Goal: Information Seeking & Learning: Learn about a topic

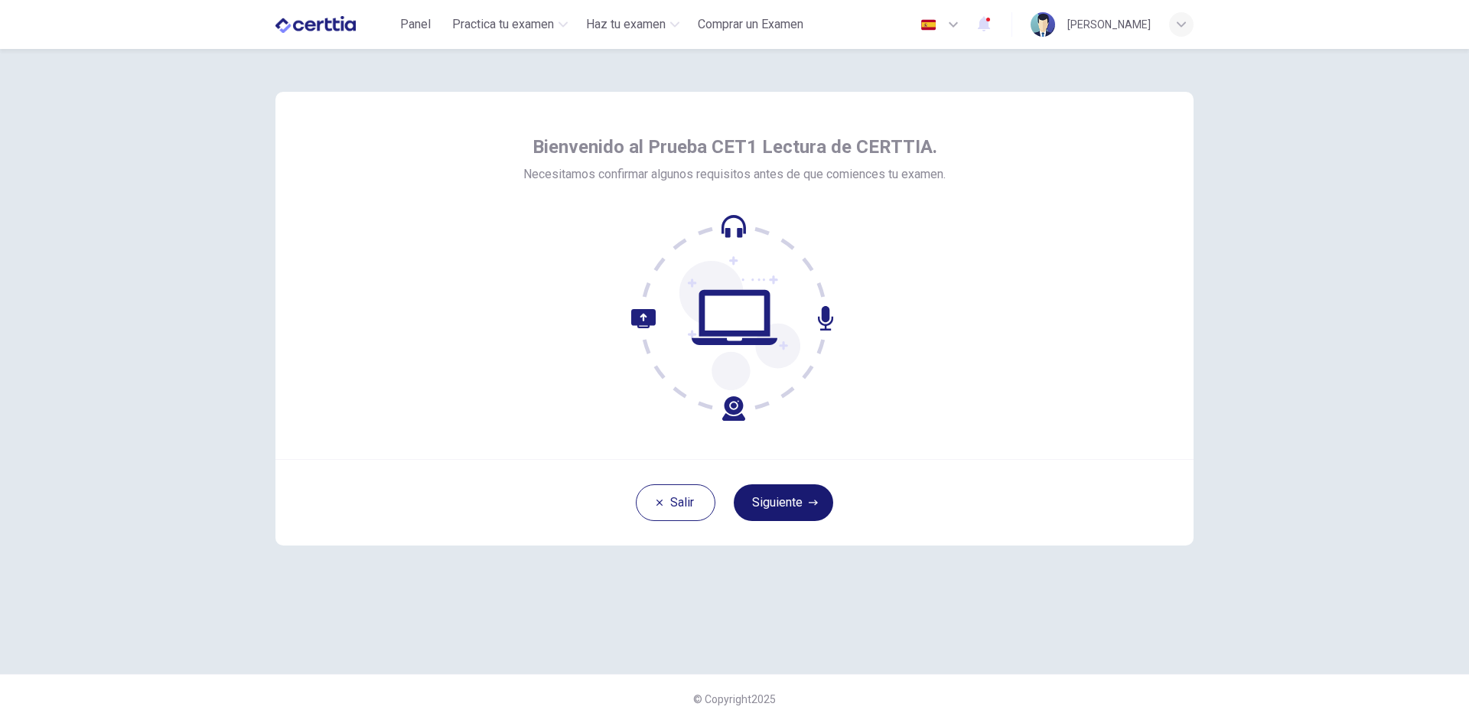
click at [797, 500] on button "Siguiente" at bounding box center [783, 502] width 99 height 37
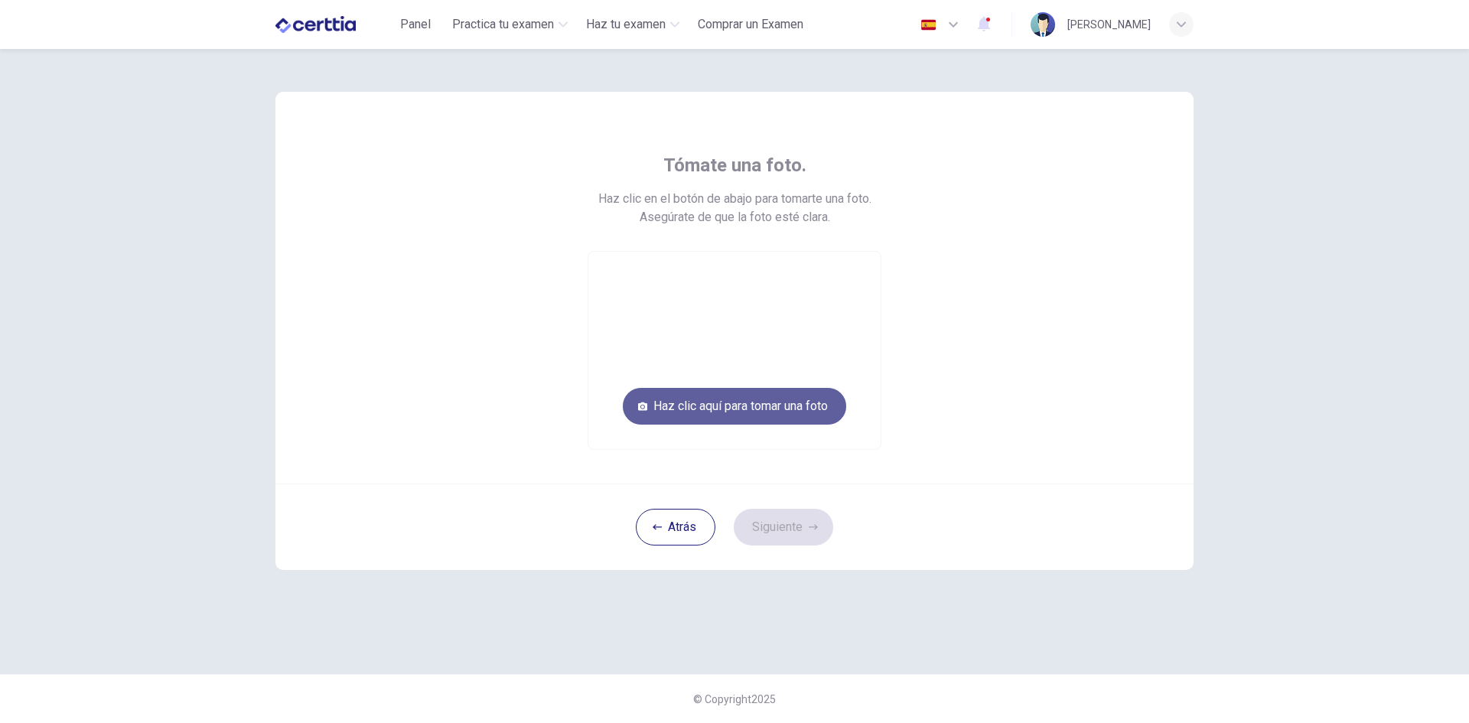
click at [792, 408] on button "Haz clic aquí para tomar una foto" at bounding box center [734, 406] width 223 height 37
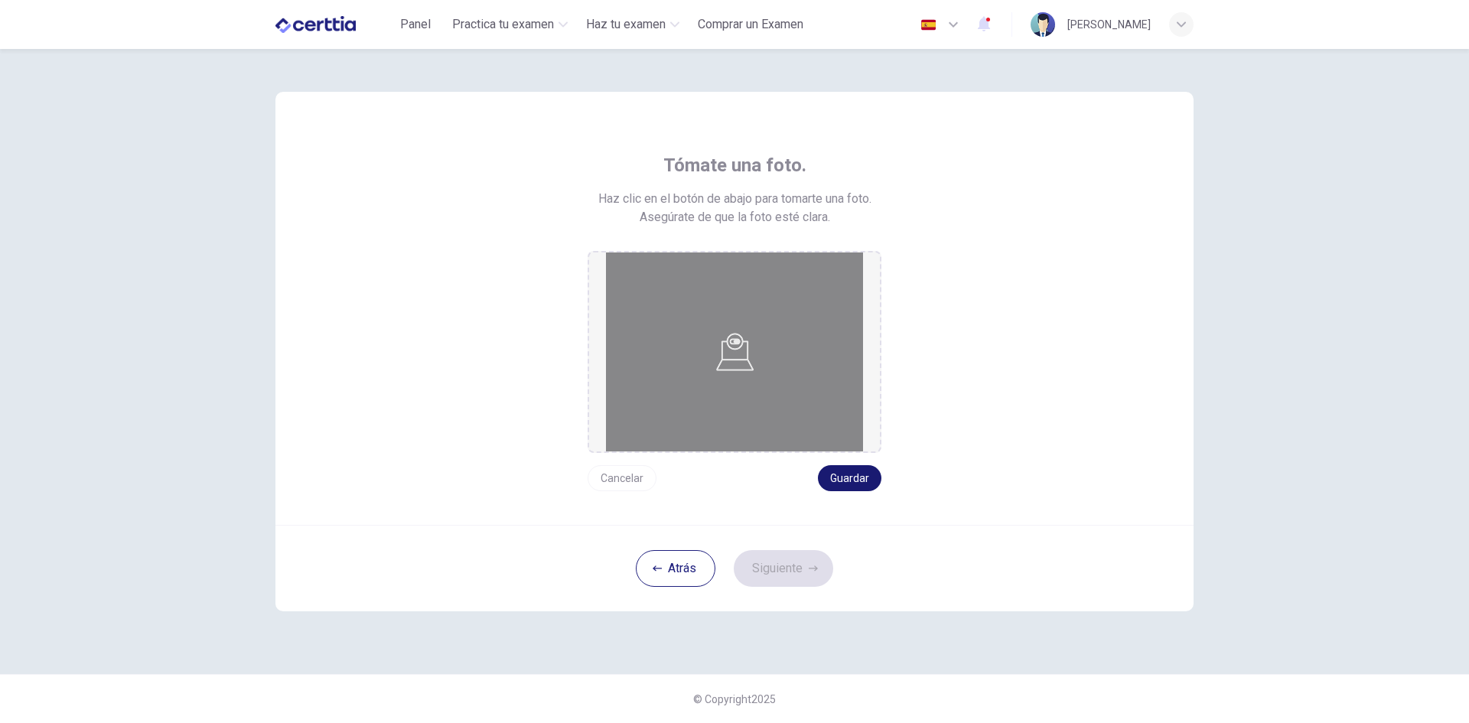
click at [861, 478] on button "Guardar" at bounding box center [849, 478] width 63 height 26
click at [817, 555] on button "Siguiente" at bounding box center [783, 568] width 99 height 37
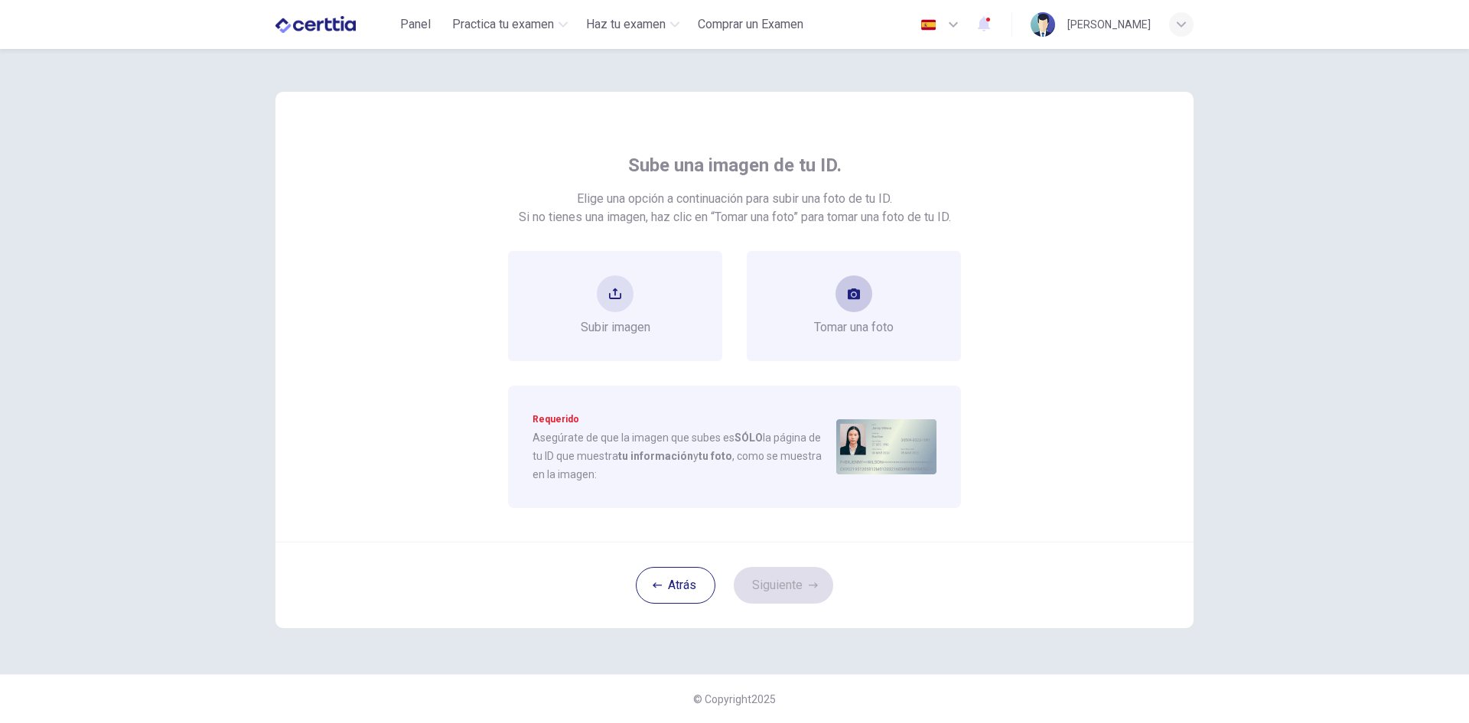
click at [863, 326] on span "Tomar una foto" at bounding box center [854, 327] width 80 height 18
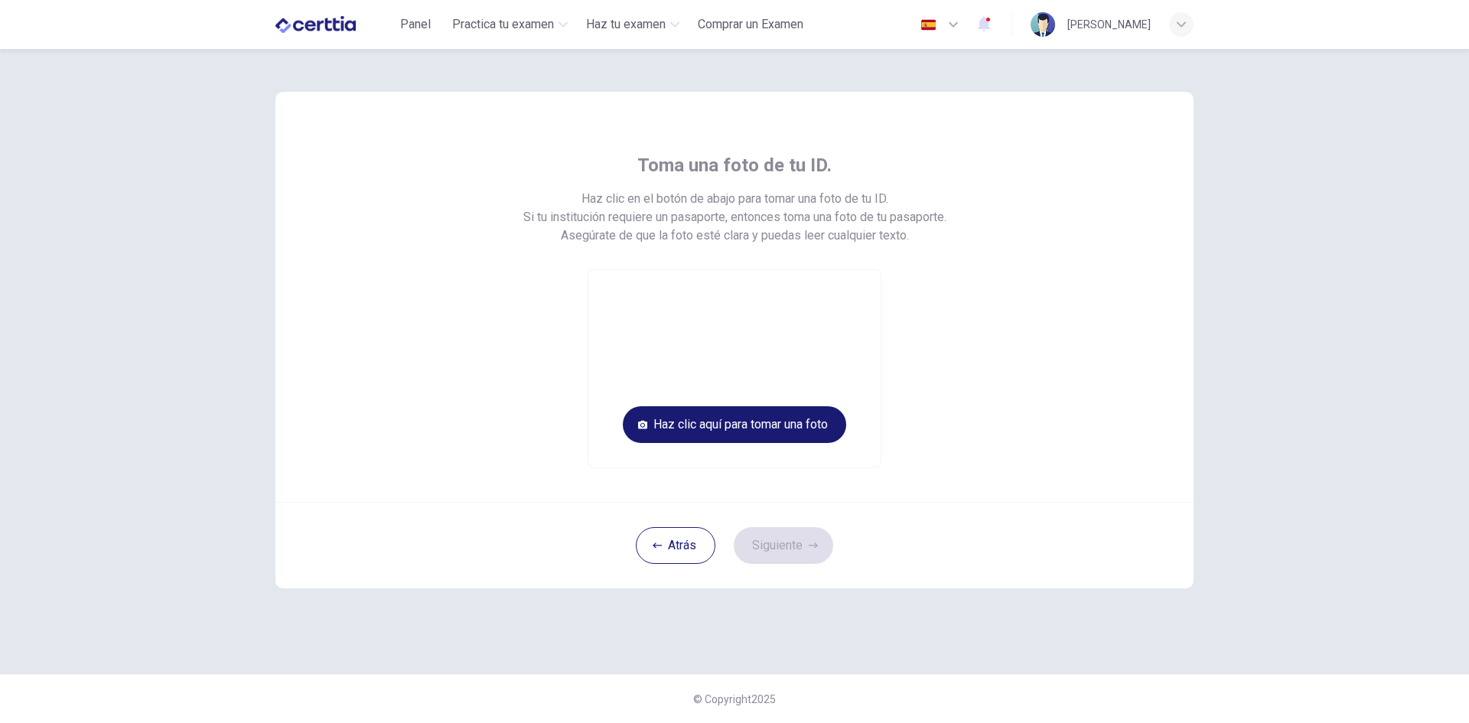
click at [832, 431] on button "Haz clic aquí para tomar una foto" at bounding box center [734, 424] width 223 height 37
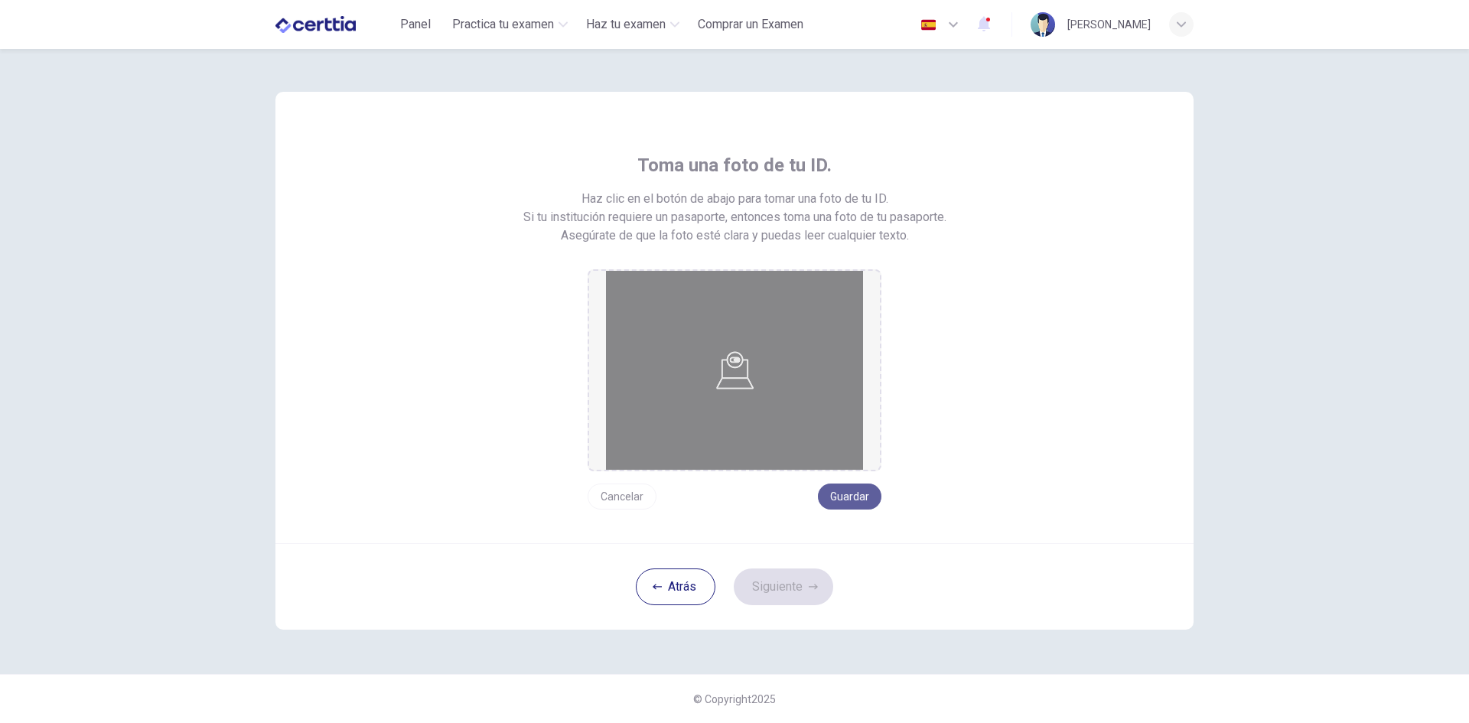
click at [864, 492] on button "Guardar" at bounding box center [849, 496] width 63 height 26
click at [786, 600] on button "Siguiente" at bounding box center [783, 586] width 99 height 37
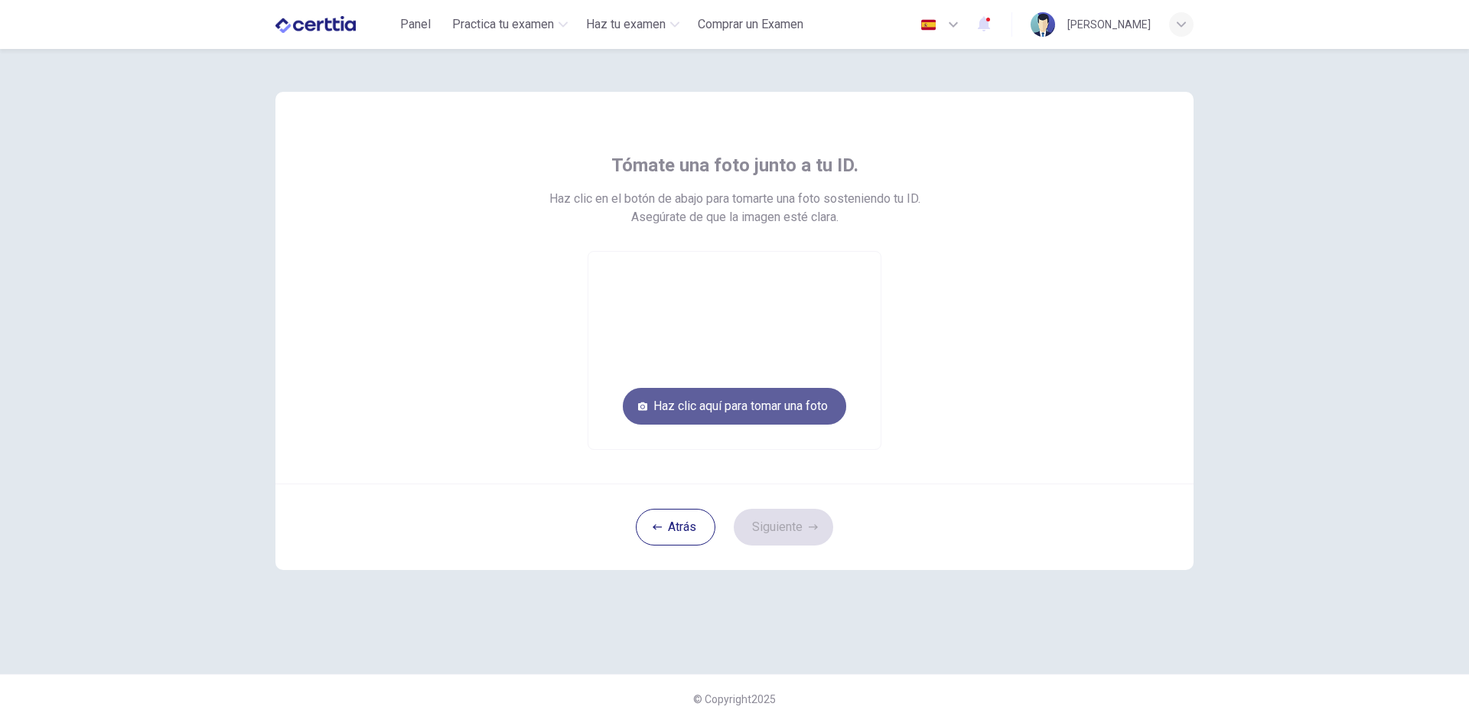
click at [804, 410] on button "Haz clic aquí para tomar una foto" at bounding box center [734, 406] width 223 height 37
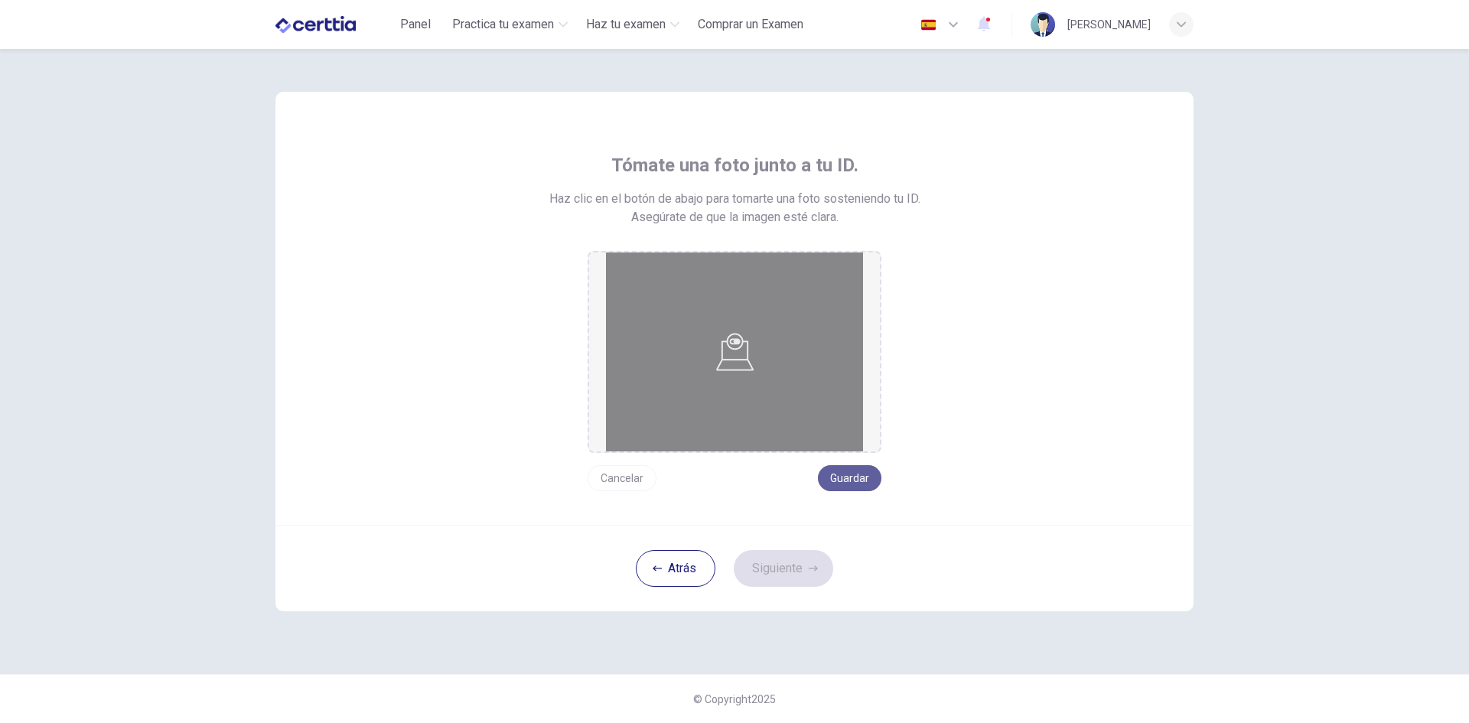
click at [848, 477] on button "Guardar" at bounding box center [849, 478] width 63 height 26
click at [806, 578] on button "Siguiente" at bounding box center [783, 568] width 99 height 37
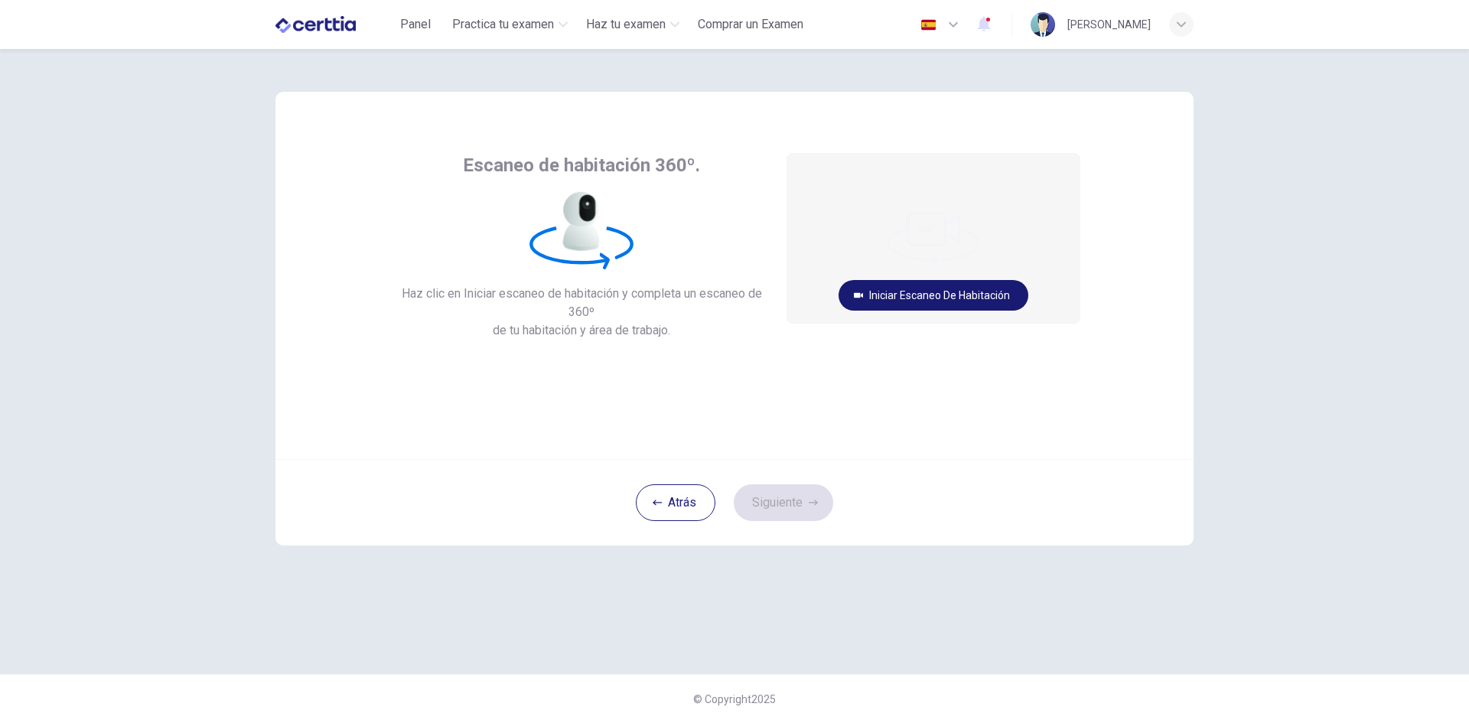
click at [894, 295] on button "Iniciar escaneo de habitación" at bounding box center [933, 295] width 190 height 31
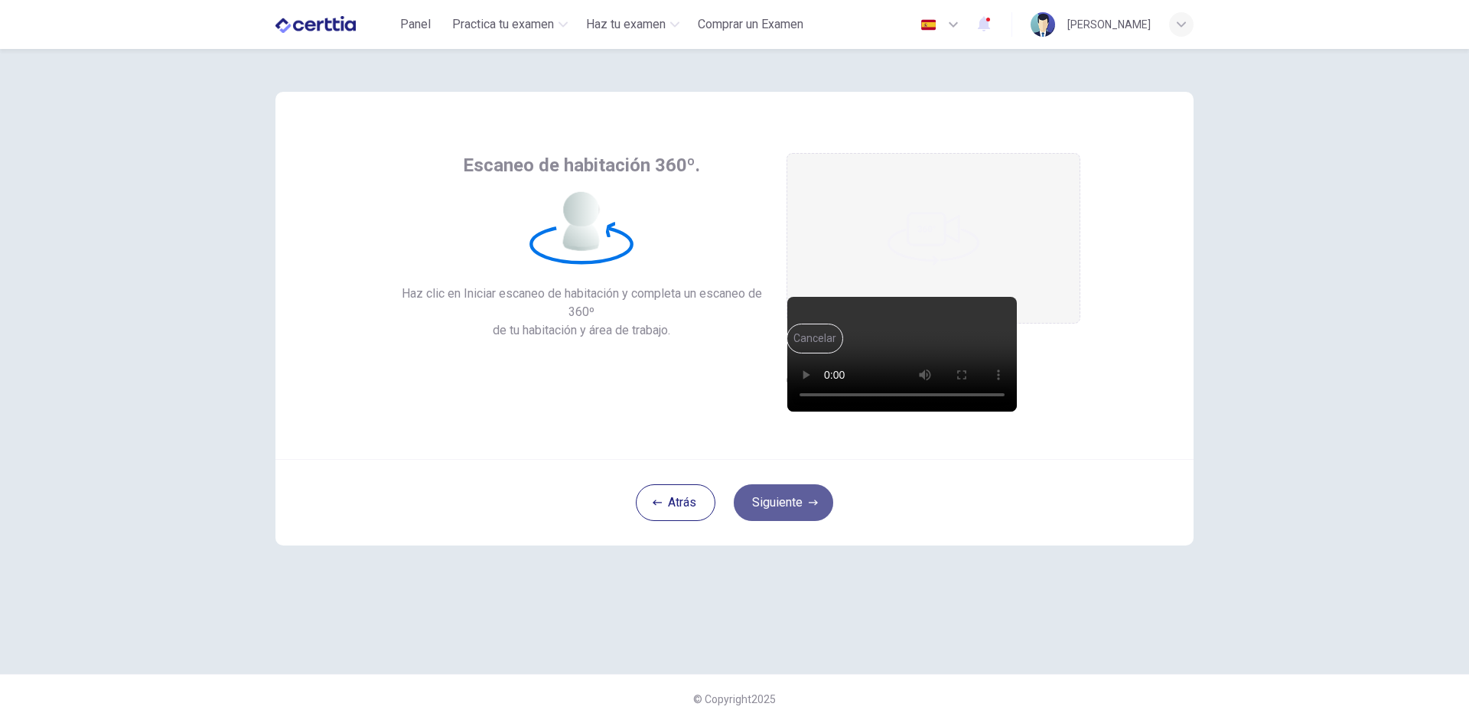
click at [809, 493] on button "Siguiente" at bounding box center [783, 502] width 99 height 37
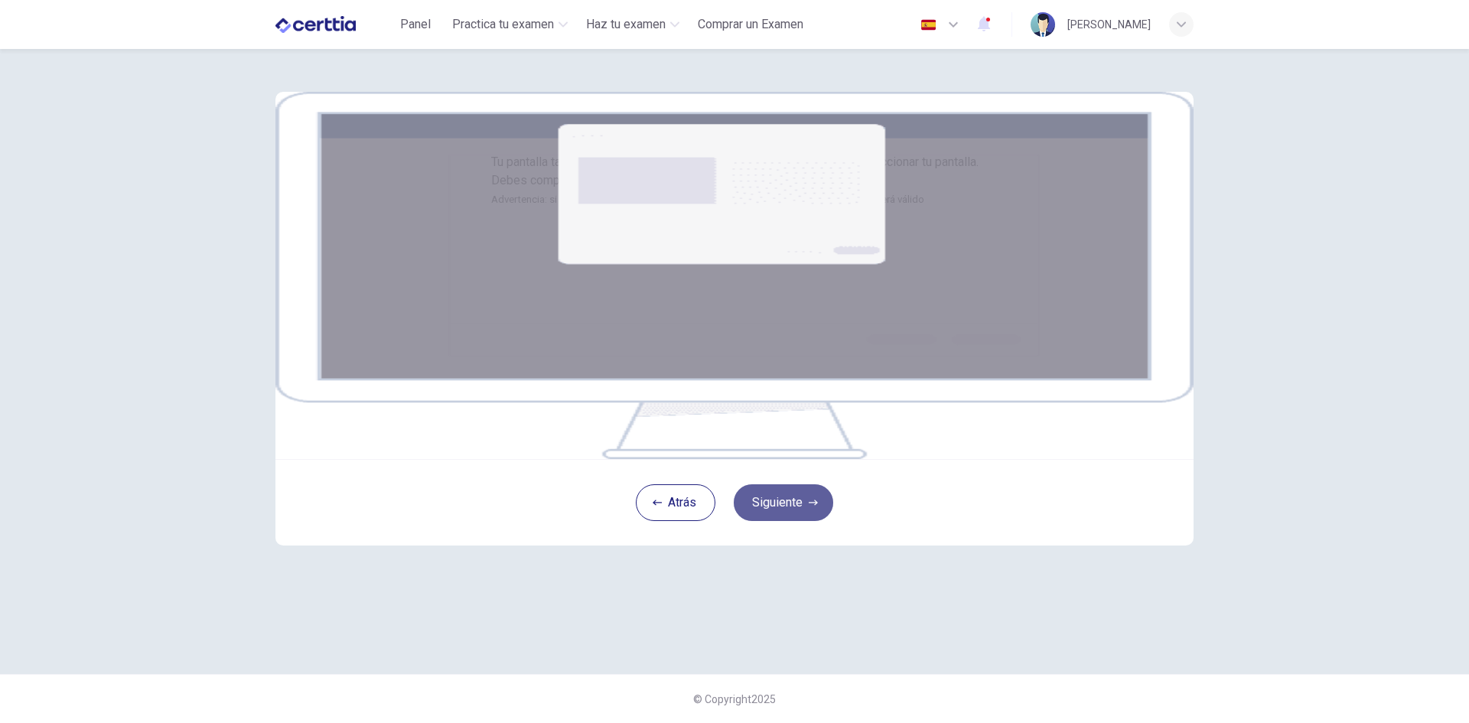
click at [807, 521] on button "Siguiente" at bounding box center [783, 502] width 99 height 37
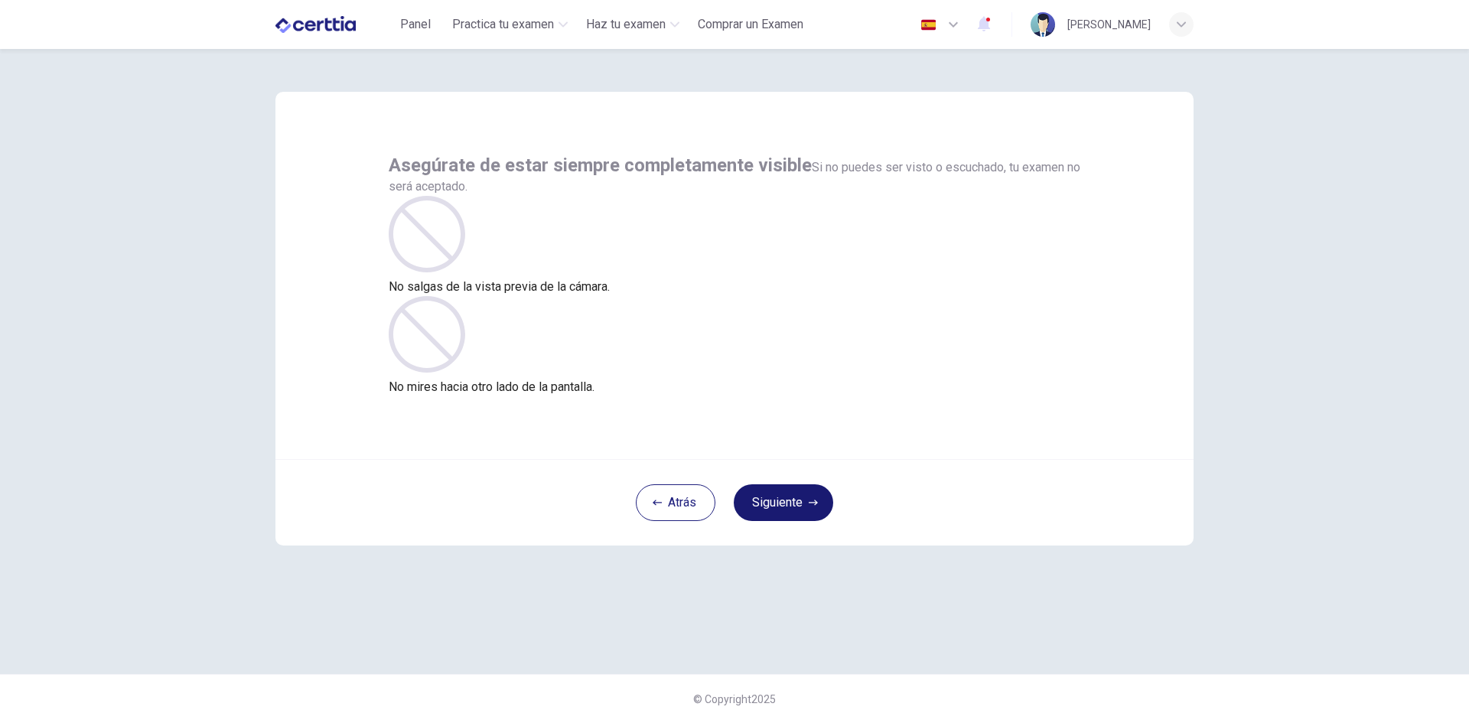
click at [804, 512] on button "Siguiente" at bounding box center [783, 502] width 99 height 37
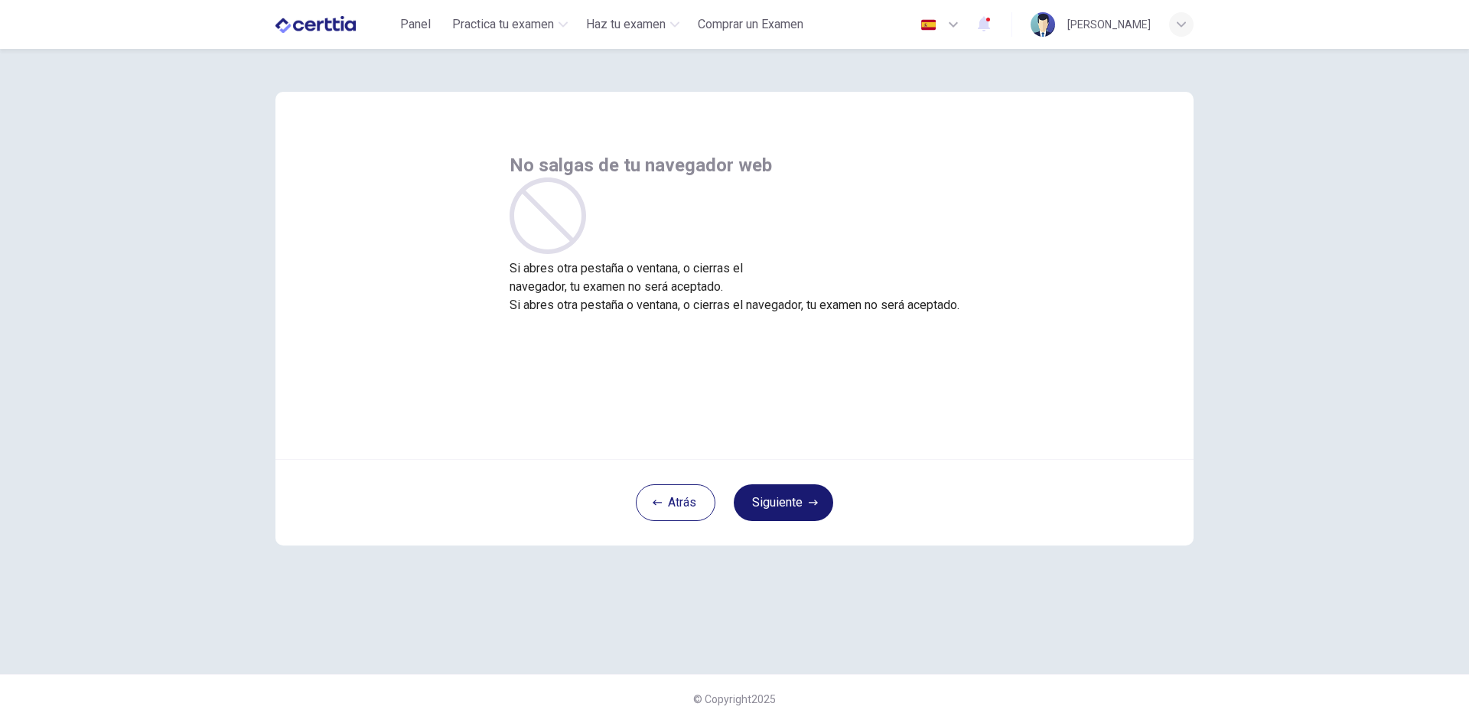
click at [804, 512] on button "Siguiente" at bounding box center [783, 502] width 99 height 37
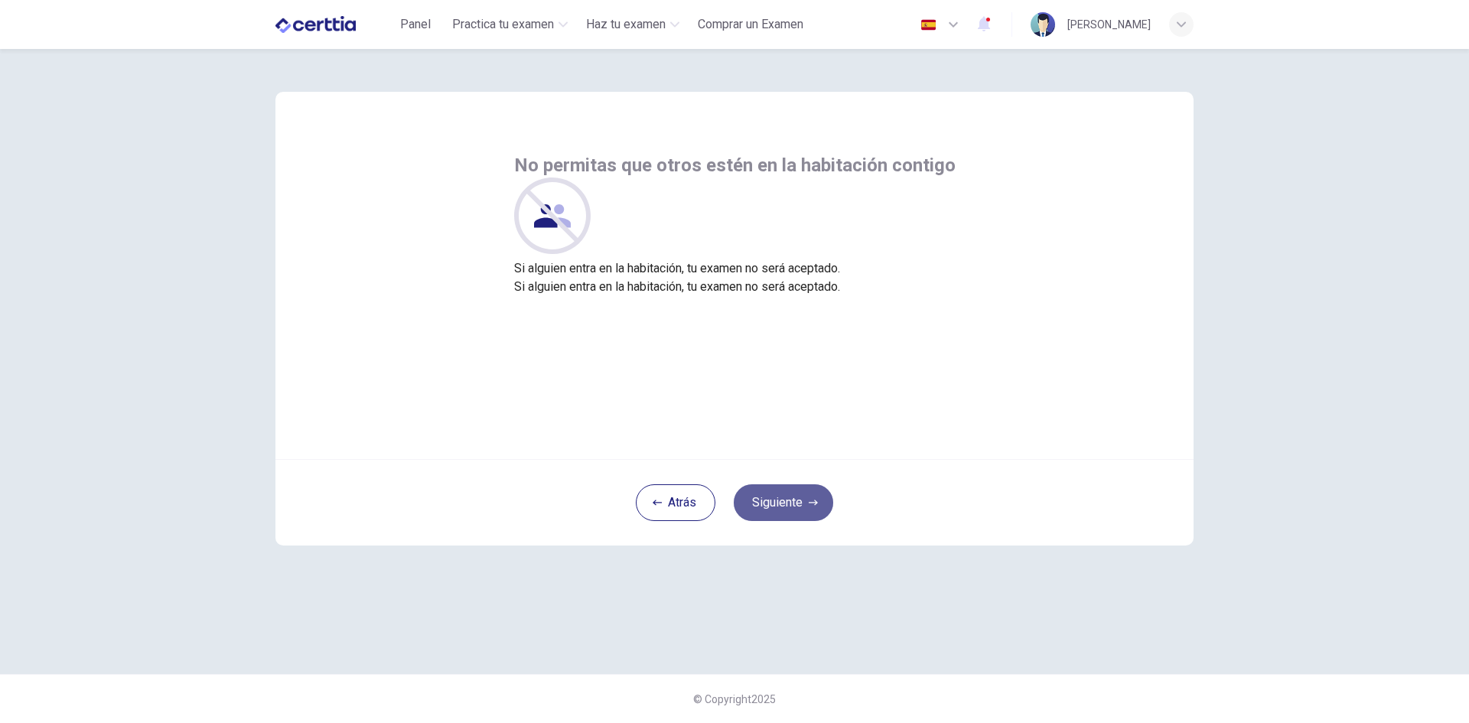
click at [804, 512] on button "Siguiente" at bounding box center [783, 502] width 99 height 37
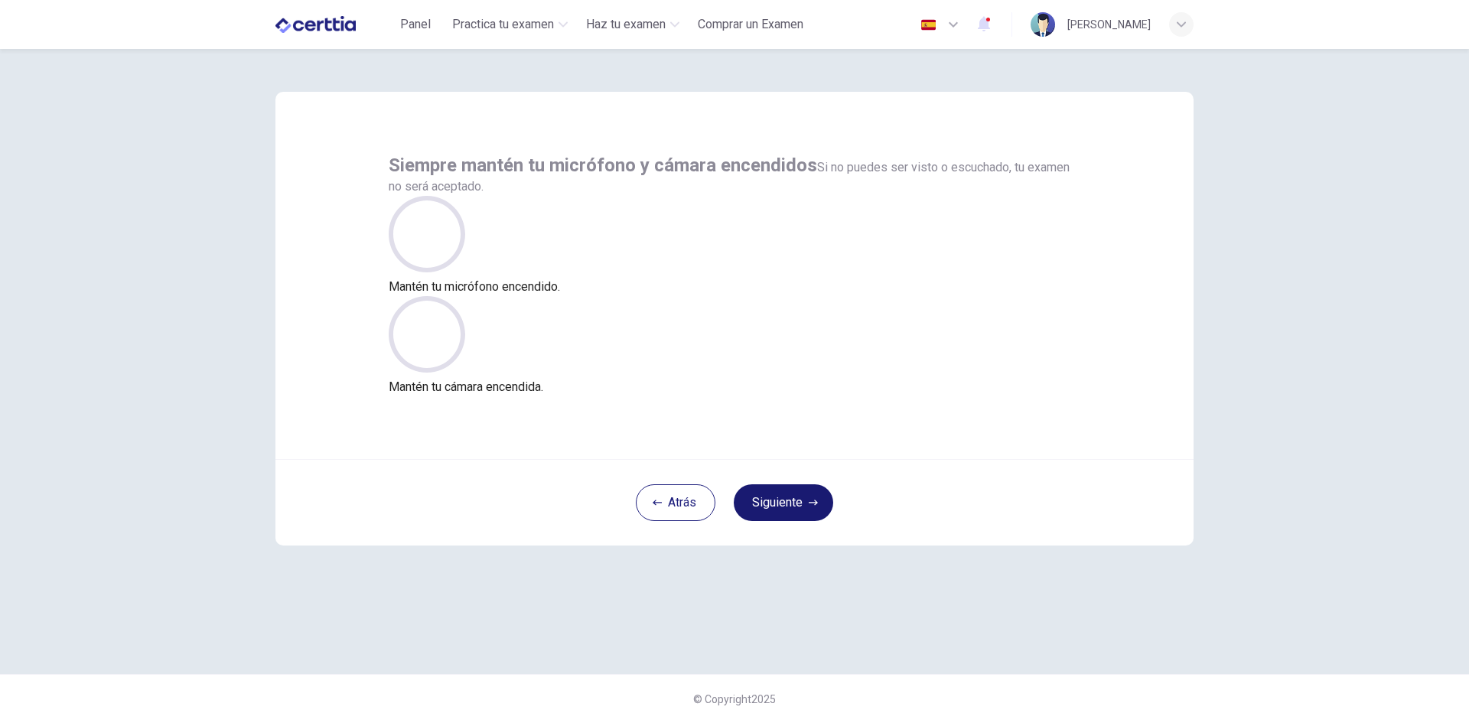
click at [804, 512] on button "Siguiente" at bounding box center [783, 502] width 99 height 37
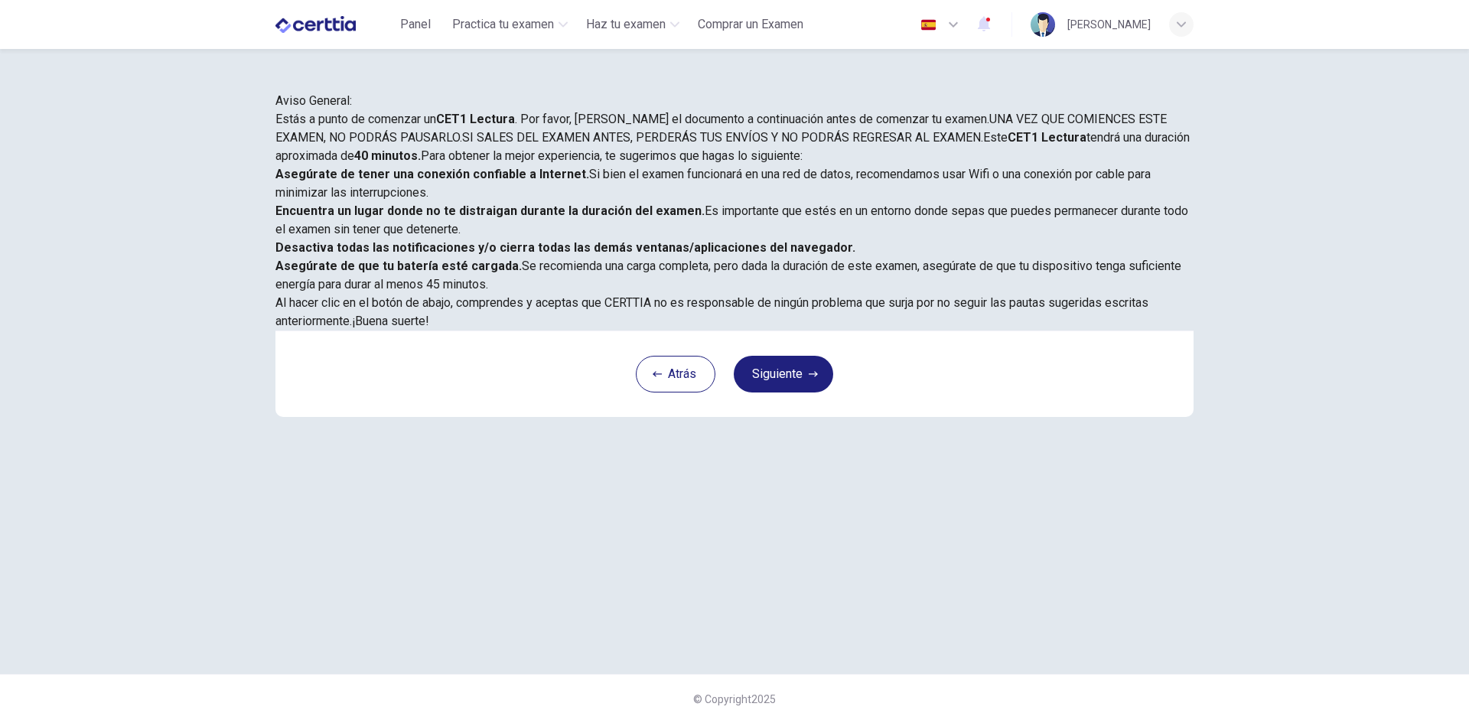
scroll to position [128, 0]
click at [802, 392] on button "Siguiente" at bounding box center [783, 374] width 99 height 37
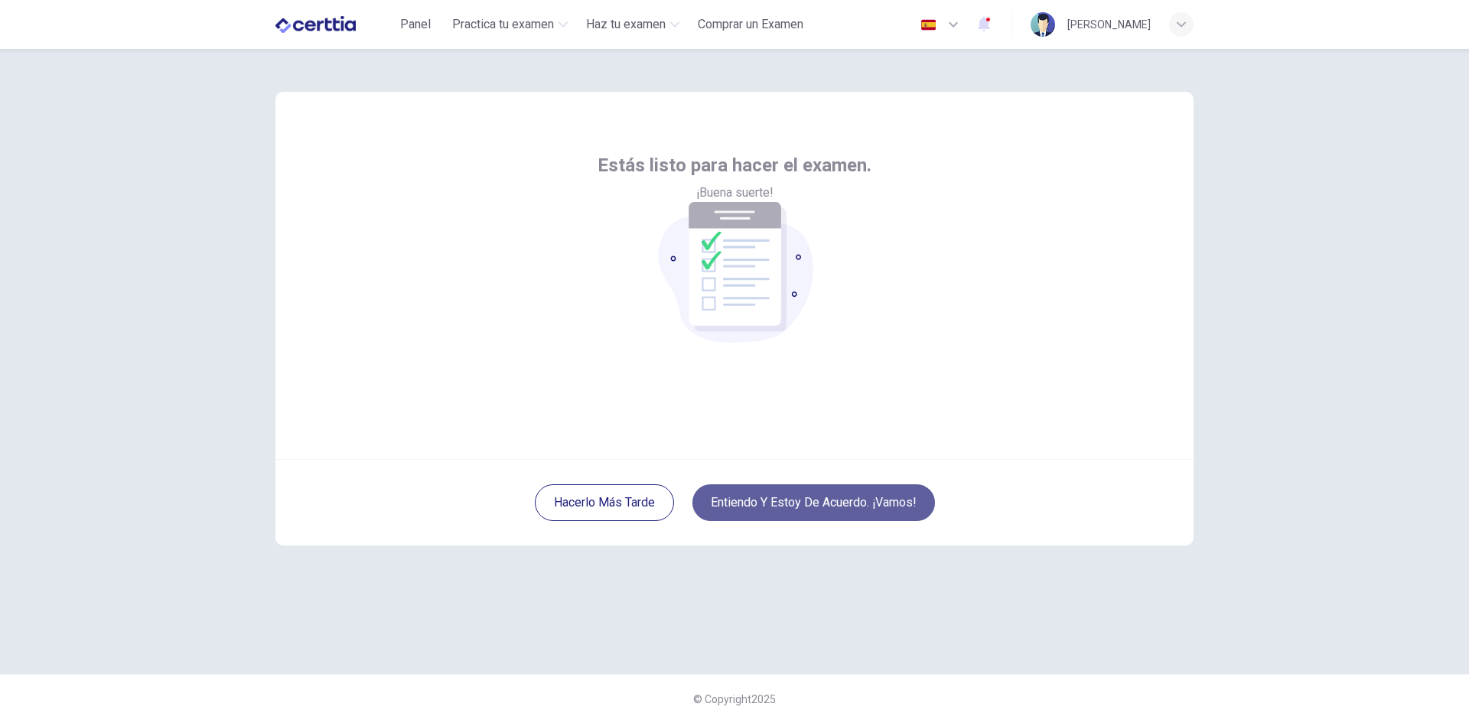
click at [874, 511] on button "Entiendo y estoy de acuerdo. ¡Vamos!" at bounding box center [813, 502] width 242 height 37
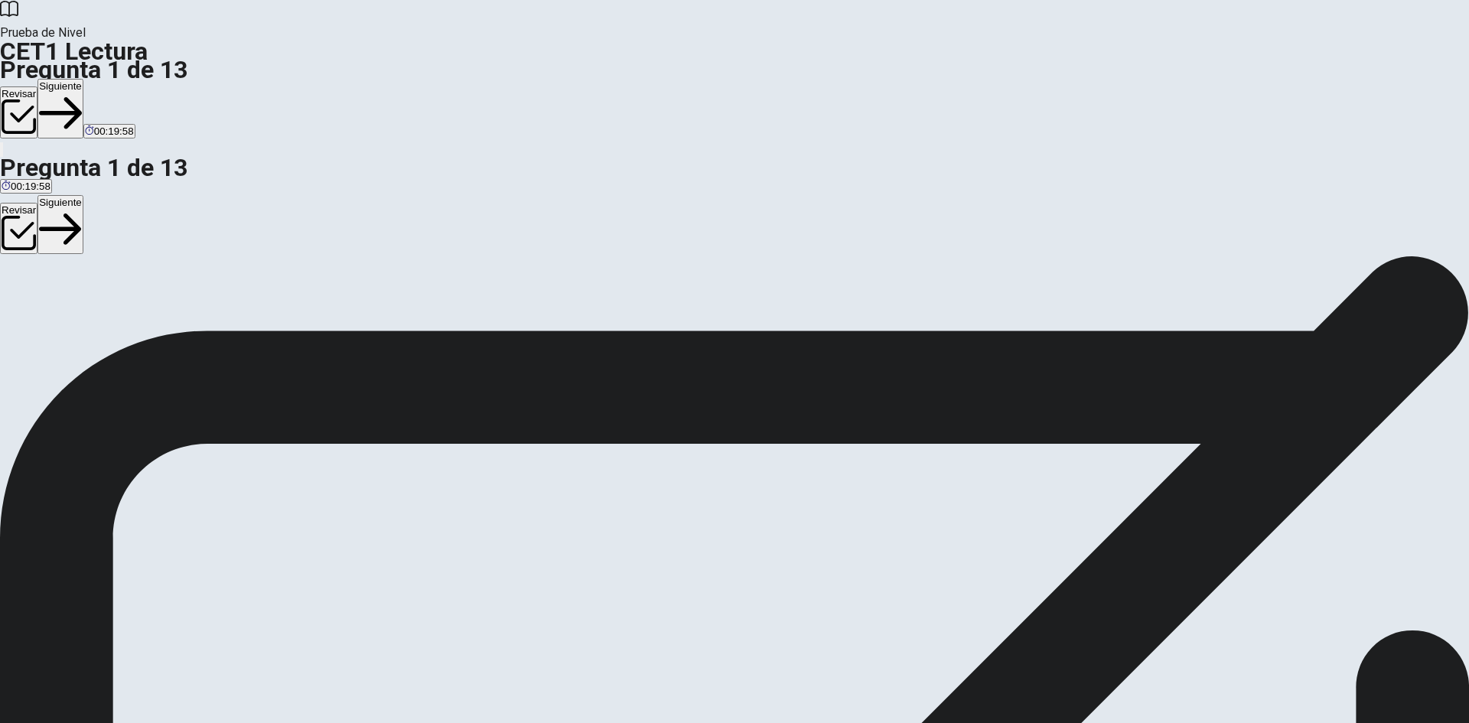
click at [83, 79] on button "Siguiente" at bounding box center [60, 109] width 46 height 60
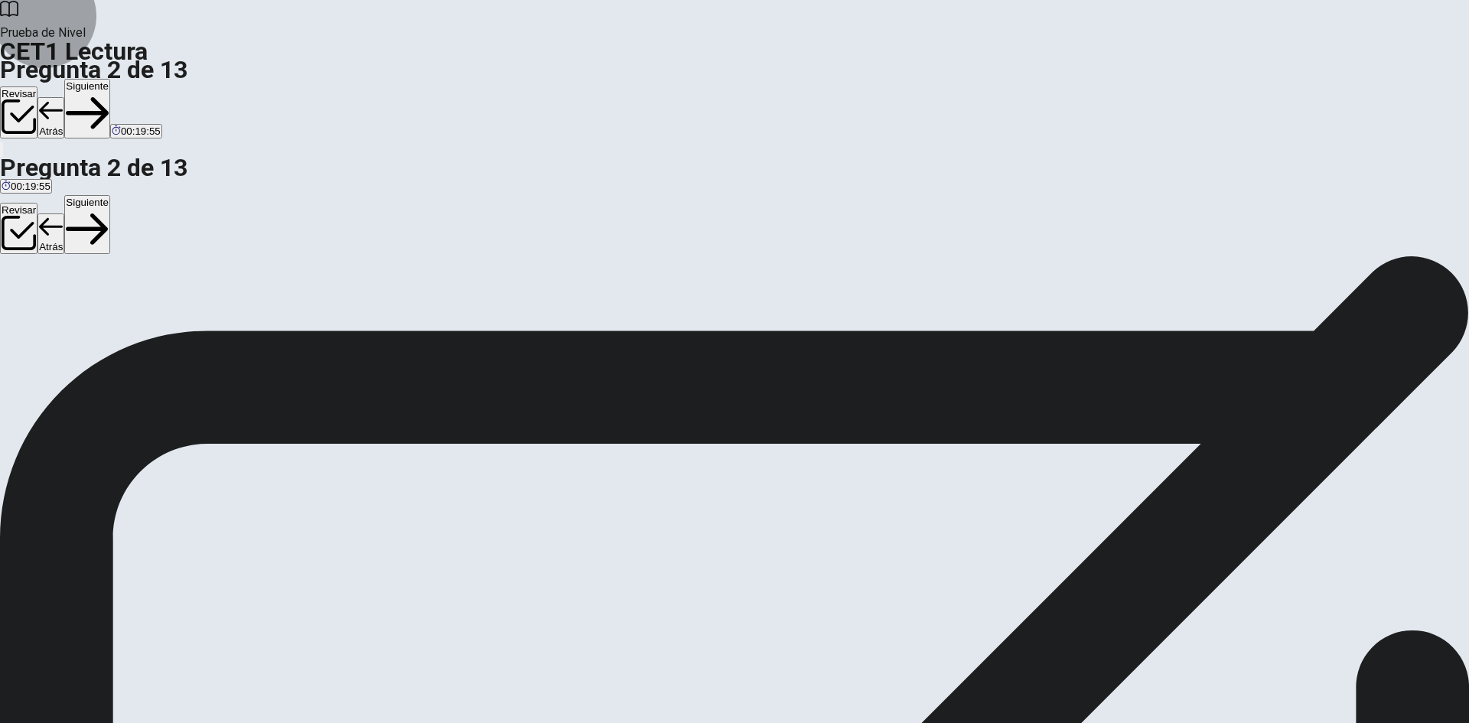
click at [110, 79] on button "Siguiente" at bounding box center [87, 109] width 46 height 60
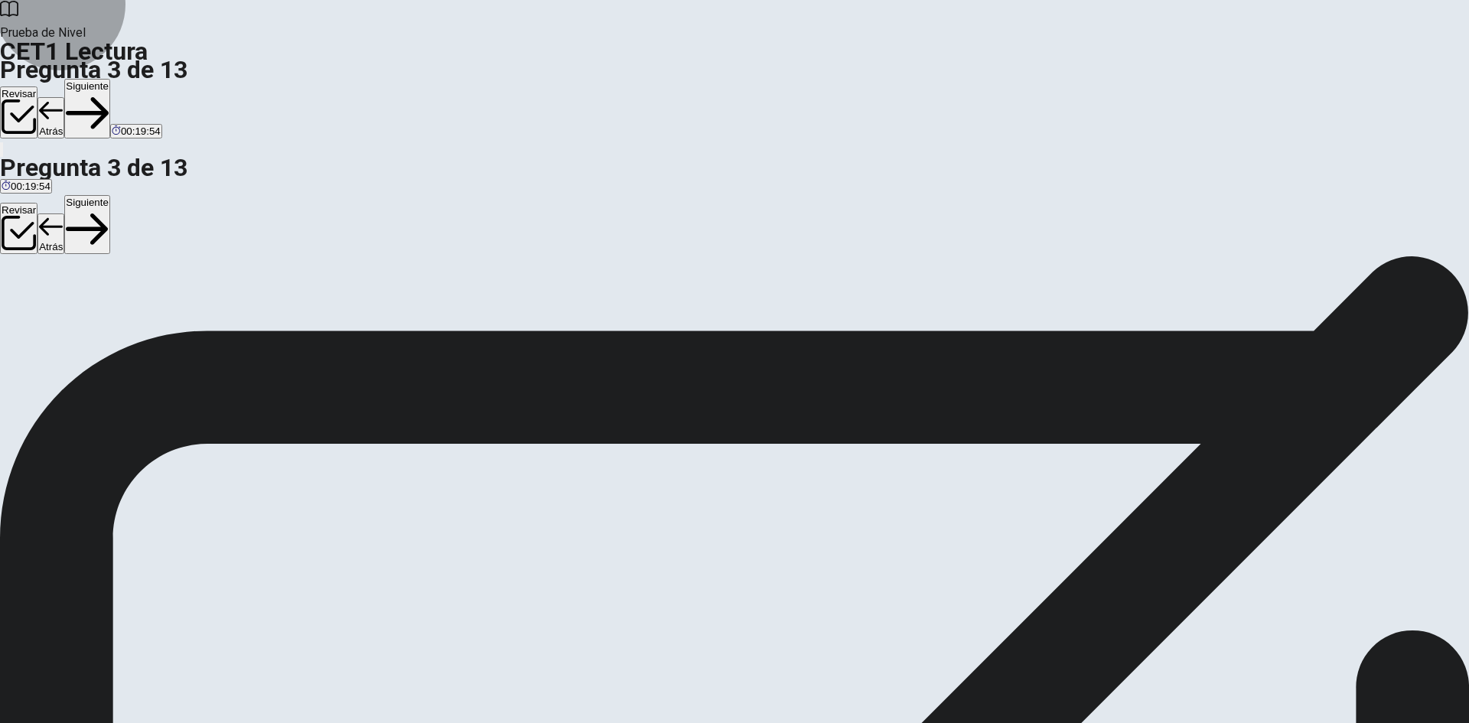
click at [110, 79] on button "Siguiente" at bounding box center [87, 109] width 46 height 60
click at [37, 86] on button "Revisar" at bounding box center [18, 111] width 37 height 51
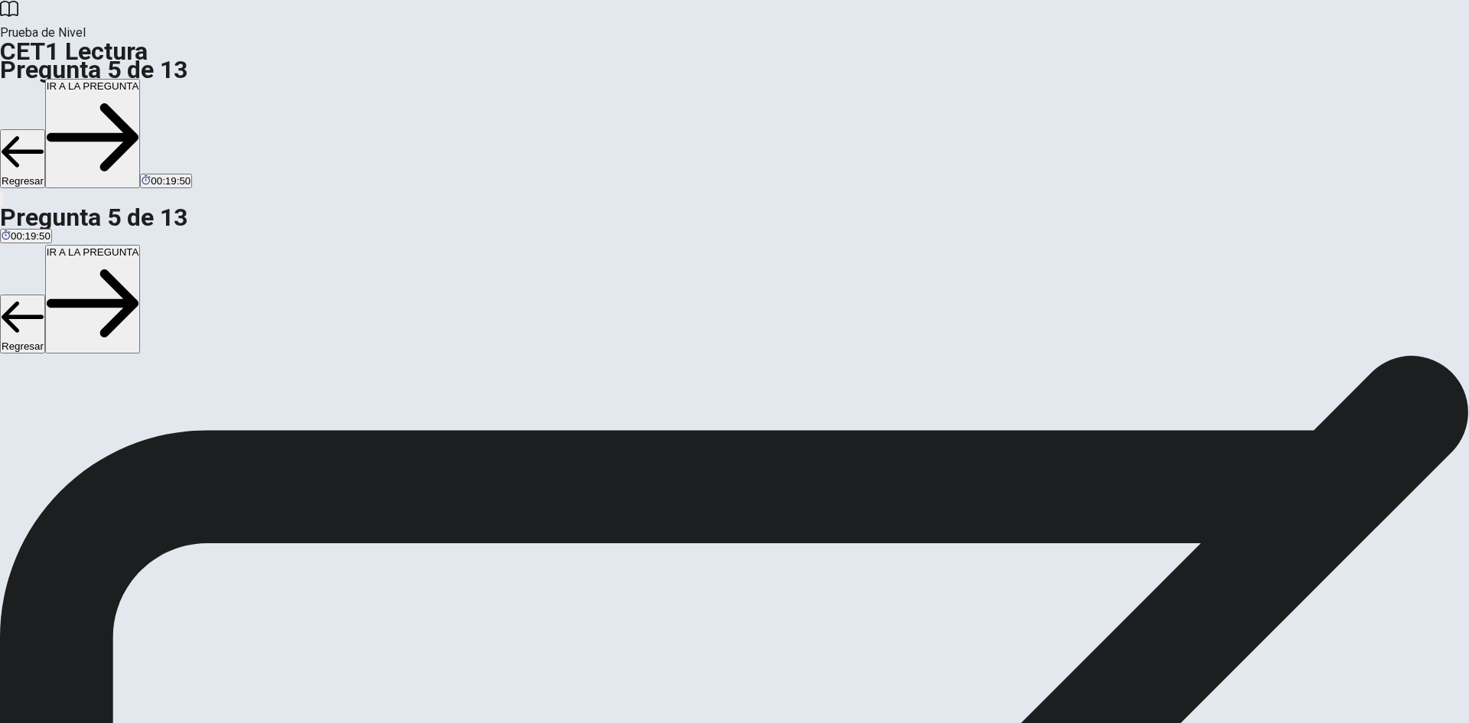
scroll to position [50, 0]
click at [141, 79] on button "IR A LA PREGUNTA" at bounding box center [93, 133] width 96 height 109
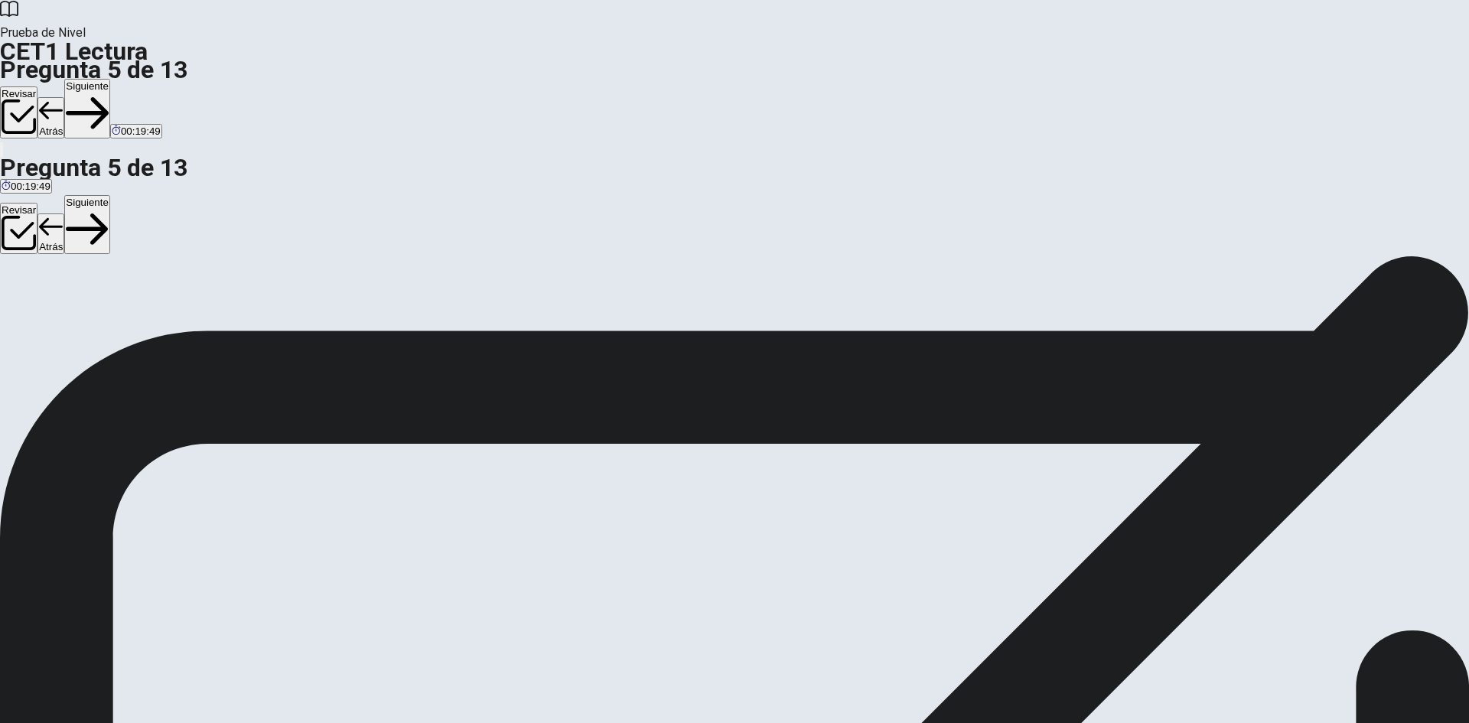
scroll to position [0, 0]
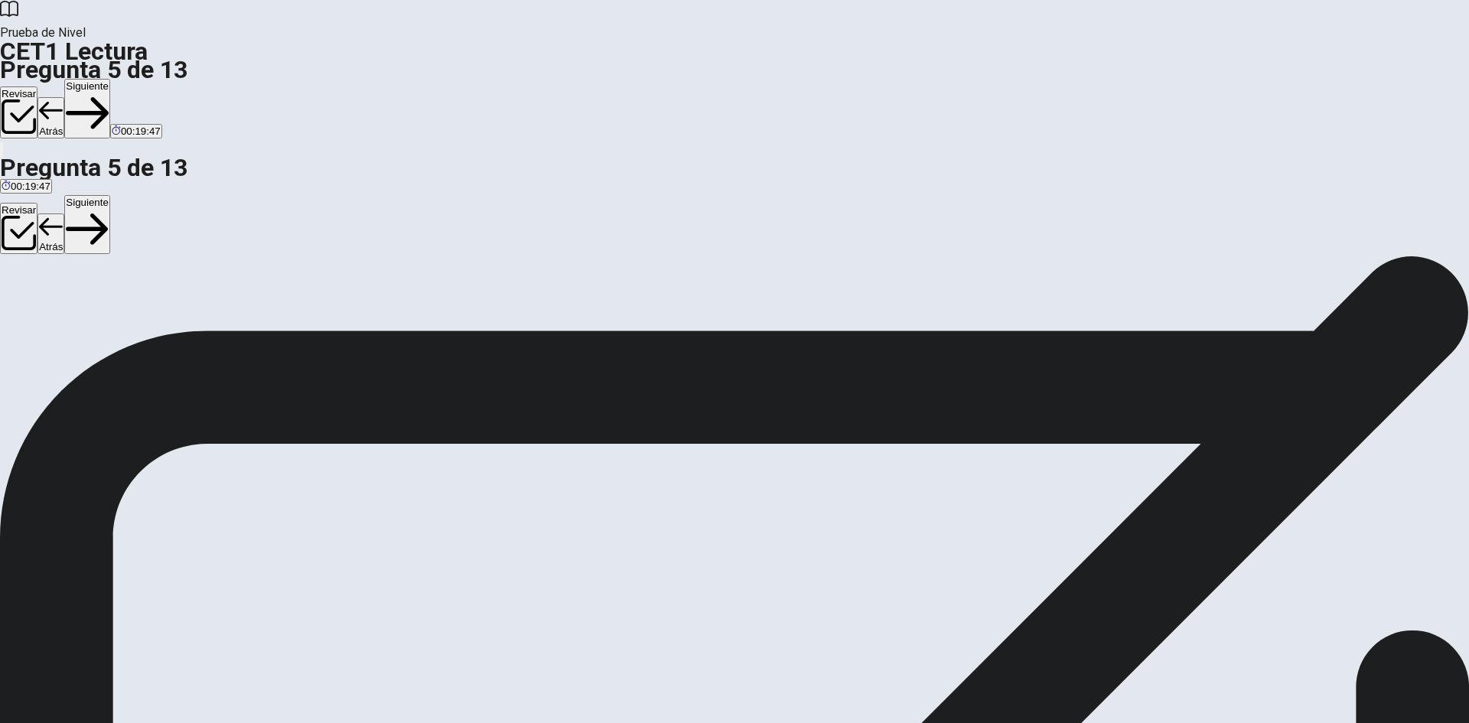
click at [110, 79] on button "Siguiente" at bounding box center [87, 109] width 46 height 60
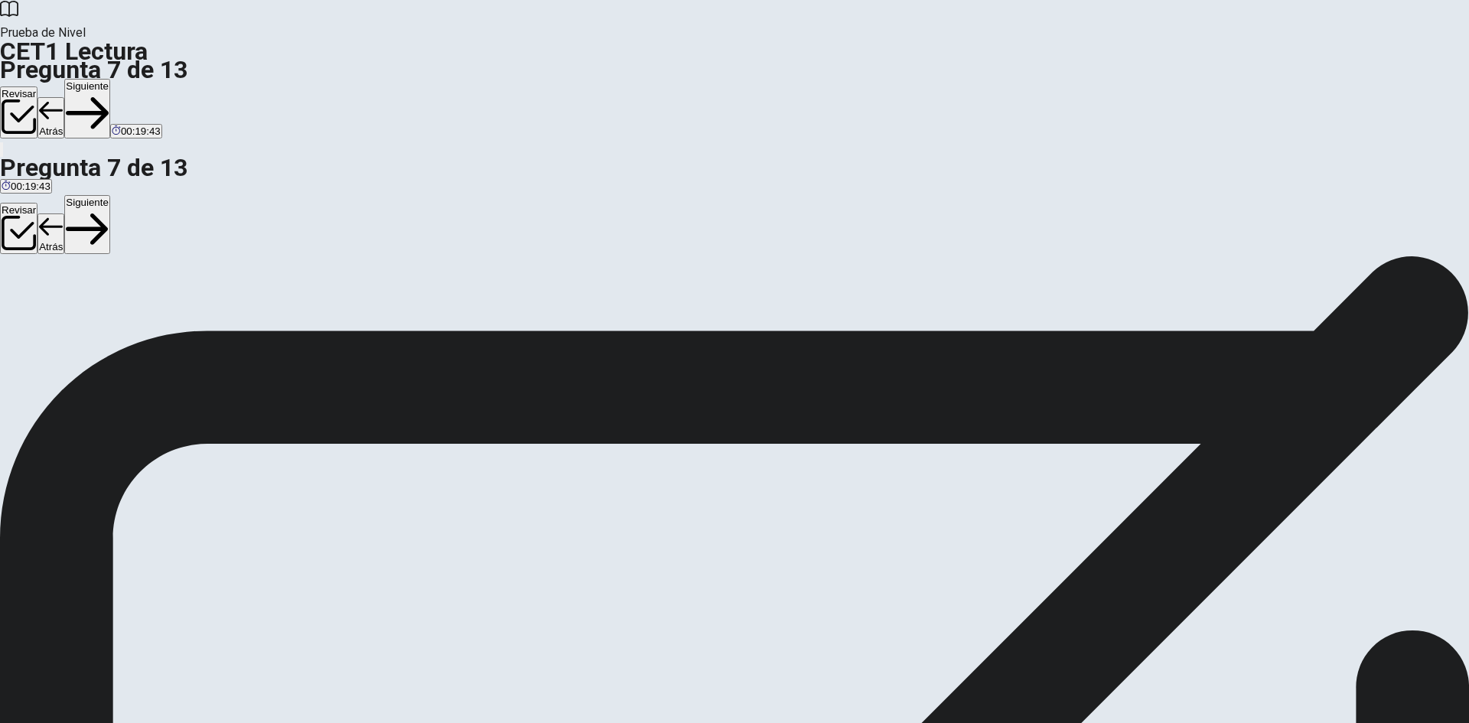
click at [110, 79] on button "Siguiente" at bounding box center [87, 109] width 46 height 60
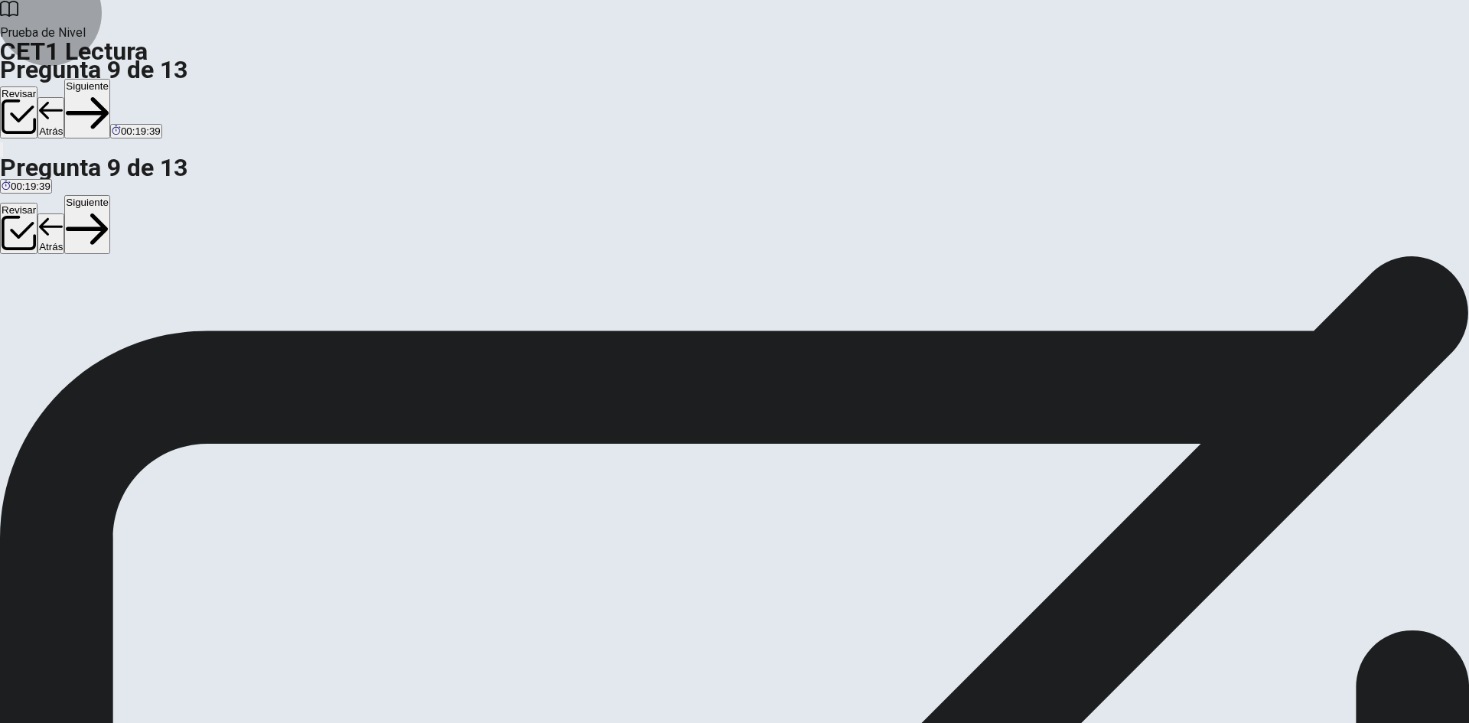
click at [110, 79] on button "Siguiente" at bounding box center [87, 109] width 46 height 60
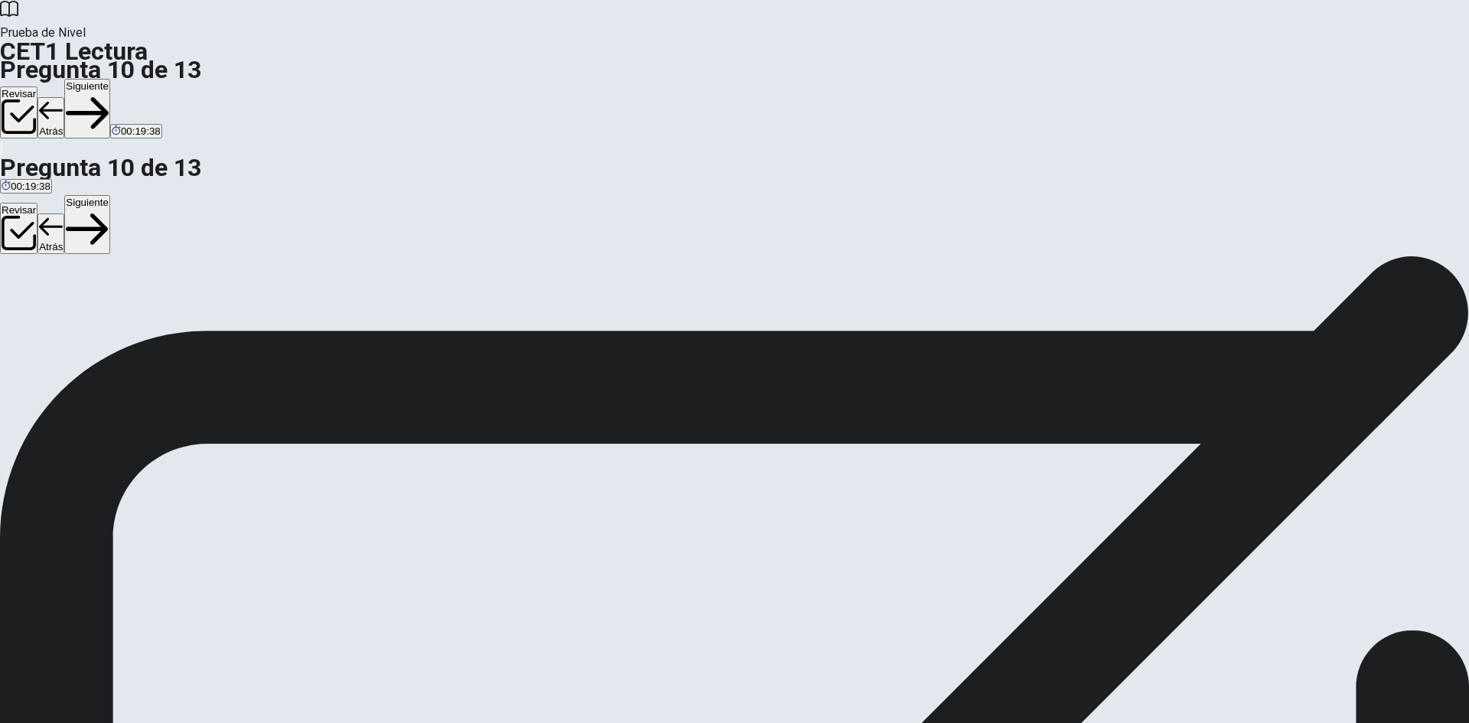
click at [110, 79] on button "Siguiente" at bounding box center [87, 109] width 46 height 60
drag, startPoint x: 426, startPoint y: 355, endPoint x: 610, endPoint y: 399, distance: 188.9
drag, startPoint x: 445, startPoint y: 442, endPoint x: 660, endPoint y: 475, distance: 217.5
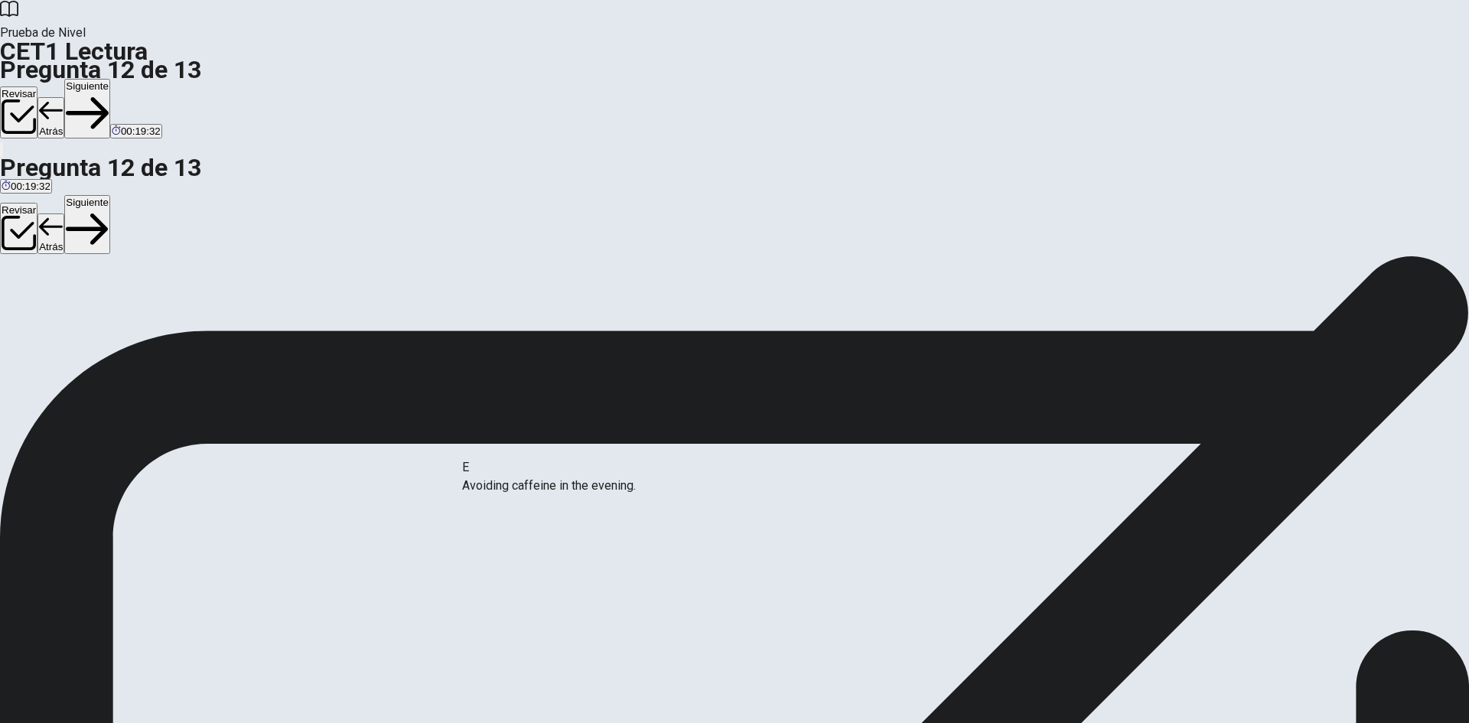
drag, startPoint x: 470, startPoint y: 490, endPoint x: 636, endPoint y: 496, distance: 166.1
drag, startPoint x: 449, startPoint y: 528, endPoint x: 1054, endPoint y: 399, distance: 618.7
drag, startPoint x: 441, startPoint y: 474, endPoint x: 1007, endPoint y: 439, distance: 566.3
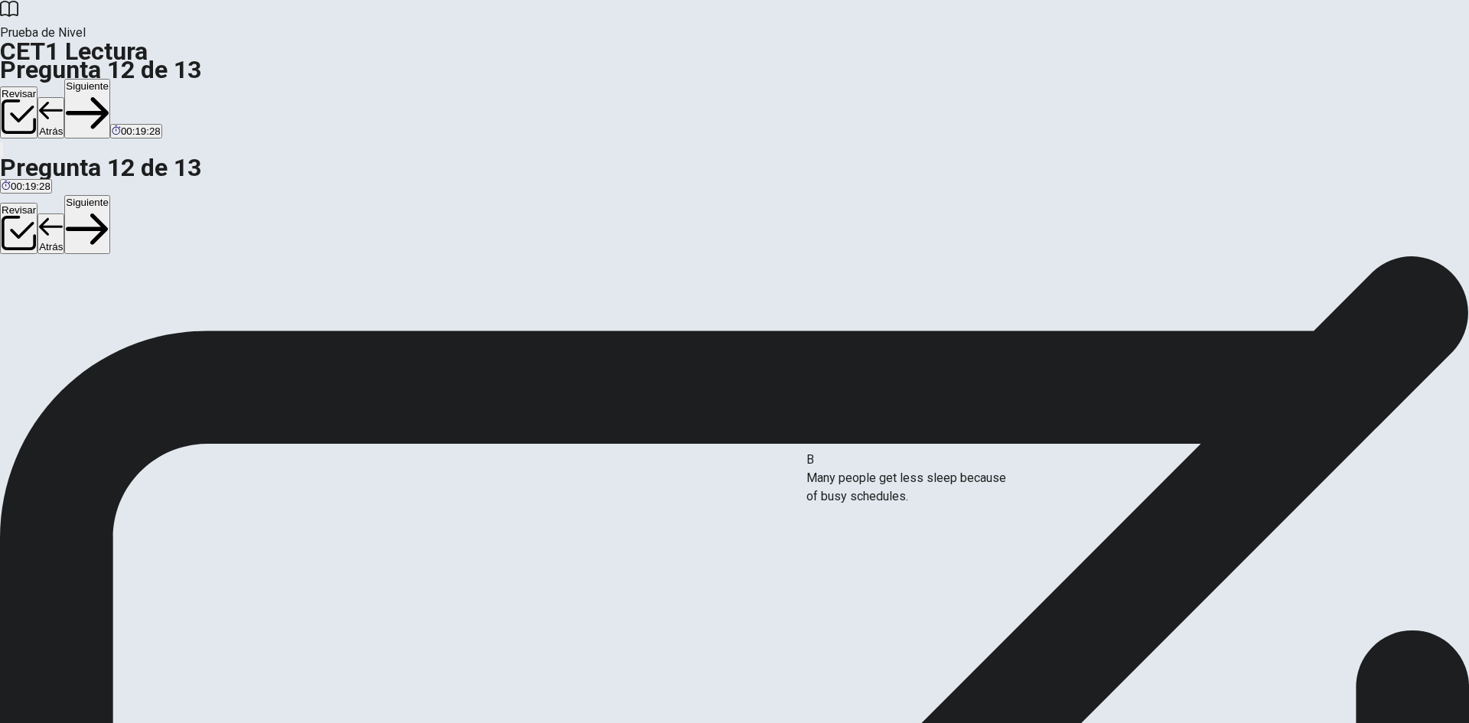
drag, startPoint x: 449, startPoint y: 361, endPoint x: 958, endPoint y: 495, distance: 526.0
click at [110, 79] on button "Siguiente" at bounding box center [87, 109] width 46 height 60
drag, startPoint x: 441, startPoint y: 387, endPoint x: 557, endPoint y: 450, distance: 132.1
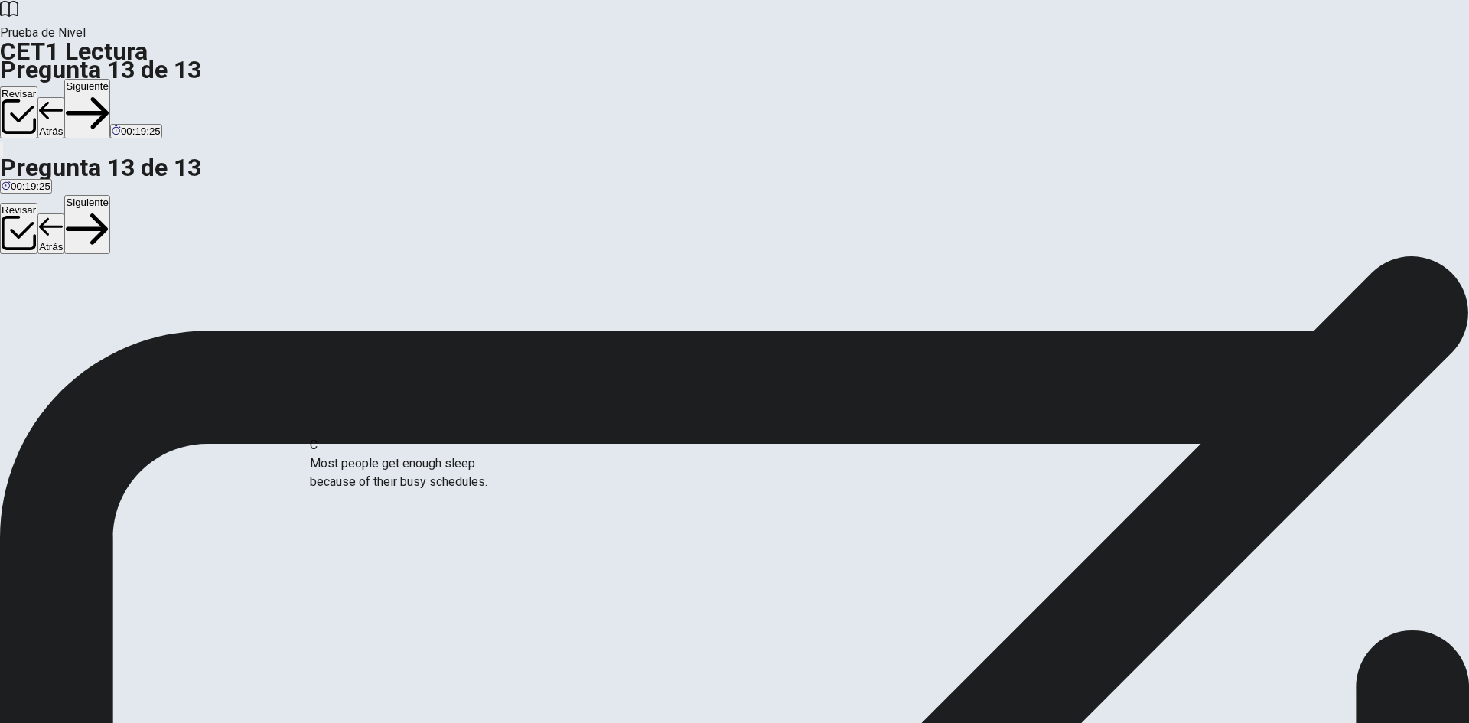
drag, startPoint x: 457, startPoint y: 482, endPoint x: 682, endPoint y: 491, distance: 225.1
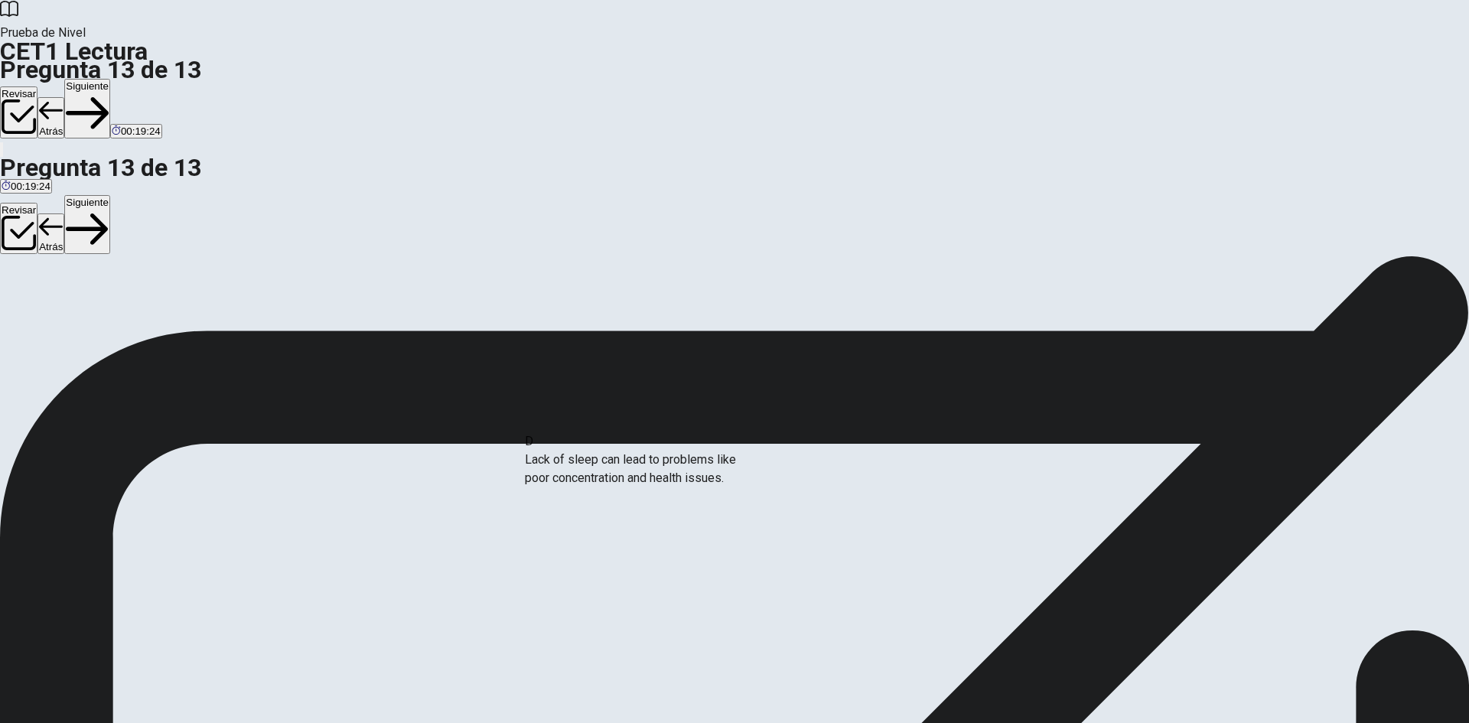
drag, startPoint x: 438, startPoint y: 516, endPoint x: 695, endPoint y: 509, distance: 257.9
click at [110, 79] on button "Siguiente" at bounding box center [87, 109] width 46 height 60
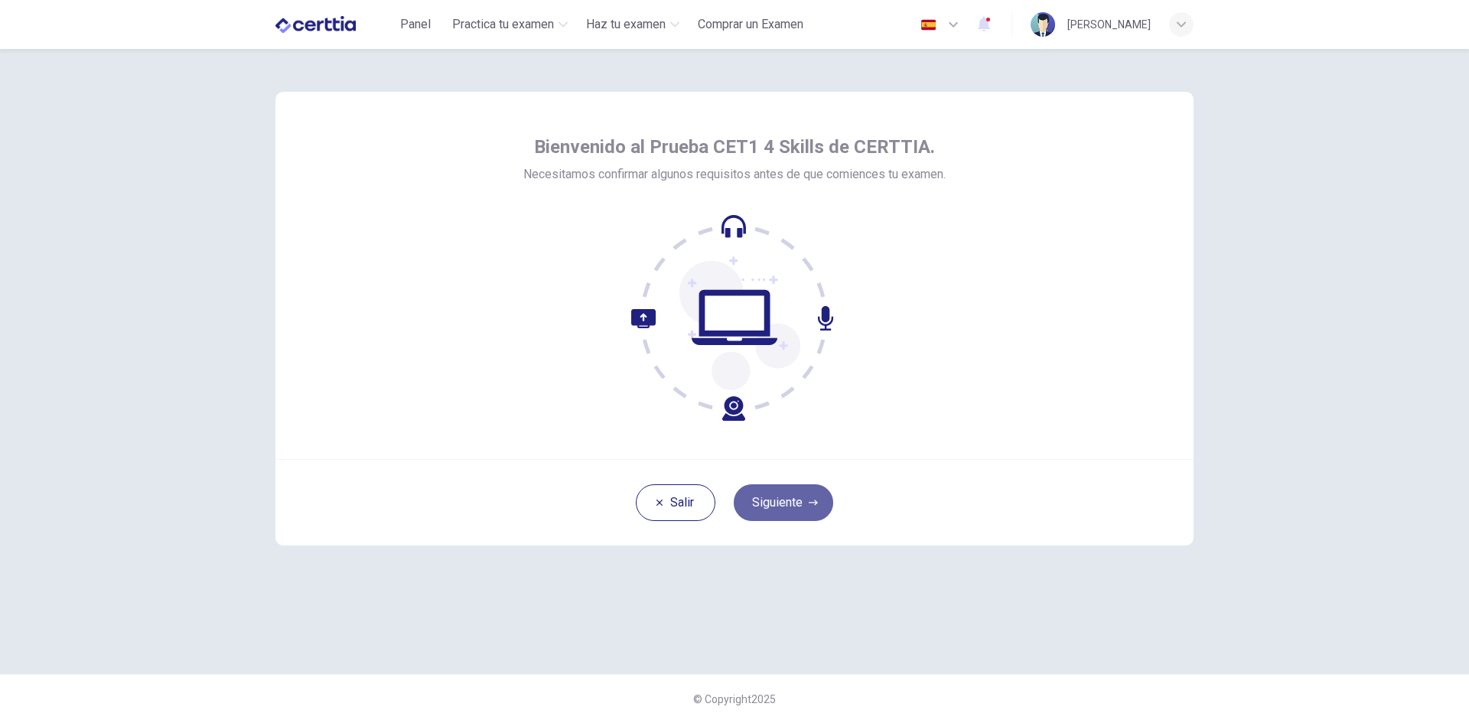
drag, startPoint x: 807, startPoint y: 509, endPoint x: 791, endPoint y: 488, distance: 26.2
click at [808, 509] on button "Siguiente" at bounding box center [783, 502] width 99 height 37
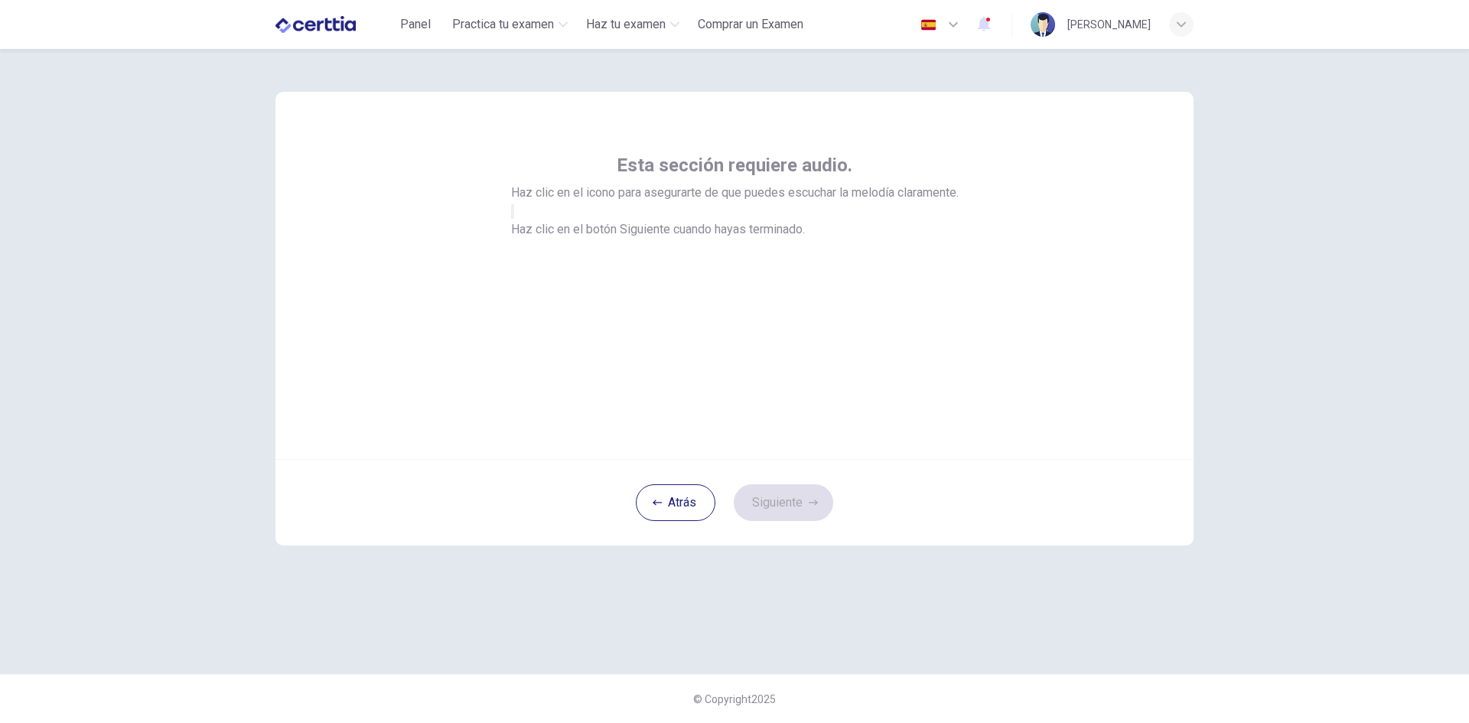
click at [514, 219] on button "button" at bounding box center [512, 211] width 3 height 15
click at [793, 487] on button "Siguiente" at bounding box center [783, 502] width 99 height 37
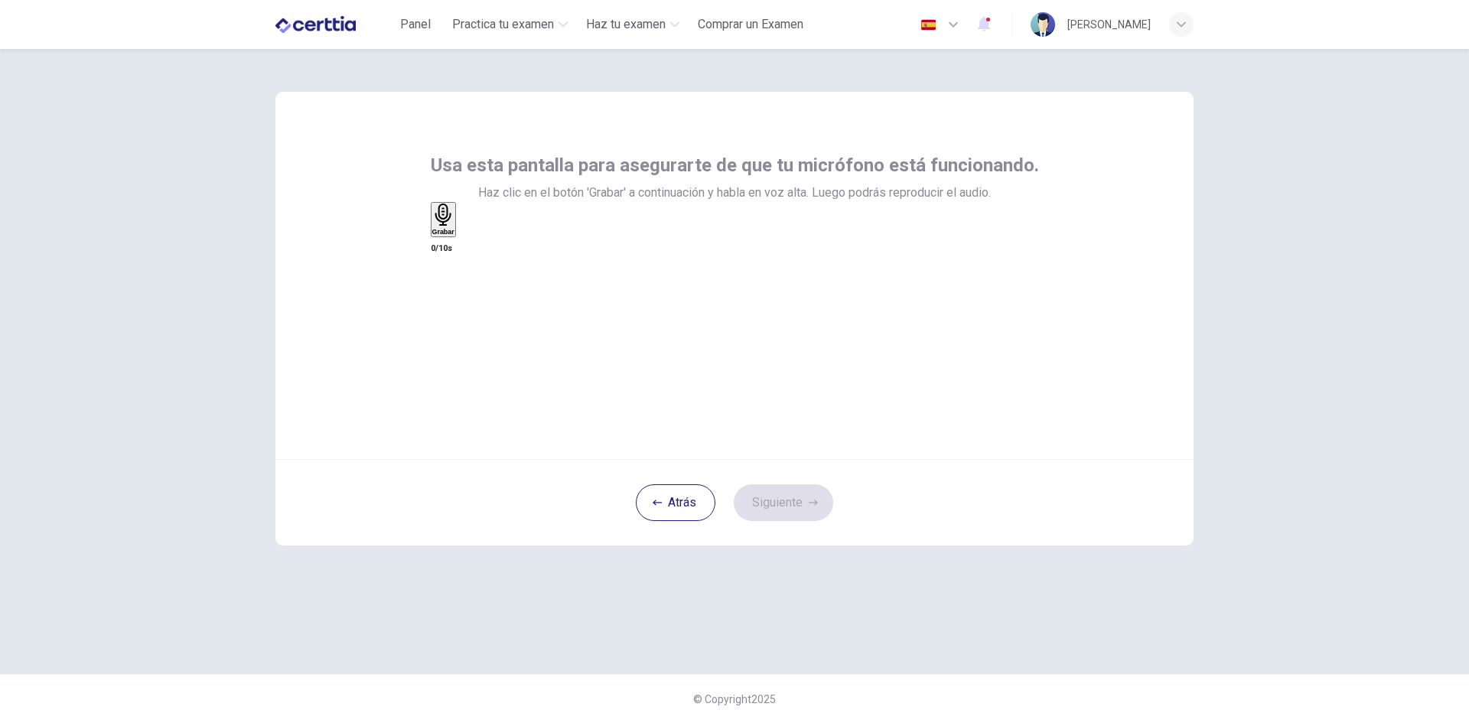
click at [454, 236] on div "Grabar" at bounding box center [443, 219] width 22 height 32
click at [457, 239] on div "Detener" at bounding box center [444, 220] width 25 height 35
click at [778, 491] on button "Siguiente" at bounding box center [783, 502] width 99 height 37
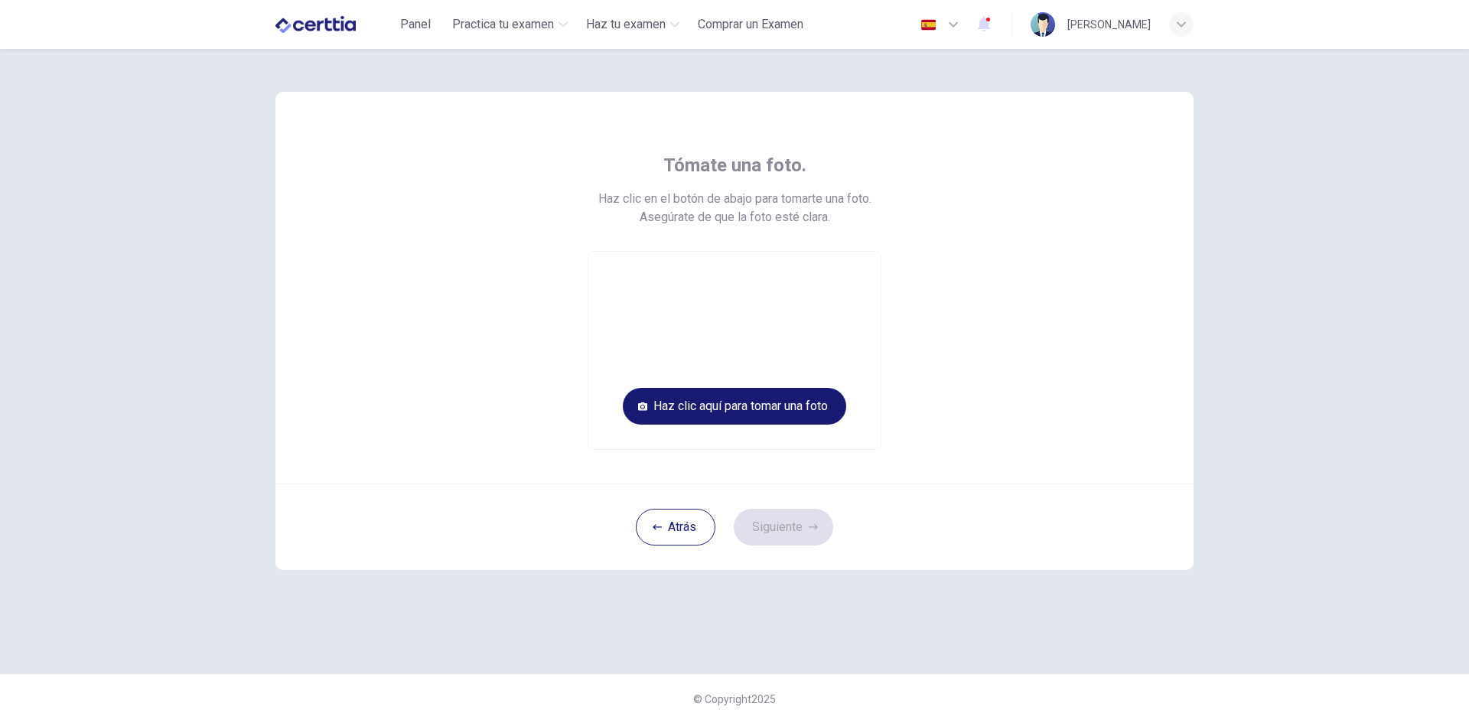
click at [787, 415] on button "Haz clic aquí para tomar una foto" at bounding box center [734, 406] width 223 height 37
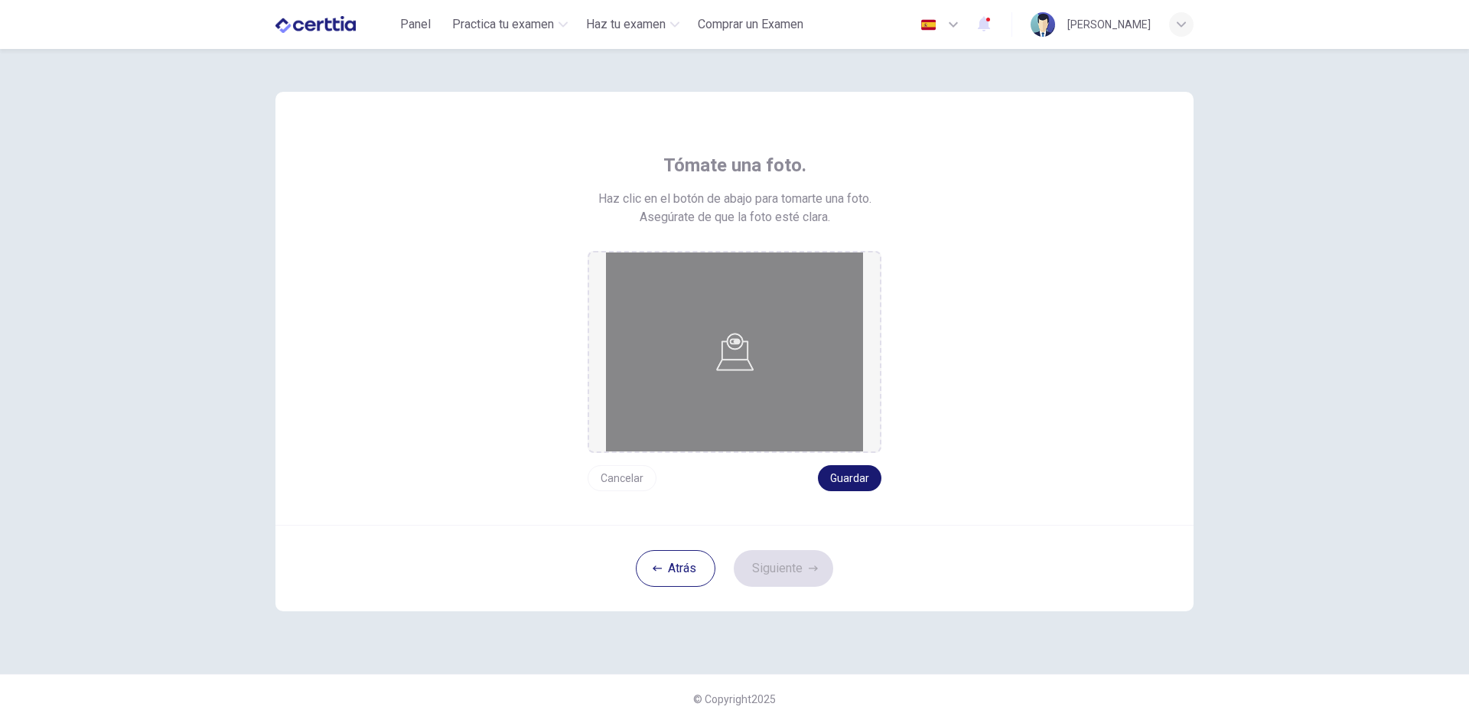
click at [848, 481] on button "Guardar" at bounding box center [849, 478] width 63 height 26
click at [789, 568] on button "Siguiente" at bounding box center [783, 568] width 99 height 37
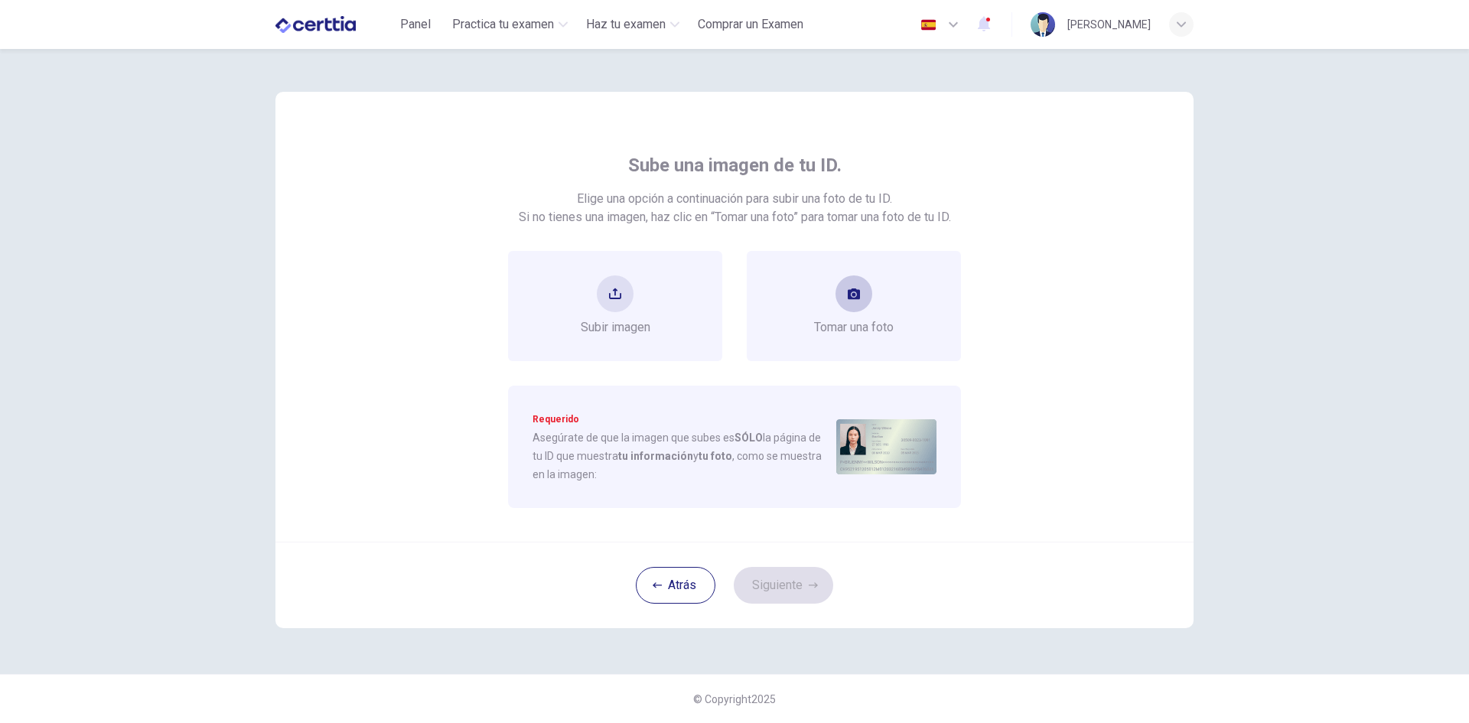
click at [817, 343] on div "Tomar una foto" at bounding box center [854, 306] width 214 height 110
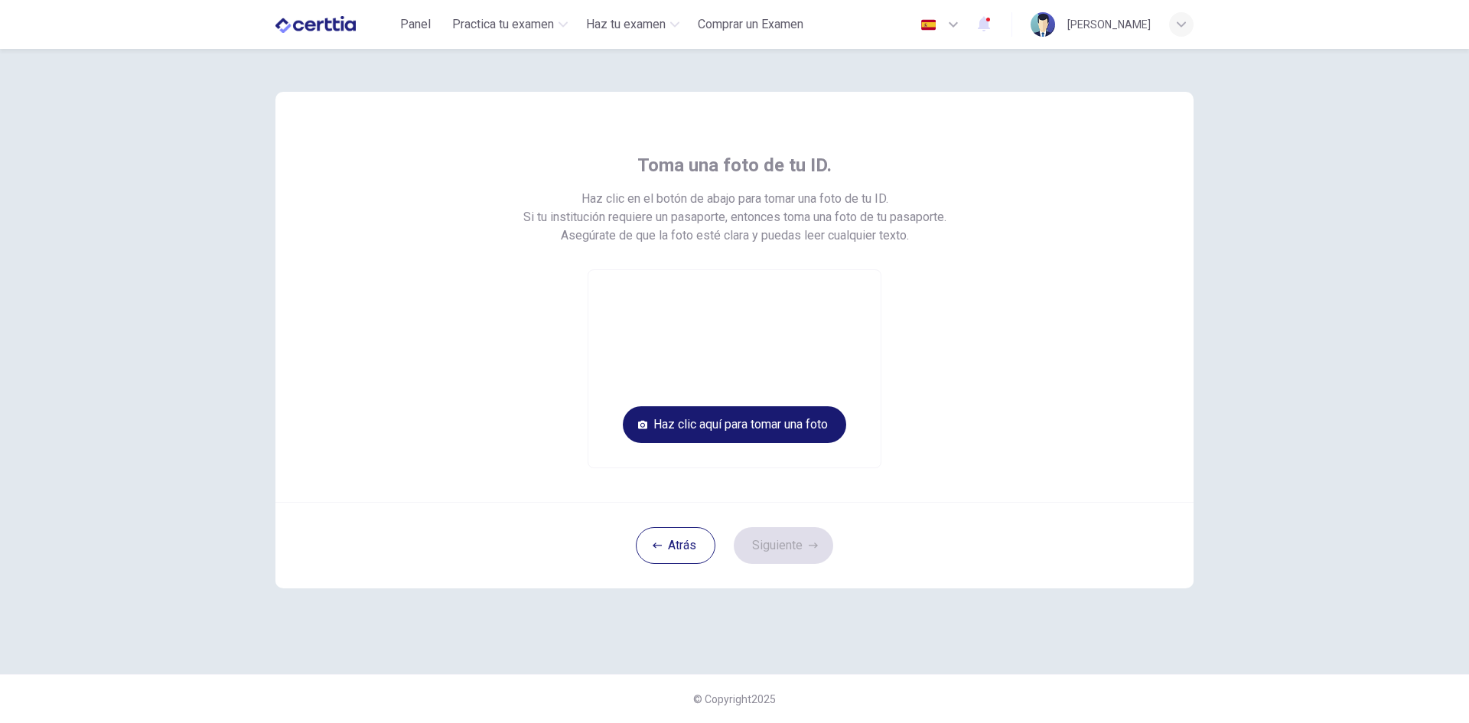
click at [822, 421] on button "Haz clic aquí para tomar una foto" at bounding box center [734, 424] width 223 height 37
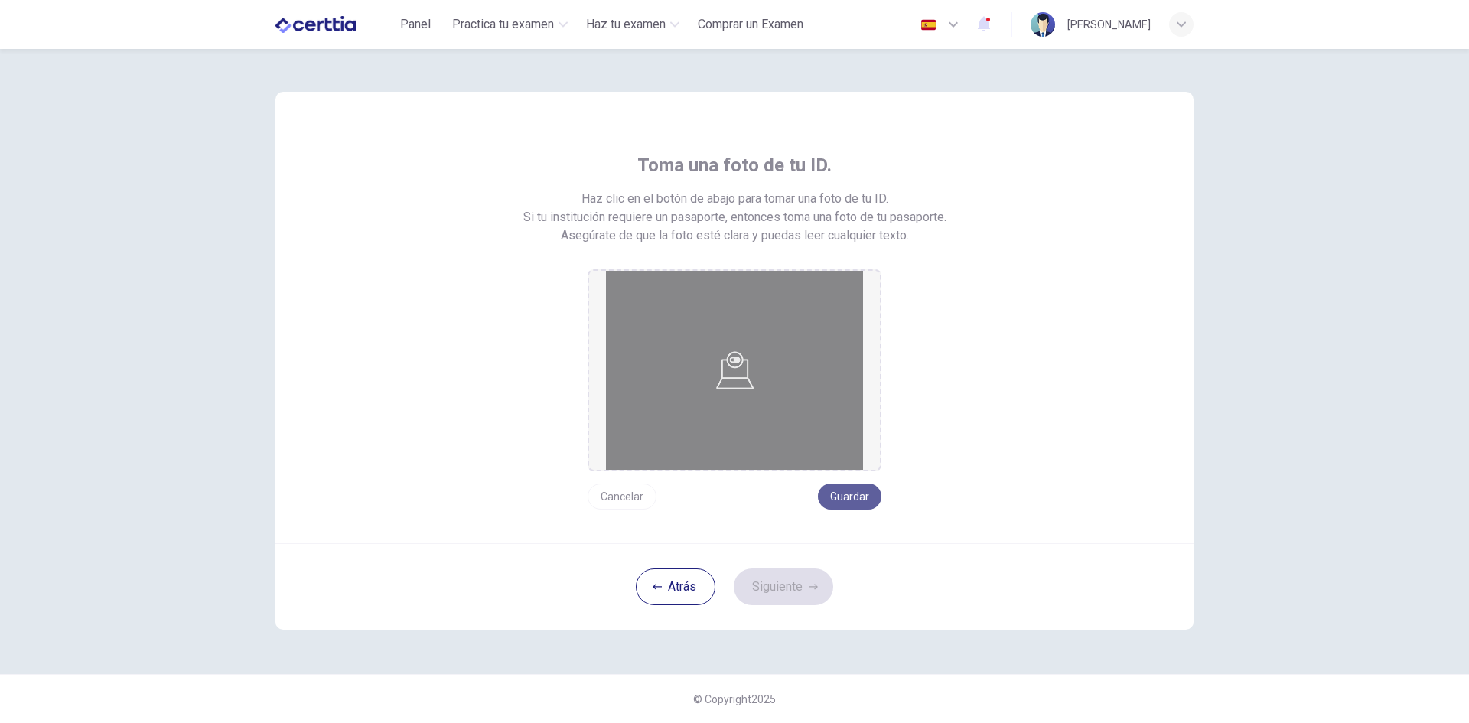
click at [863, 497] on button "Guardar" at bounding box center [849, 496] width 63 height 26
click at [786, 579] on button "Siguiente" at bounding box center [783, 586] width 99 height 37
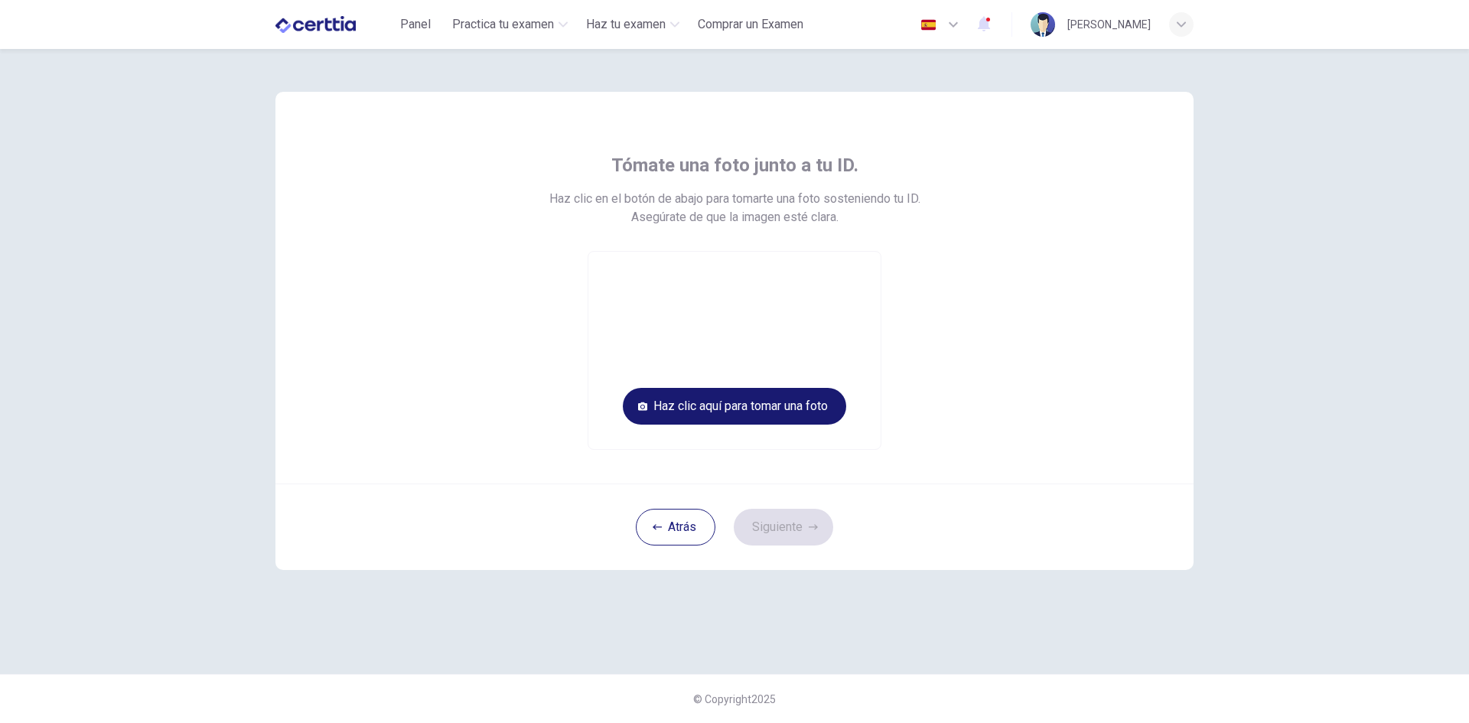
click at [805, 400] on button "Haz clic aquí para tomar una foto" at bounding box center [734, 406] width 223 height 37
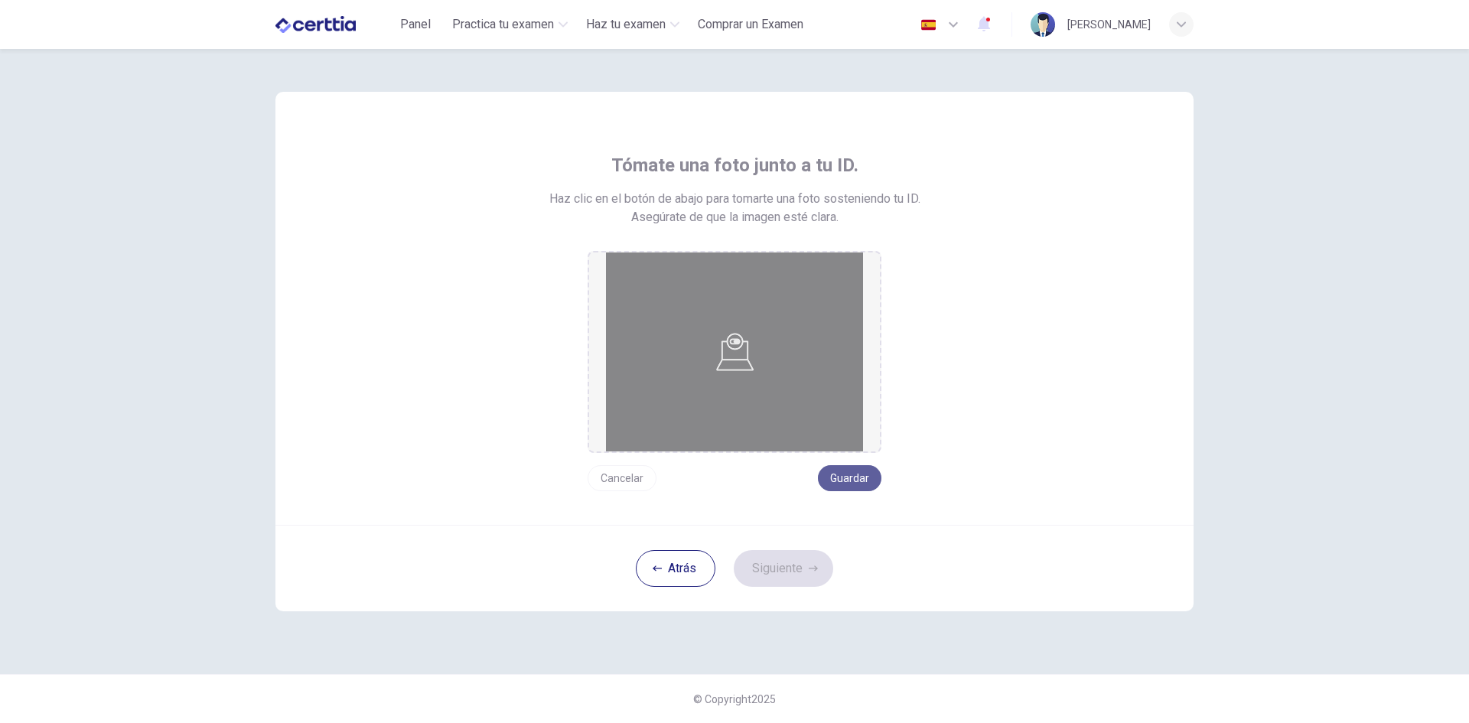
click at [854, 474] on button "Guardar" at bounding box center [849, 478] width 63 height 26
click at [813, 558] on button "Siguiente" at bounding box center [783, 568] width 99 height 37
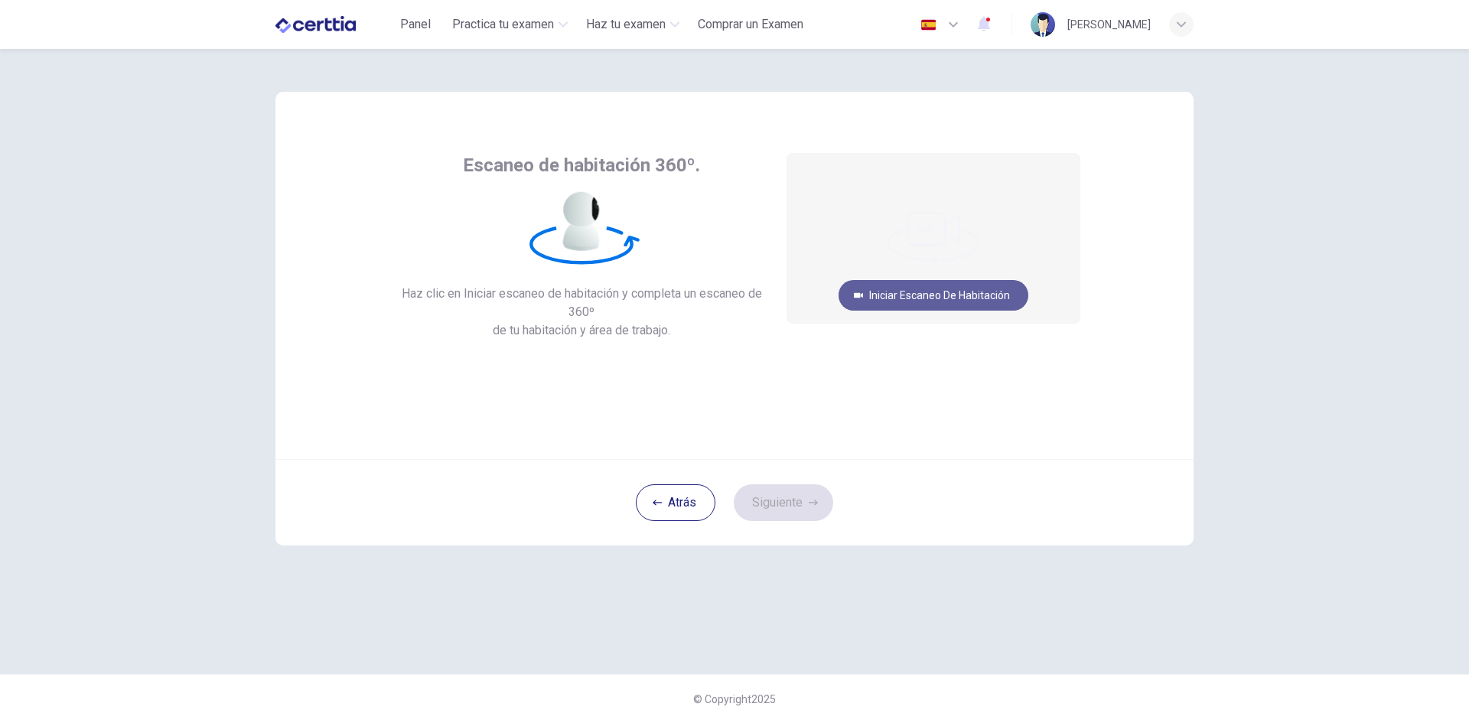
click at [885, 301] on button "Iniciar escaneo de habitación" at bounding box center [933, 295] width 190 height 31
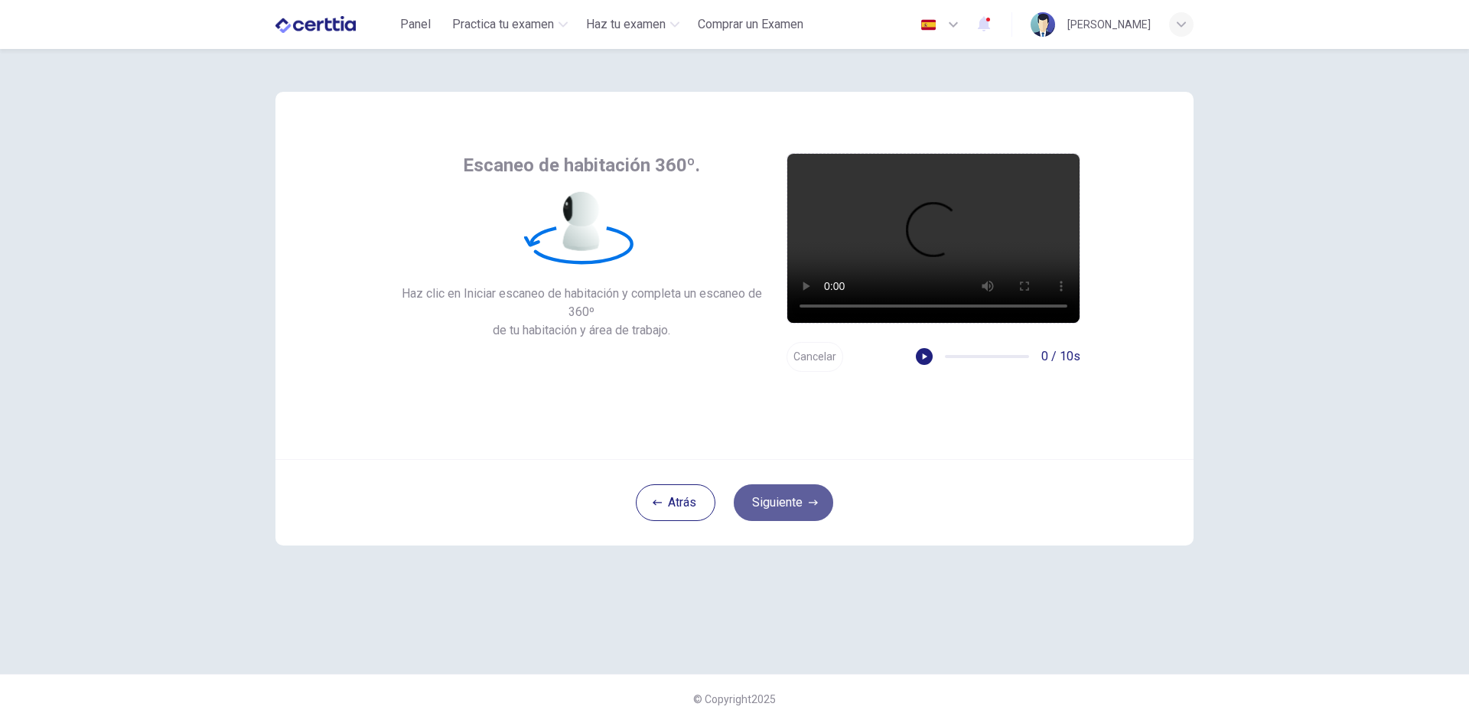
click at [815, 490] on button "Siguiente" at bounding box center [783, 502] width 99 height 37
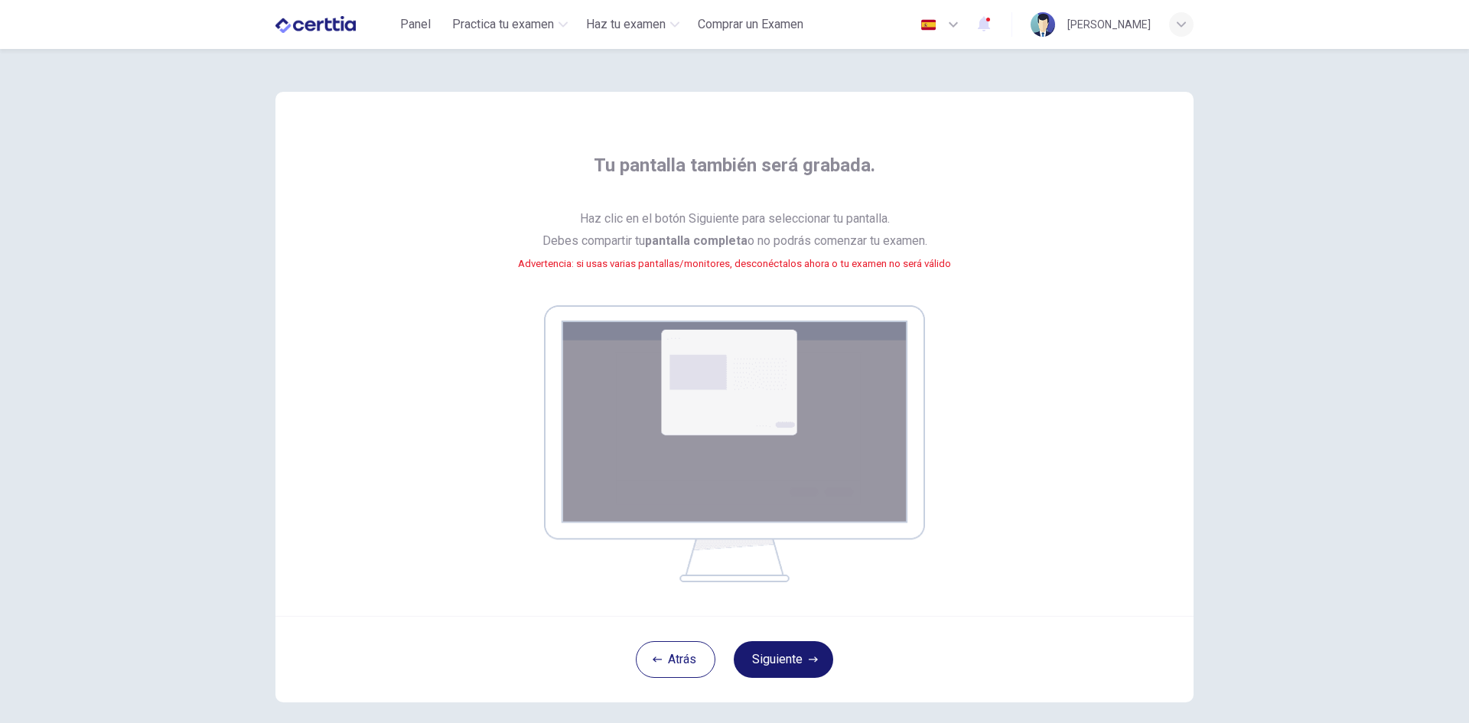
click at [799, 669] on button "Siguiente" at bounding box center [783, 659] width 99 height 37
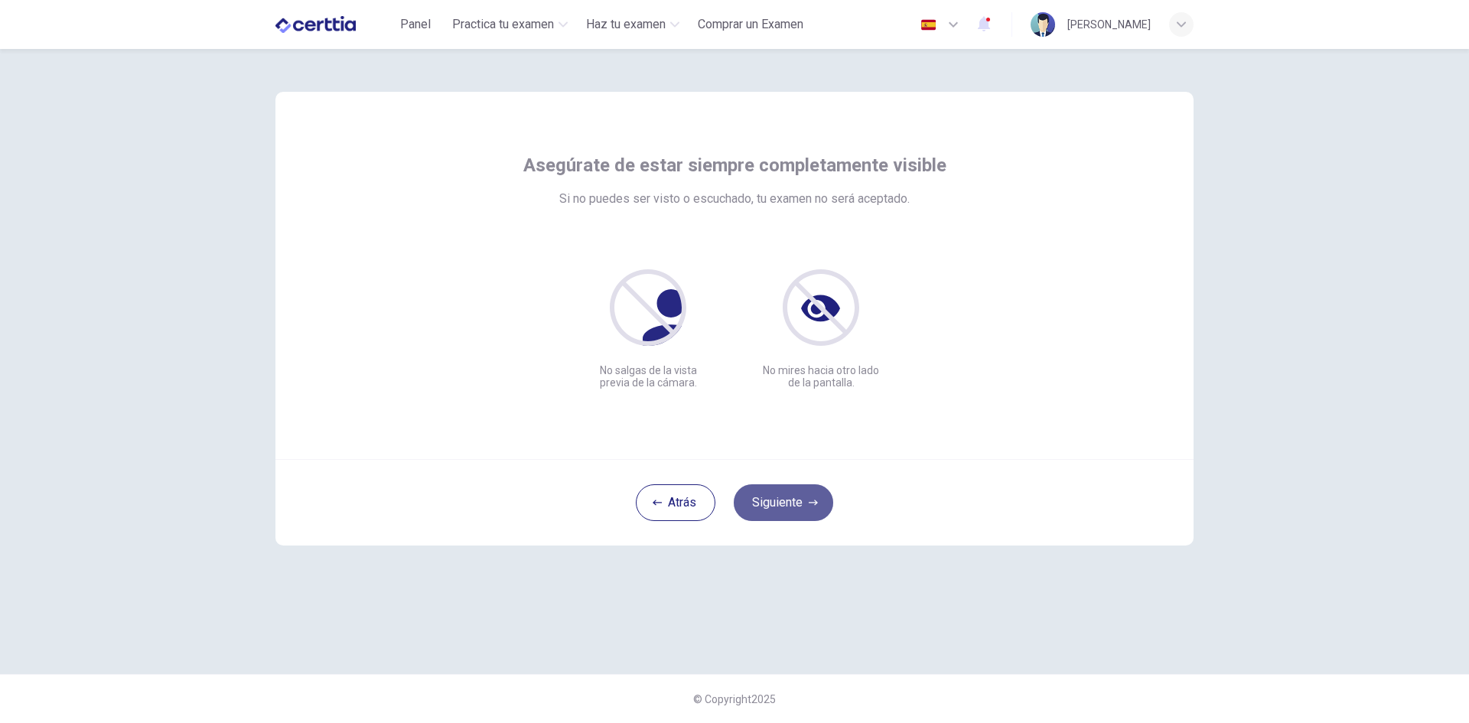
click at [804, 502] on button "Siguiente" at bounding box center [783, 502] width 99 height 37
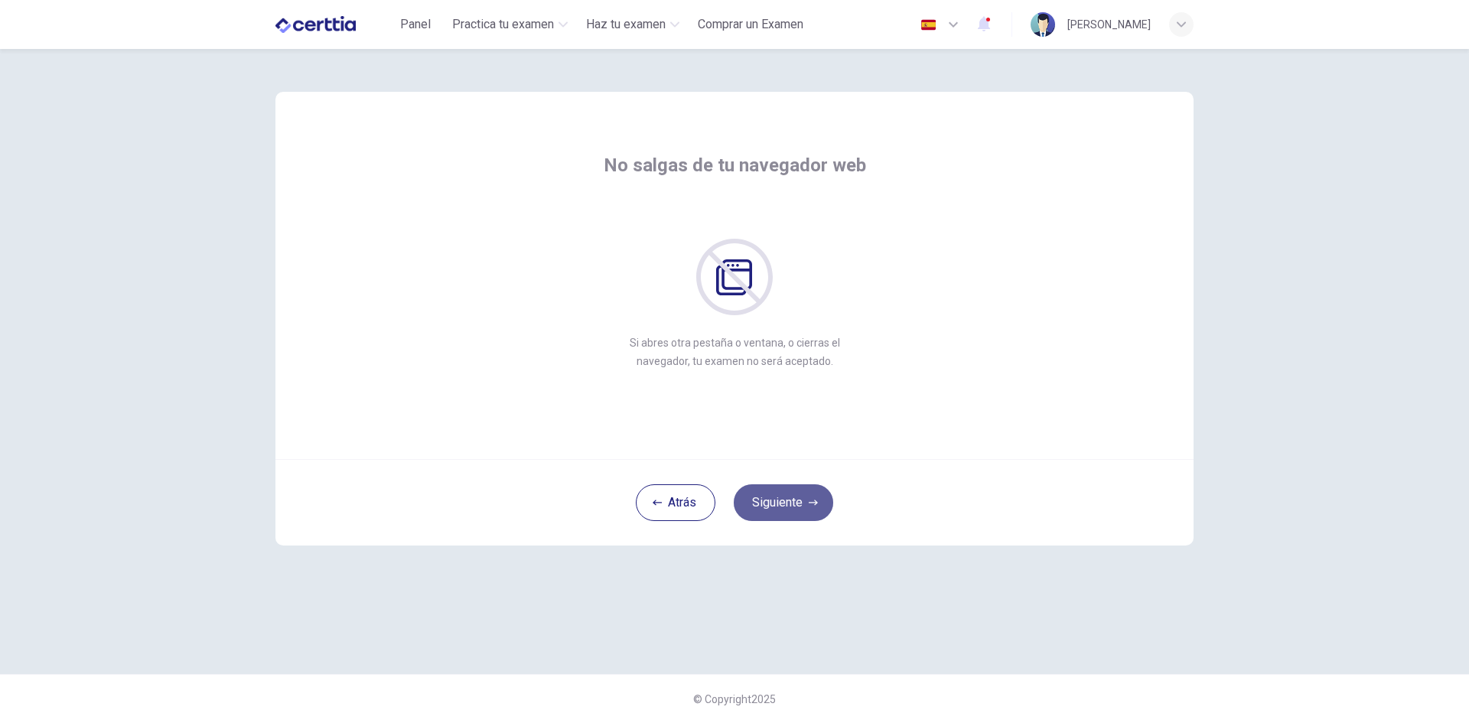
click at [804, 502] on button "Siguiente" at bounding box center [783, 502] width 99 height 37
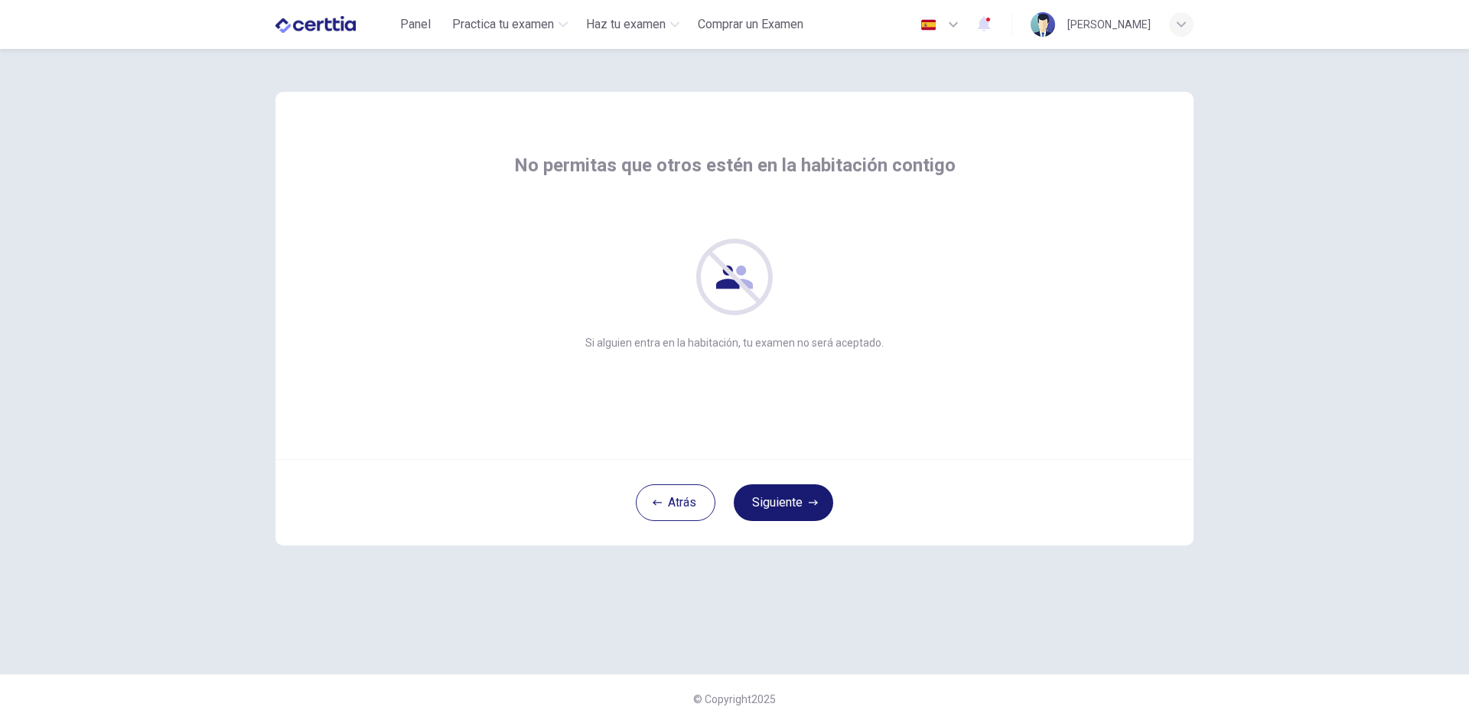
click at [804, 502] on button "Siguiente" at bounding box center [783, 502] width 99 height 37
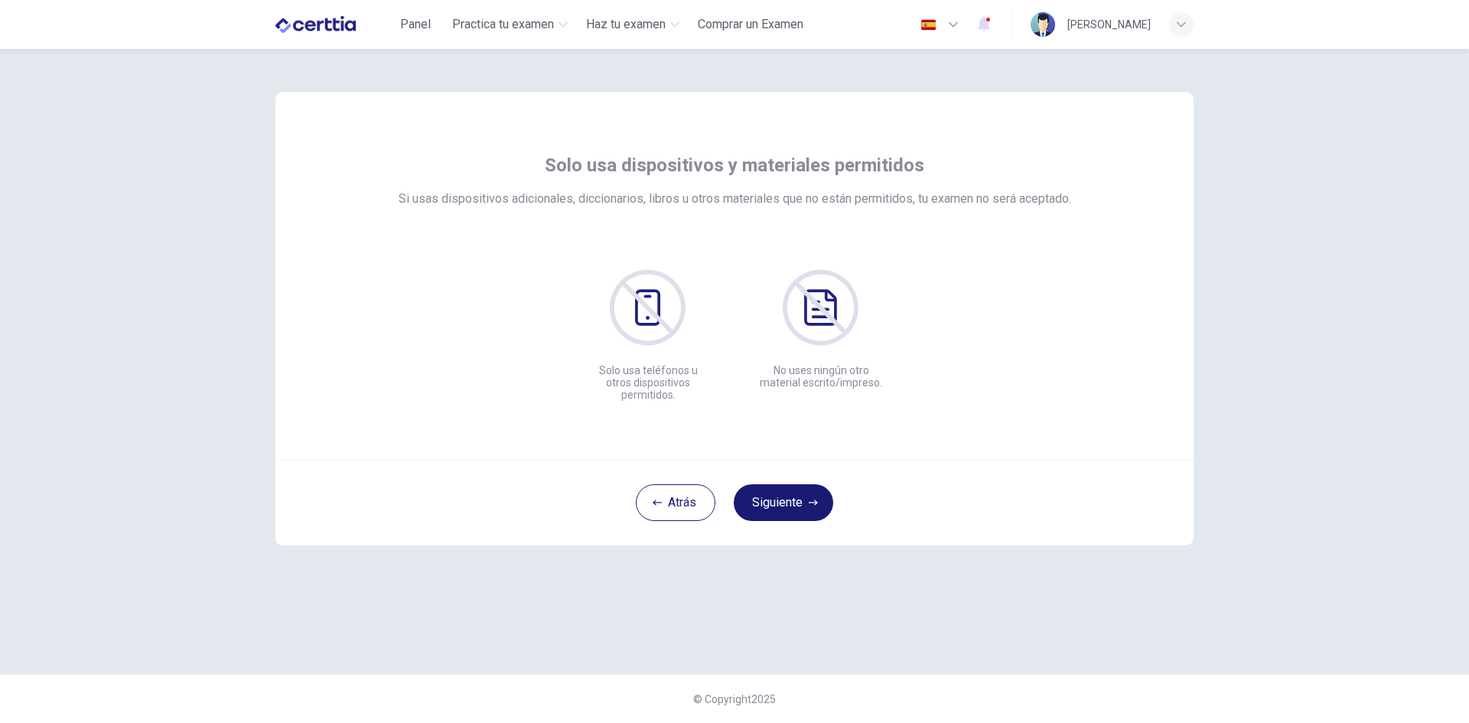
click at [804, 502] on button "Siguiente" at bounding box center [783, 502] width 99 height 37
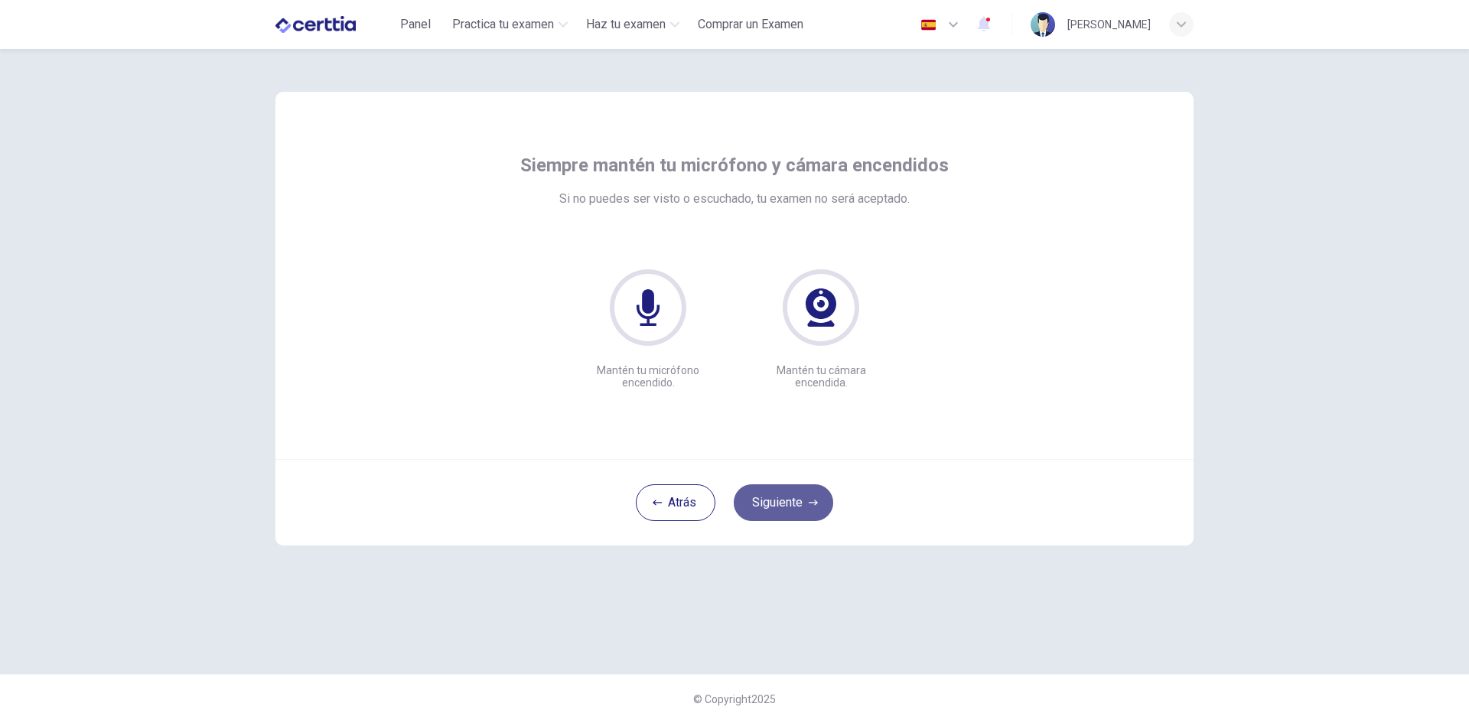
click at [804, 502] on button "Siguiente" at bounding box center [783, 502] width 99 height 37
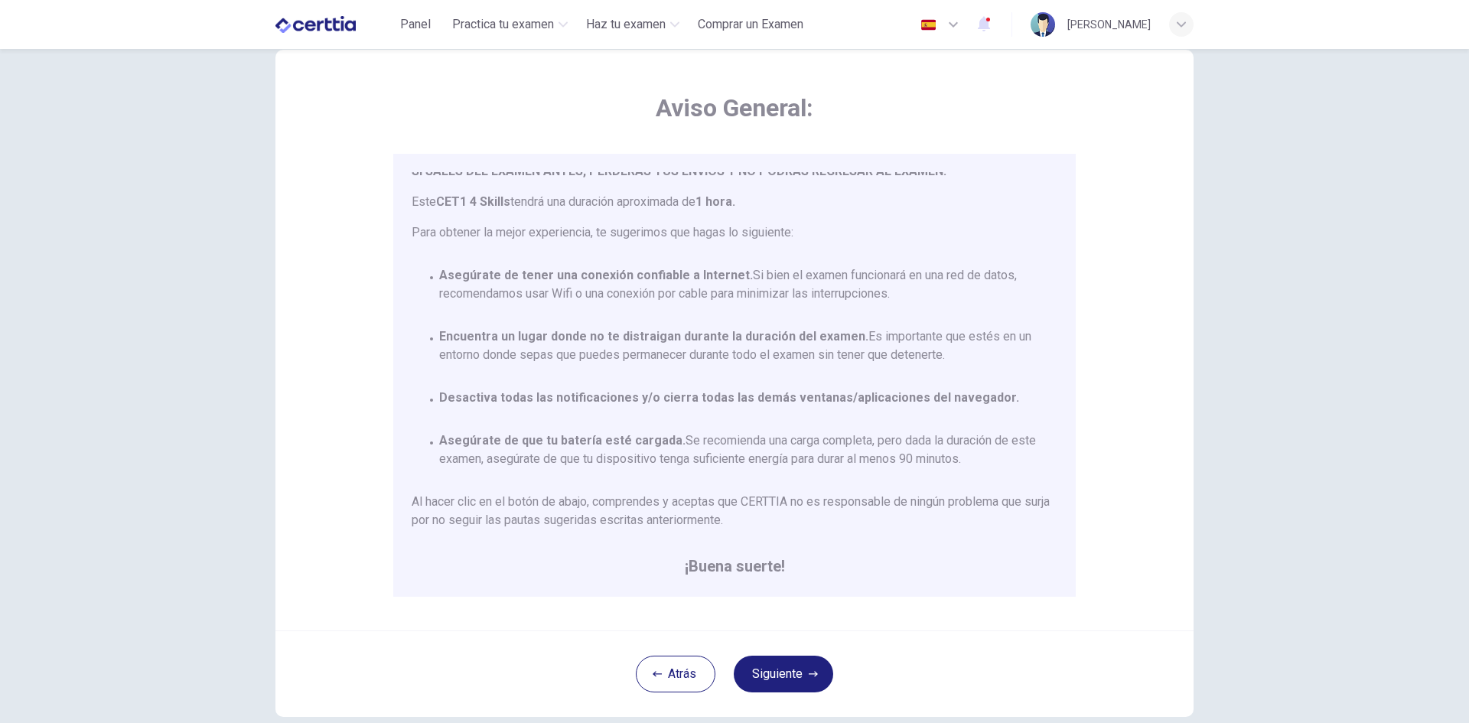
scroll to position [128, 0]
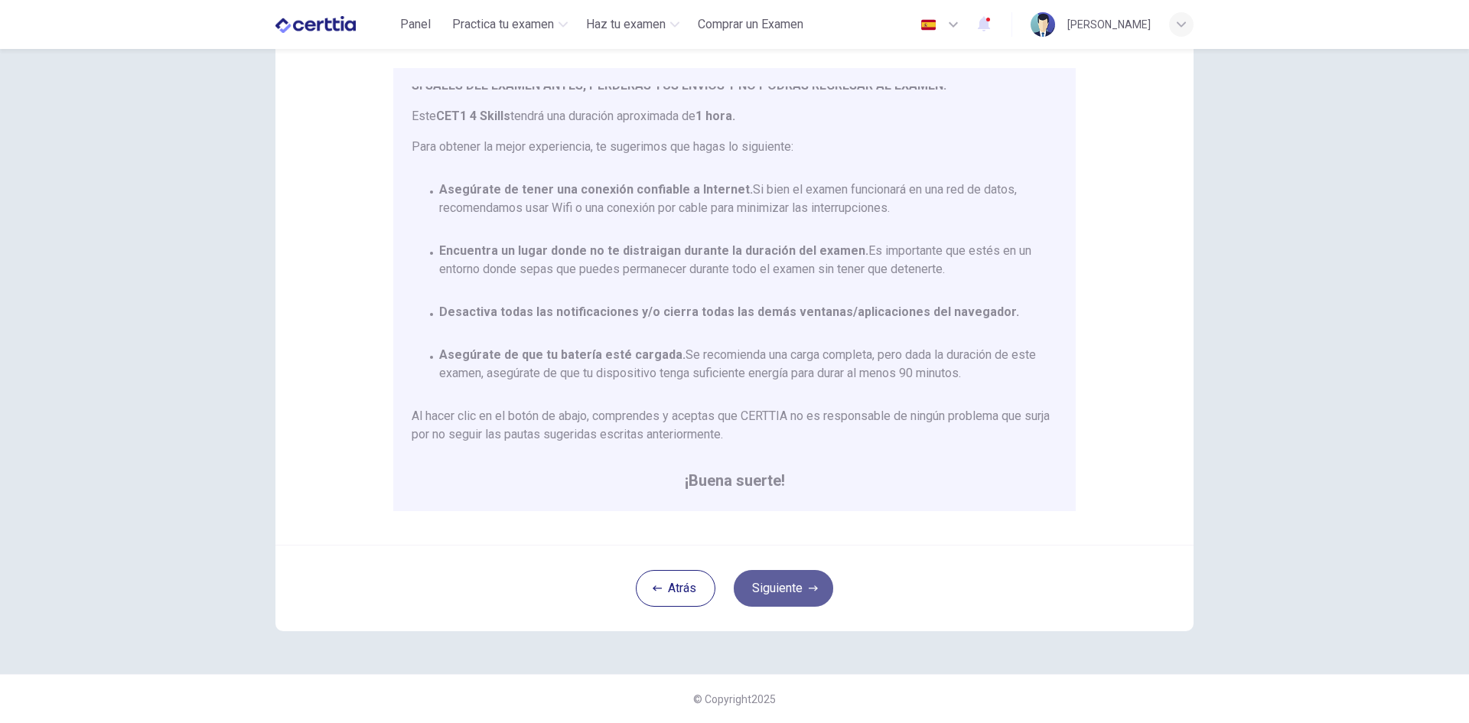
click at [811, 590] on icon "button" at bounding box center [813, 587] width 9 height 5
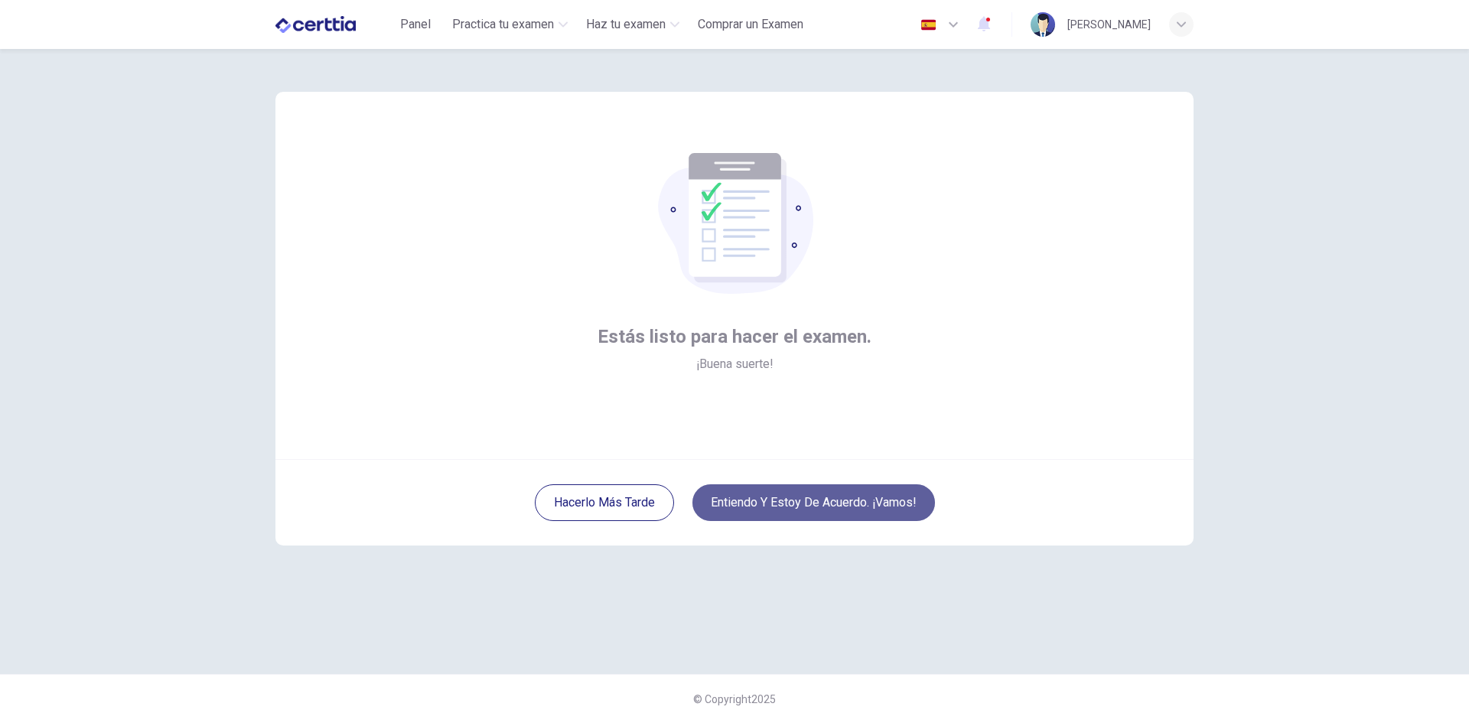
click at [773, 490] on button "Entiendo y estoy de acuerdo. ¡Vamos!" at bounding box center [813, 502] width 242 height 37
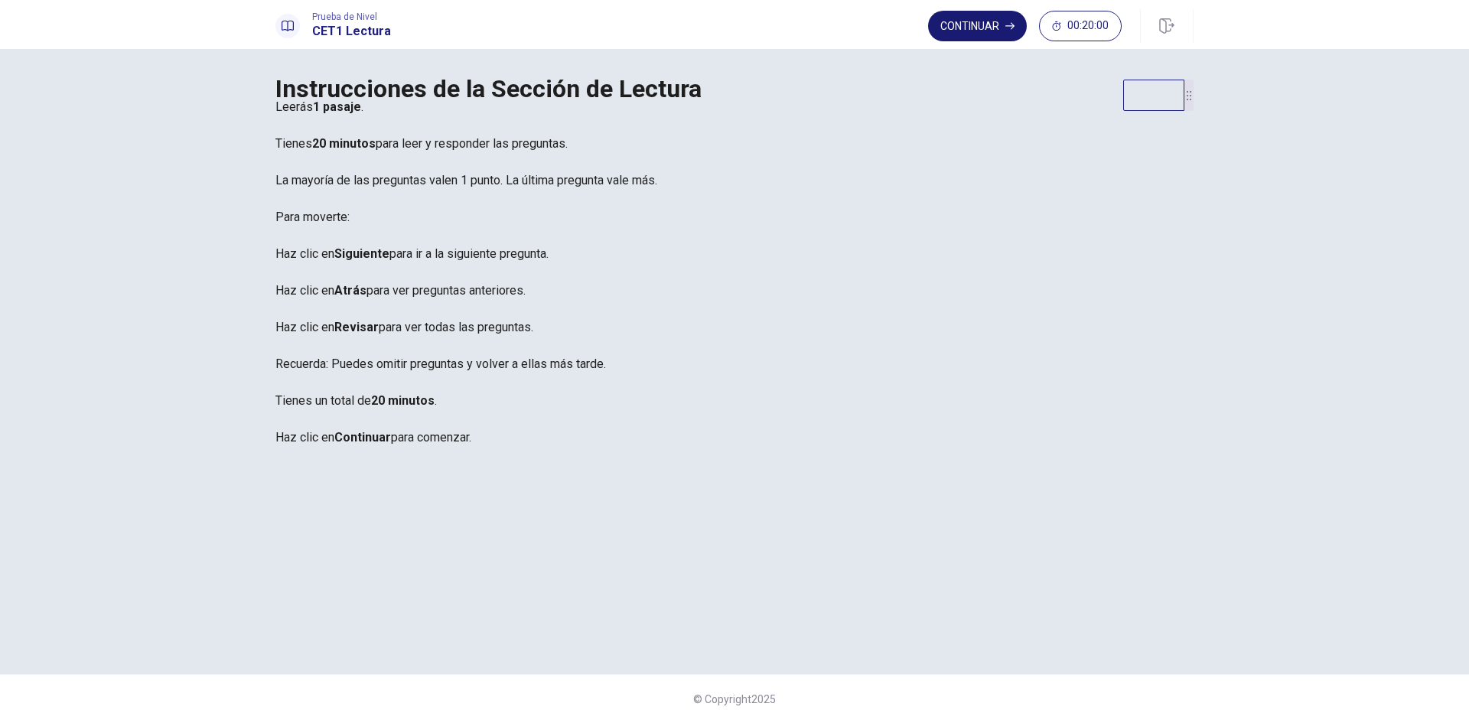
click at [960, 32] on button "Continuar" at bounding box center [977, 26] width 99 height 31
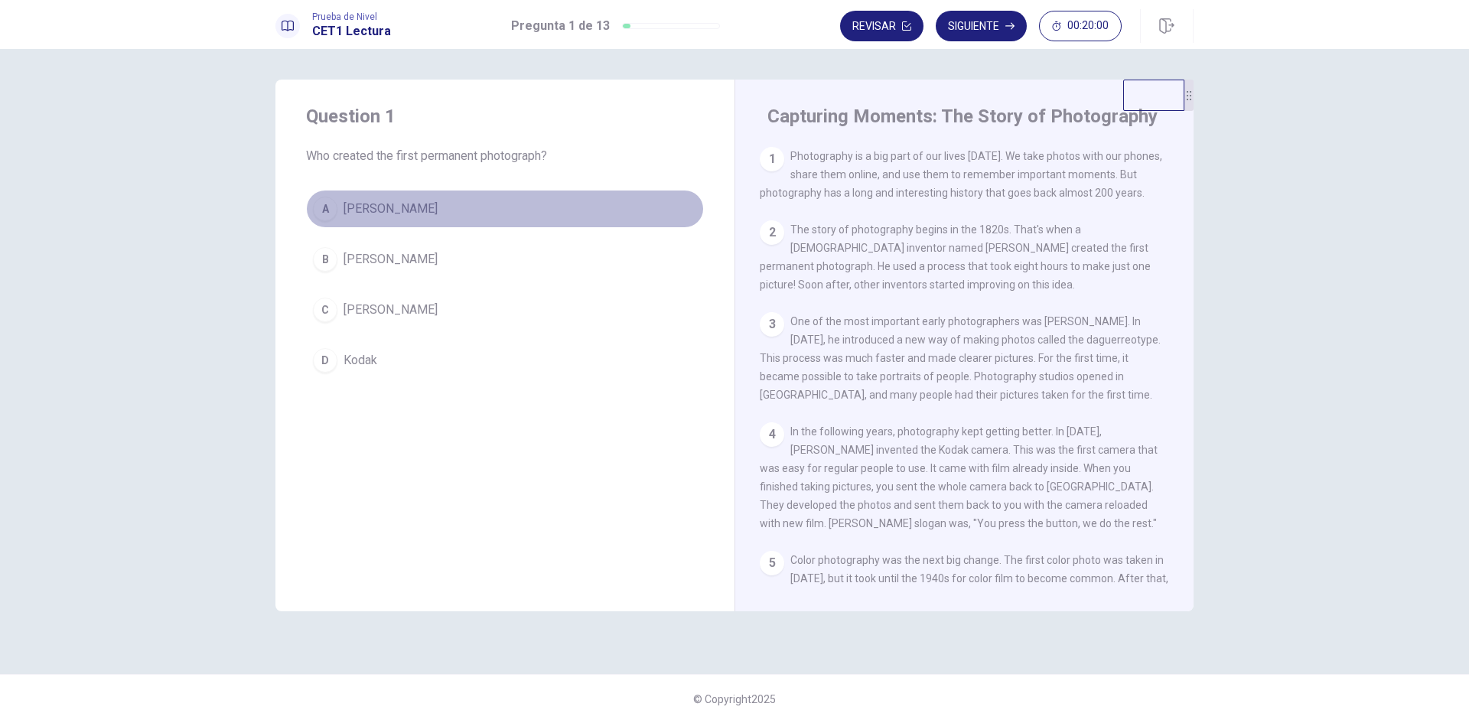
click at [571, 218] on button "A Louis Daguerre" at bounding box center [505, 209] width 398 height 38
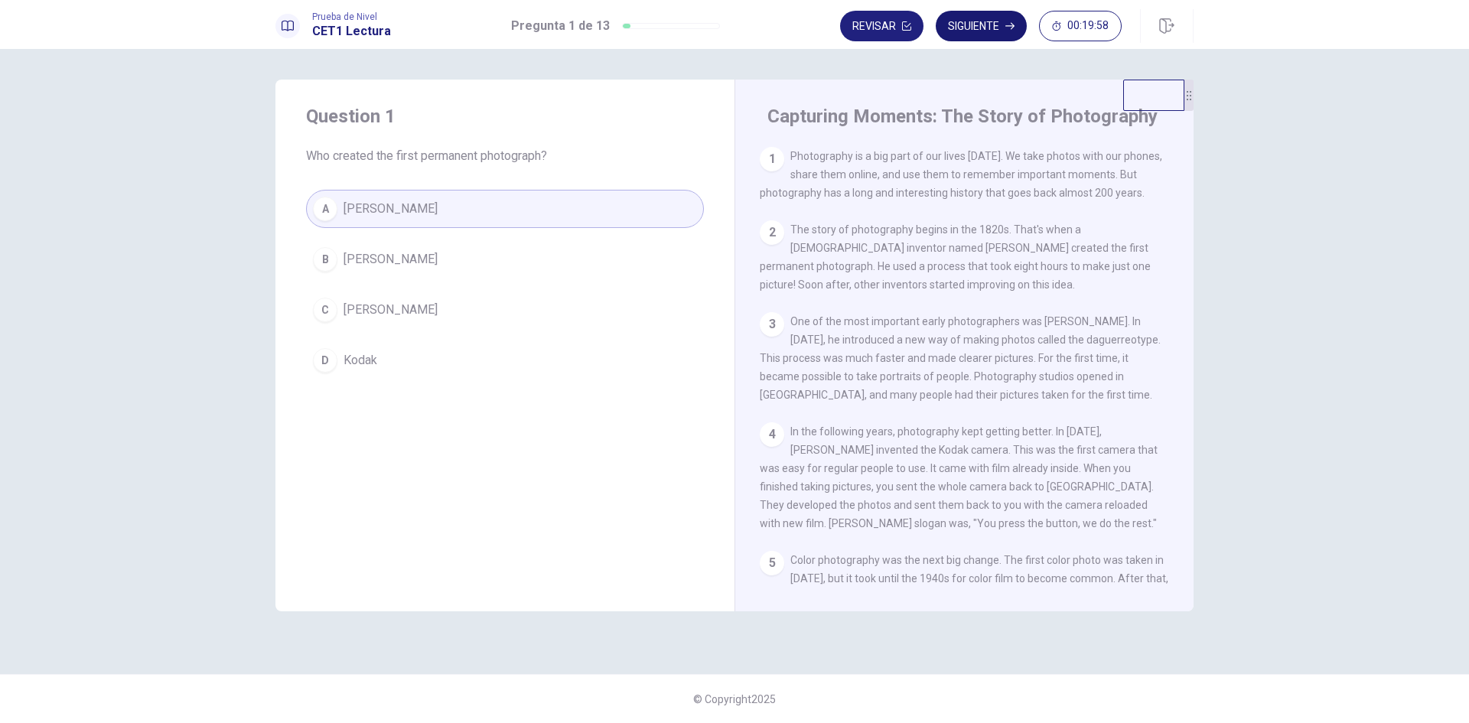
click at [971, 34] on button "Siguiente" at bounding box center [981, 26] width 91 height 31
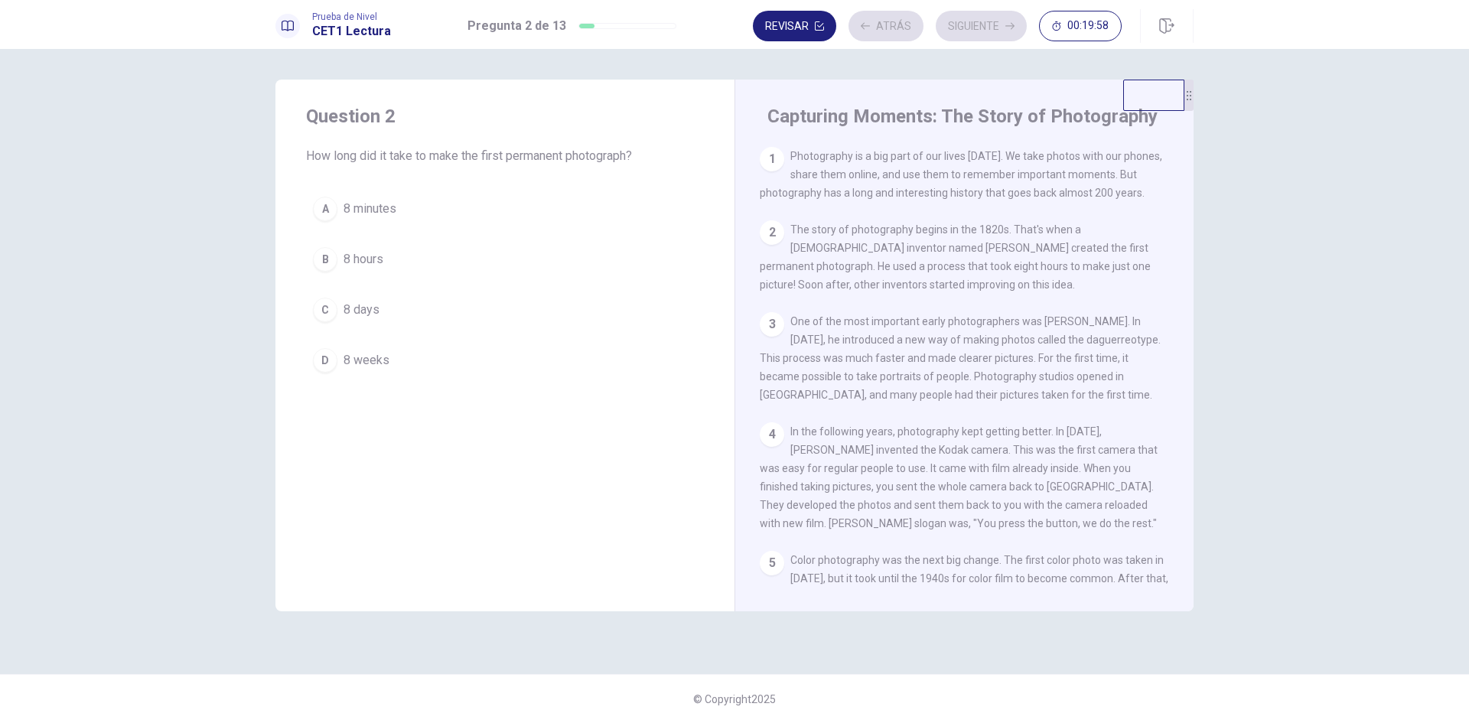
click at [496, 311] on button "C 8 days" at bounding box center [505, 310] width 398 height 38
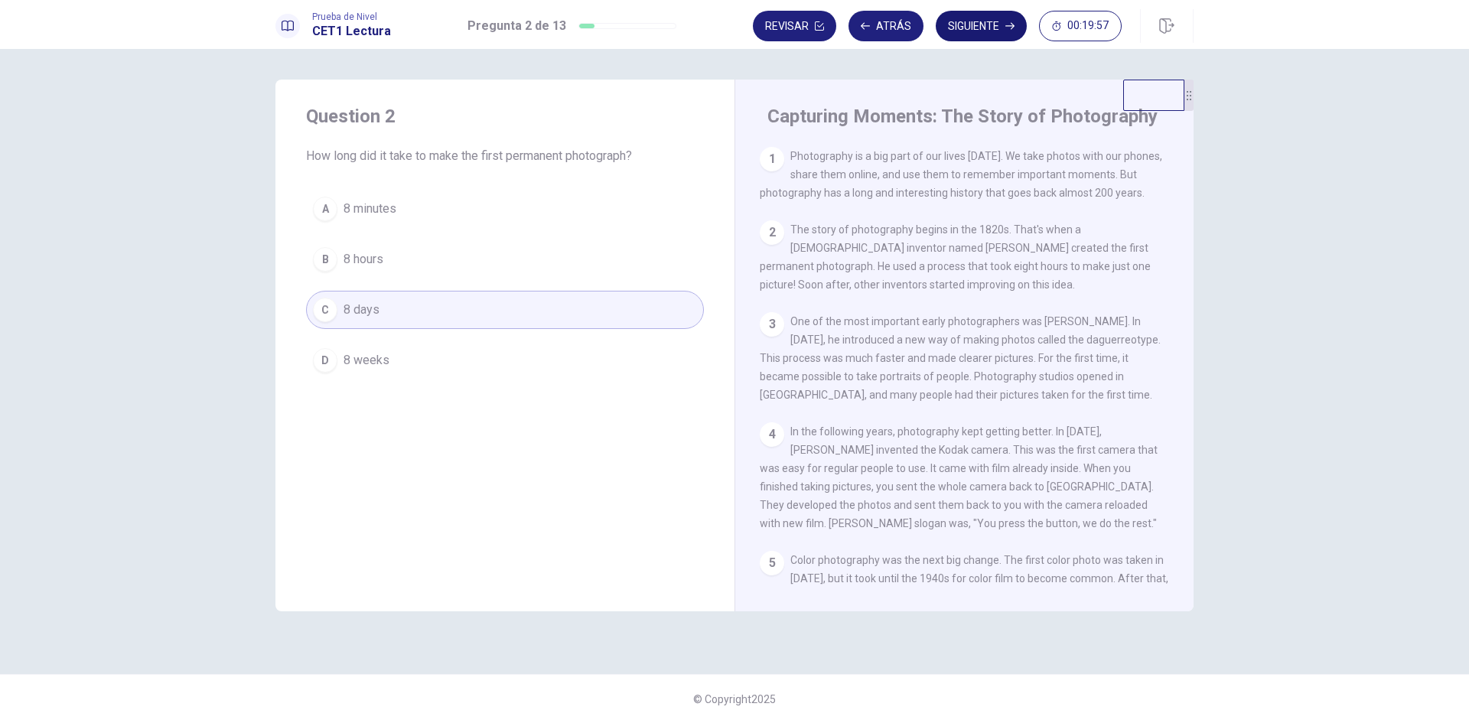
click at [998, 31] on button "Siguiente" at bounding box center [981, 26] width 91 height 31
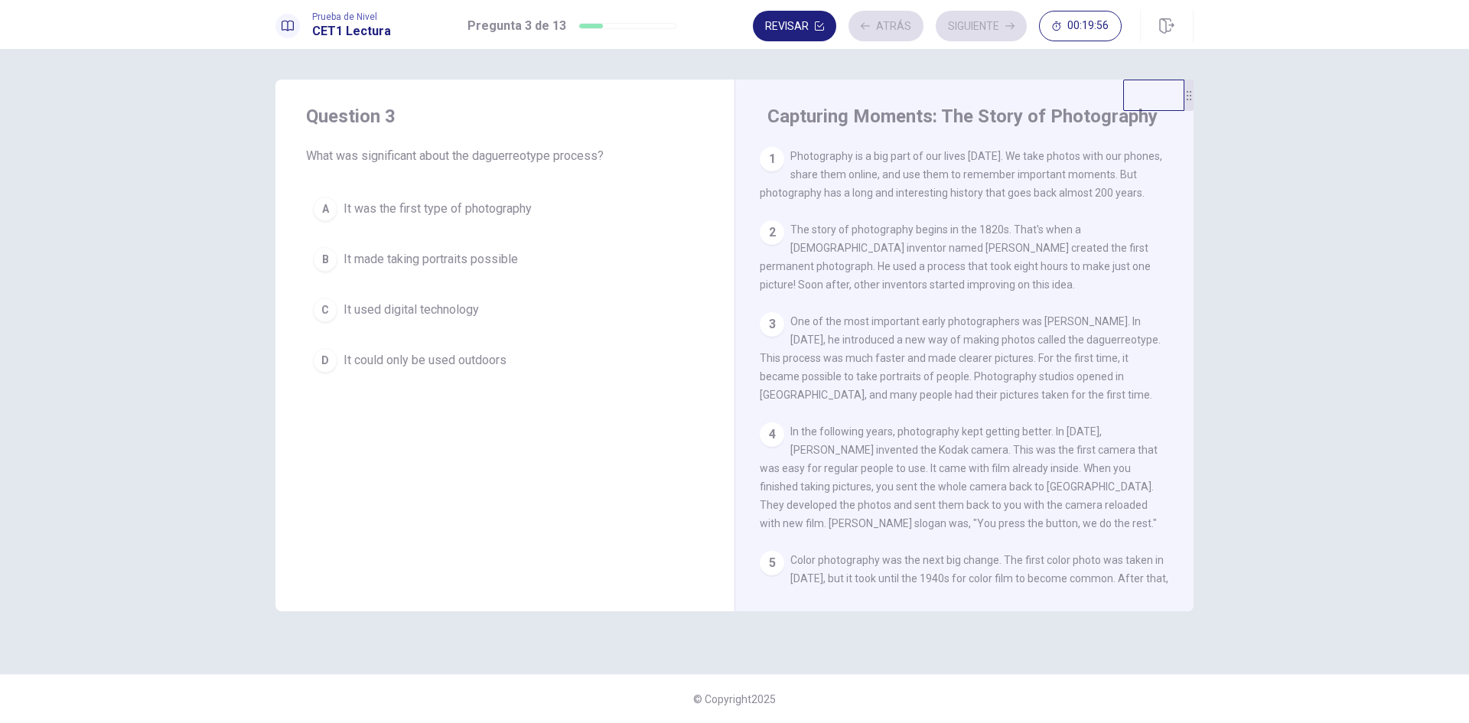
click at [578, 229] on div "A It was the first type of photography B It made taking portraits possible C It…" at bounding box center [505, 285] width 398 height 190
drag, startPoint x: 587, startPoint y: 223, endPoint x: 610, endPoint y: 220, distance: 23.9
click at [587, 223] on button "A It was the first type of photography" at bounding box center [505, 209] width 398 height 38
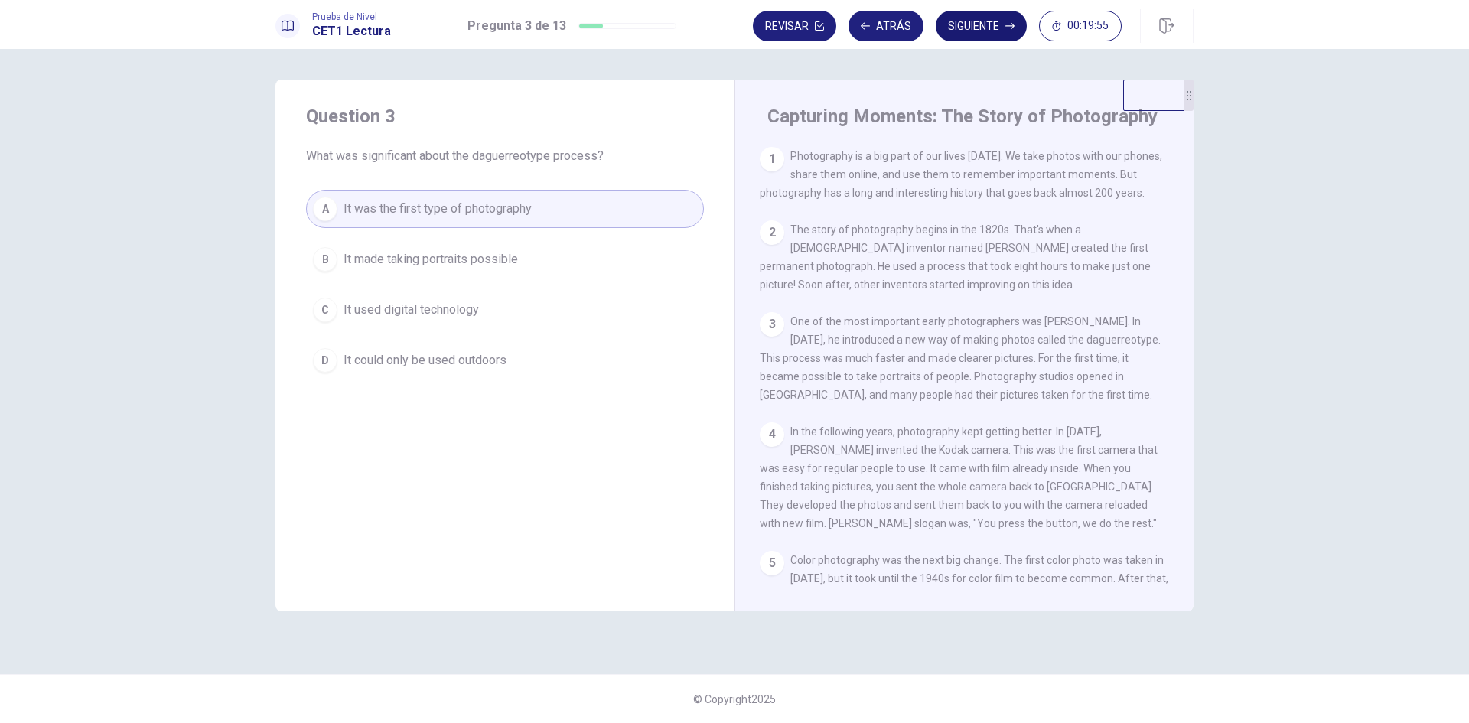
click at [966, 26] on button "Siguiente" at bounding box center [981, 26] width 91 height 31
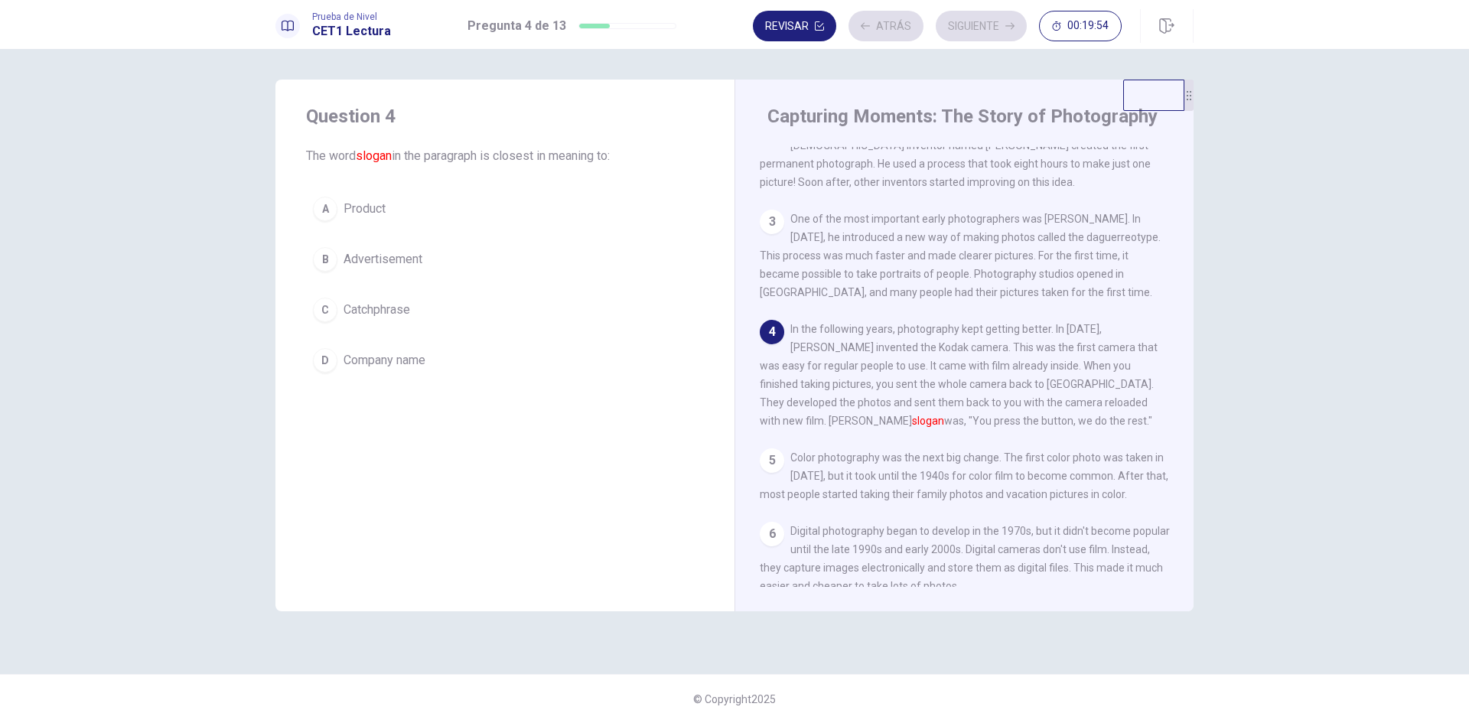
scroll to position [112, 0]
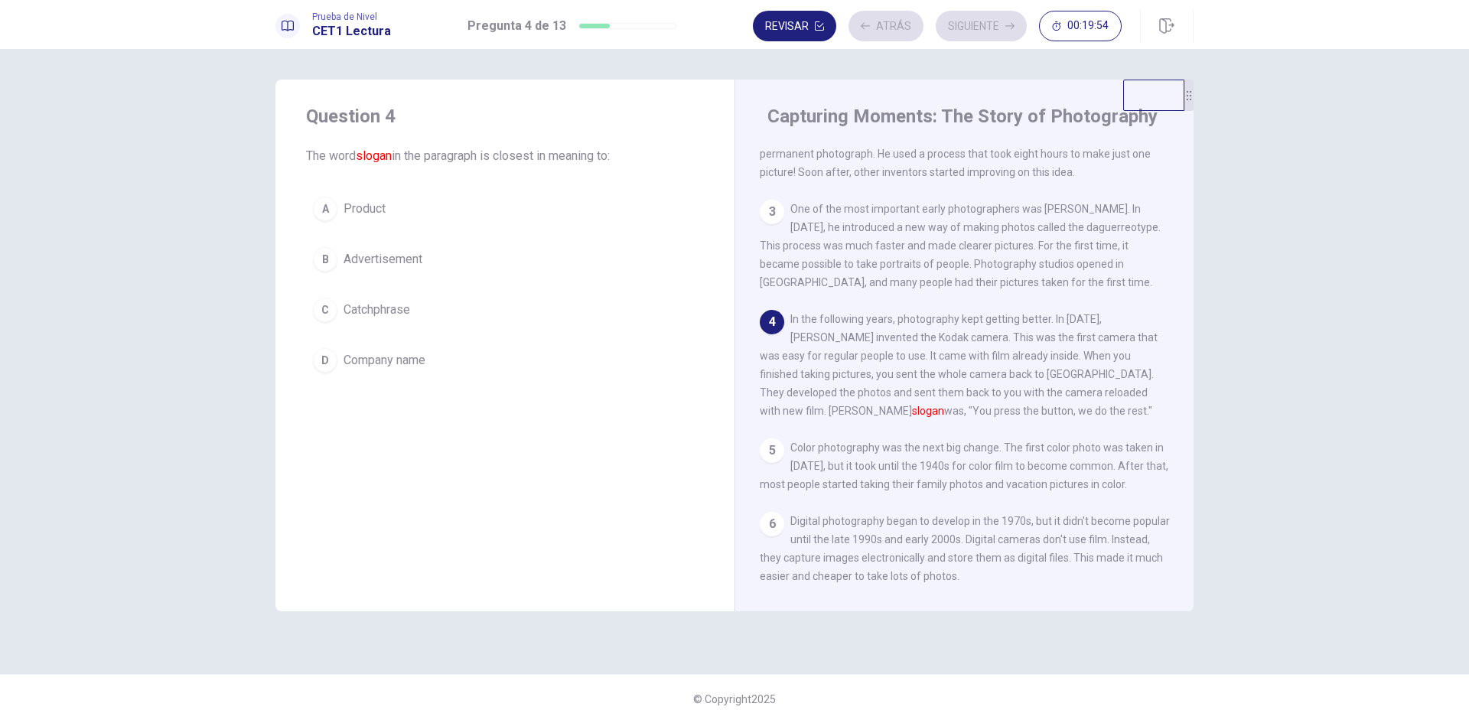
click at [565, 249] on button "B Advertisement" at bounding box center [505, 259] width 398 height 38
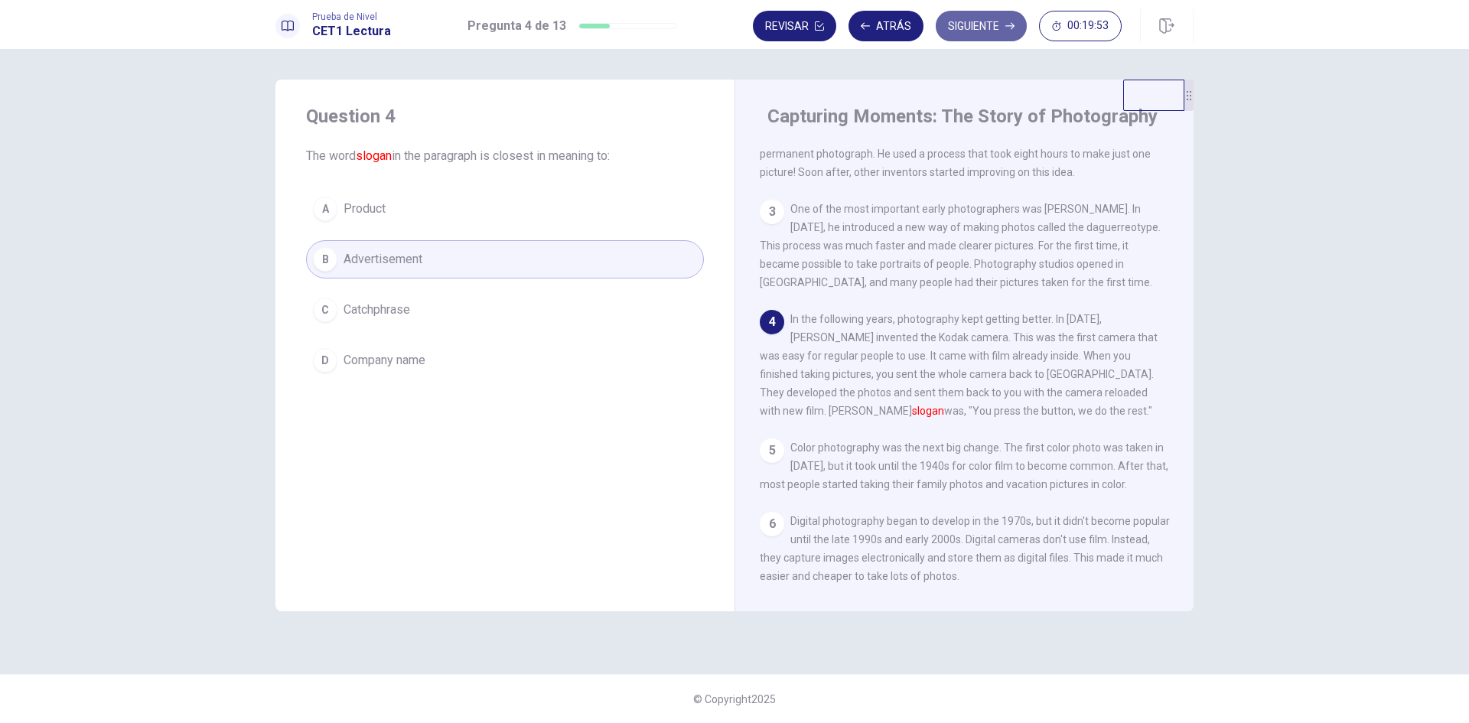
drag, startPoint x: 987, startPoint y: 27, endPoint x: 829, endPoint y: 103, distance: 175.2
click at [988, 25] on button "Siguiente" at bounding box center [981, 26] width 91 height 31
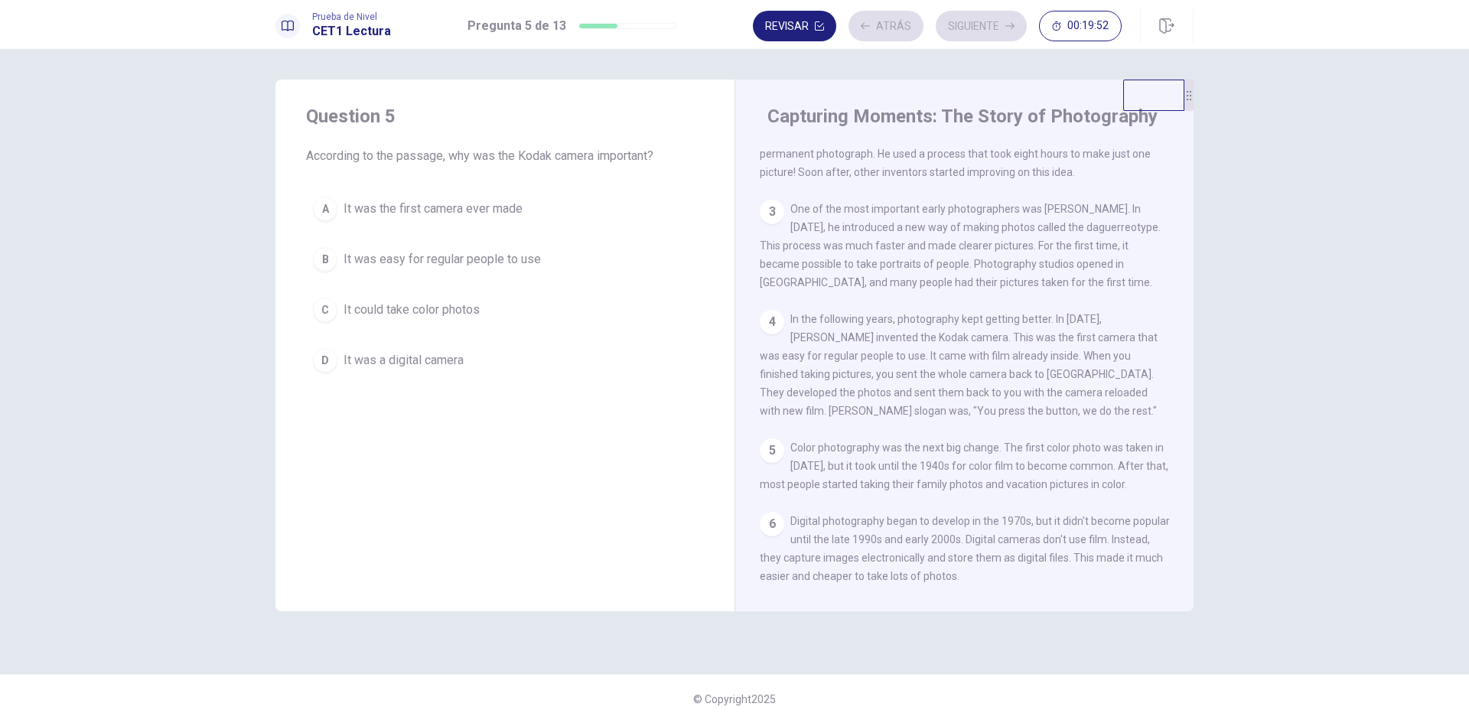
click at [504, 230] on div "A It was the first camera ever made B It was easy for regular people to use C I…" at bounding box center [505, 285] width 398 height 190
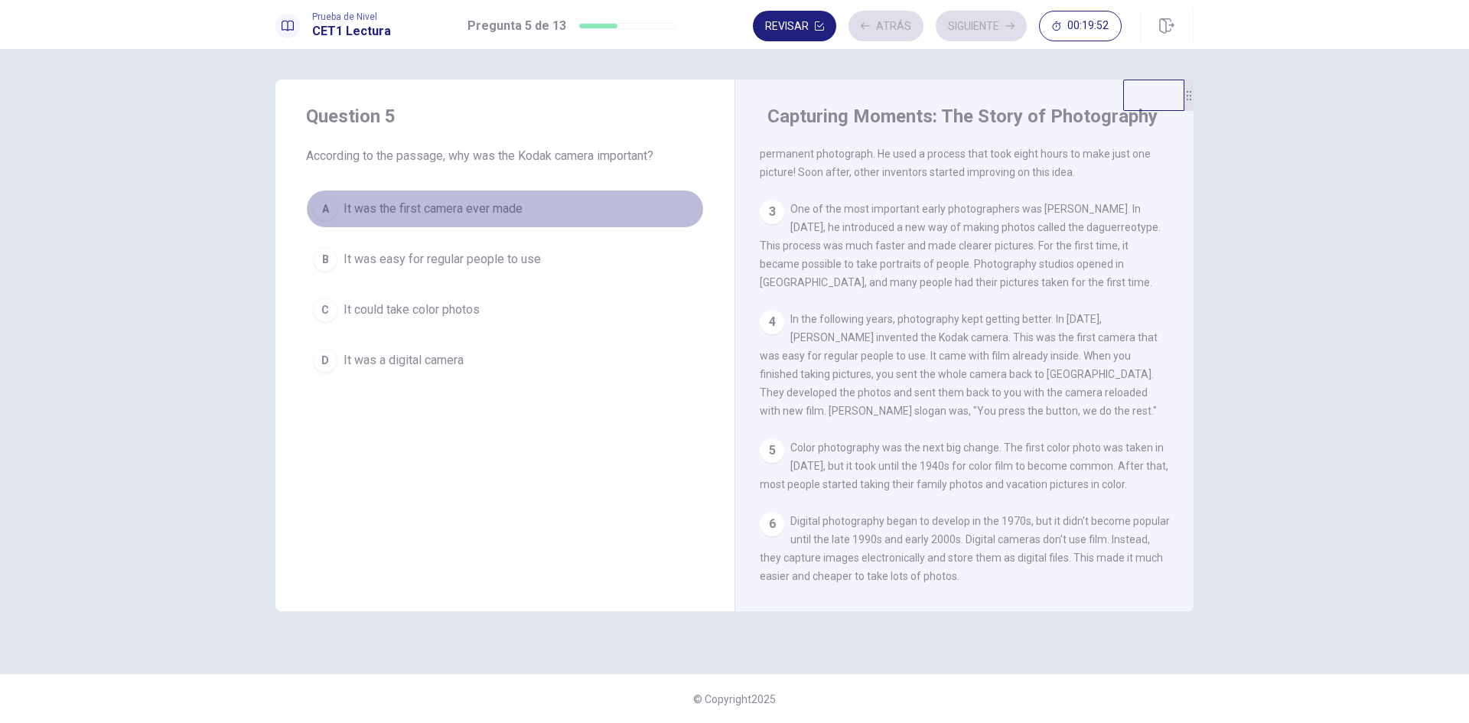
click at [567, 207] on button "A It was the first camera ever made" at bounding box center [505, 209] width 398 height 38
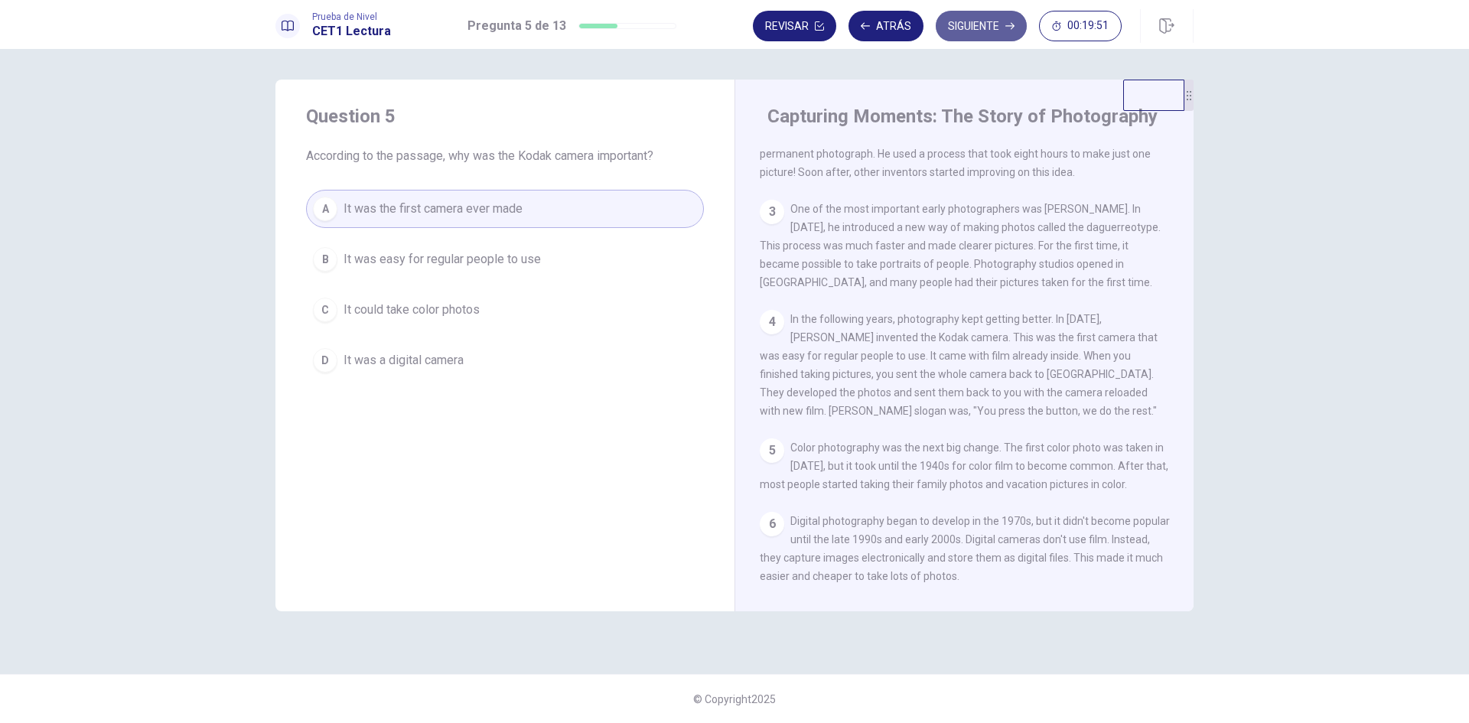
click at [988, 30] on button "Siguiente" at bounding box center [981, 26] width 91 height 31
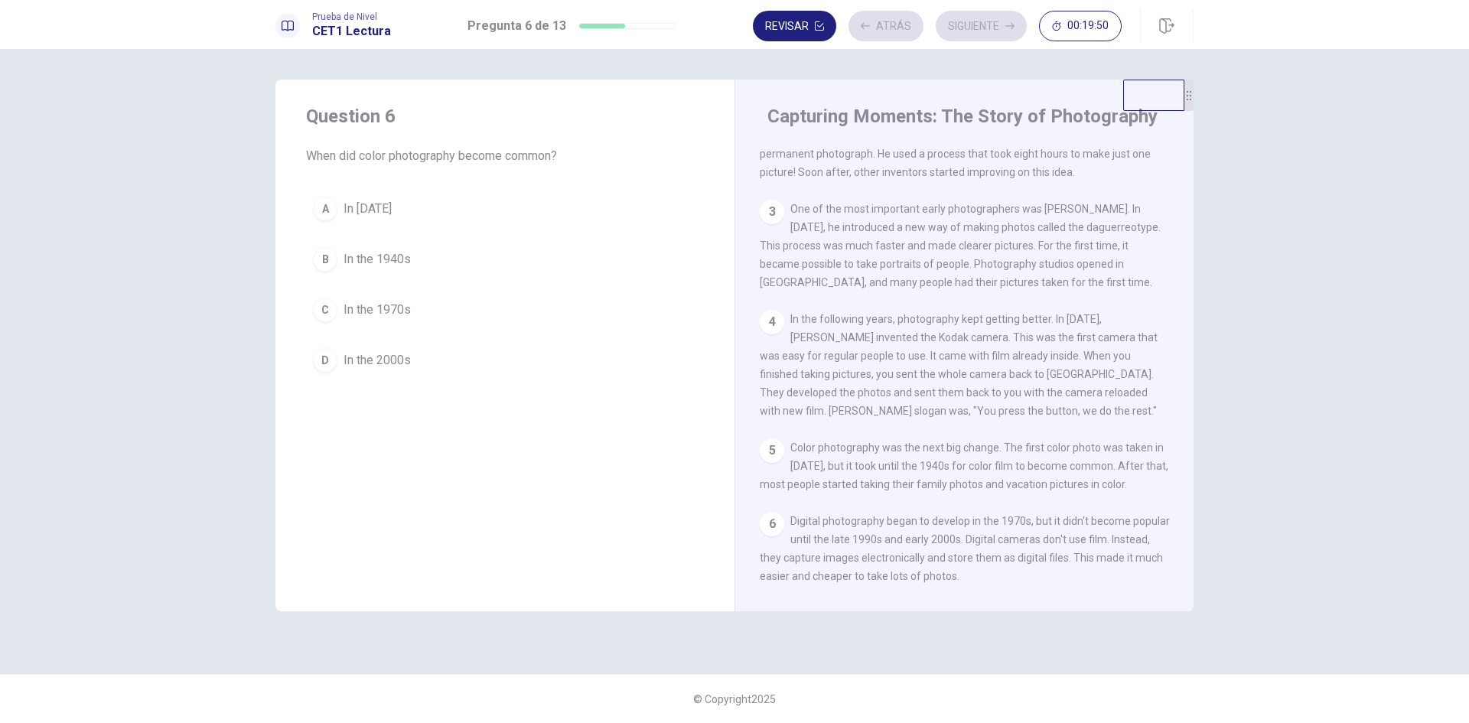
click at [603, 246] on button "B In the 1940s" at bounding box center [505, 259] width 398 height 38
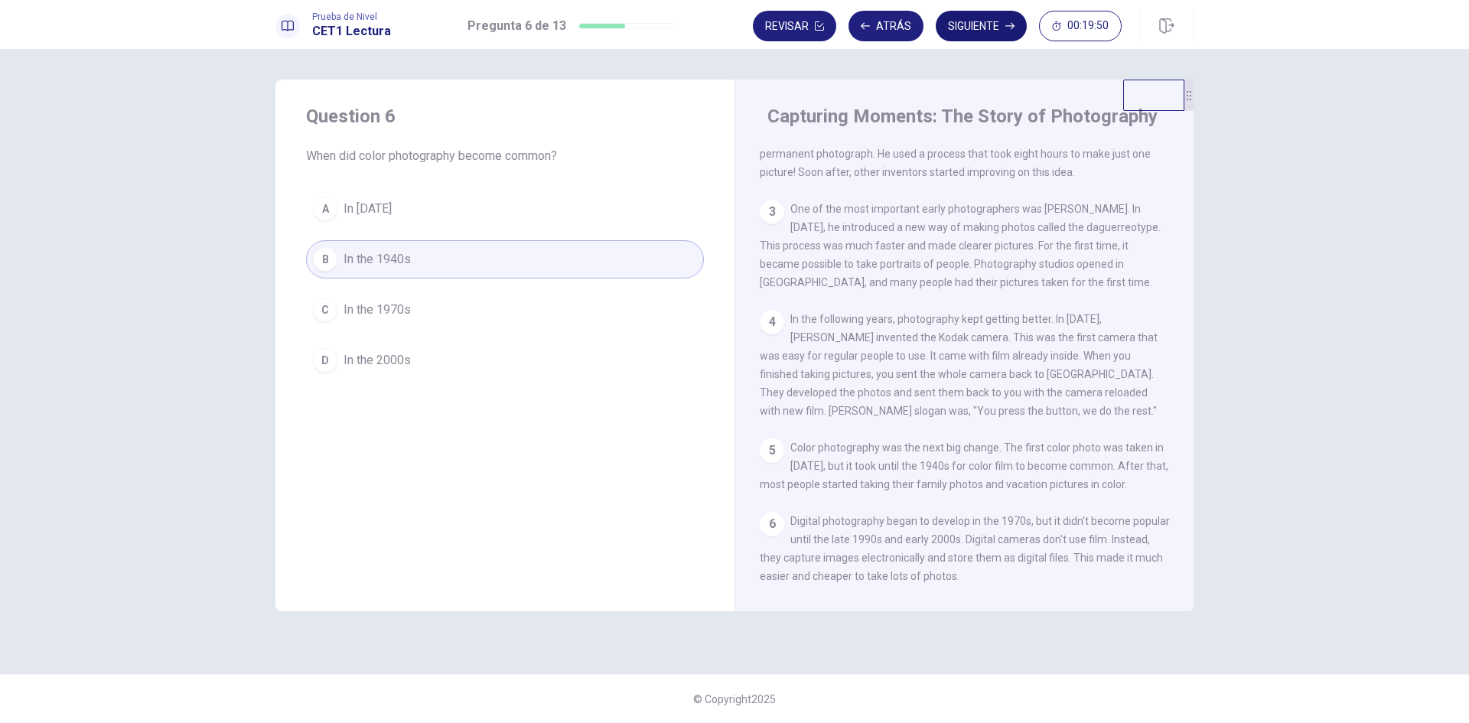
click at [1013, 34] on button "Siguiente" at bounding box center [981, 26] width 91 height 31
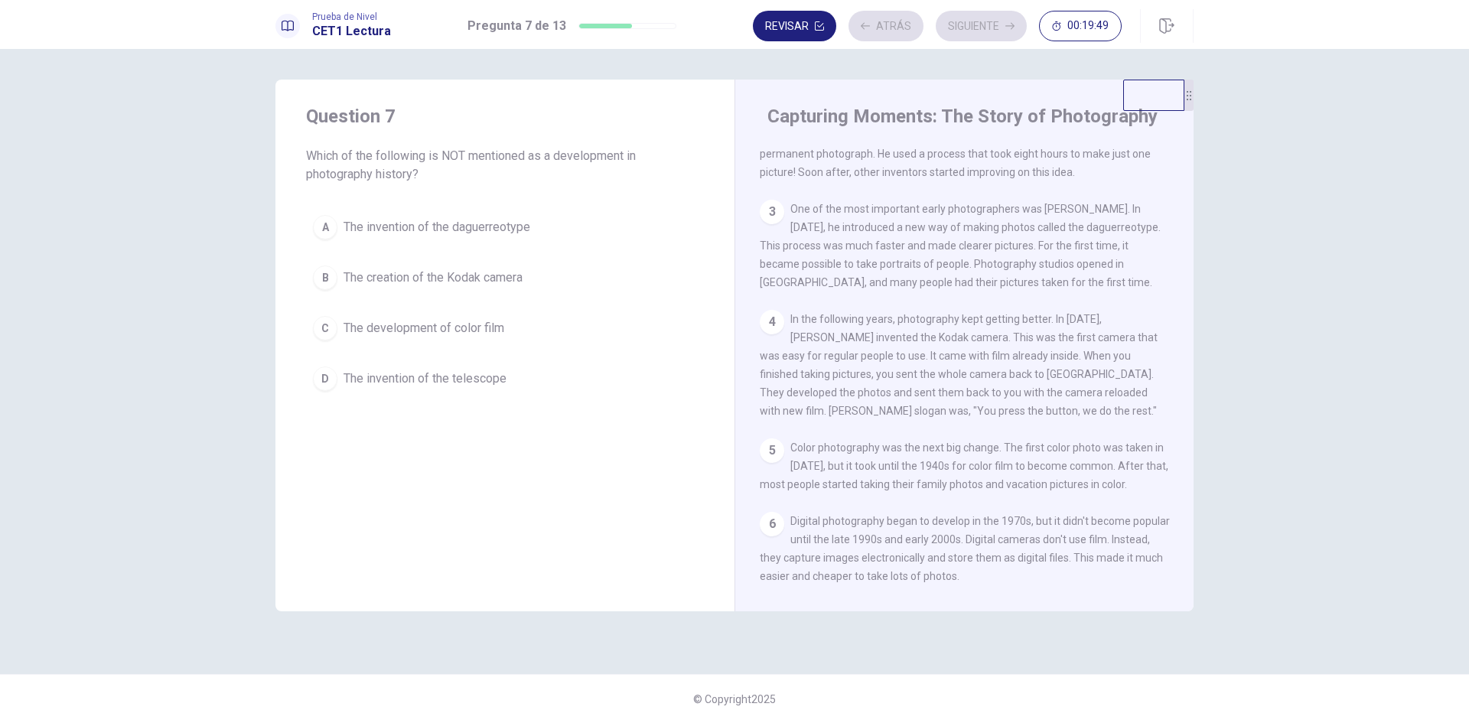
click at [622, 227] on button "A The invention of the daguerreotype" at bounding box center [505, 227] width 398 height 38
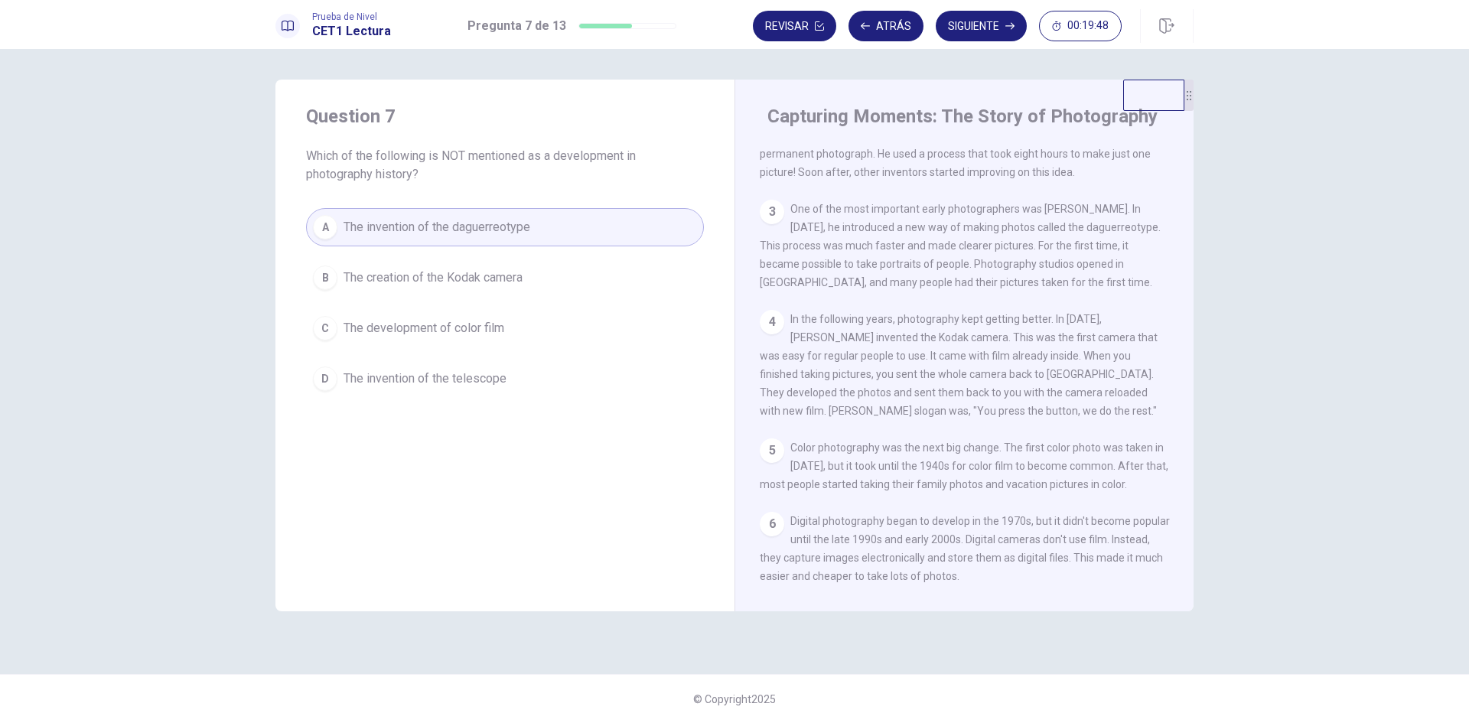
drag, startPoint x: 984, startPoint y: 27, endPoint x: 973, endPoint y: 37, distance: 14.6
click at [984, 27] on button "Siguiente" at bounding box center [981, 26] width 91 height 31
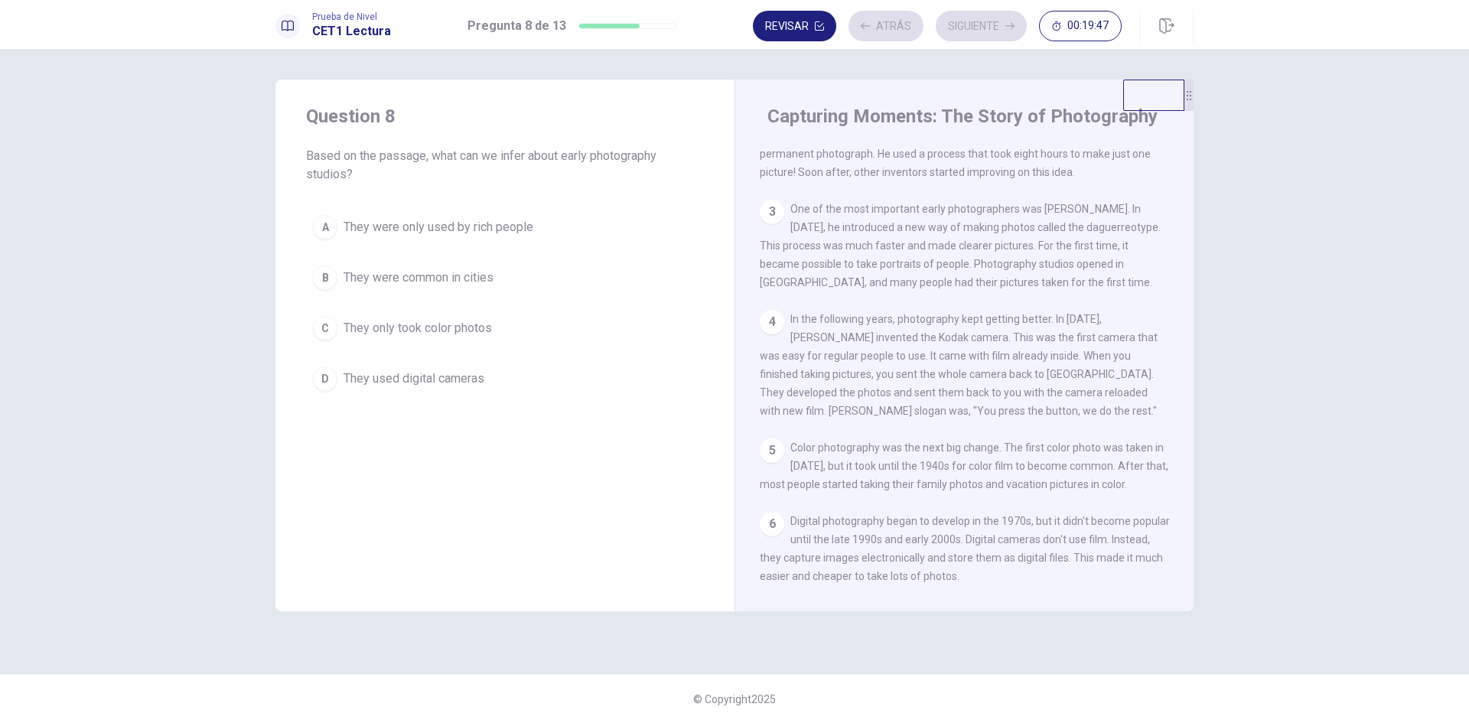
click at [608, 327] on button "C They only took color photos" at bounding box center [505, 328] width 398 height 38
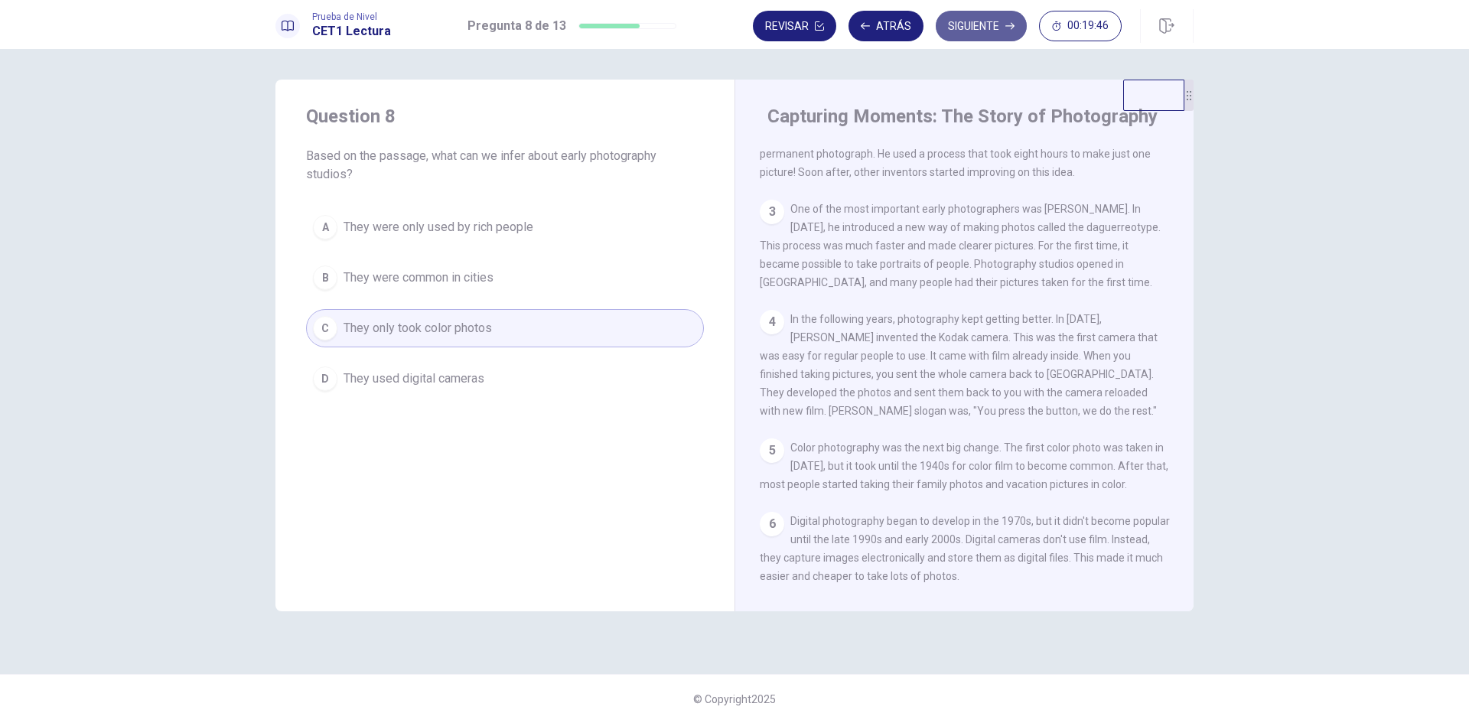
click at [965, 28] on button "Siguiente" at bounding box center [981, 26] width 91 height 31
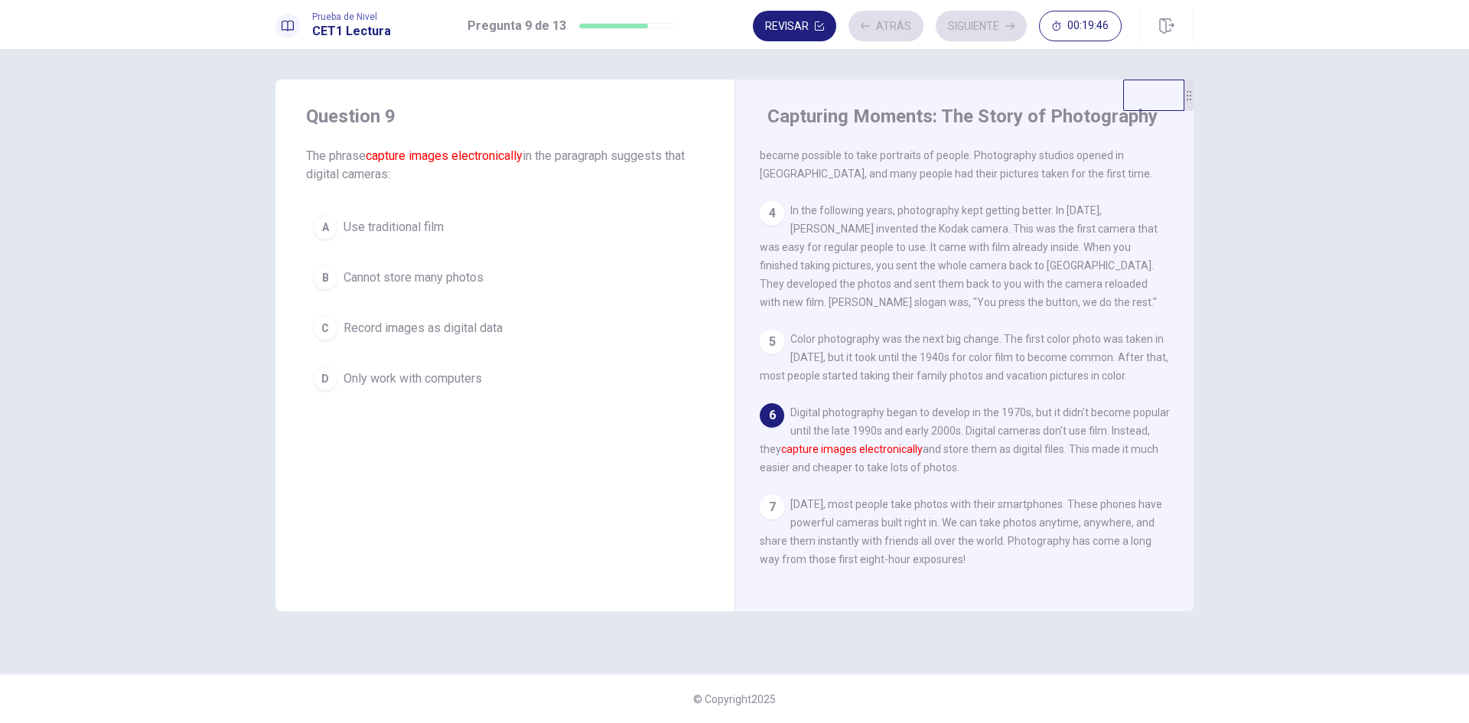
scroll to position [243, 0]
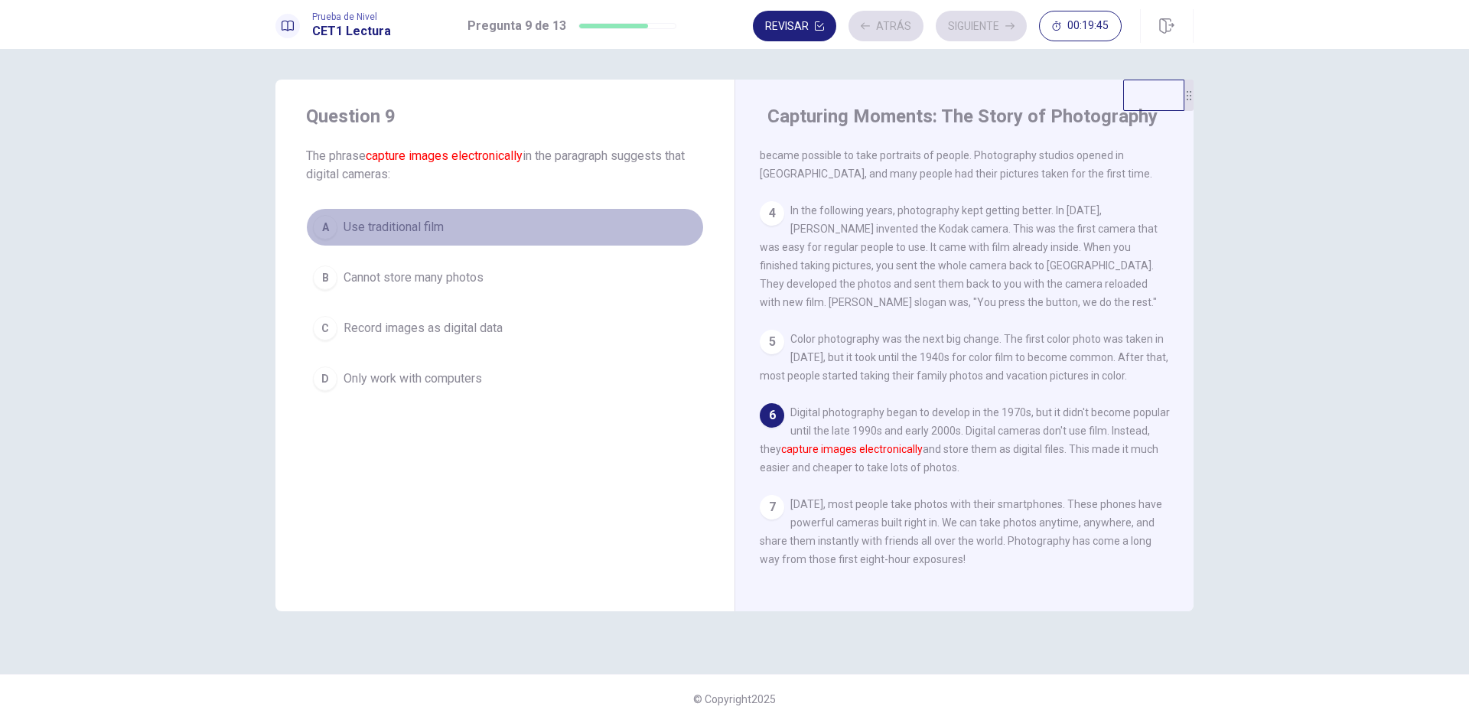
click at [584, 221] on button "A Use traditional film" at bounding box center [505, 227] width 398 height 38
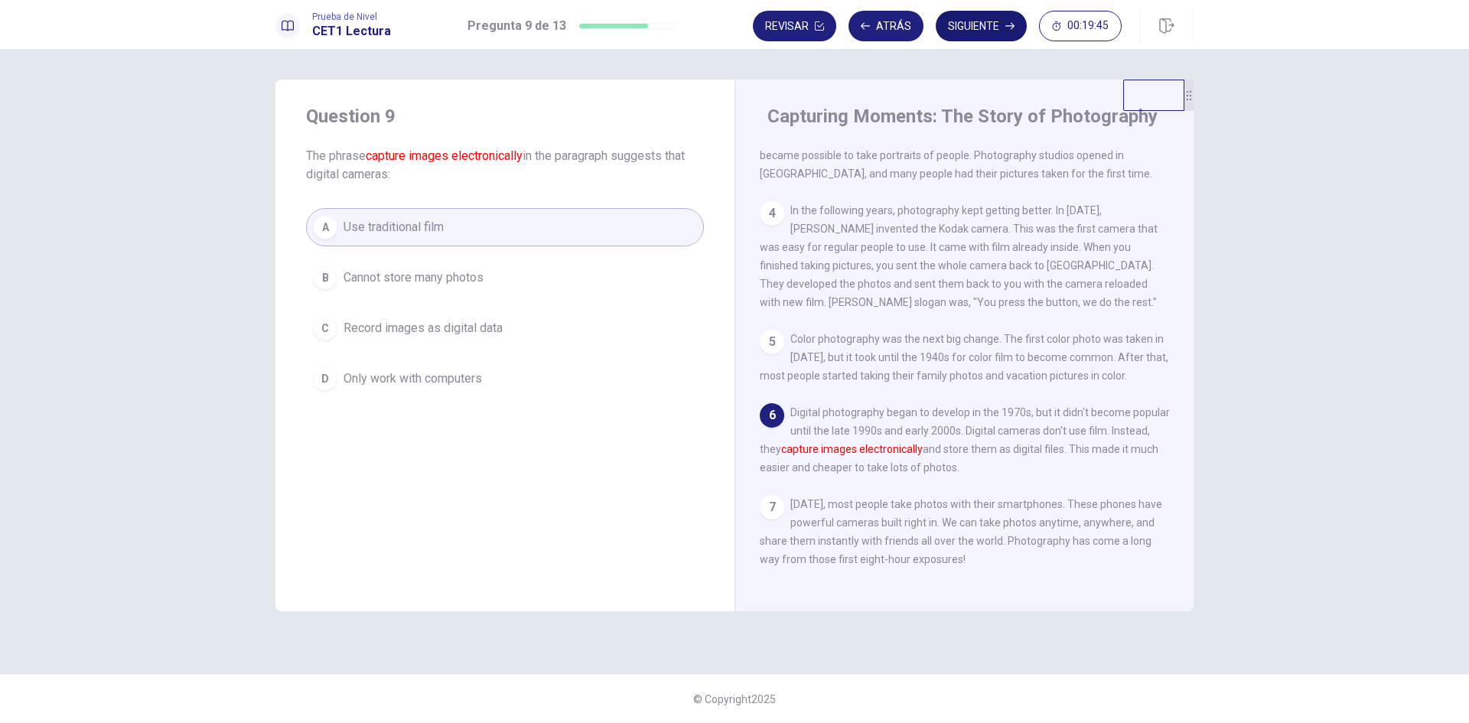
click at [978, 15] on button "Siguiente" at bounding box center [981, 26] width 91 height 31
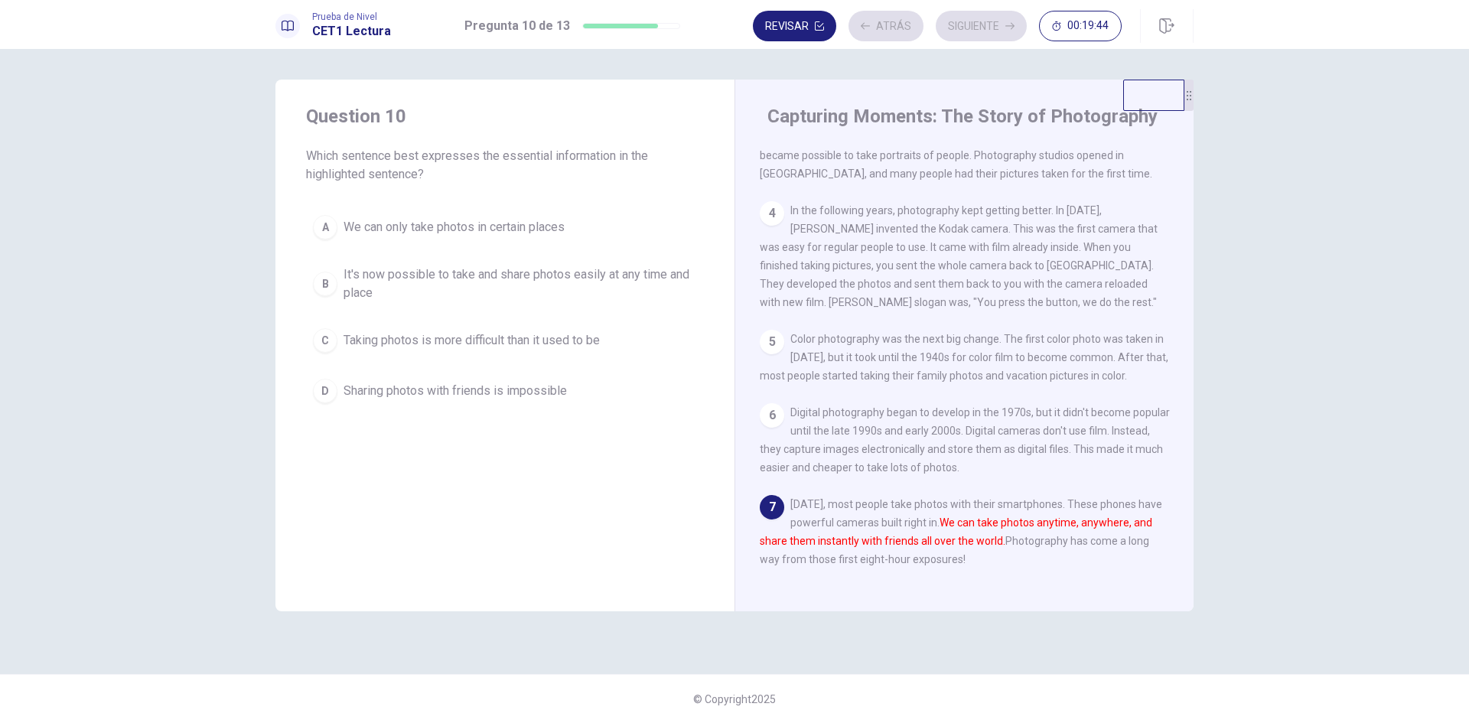
click at [576, 272] on span "It's now possible to take and share photos easily at any time and place" at bounding box center [519, 283] width 353 height 37
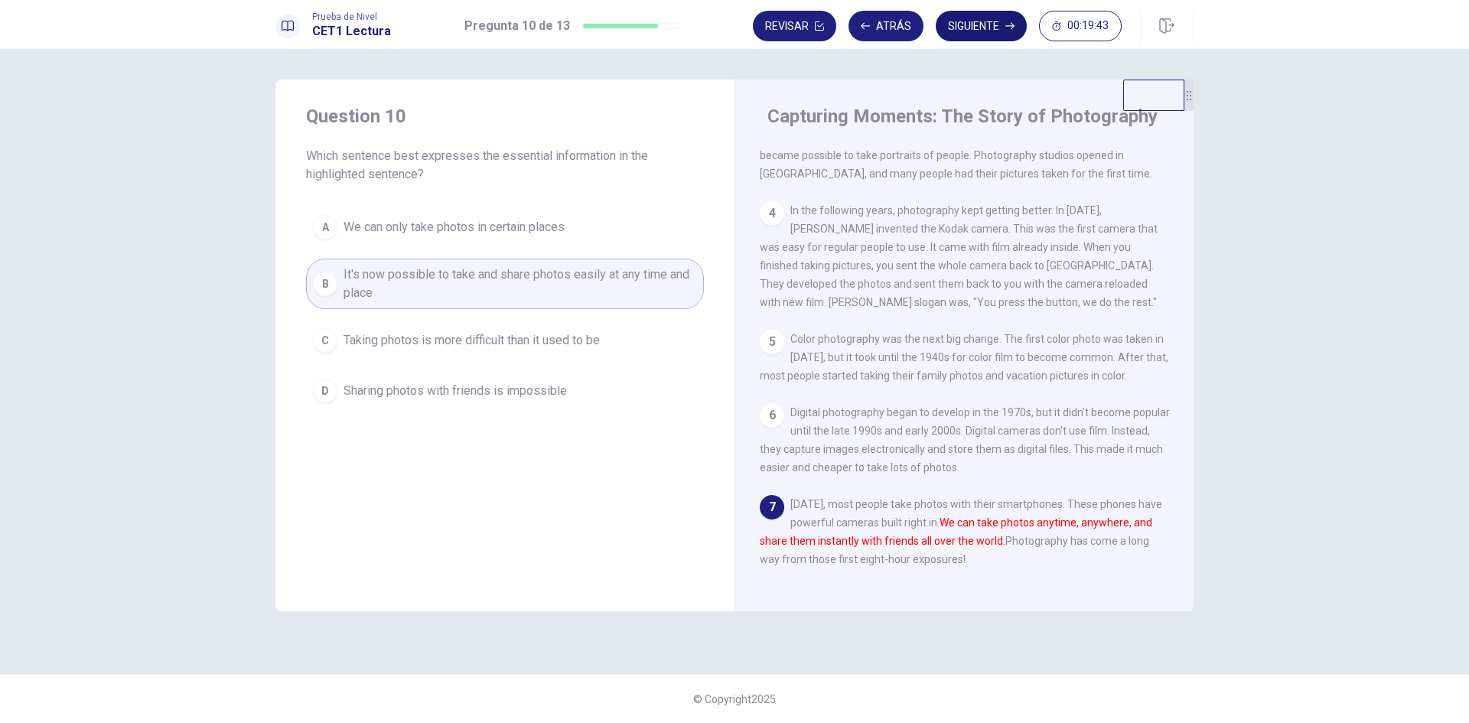
click at [982, 20] on button "Siguiente" at bounding box center [981, 26] width 91 height 31
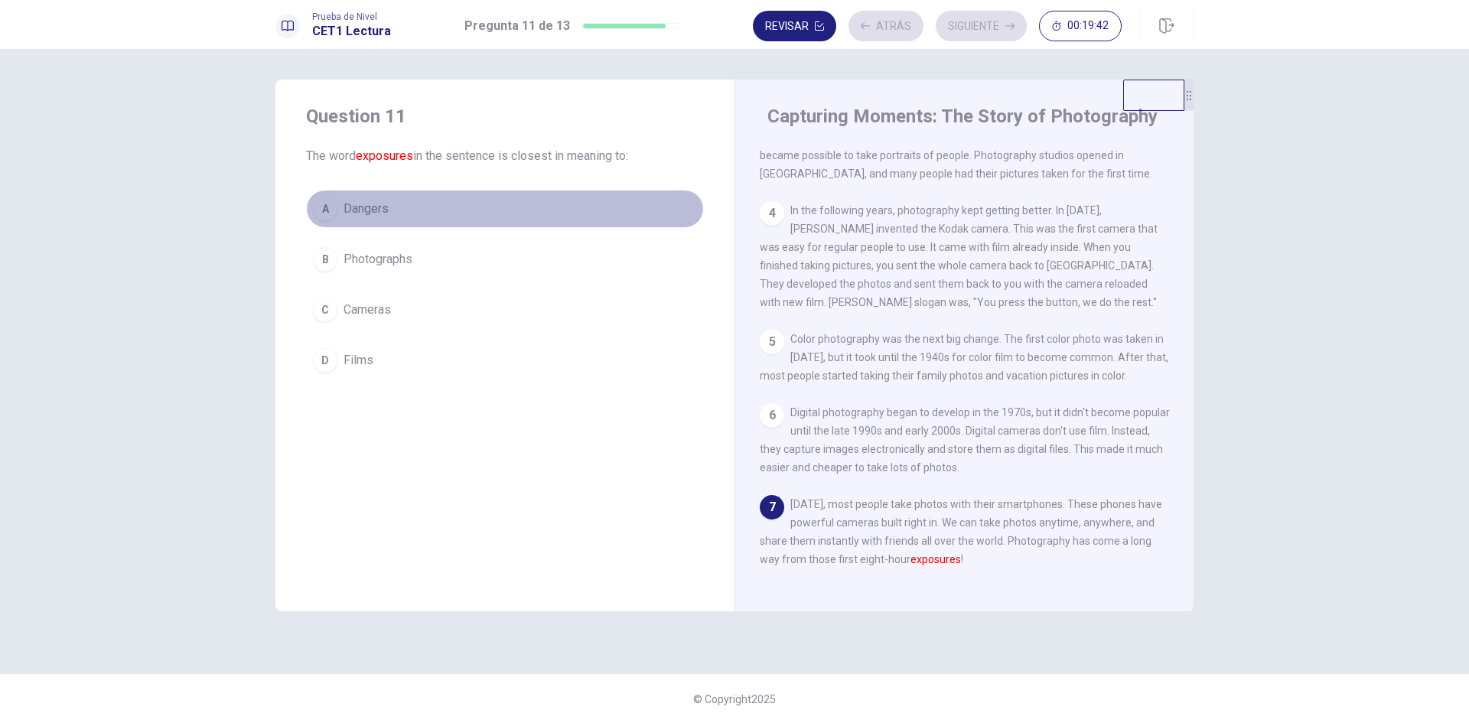
click at [584, 227] on button "A Dangers" at bounding box center [505, 209] width 398 height 38
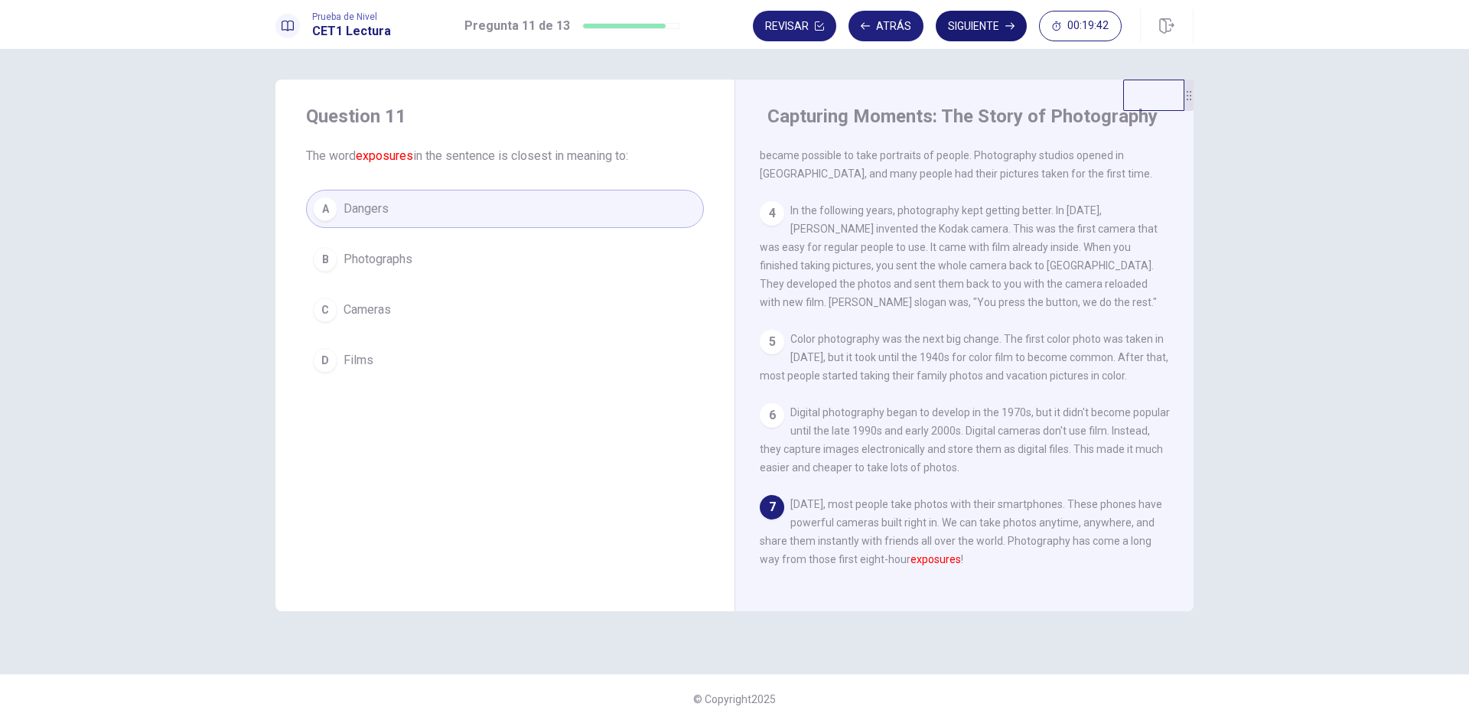
click at [989, 17] on button "Siguiente" at bounding box center [981, 26] width 91 height 31
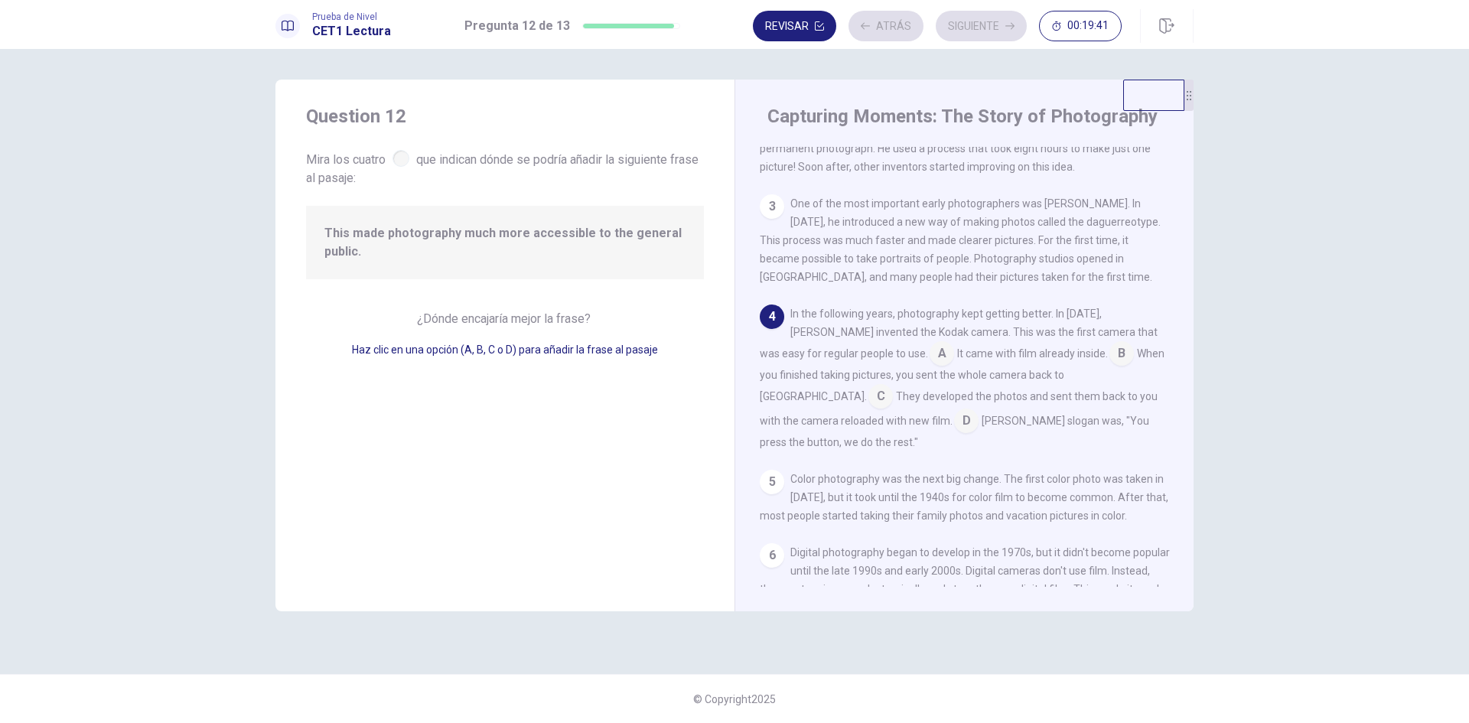
scroll to position [126, 0]
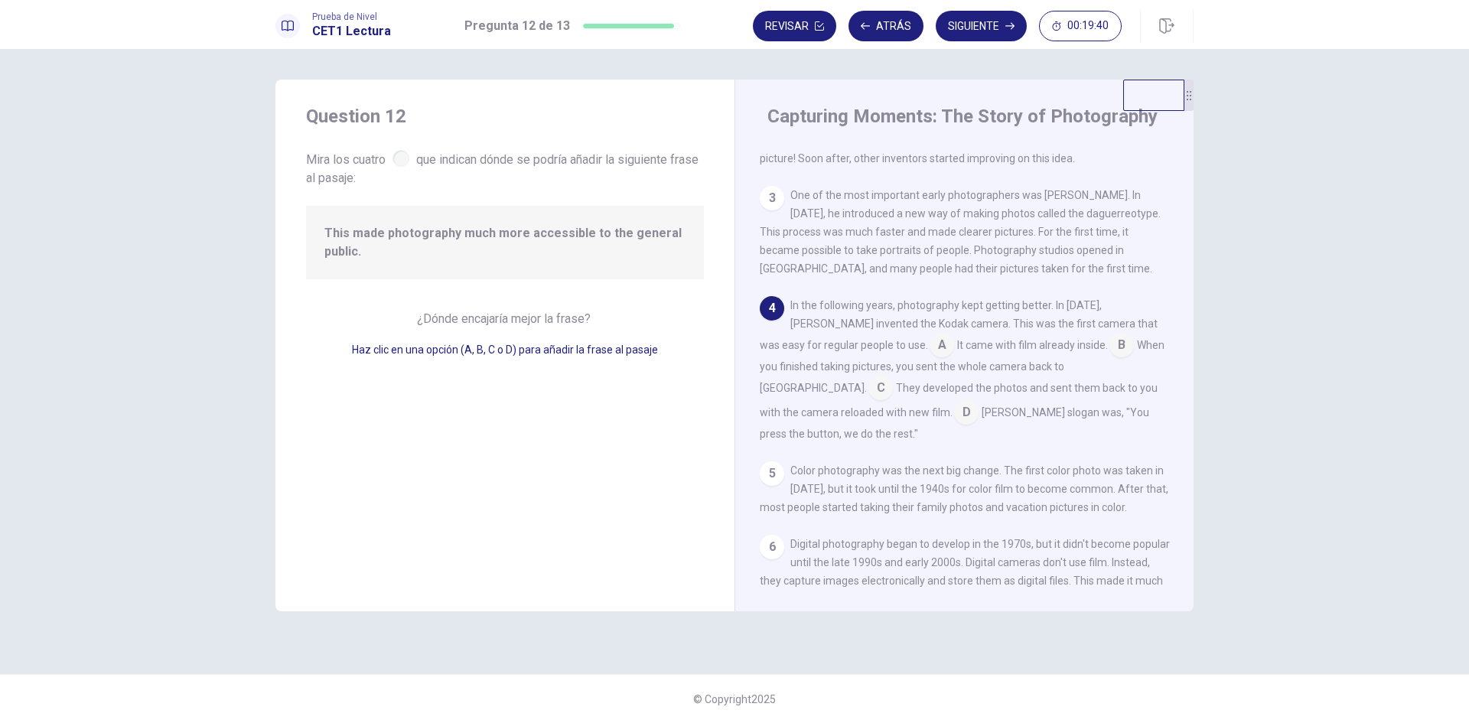
click at [893, 377] on input at bounding box center [880, 389] width 24 height 24
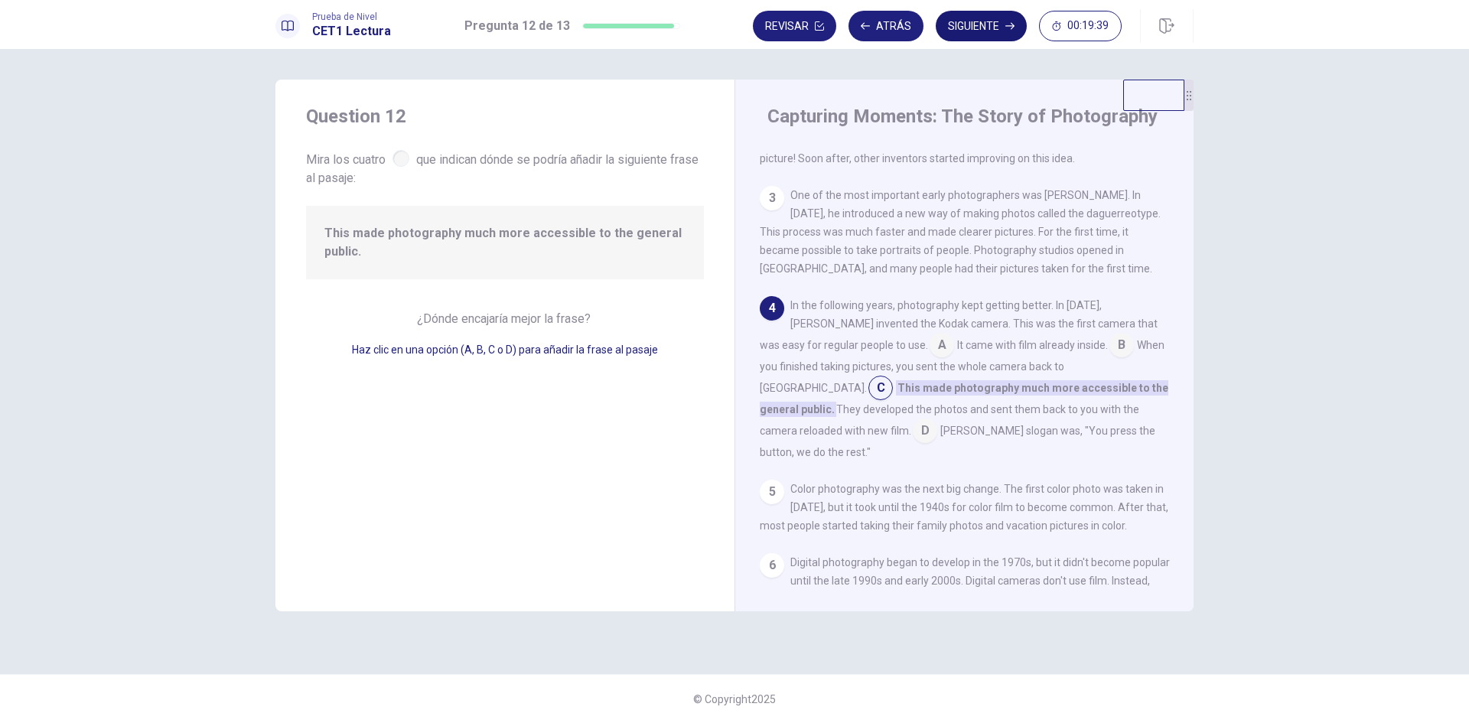
click at [958, 24] on button "Siguiente" at bounding box center [981, 26] width 91 height 31
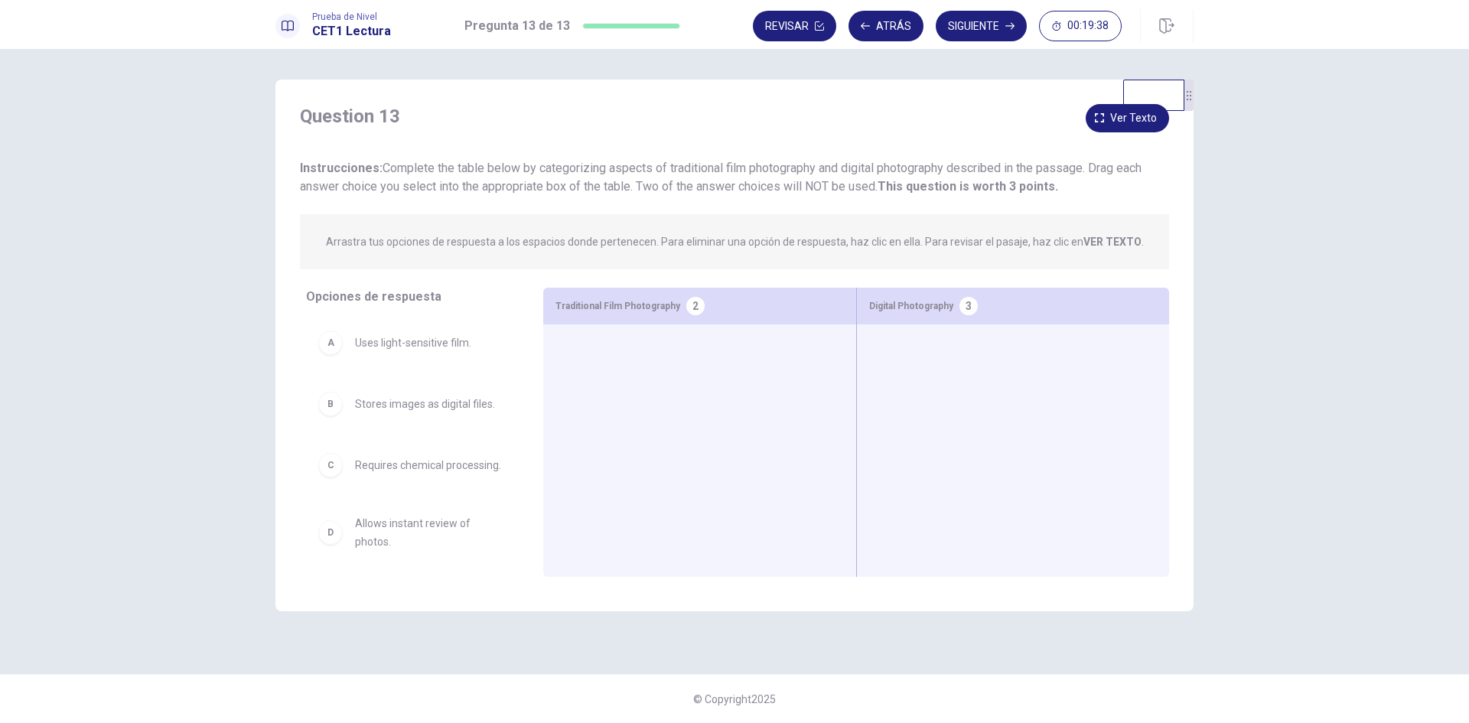
drag, startPoint x: 474, startPoint y: 412, endPoint x: 702, endPoint y: 412, distance: 228.0
drag, startPoint x: 564, startPoint y: 454, endPoint x: 729, endPoint y: 470, distance: 166.1
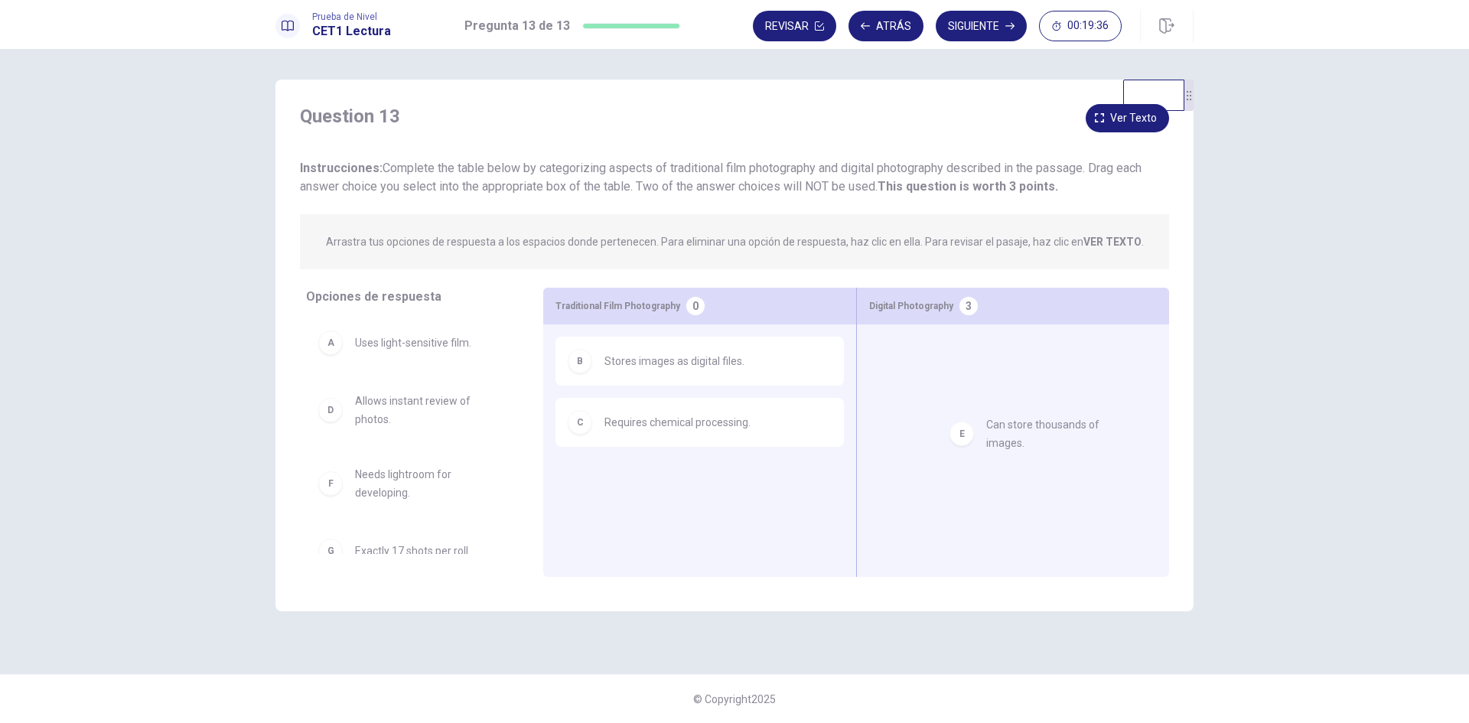
drag, startPoint x: 460, startPoint y: 487, endPoint x: 758, endPoint y: 428, distance: 303.9
drag, startPoint x: 427, startPoint y: 475, endPoint x: 986, endPoint y: 436, distance: 560.5
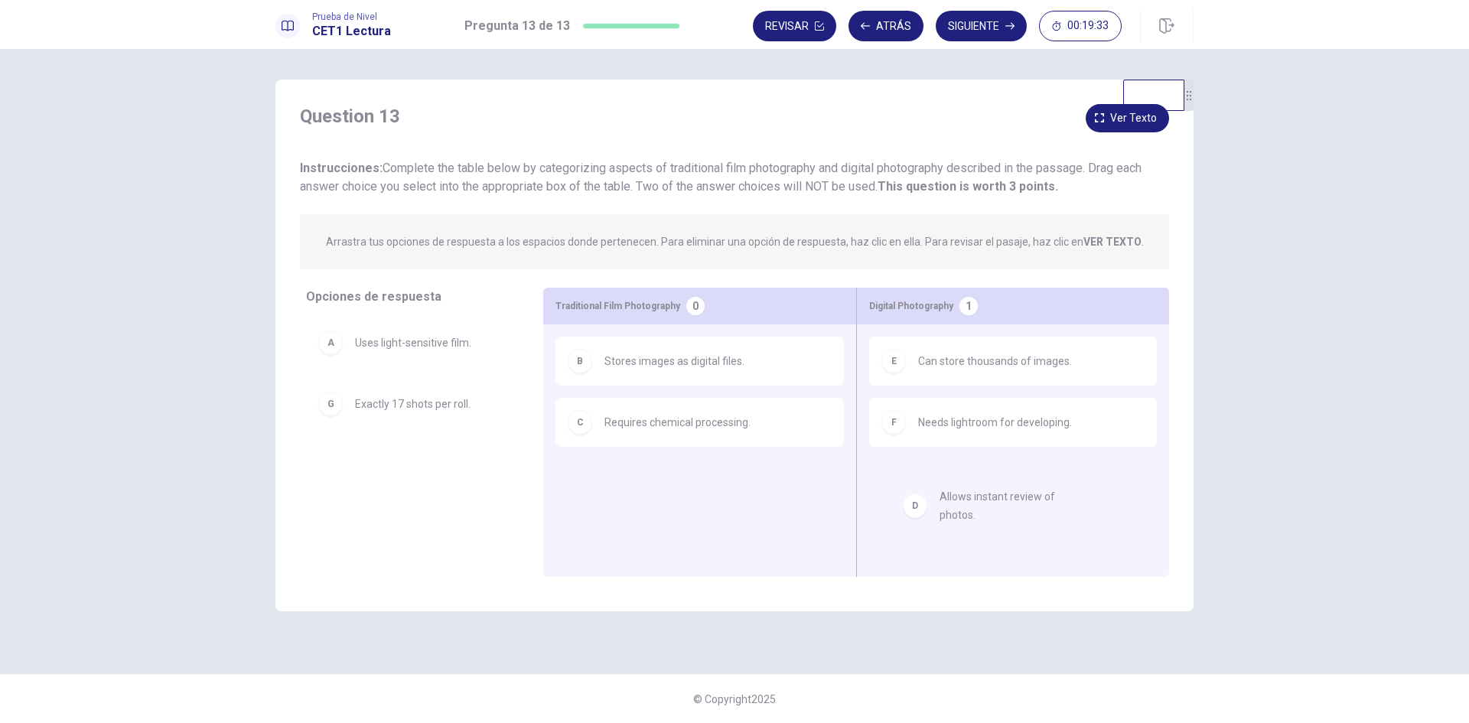
drag, startPoint x: 464, startPoint y: 410, endPoint x: 1063, endPoint y: 509, distance: 607.0
click at [1006, 30] on icon "button" at bounding box center [1009, 25] width 9 height 9
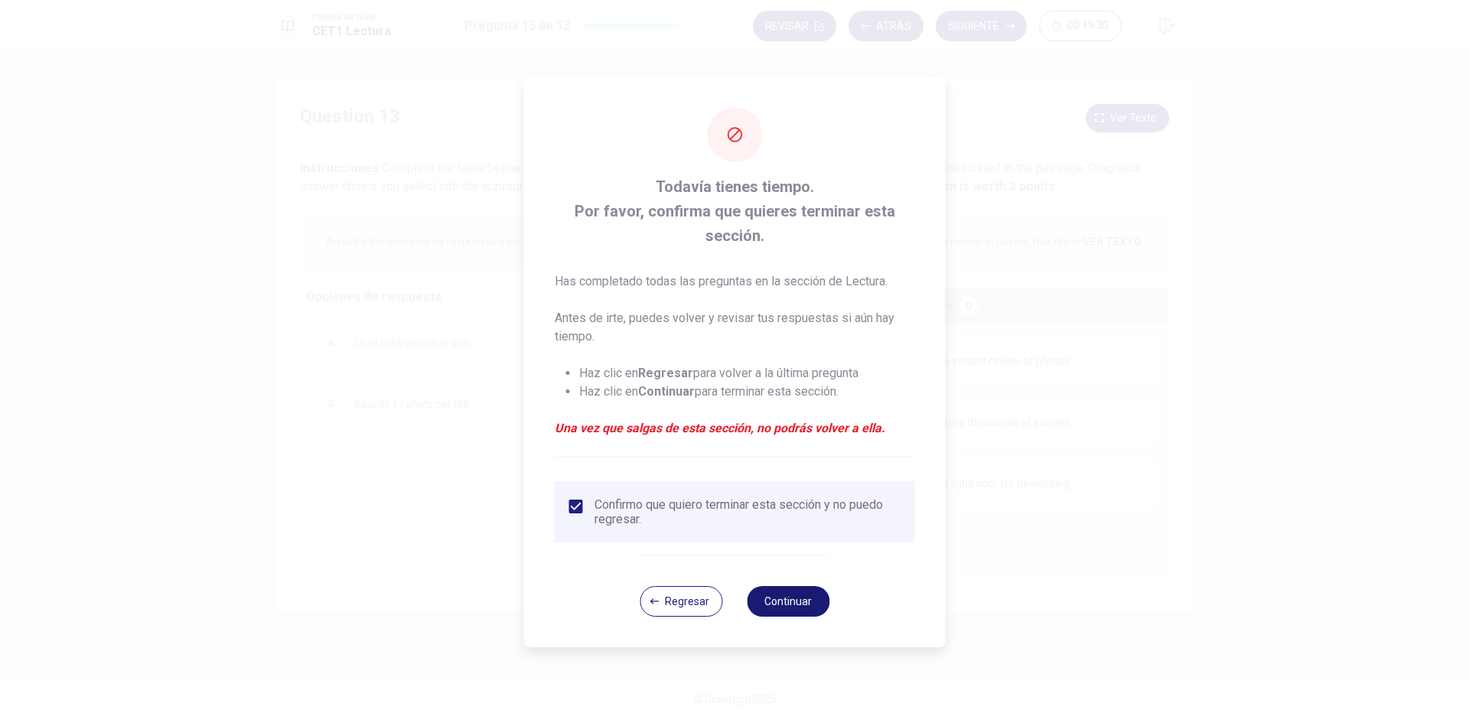
click at [797, 599] on button "Continuar" at bounding box center [788, 601] width 83 height 31
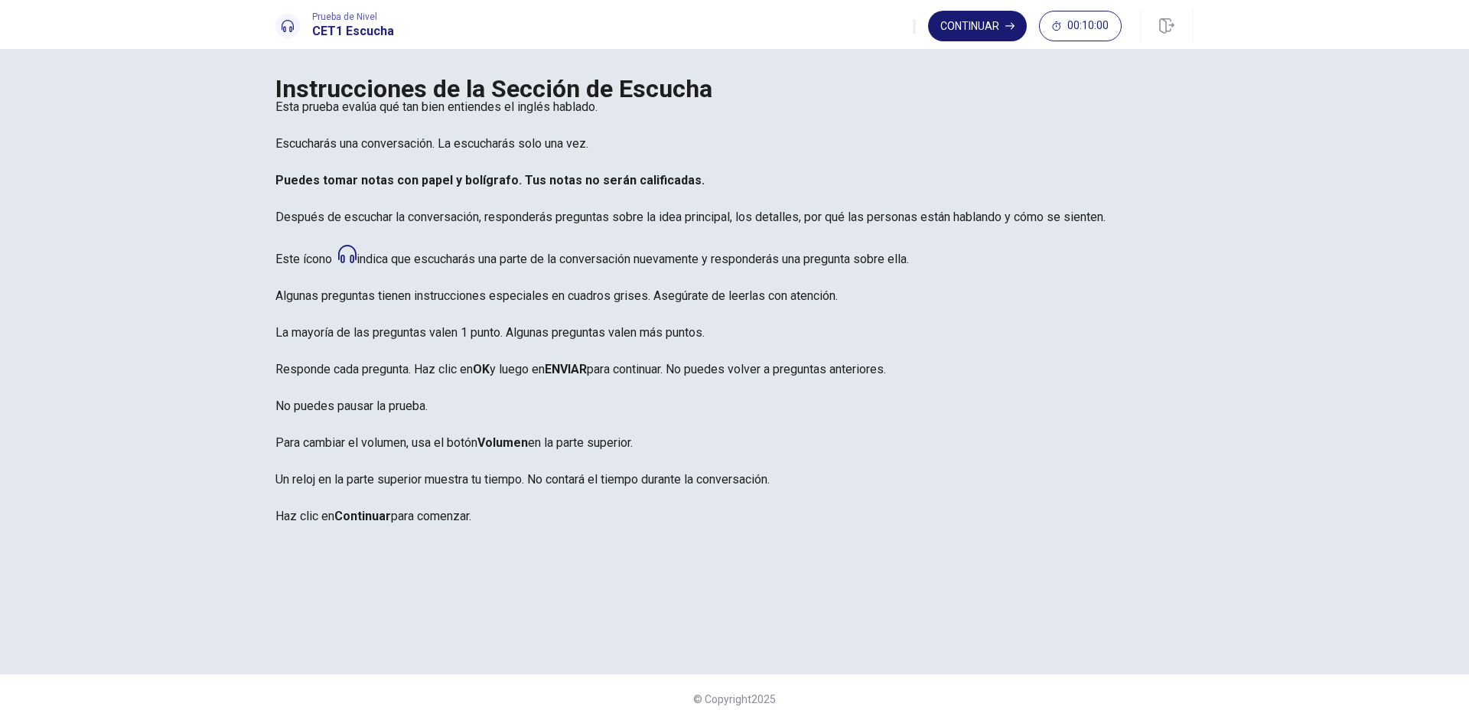
click at [960, 25] on button "Continuar" at bounding box center [977, 26] width 99 height 31
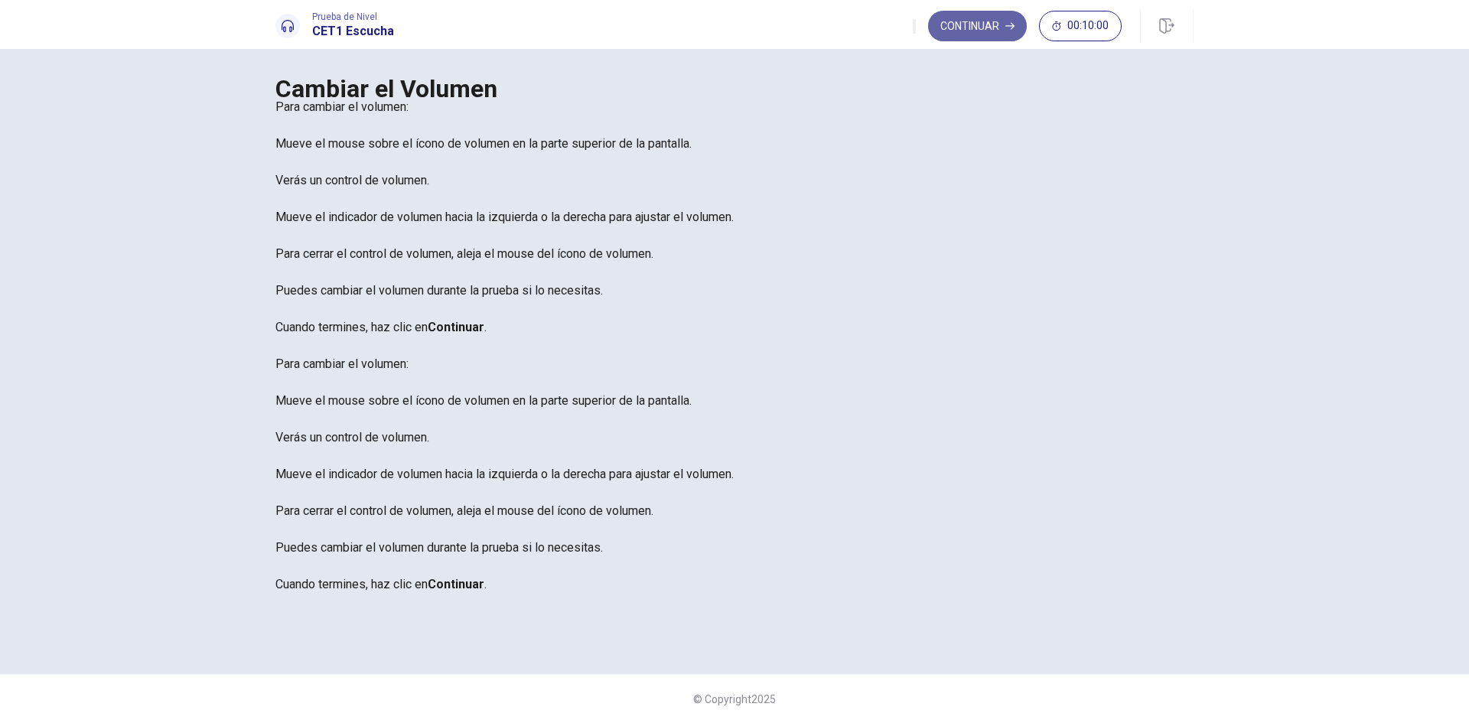
click at [988, 26] on button "Continuar" at bounding box center [977, 26] width 99 height 31
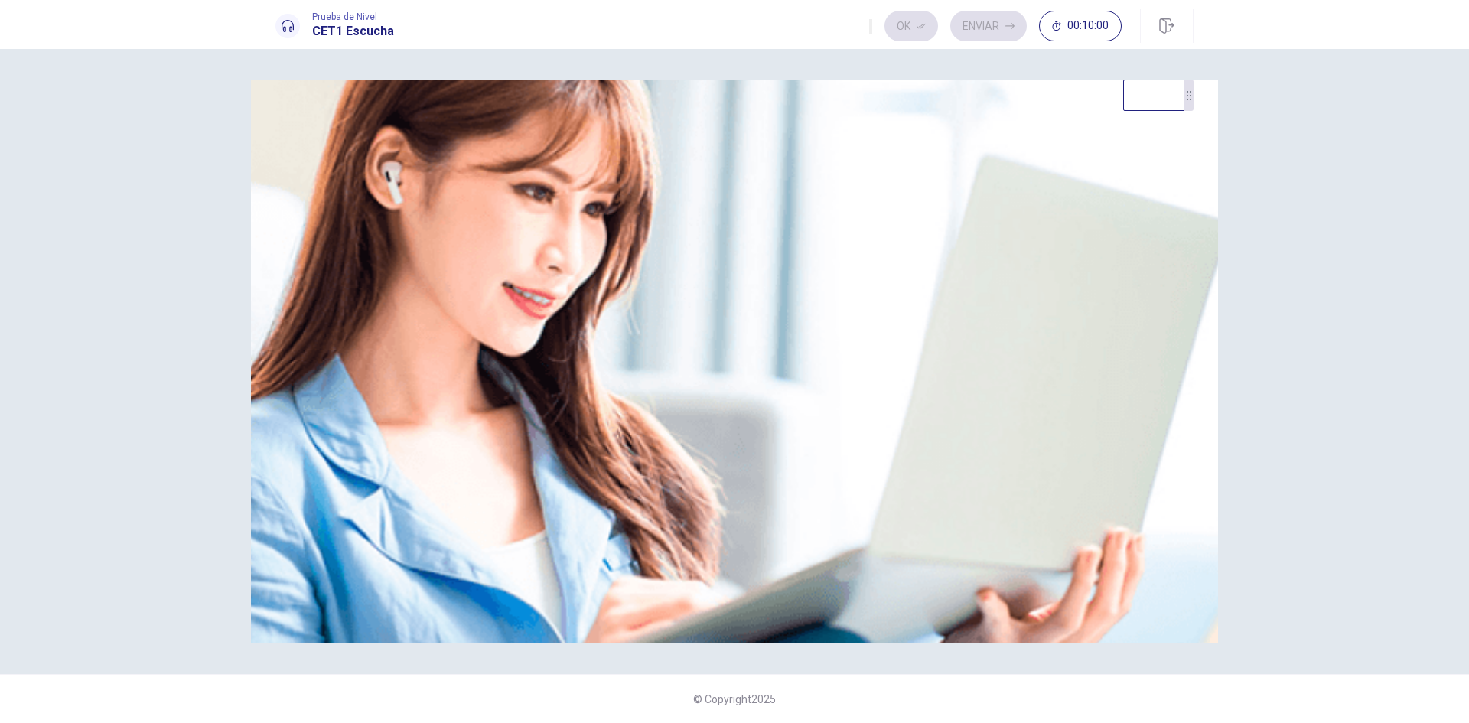
click at [1026, 116] on div "Listen to this clip about the Spring Festival, then answer the questions. You c…" at bounding box center [734, 98] width 918 height 37
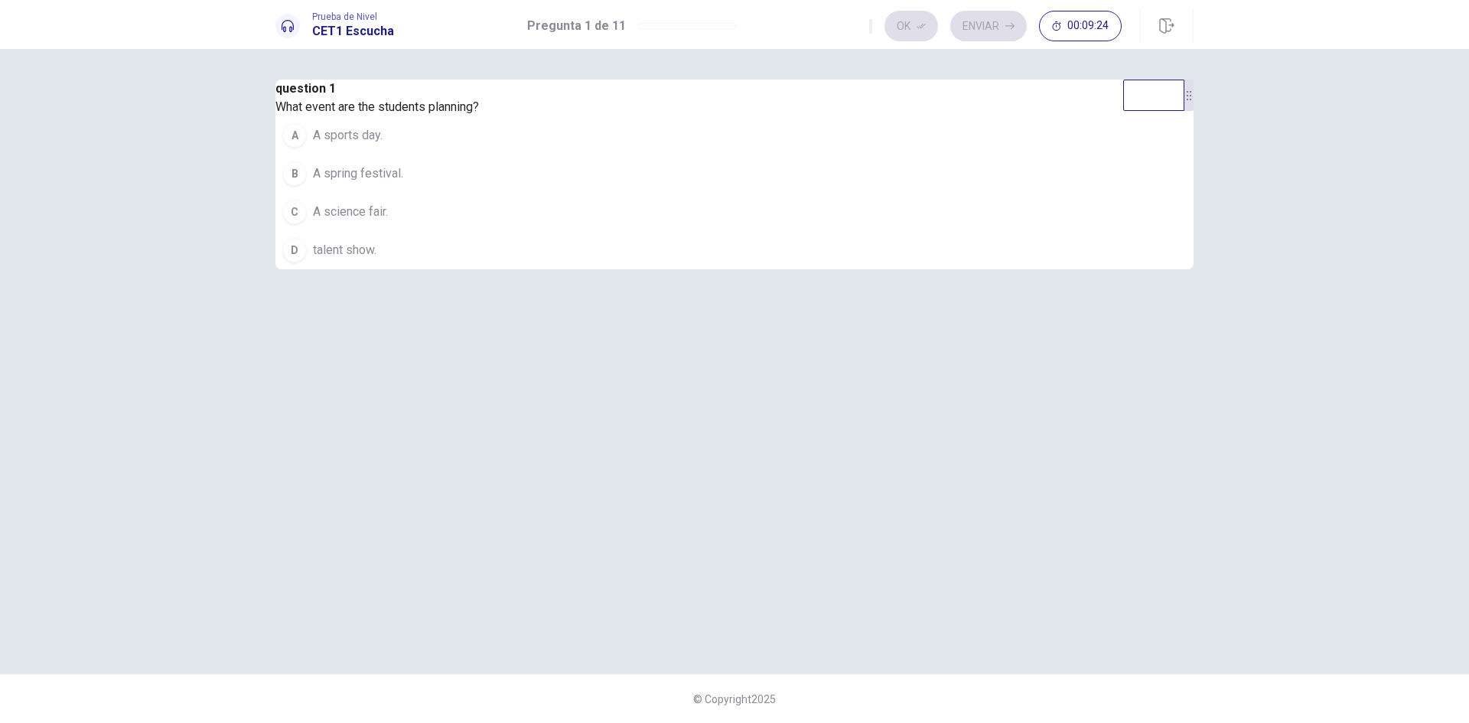
click at [479, 155] on button "A A sports day." at bounding box center [376, 135] width 203 height 38
click at [915, 34] on button "Ok" at bounding box center [911, 26] width 54 height 31
click at [986, 24] on button "Enviar" at bounding box center [988, 26] width 76 height 31
click at [477, 221] on span "Taking care of the decorations." at bounding box center [395, 212] width 164 height 18
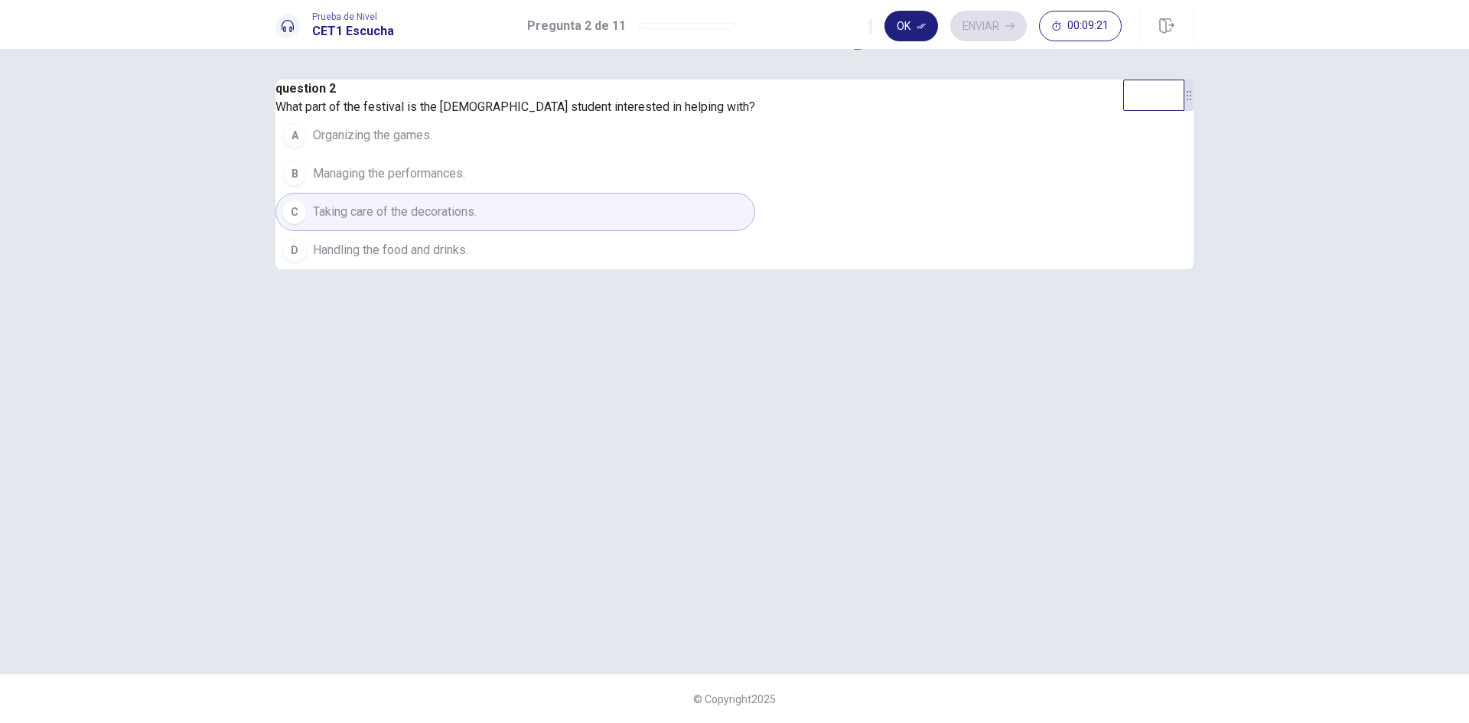
click at [909, 21] on button "Ok" at bounding box center [911, 26] width 54 height 31
click at [973, 20] on button "Enviar" at bounding box center [988, 26] width 76 height 31
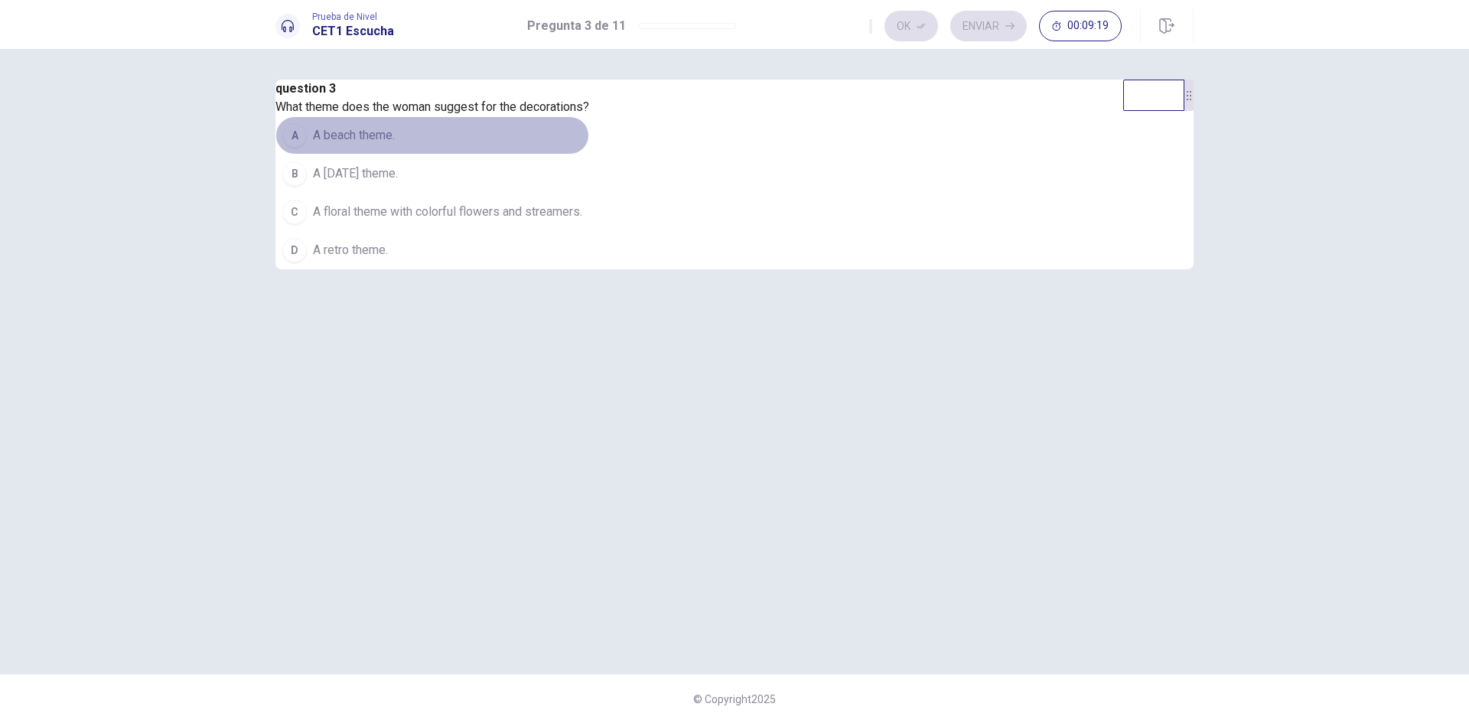
click at [589, 155] on button "A A beach theme." at bounding box center [432, 135] width 314 height 38
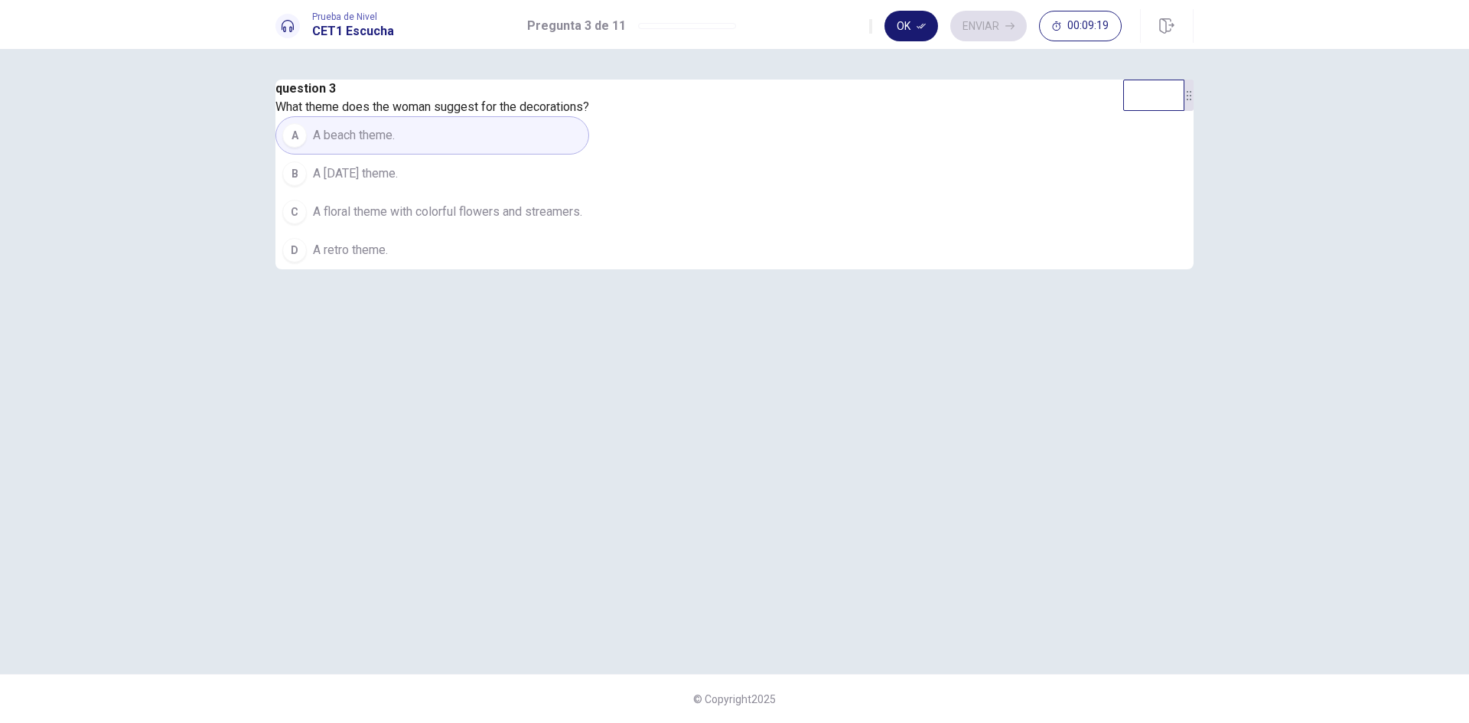
drag, startPoint x: 915, startPoint y: 30, endPoint x: 978, endPoint y: 23, distance: 63.1
click at [915, 29] on button "Ok" at bounding box center [911, 26] width 54 height 31
click at [994, 18] on button "Enviar" at bounding box center [988, 26] width 76 height 31
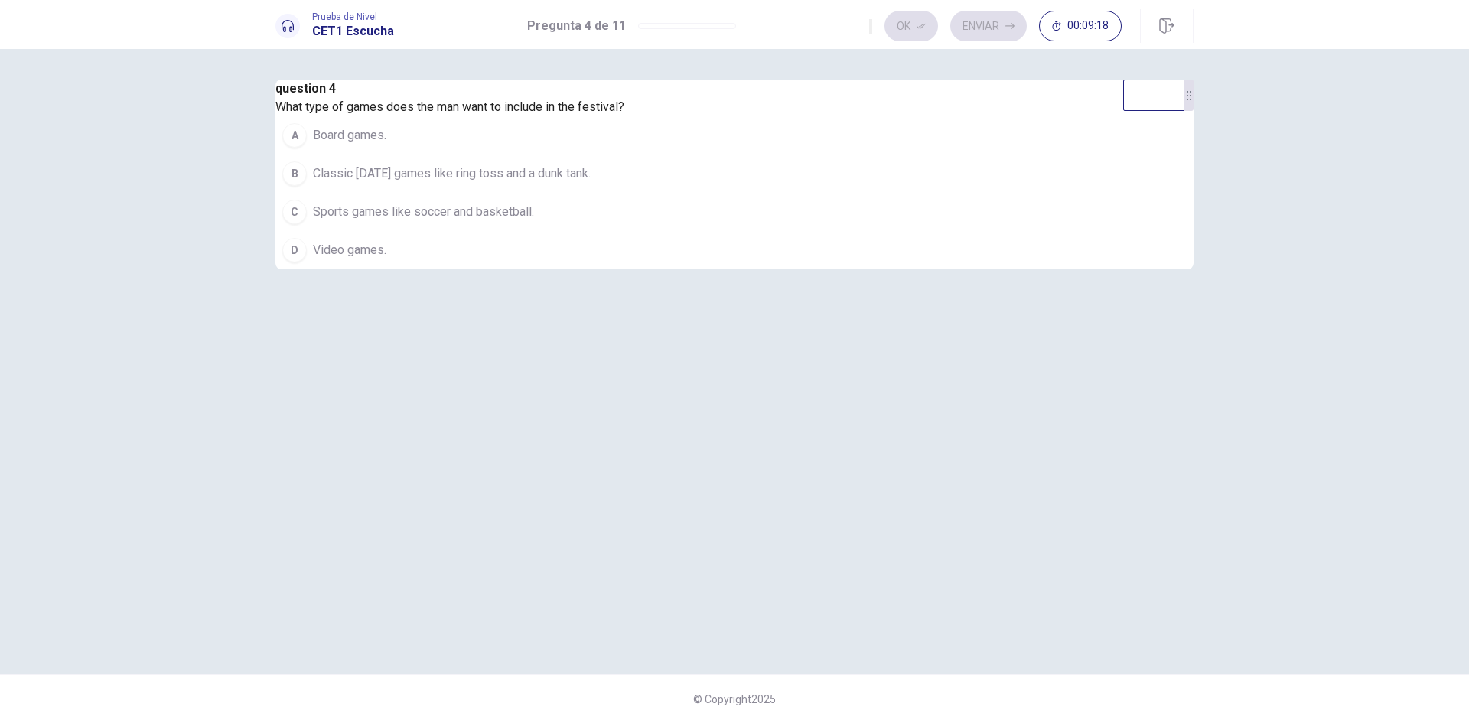
click at [591, 183] on span "Classic carnival games like ring toss and a dunk tank." at bounding box center [452, 173] width 278 height 18
drag, startPoint x: 904, startPoint y: 25, endPoint x: 913, endPoint y: 25, distance: 8.4
click at [908, 25] on button "Ok" at bounding box center [911, 26] width 54 height 31
click at [965, 25] on button "Enviar" at bounding box center [988, 26] width 76 height 31
click at [649, 193] on button "B Candy and chocolates." at bounding box center [525, 174] width 501 height 38
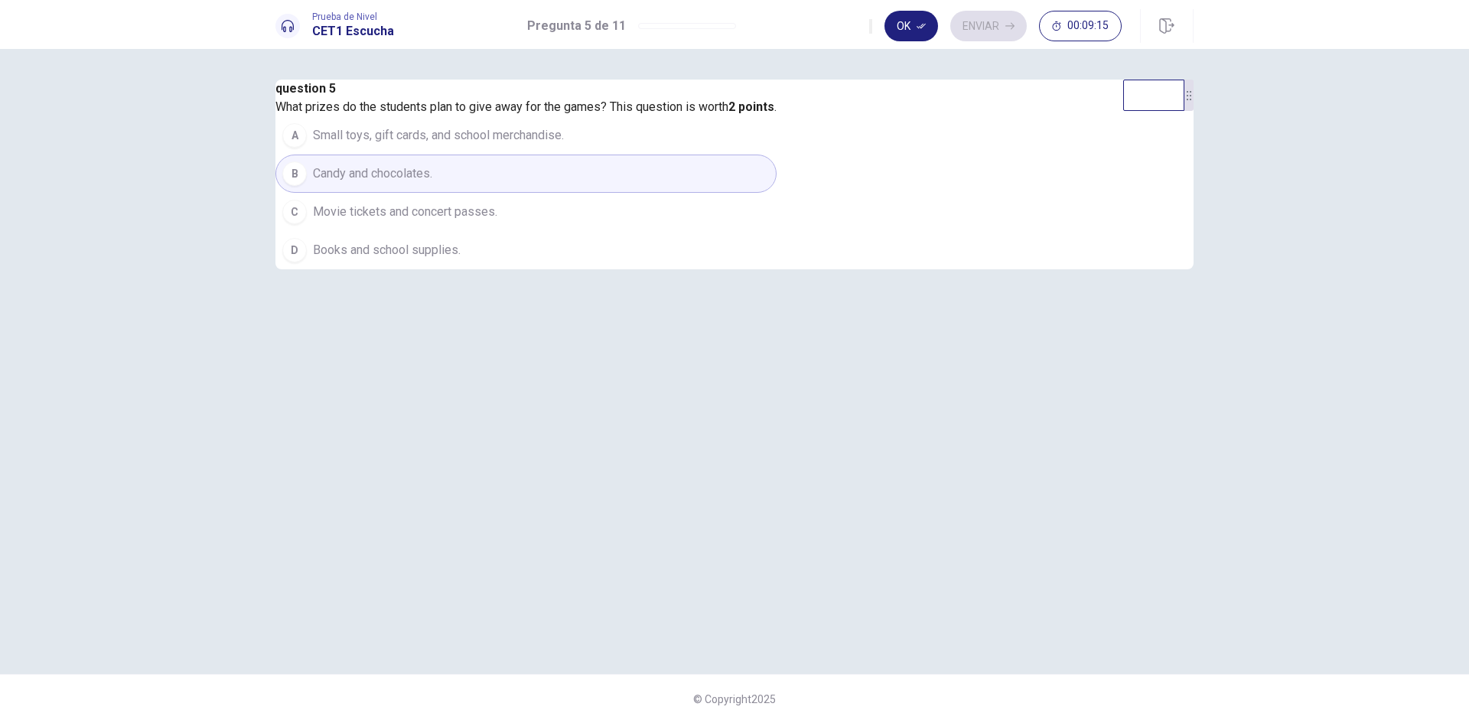
click at [923, 36] on button "Ok" at bounding box center [911, 26] width 54 height 31
click at [979, 23] on button "Enviar" at bounding box center [988, 26] width 76 height 31
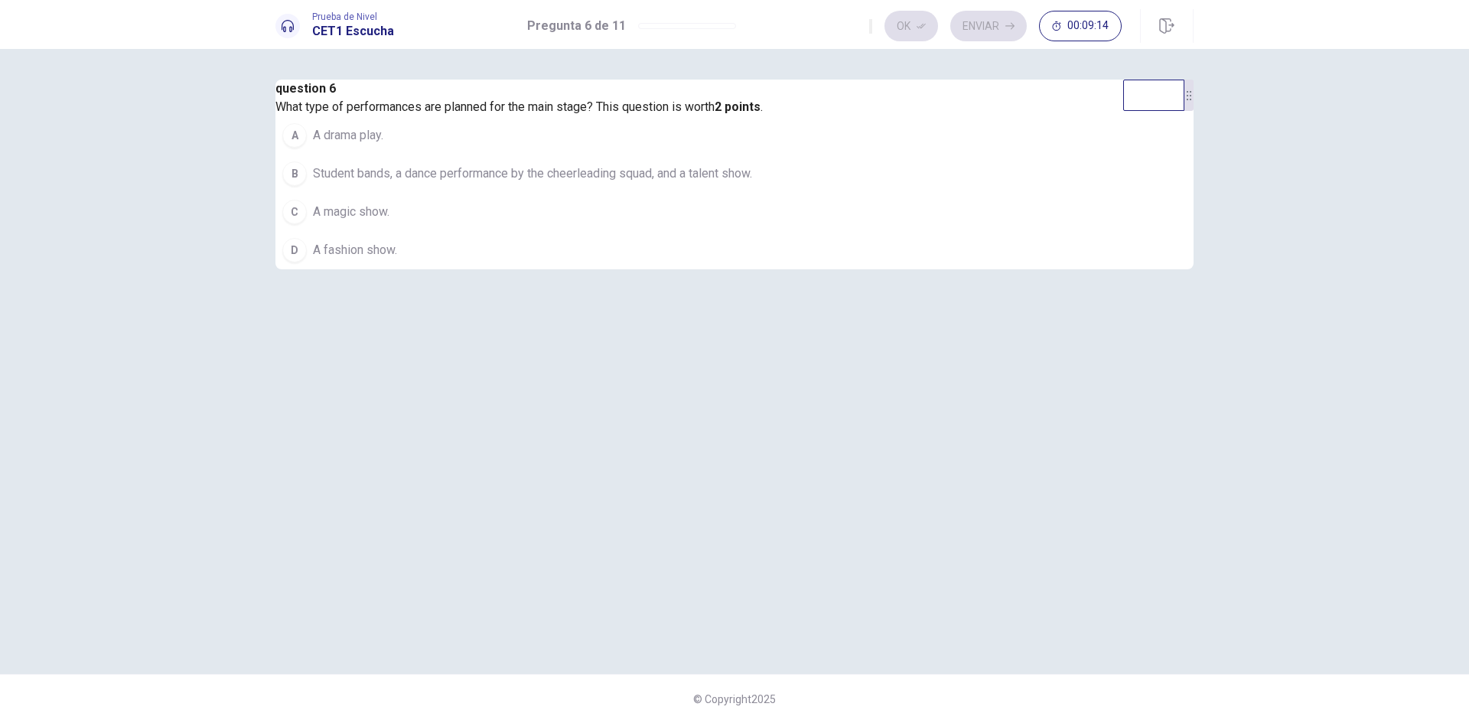
click at [763, 155] on button "A A drama play." at bounding box center [518, 135] width 487 height 38
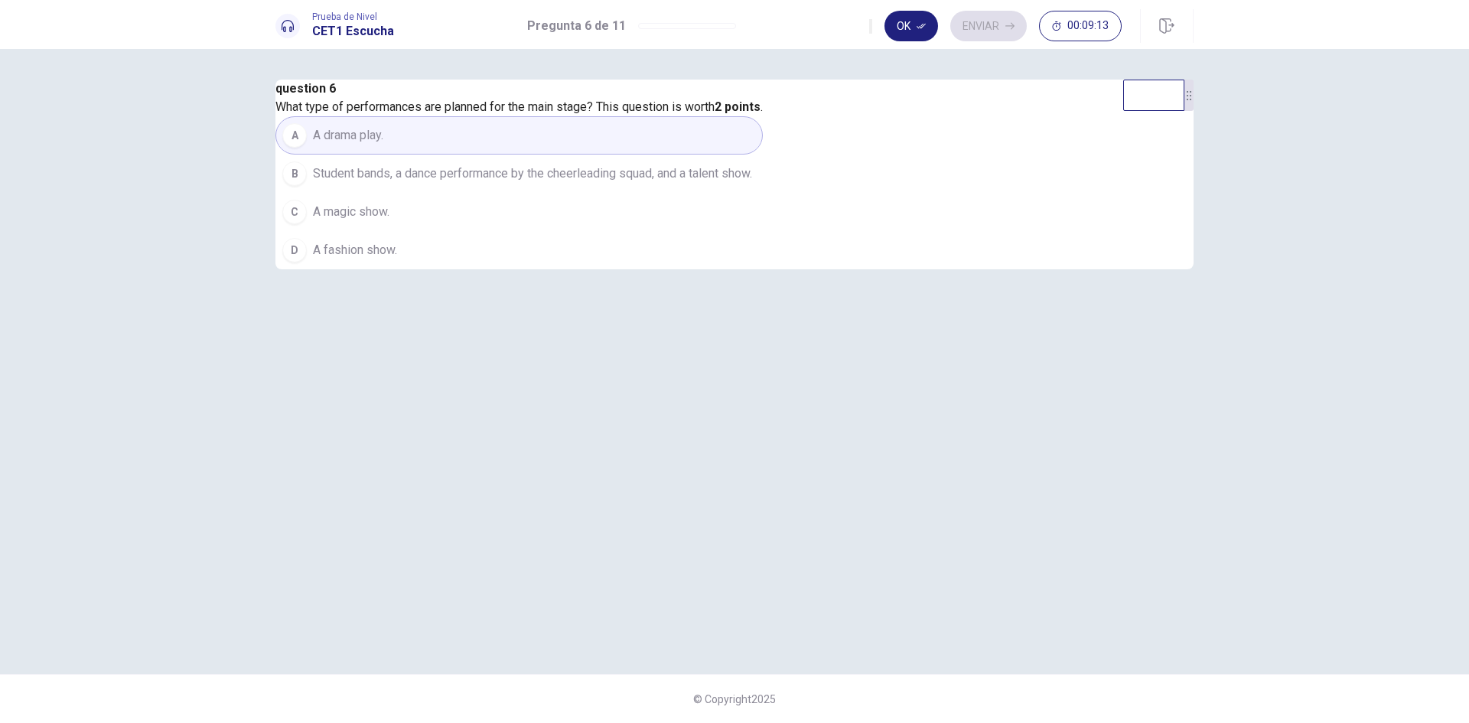
click at [913, 30] on button "Ok" at bounding box center [911, 26] width 54 height 31
click at [984, 21] on button "Enviar" at bounding box center [988, 26] width 76 height 31
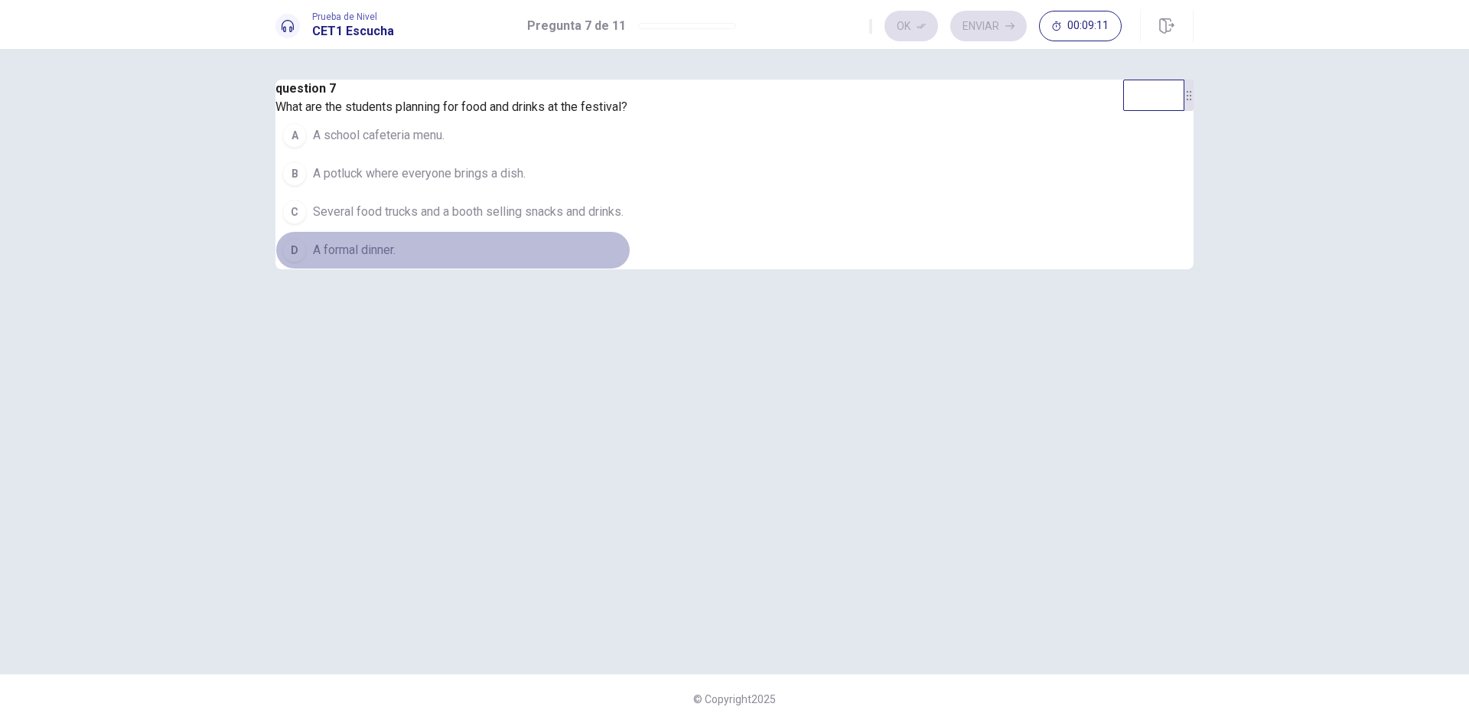
click at [630, 269] on button "D A formal dinner." at bounding box center [452, 250] width 355 height 38
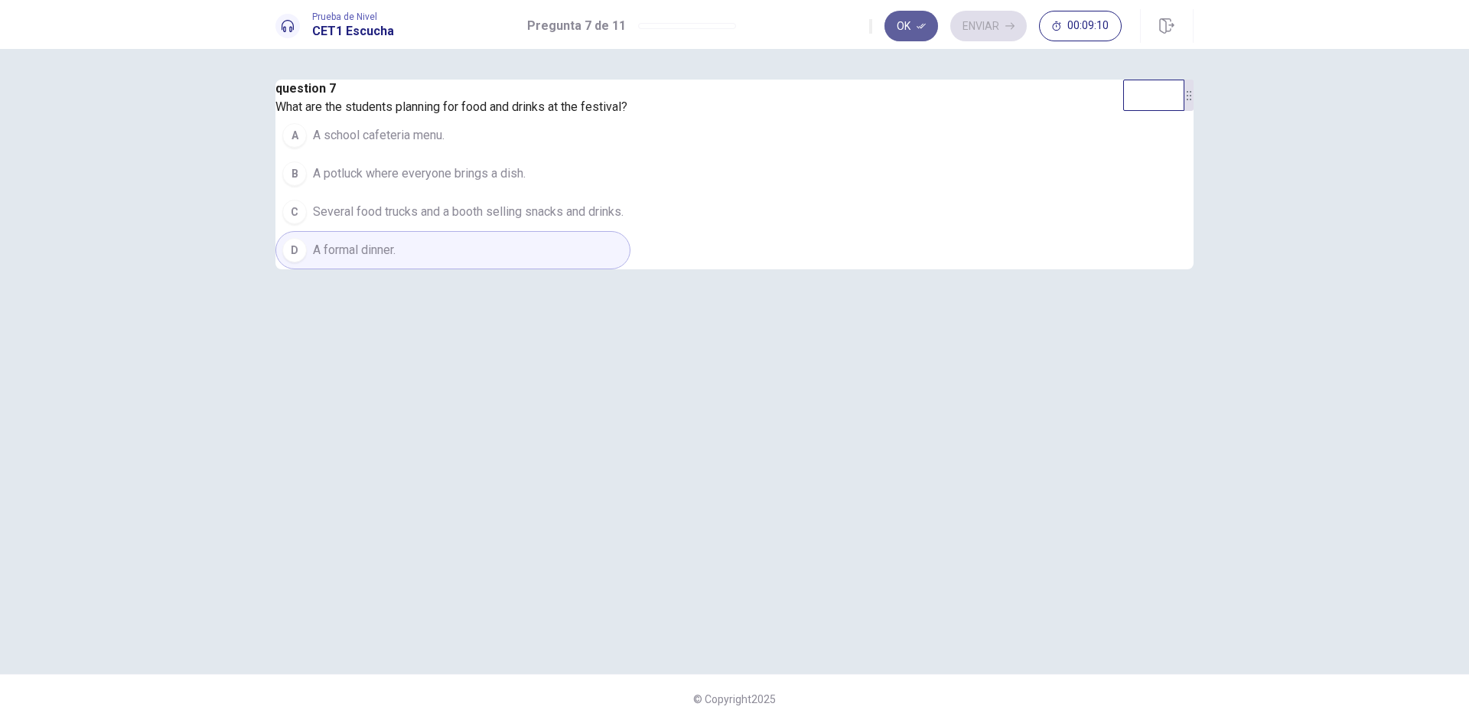
click at [912, 27] on button "Ok" at bounding box center [911, 26] width 54 height 31
click at [984, 19] on button "Enviar" at bounding box center [988, 26] width 76 height 31
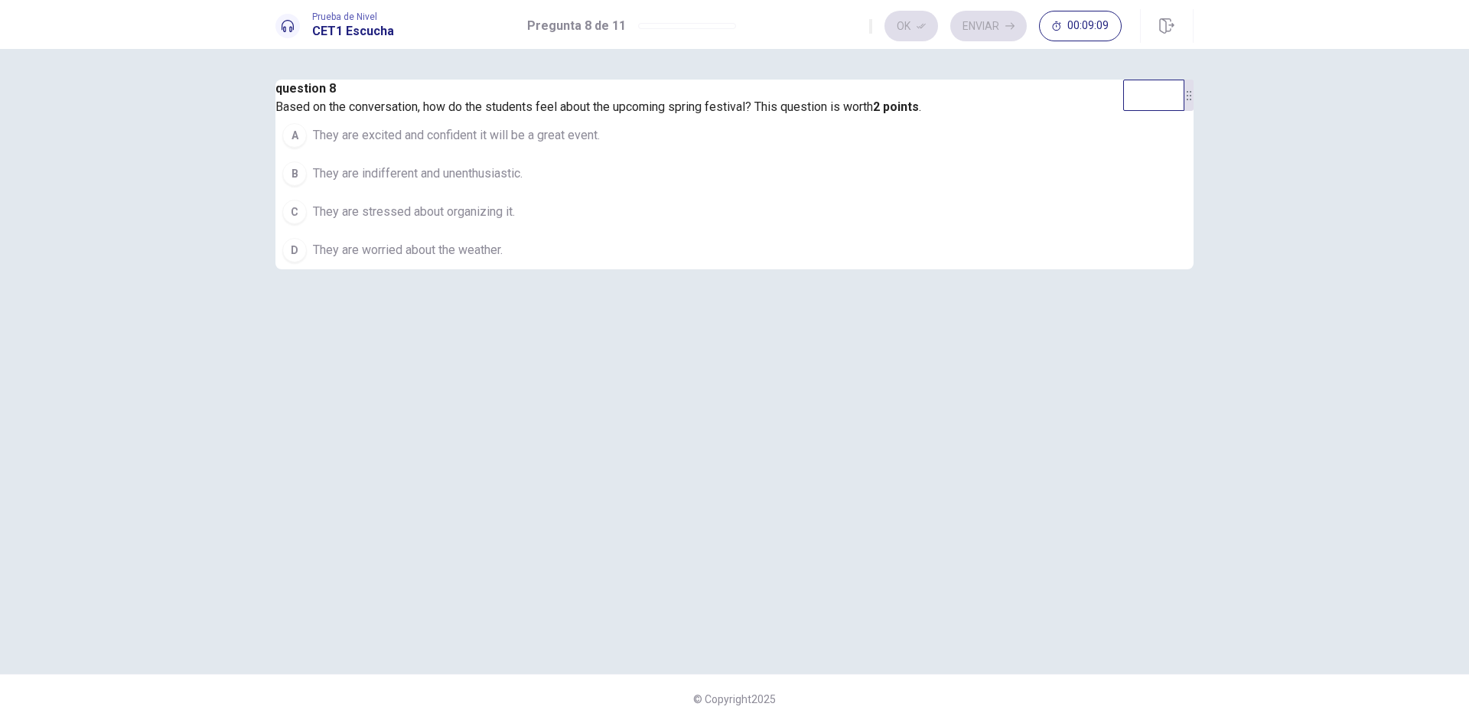
click at [652, 193] on button "B They are indifferent and unenthusiastic." at bounding box center [598, 174] width 646 height 38
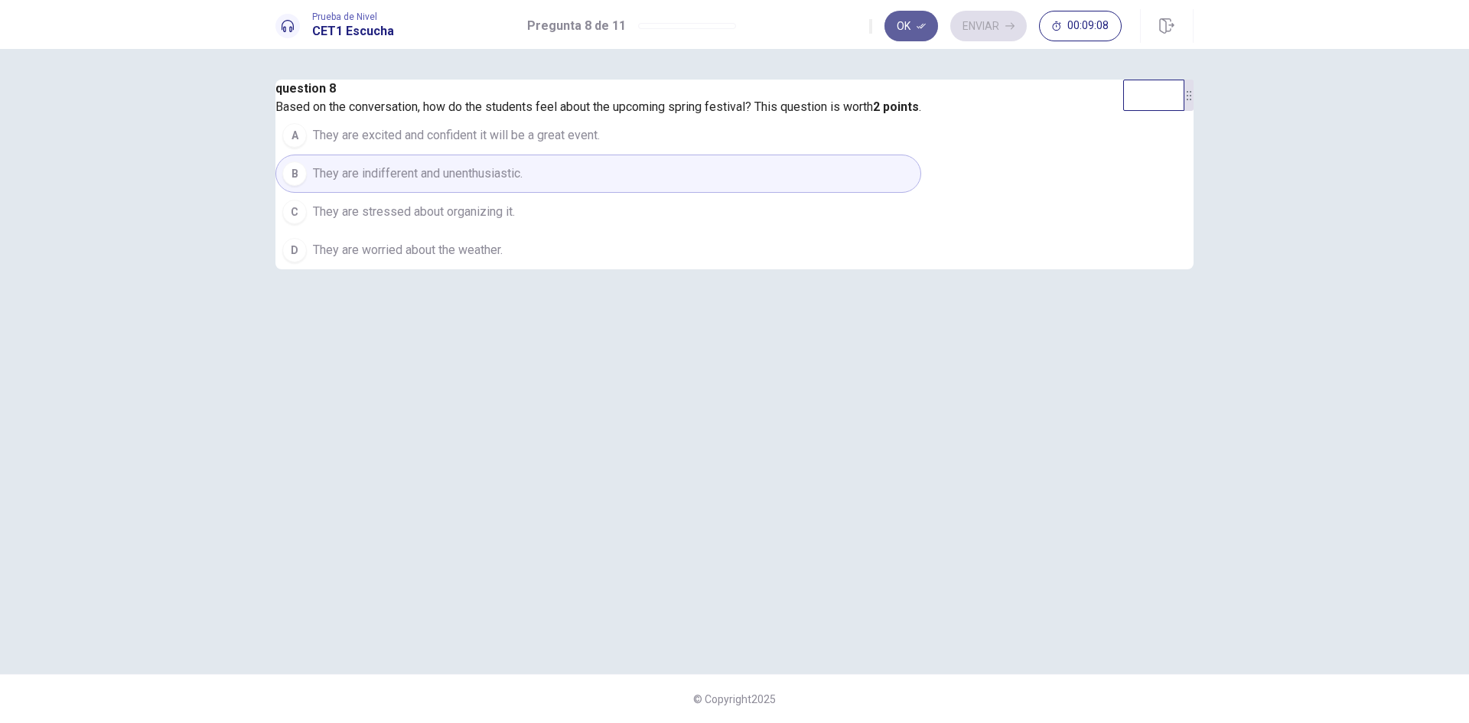
click at [918, 31] on button "Ok" at bounding box center [911, 26] width 54 height 31
click at [1001, 31] on button "Enviar" at bounding box center [988, 26] width 76 height 31
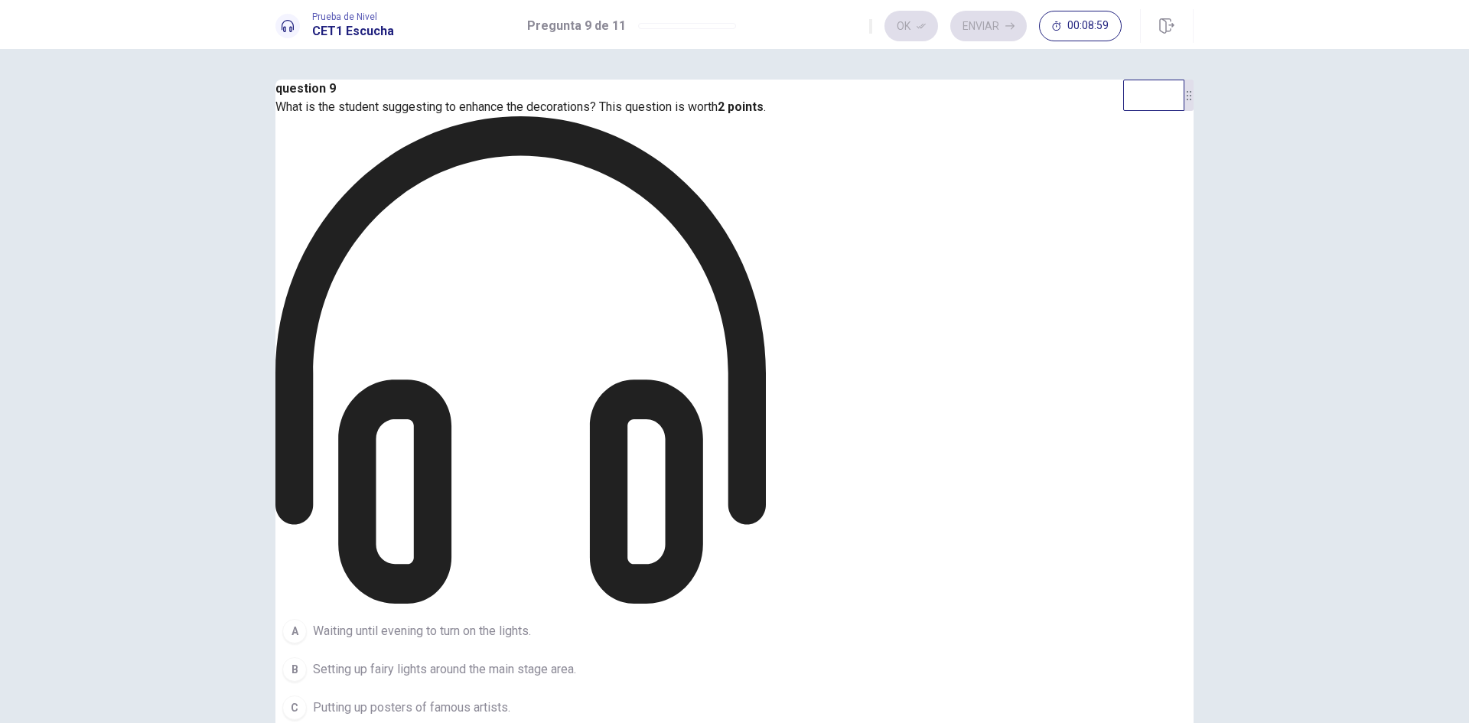
click at [766, 650] on button "B Setting up fairy lights around the main stage area." at bounding box center [520, 669] width 490 height 38
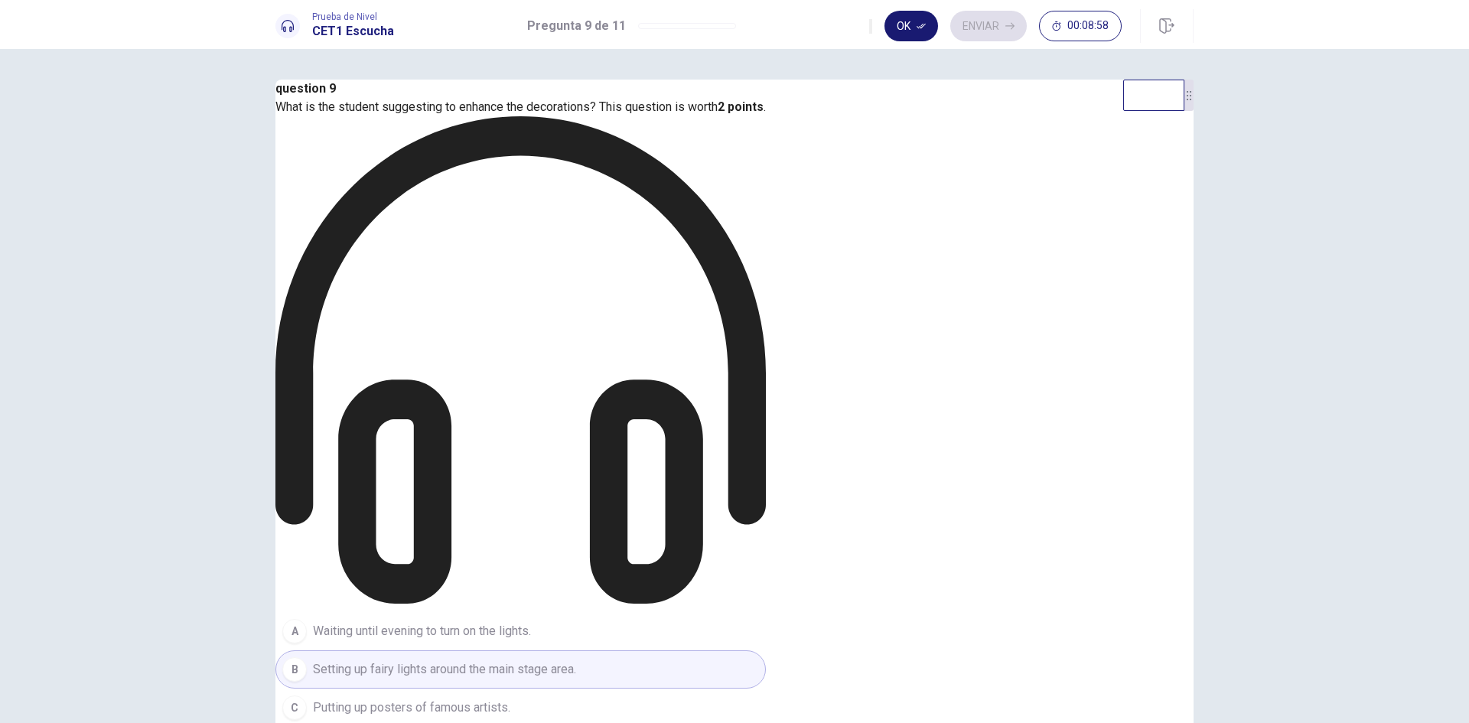
click at [919, 31] on button "Ok" at bounding box center [911, 26] width 54 height 31
click at [974, 24] on button "Enviar" at bounding box center [988, 26] width 76 height 31
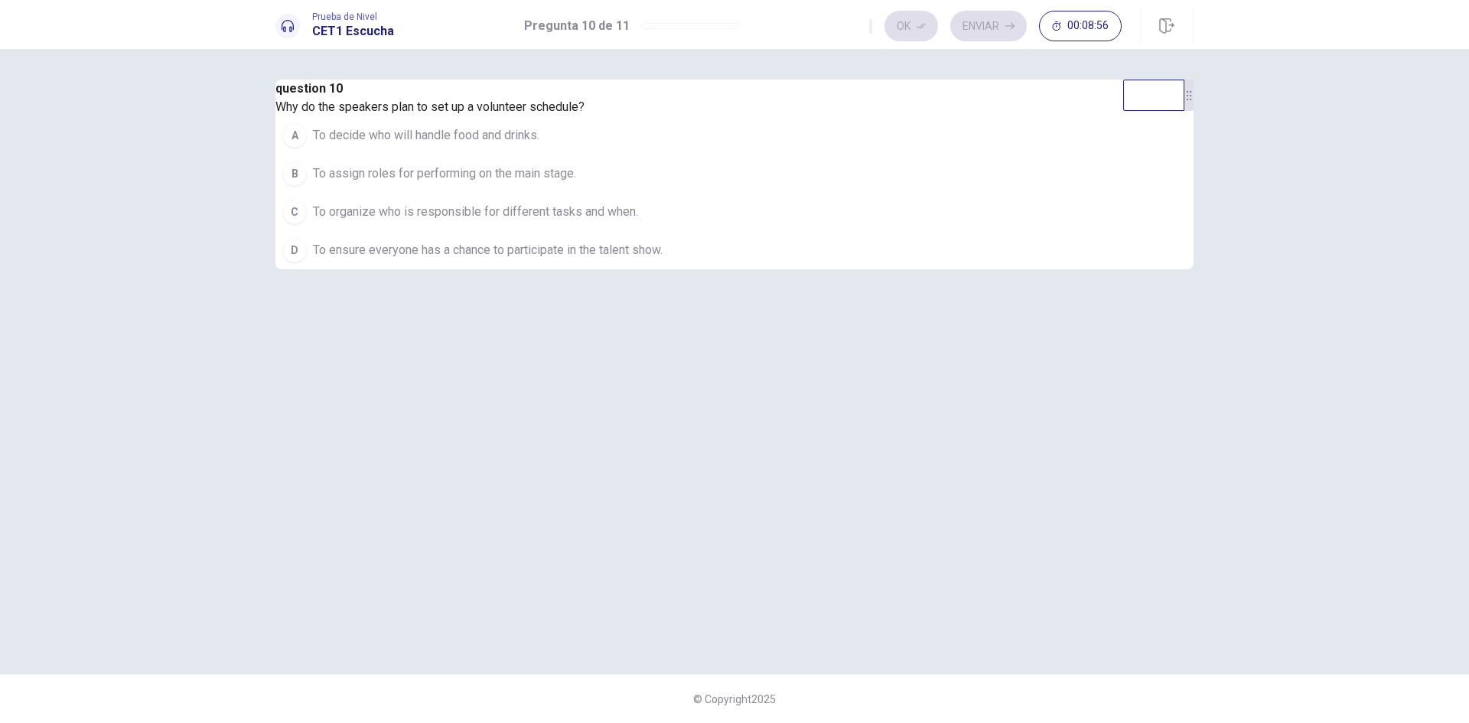
click at [539, 145] on span "To decide who will handle food and drinks." at bounding box center [426, 135] width 226 height 18
click at [920, 23] on icon "button" at bounding box center [920, 25] width 9 height 9
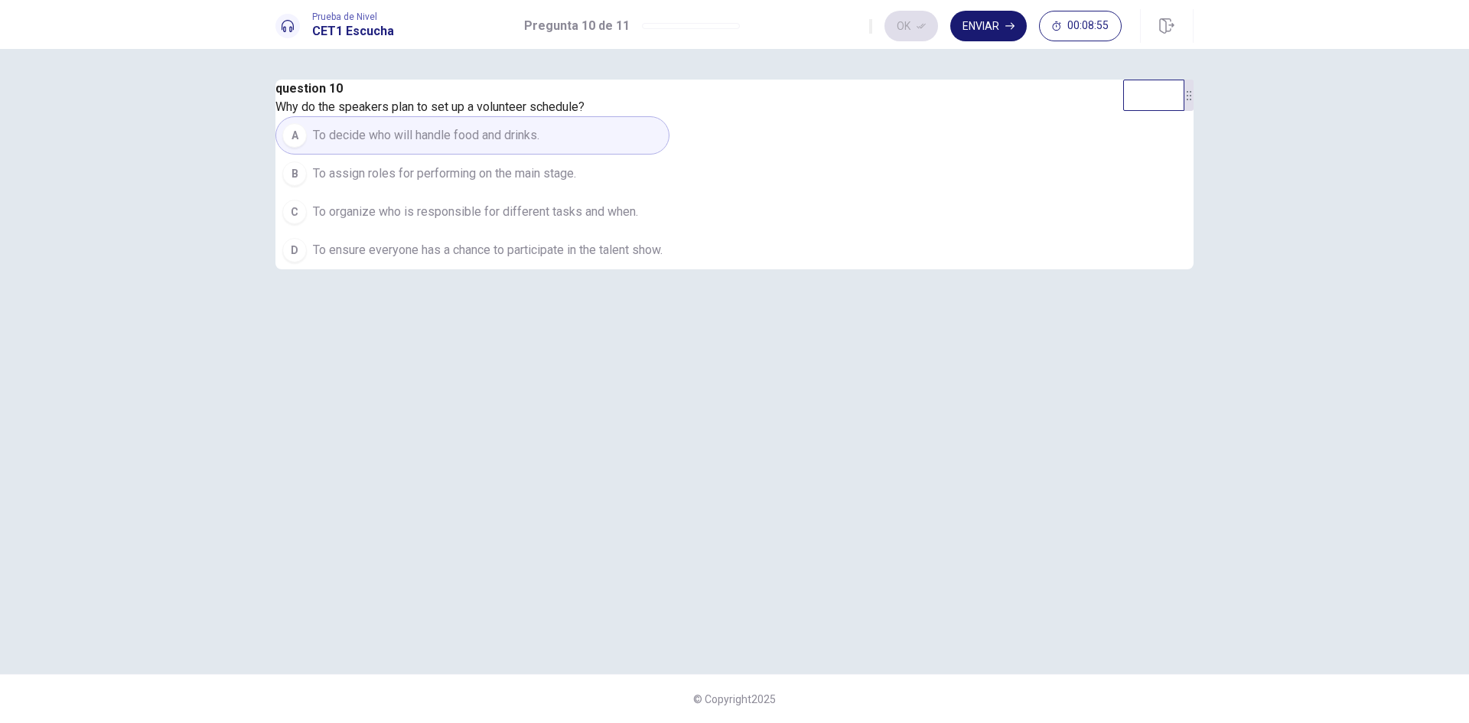
click at [984, 23] on button "Enviar" at bounding box center [988, 26] width 76 height 31
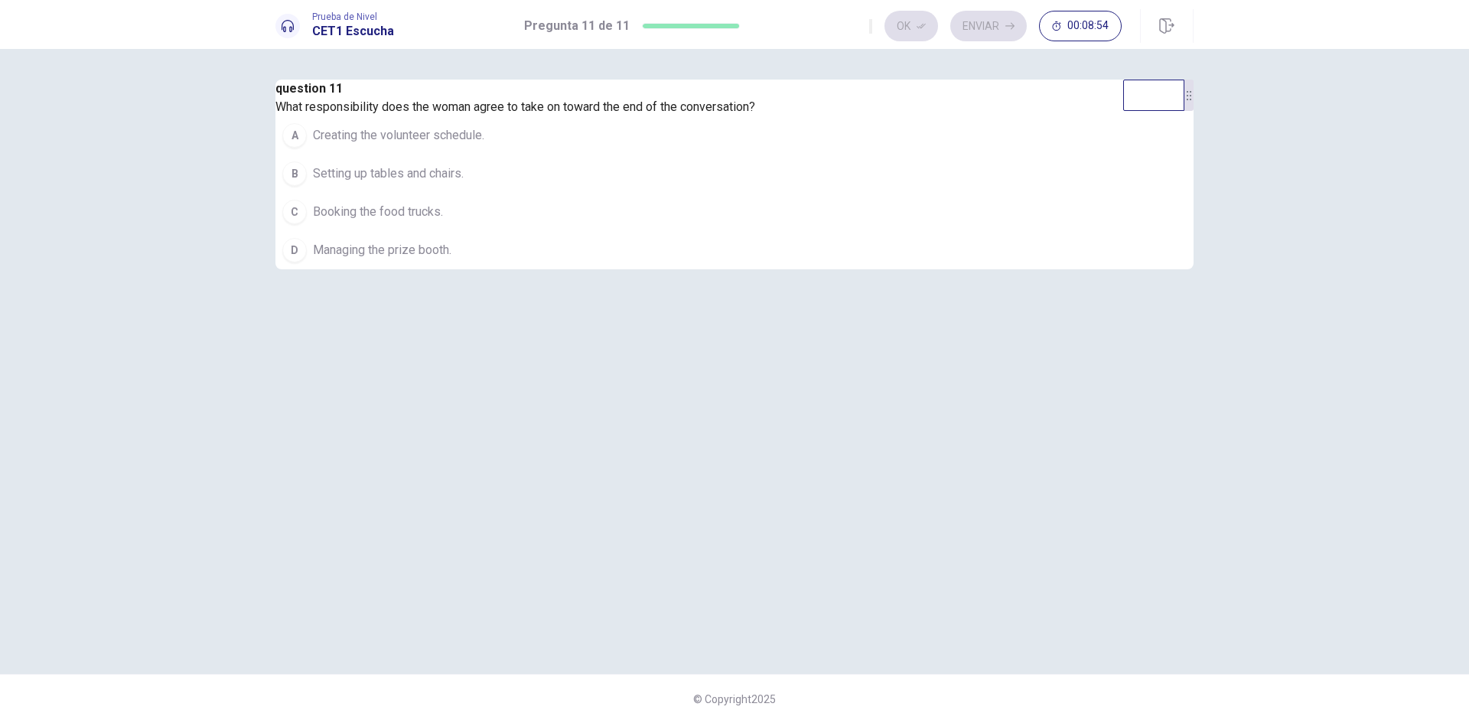
click at [744, 231] on button "C Booking the food trucks." at bounding box center [515, 212] width 480 height 38
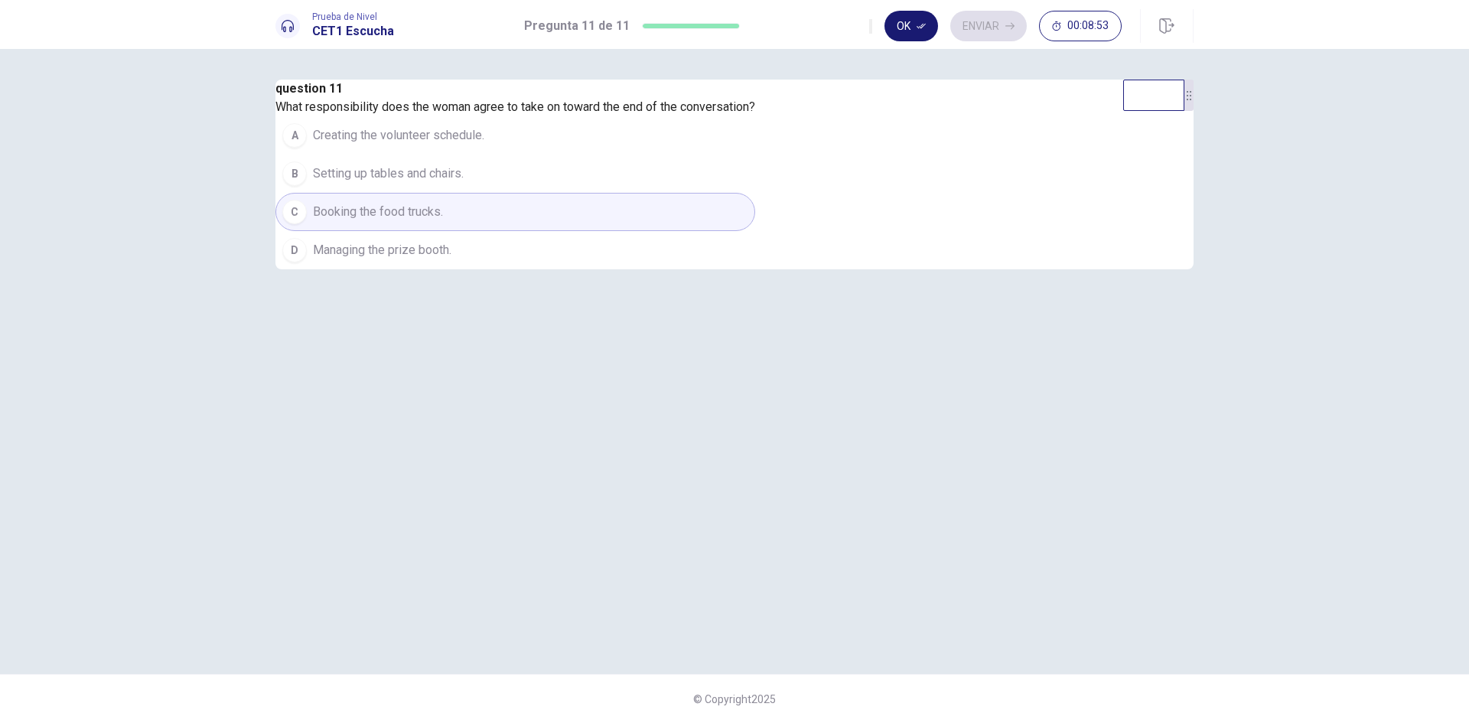
click at [900, 20] on button "Ok" at bounding box center [911, 26] width 54 height 31
click at [975, 18] on button "Enviar" at bounding box center [988, 26] width 76 height 31
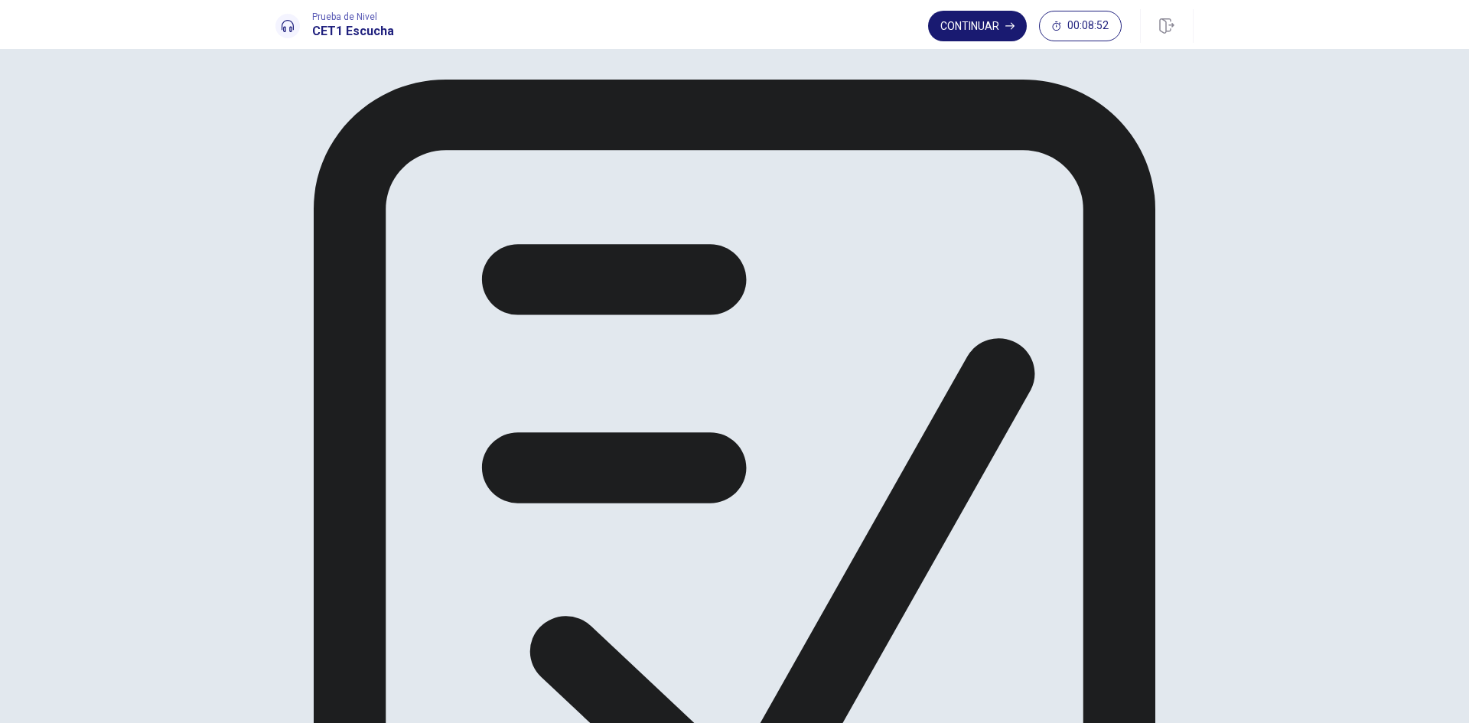
click at [962, 23] on button "Continuar" at bounding box center [977, 26] width 99 height 31
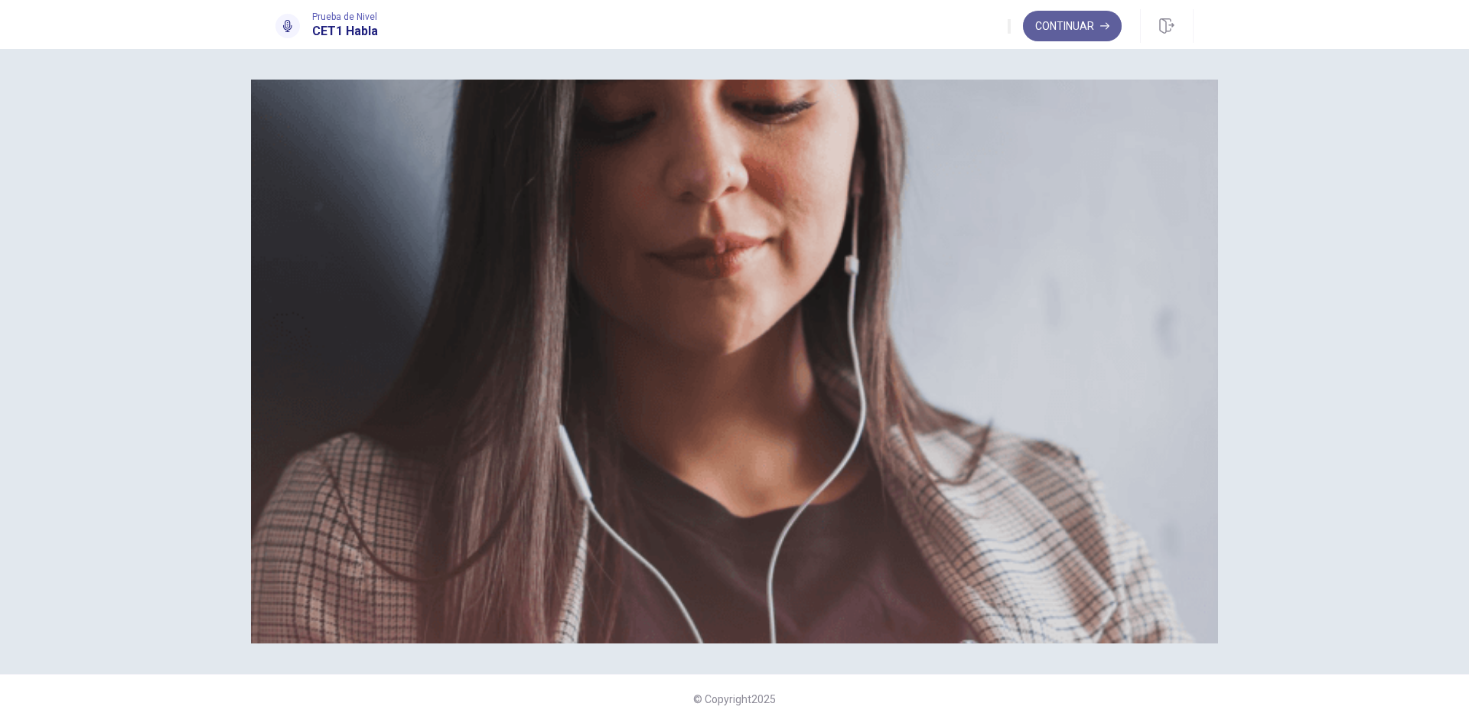
click at [1069, 27] on button "Continuar" at bounding box center [1072, 26] width 99 height 31
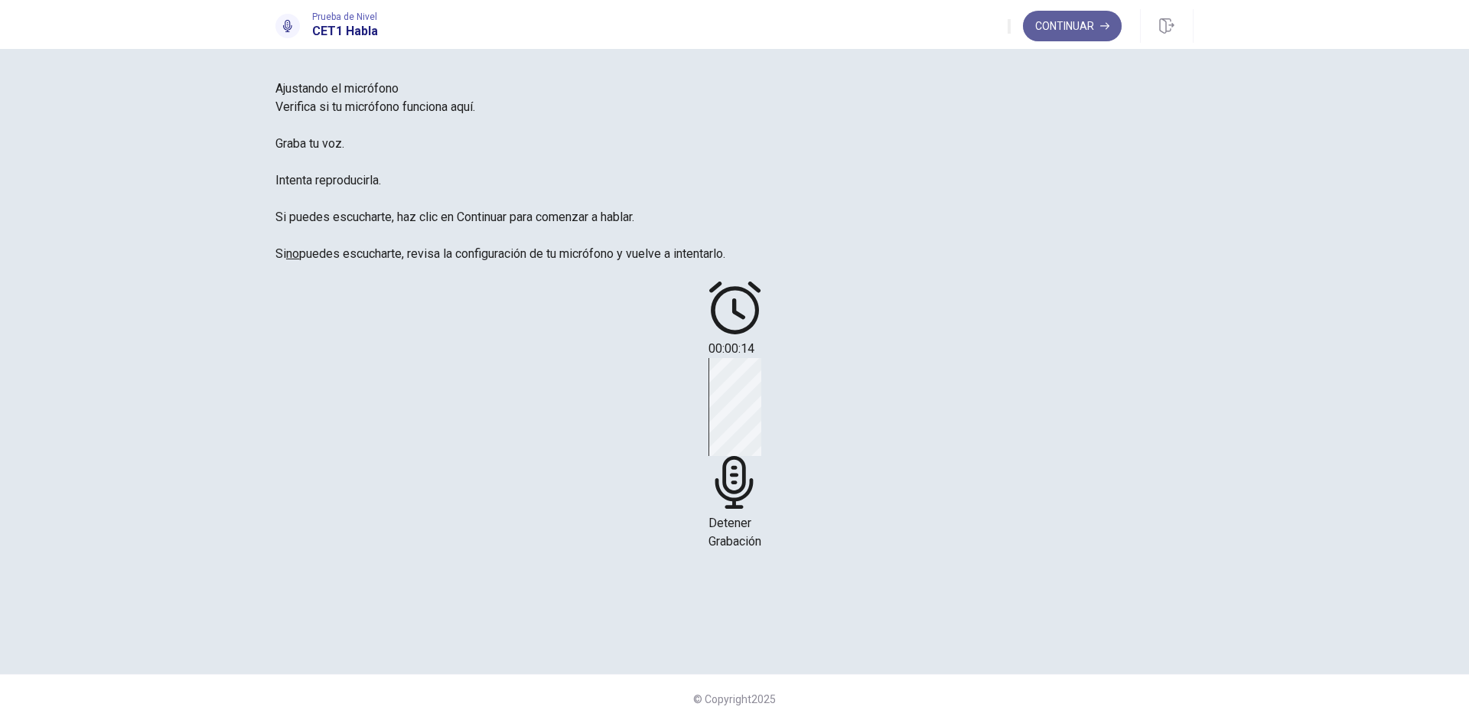
click at [1081, 24] on button "Continuar" at bounding box center [1072, 26] width 99 height 31
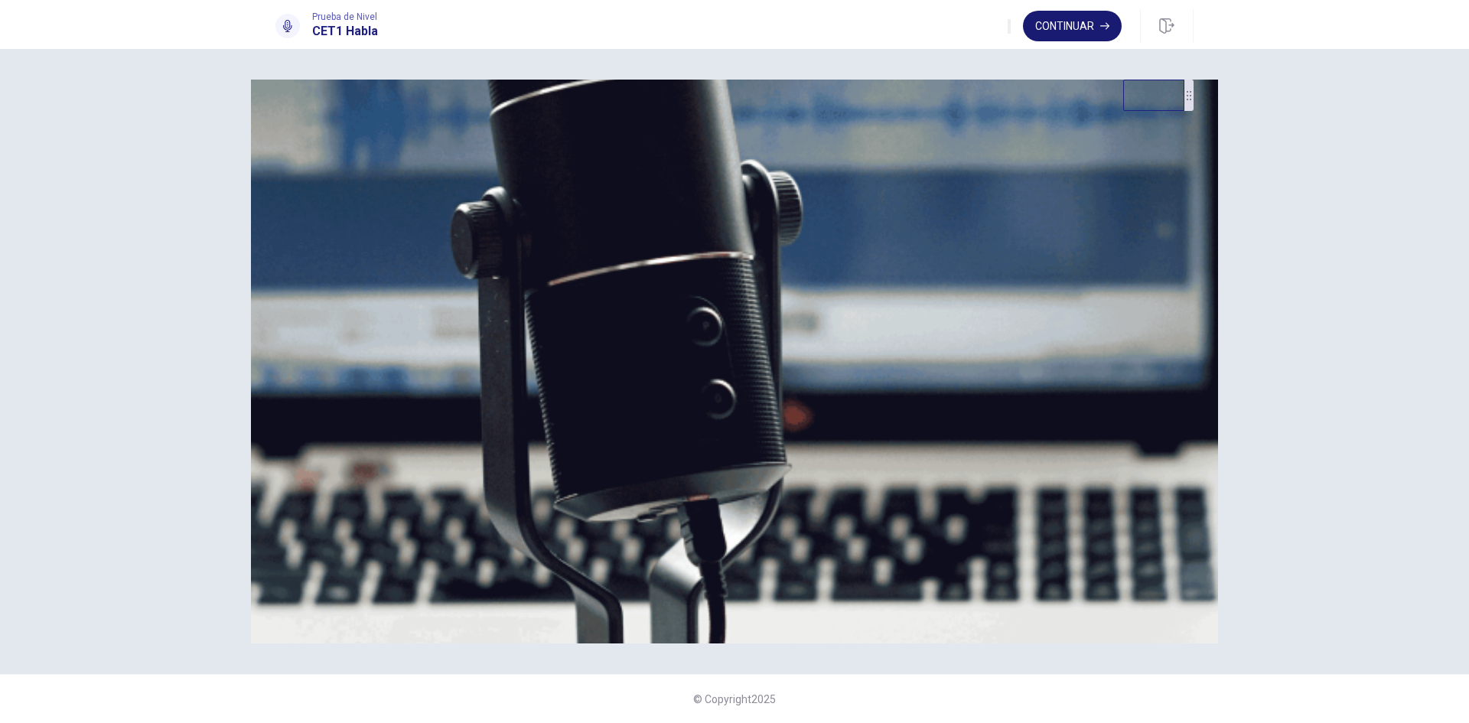
click at [1072, 25] on button "Continuar" at bounding box center [1072, 26] width 99 height 31
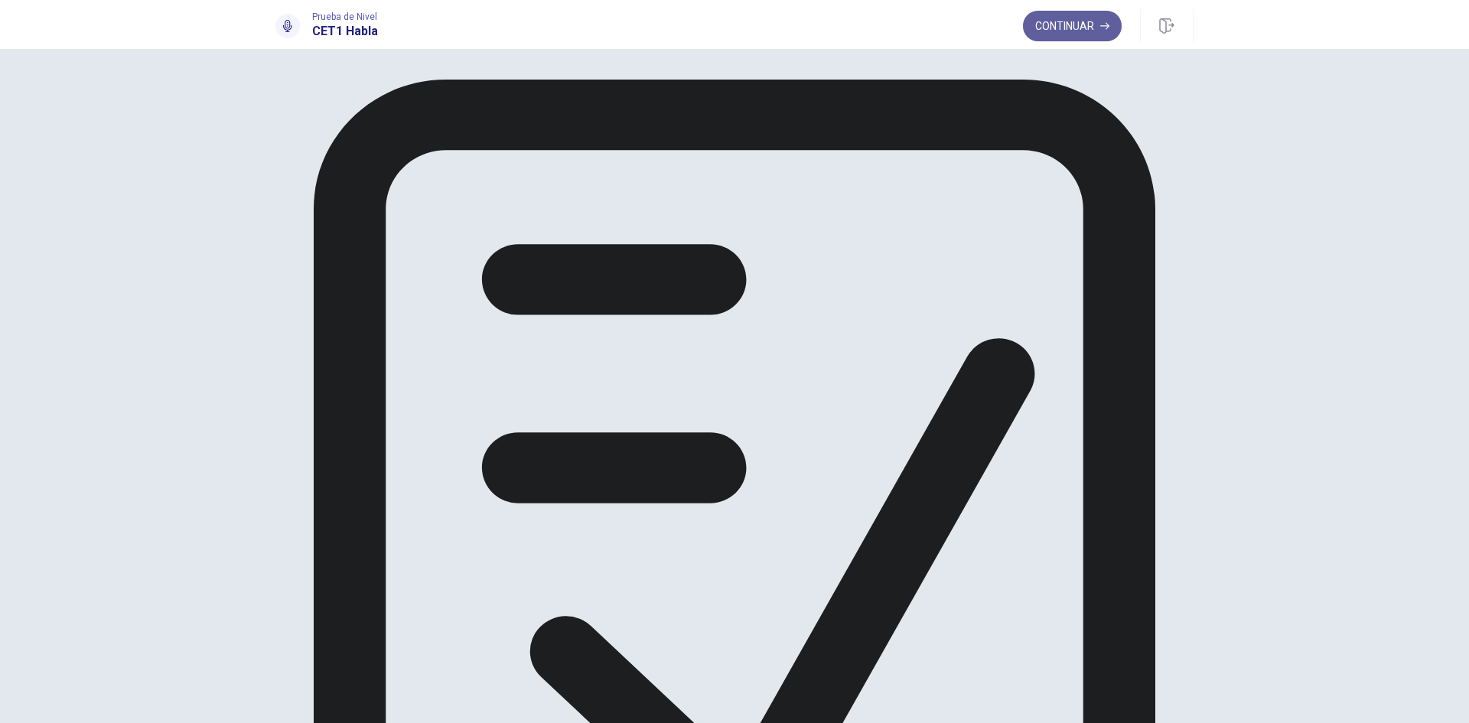
click at [1078, 27] on button "Continuar" at bounding box center [1072, 26] width 99 height 31
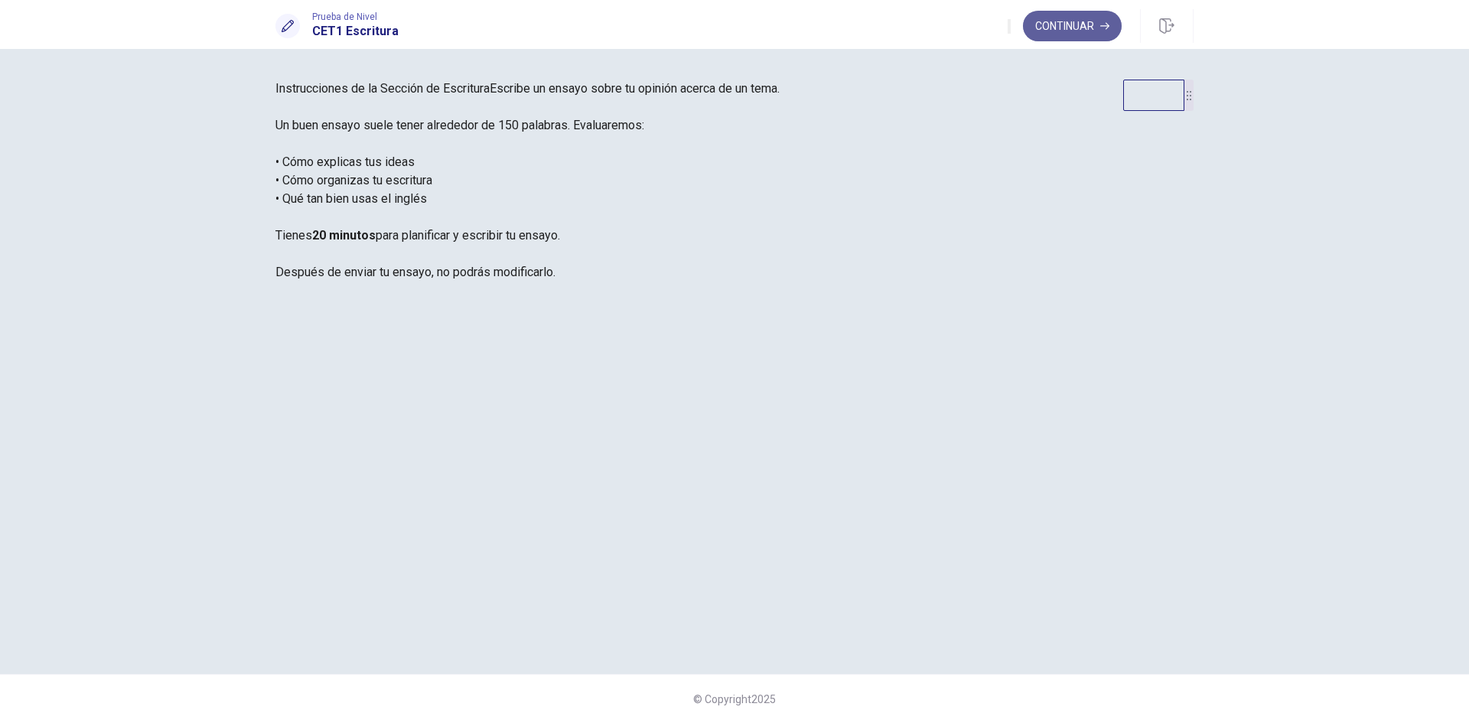
click at [1054, 31] on button "Continuar" at bounding box center [1072, 26] width 99 height 31
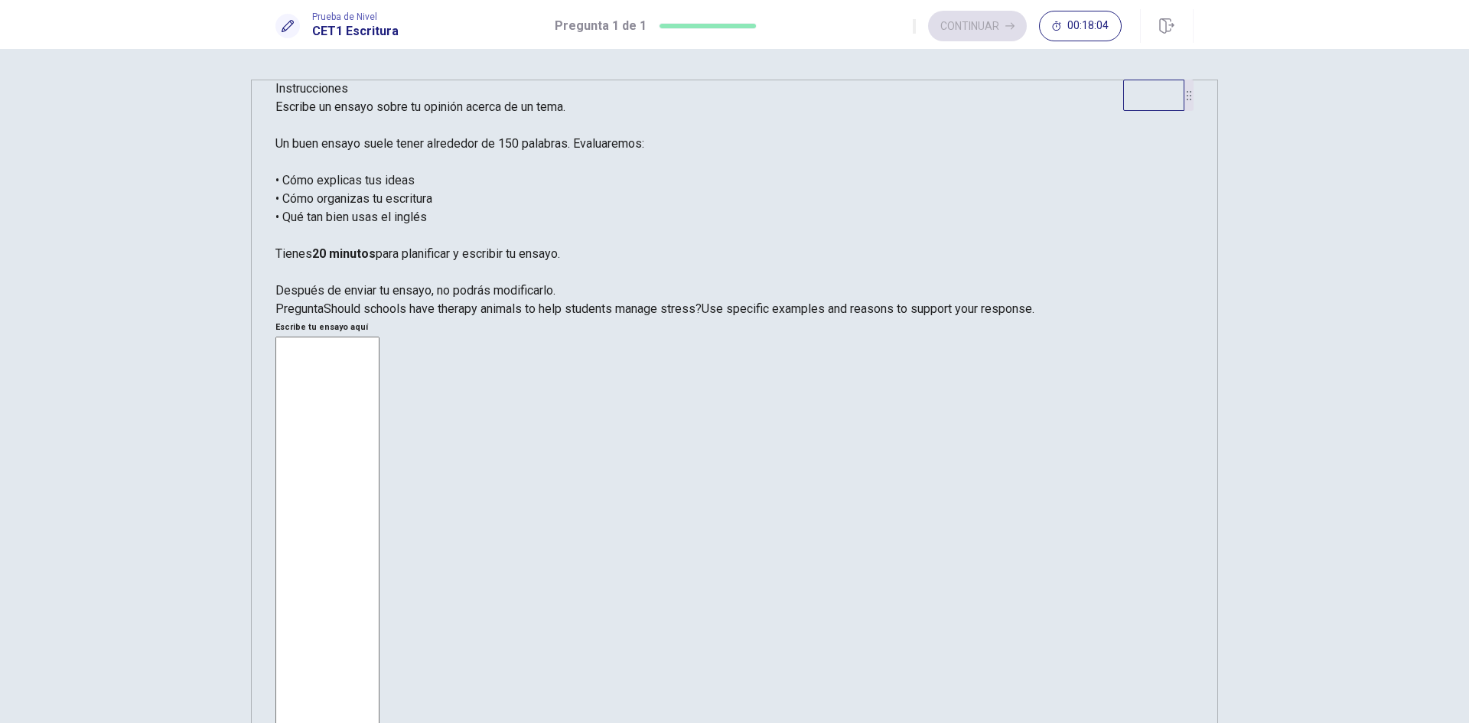
click at [379, 337] on textarea at bounding box center [327, 564] width 104 height 455
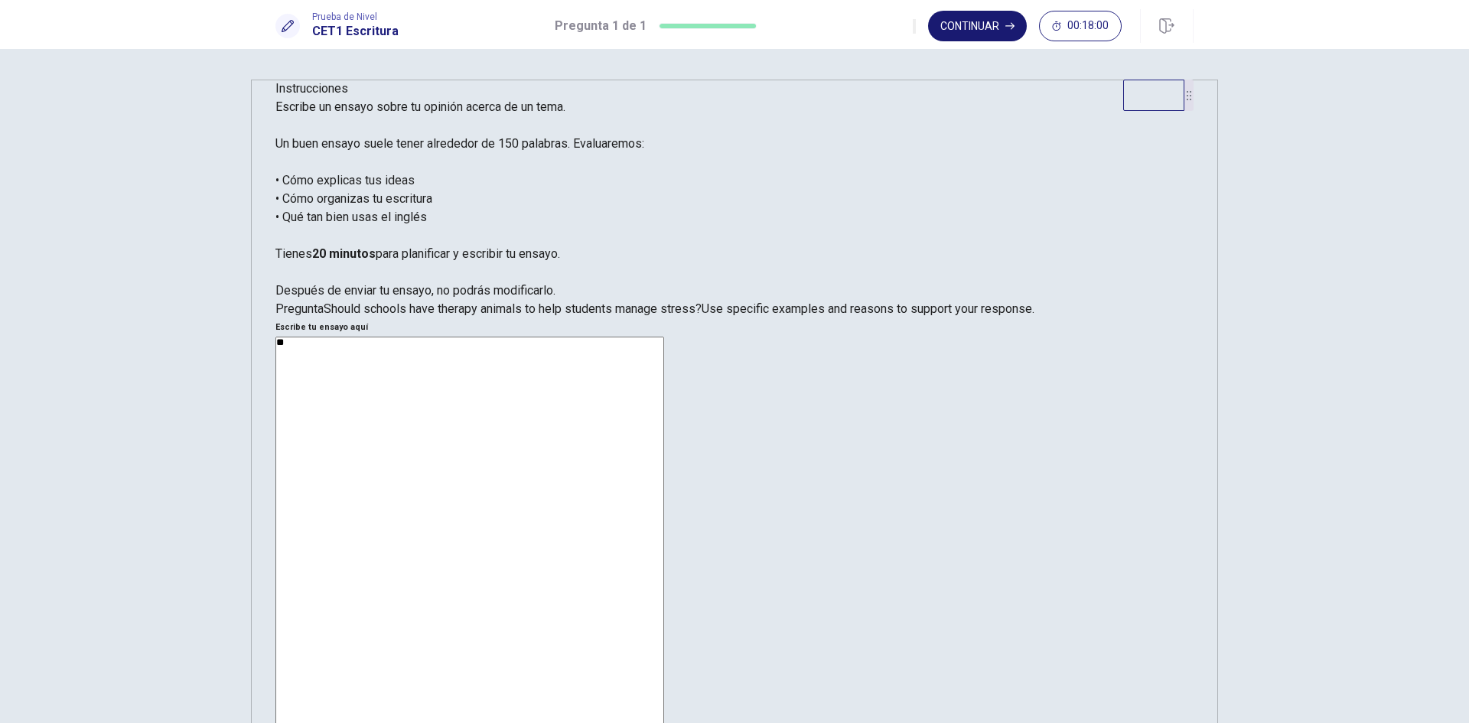
type textarea "**"
click at [963, 26] on button "Continuar" at bounding box center [977, 26] width 99 height 31
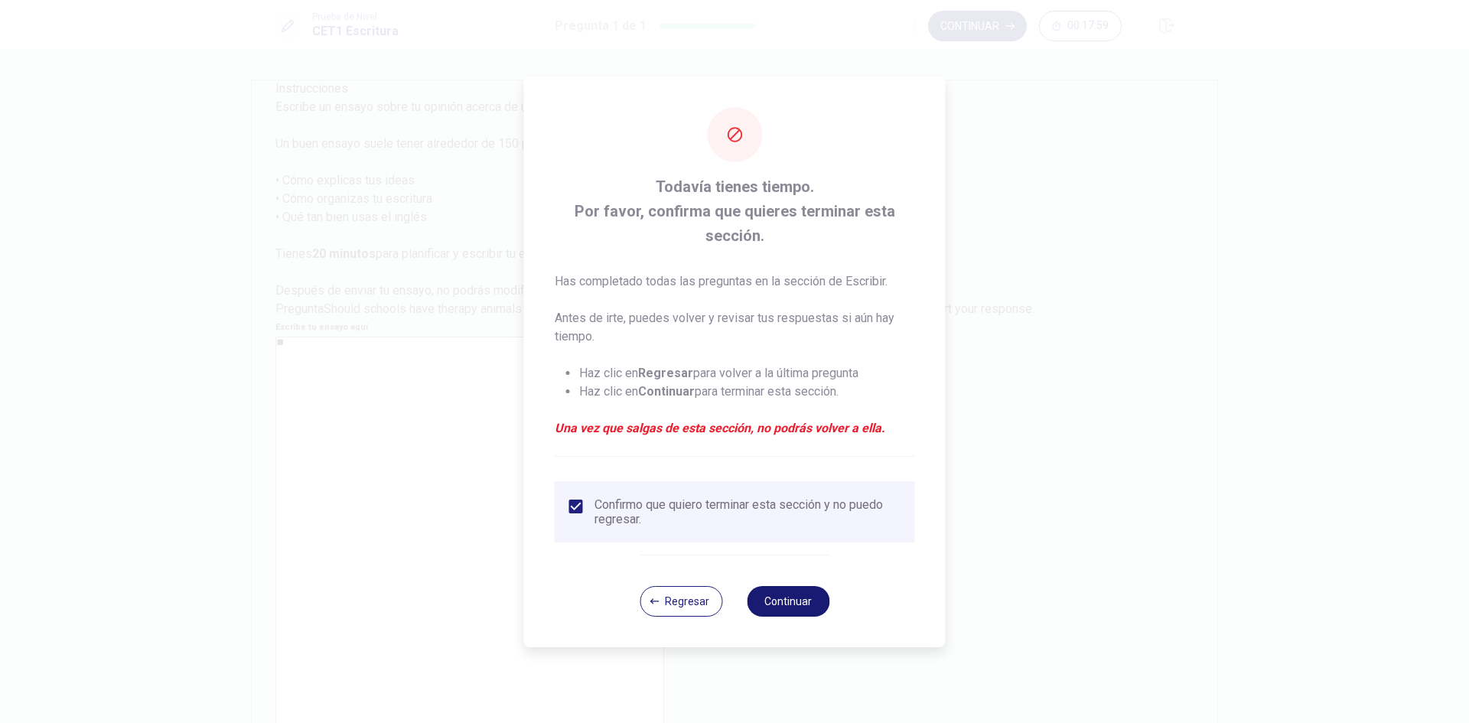
click at [805, 603] on button "Continuar" at bounding box center [788, 601] width 83 height 31
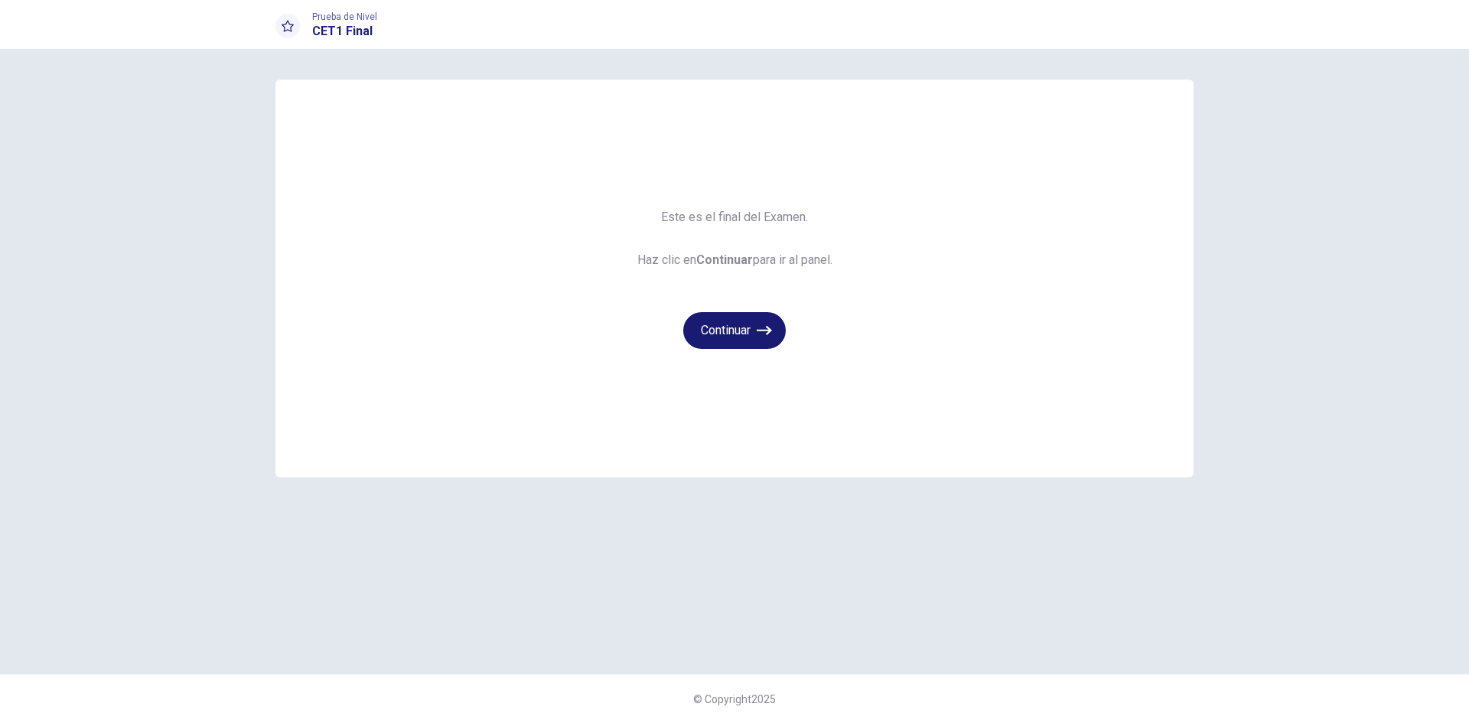
click at [734, 337] on button "Continuar" at bounding box center [734, 330] width 103 height 37
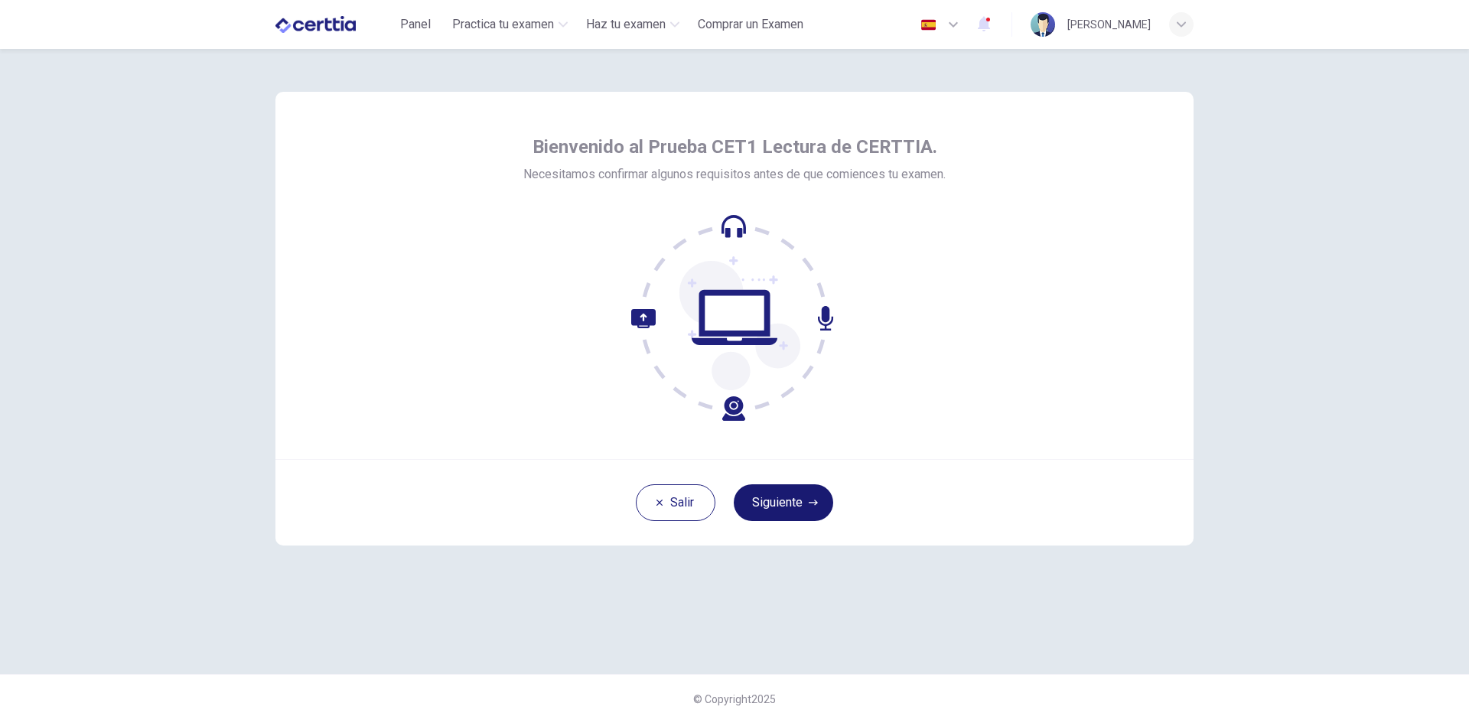
click at [799, 513] on button "Siguiente" at bounding box center [783, 502] width 99 height 37
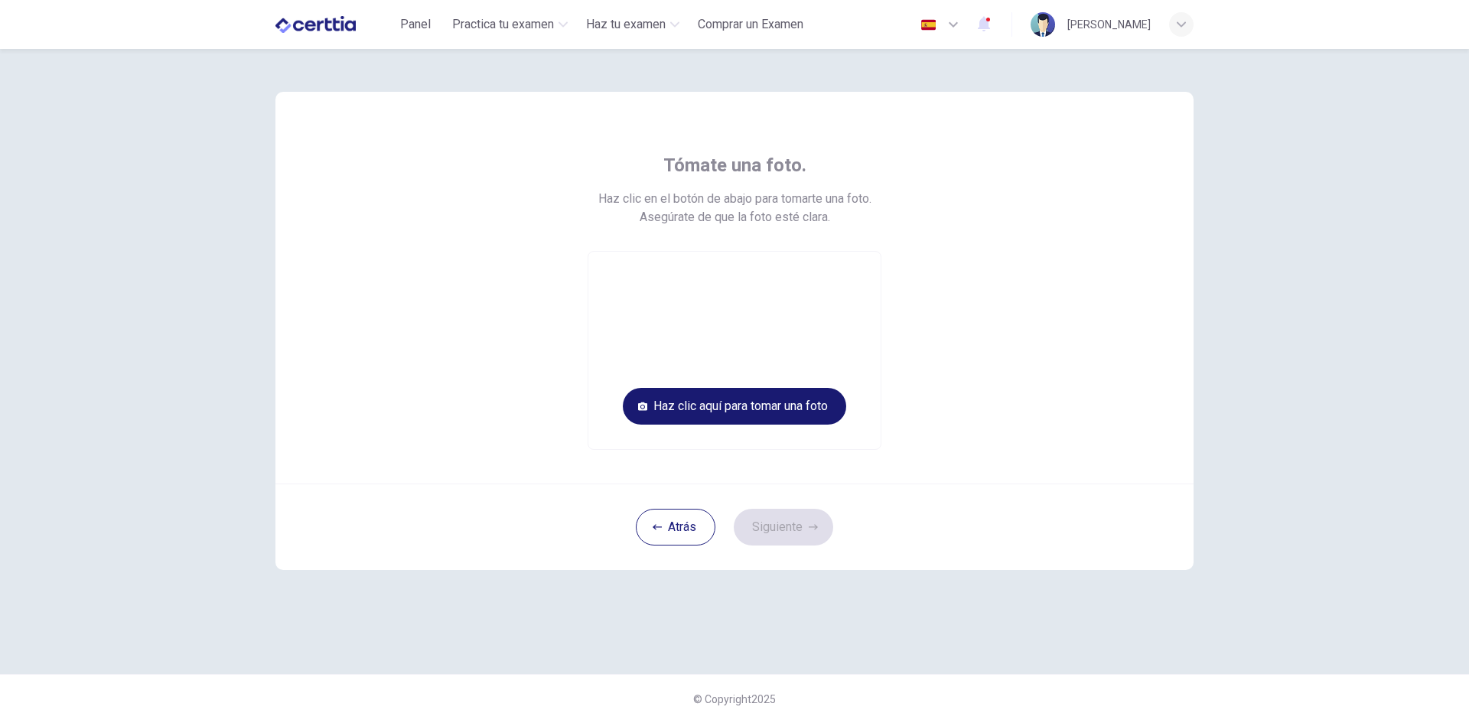
click at [798, 410] on button "Haz clic aquí para tomar una foto" at bounding box center [734, 406] width 223 height 37
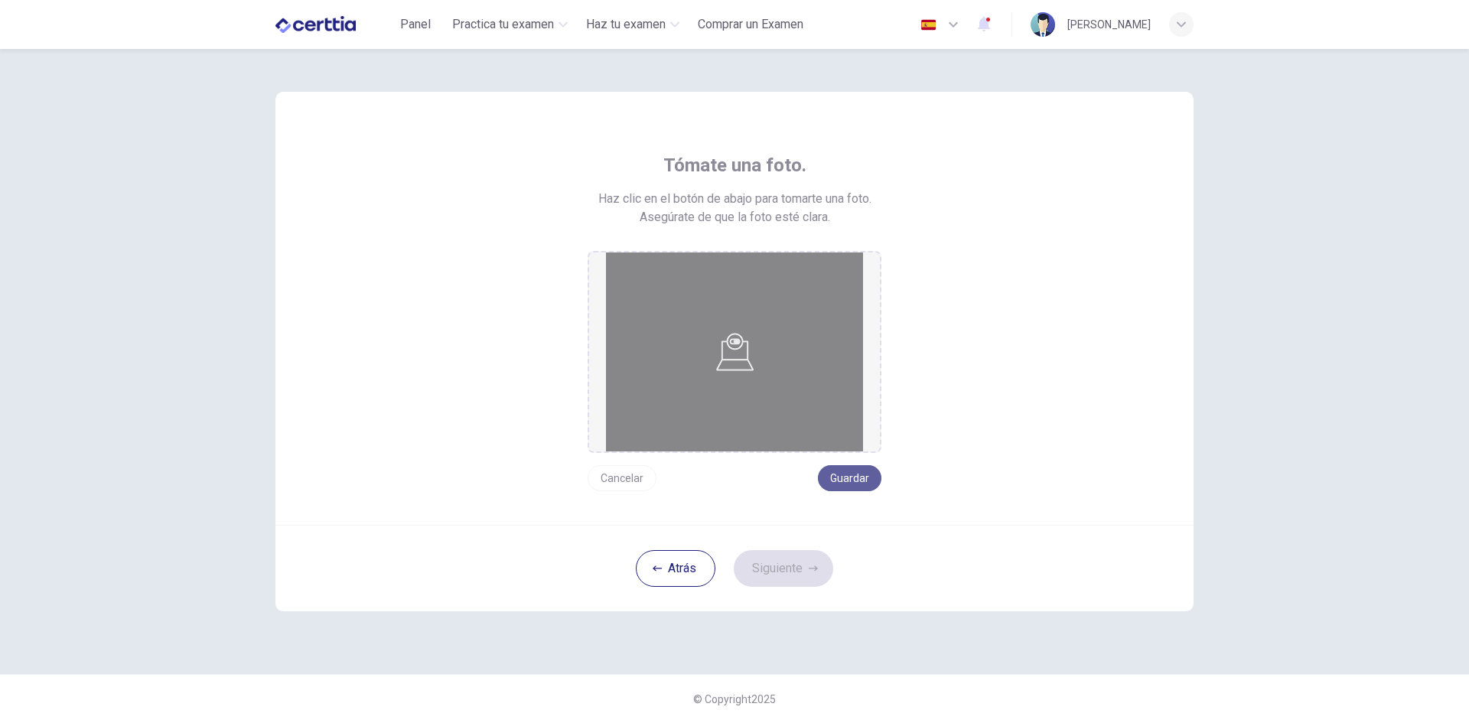
click at [855, 473] on button "Guardar" at bounding box center [849, 478] width 63 height 26
click at [803, 562] on button "Siguiente" at bounding box center [783, 568] width 99 height 37
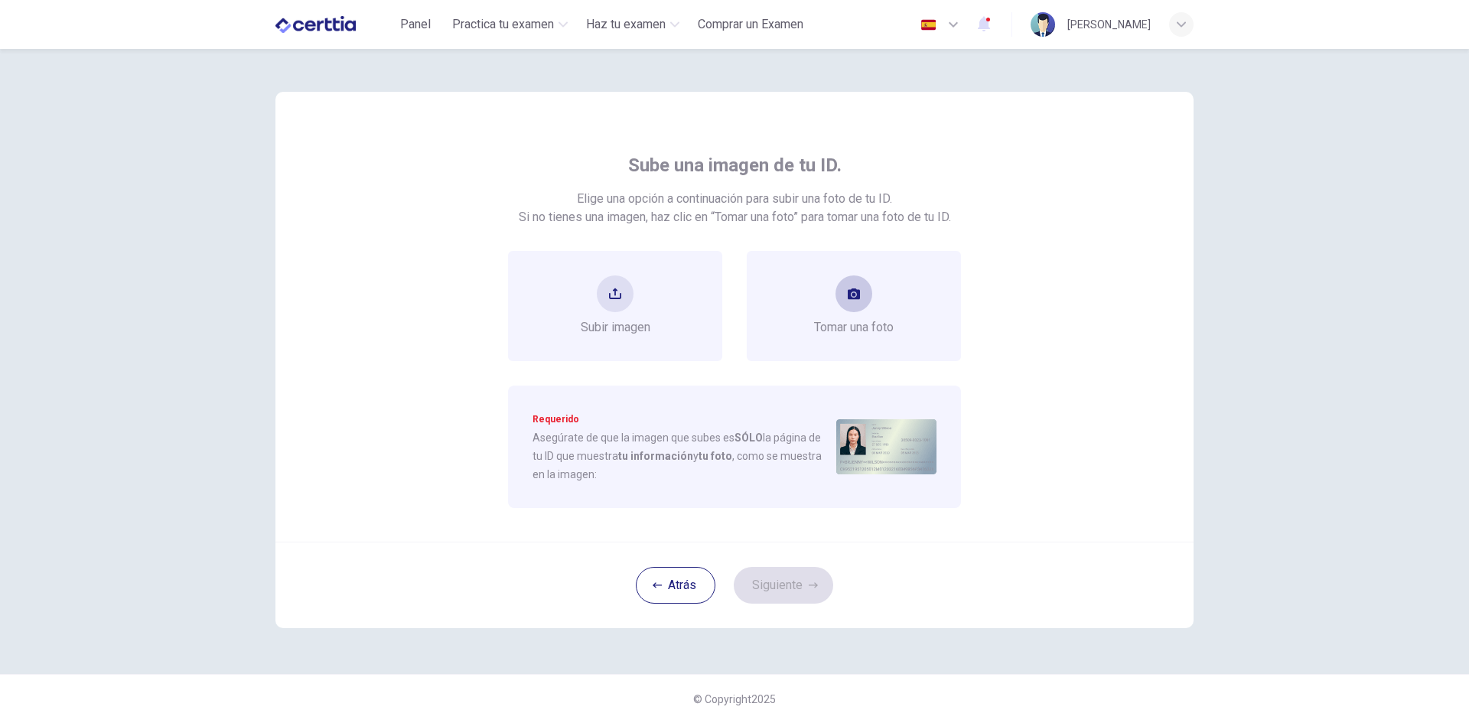
click at [862, 339] on div "Tomar una foto" at bounding box center [854, 306] width 214 height 110
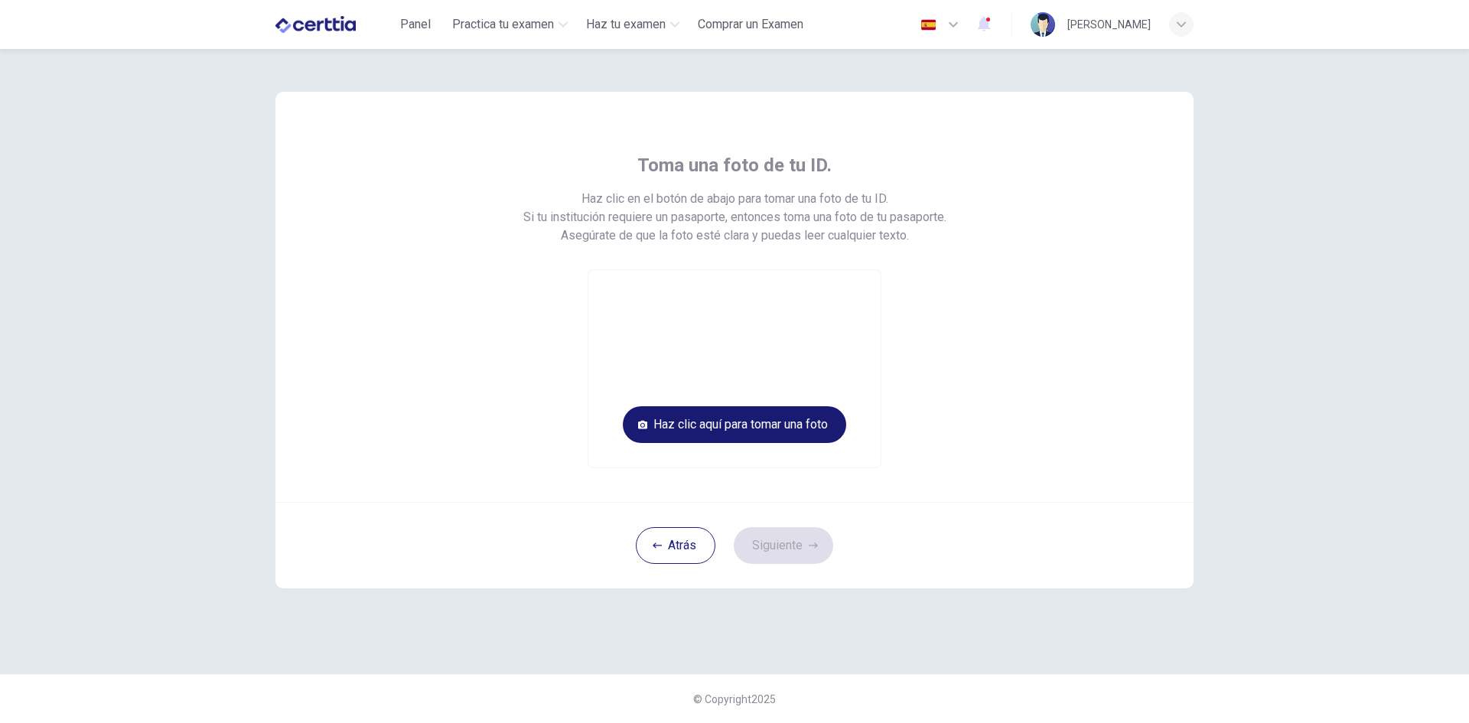
click at [812, 439] on button "Haz clic aquí para tomar una foto" at bounding box center [734, 424] width 223 height 37
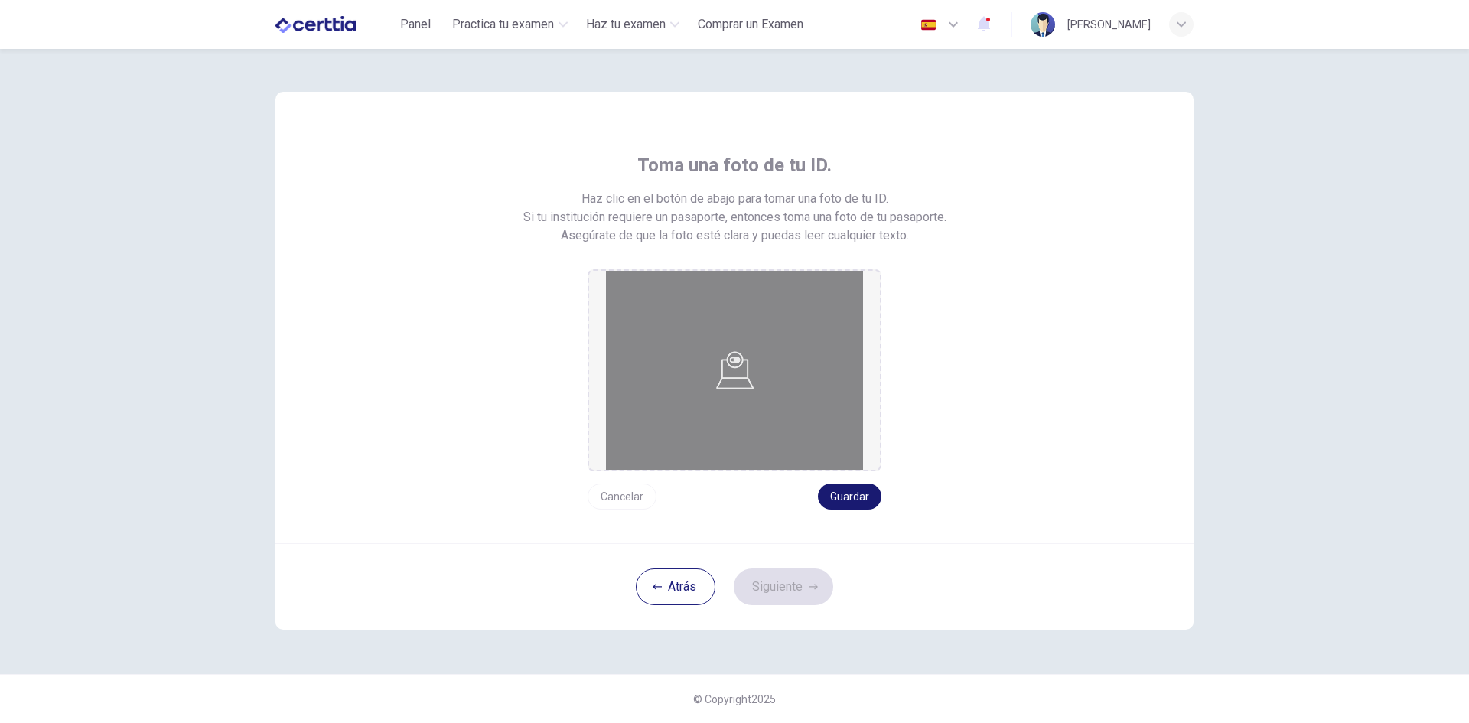
click at [854, 491] on button "Guardar" at bounding box center [849, 496] width 63 height 26
click at [808, 578] on button "Siguiente" at bounding box center [783, 586] width 99 height 37
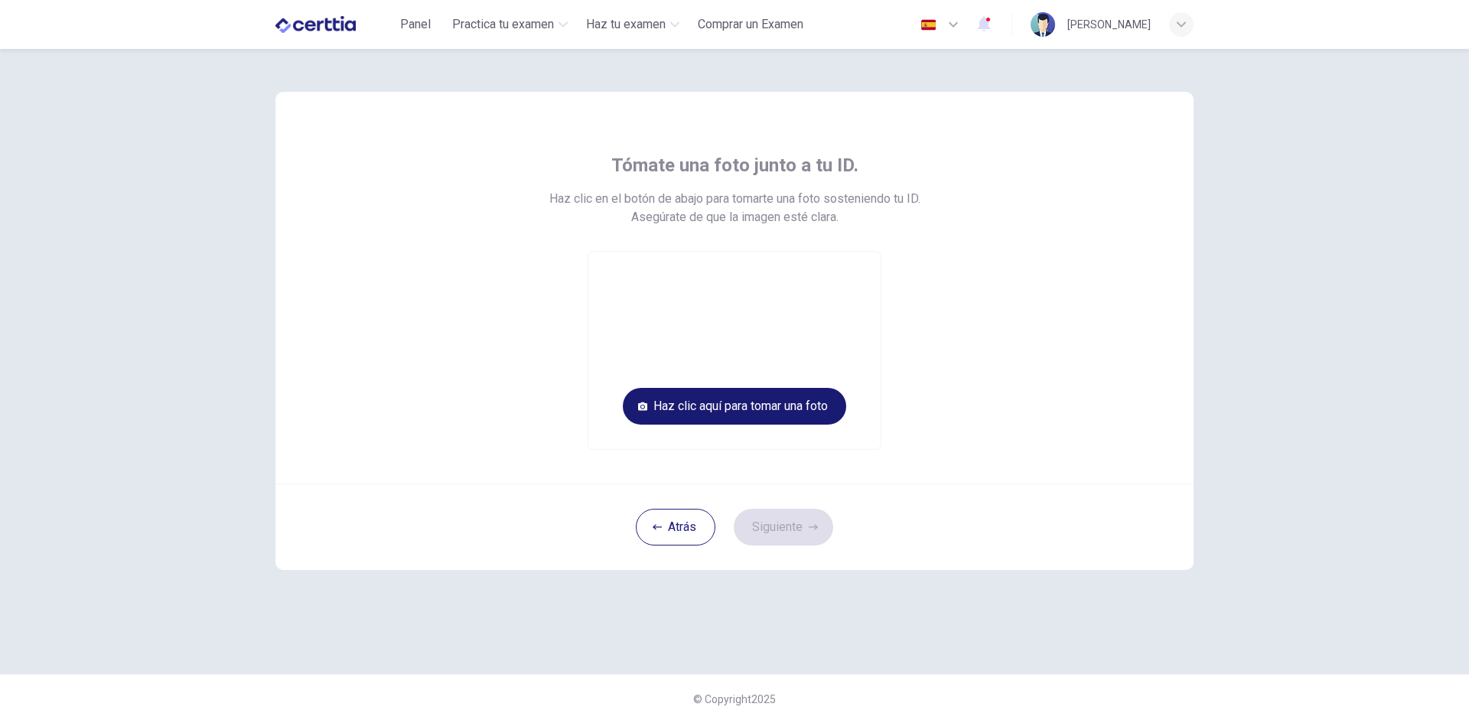
click at [828, 421] on button "Haz clic aquí para tomar una foto" at bounding box center [734, 406] width 223 height 37
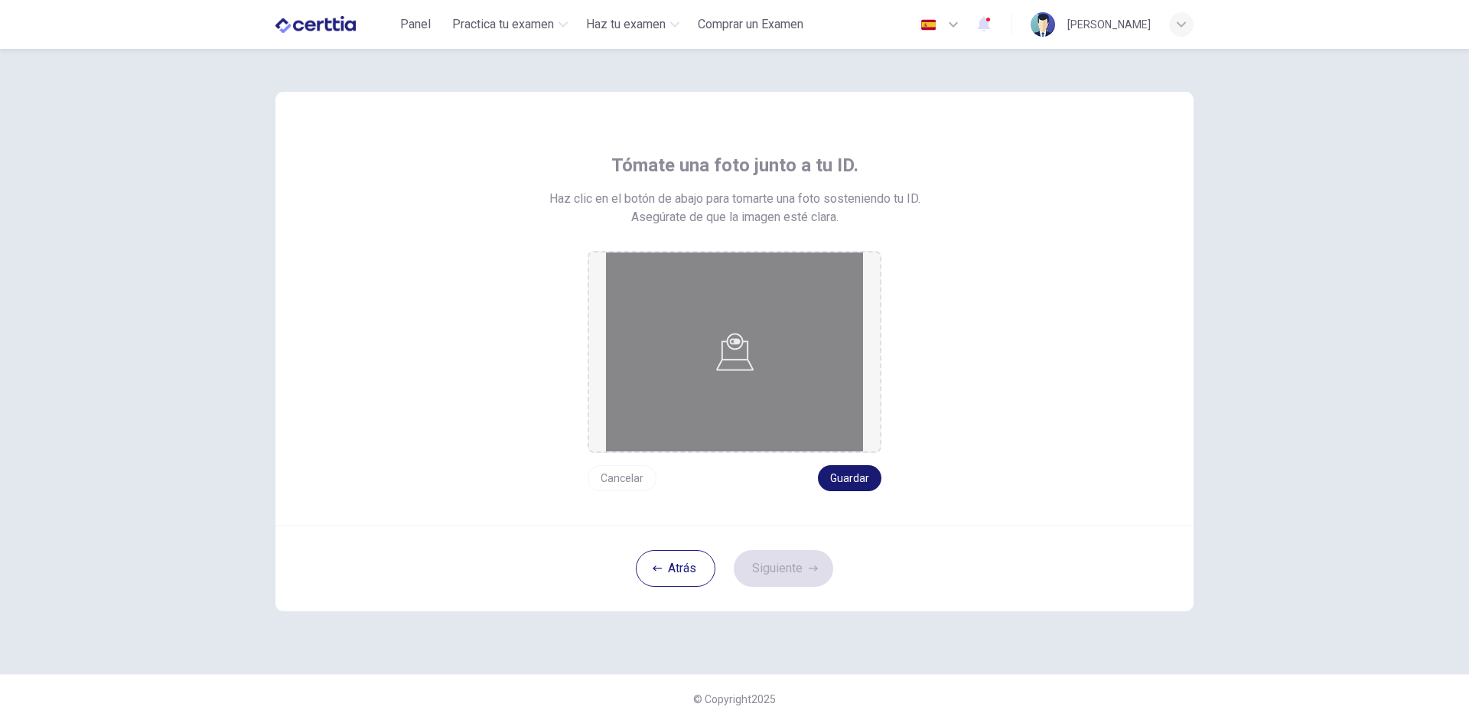
click at [851, 480] on button "Guardar" at bounding box center [849, 478] width 63 height 26
click at [802, 560] on button "Siguiente" at bounding box center [783, 568] width 99 height 37
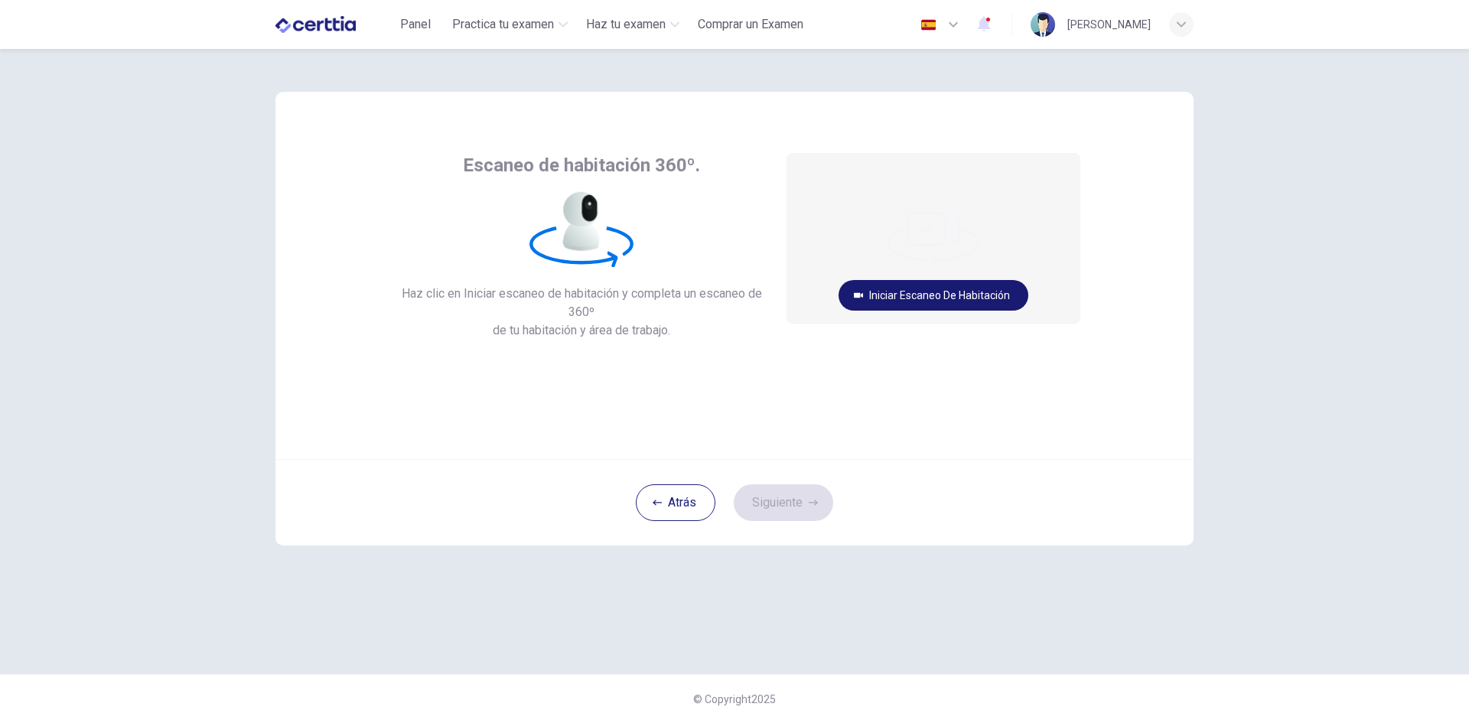
click at [924, 295] on button "Iniciar escaneo de habitación" at bounding box center [933, 295] width 190 height 31
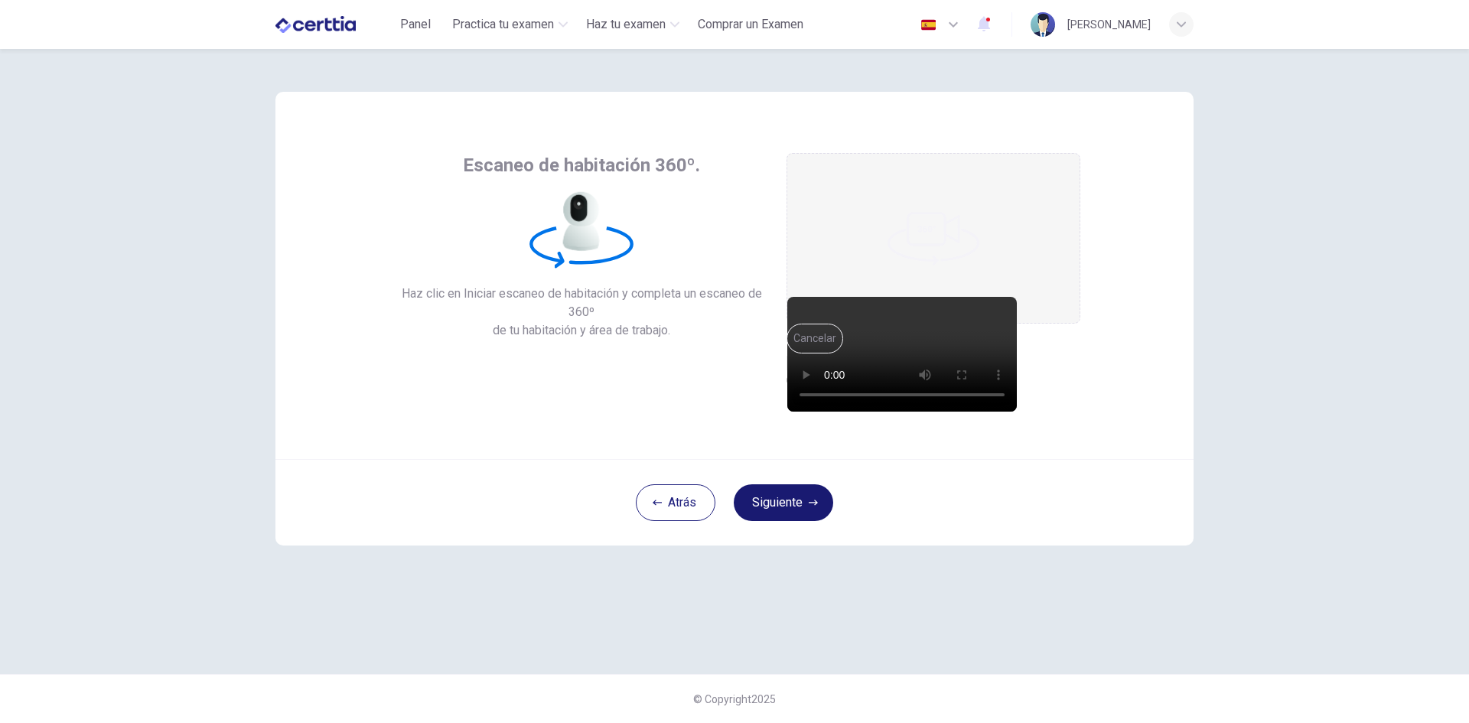
click at [812, 500] on icon "button" at bounding box center [813, 502] width 9 height 9
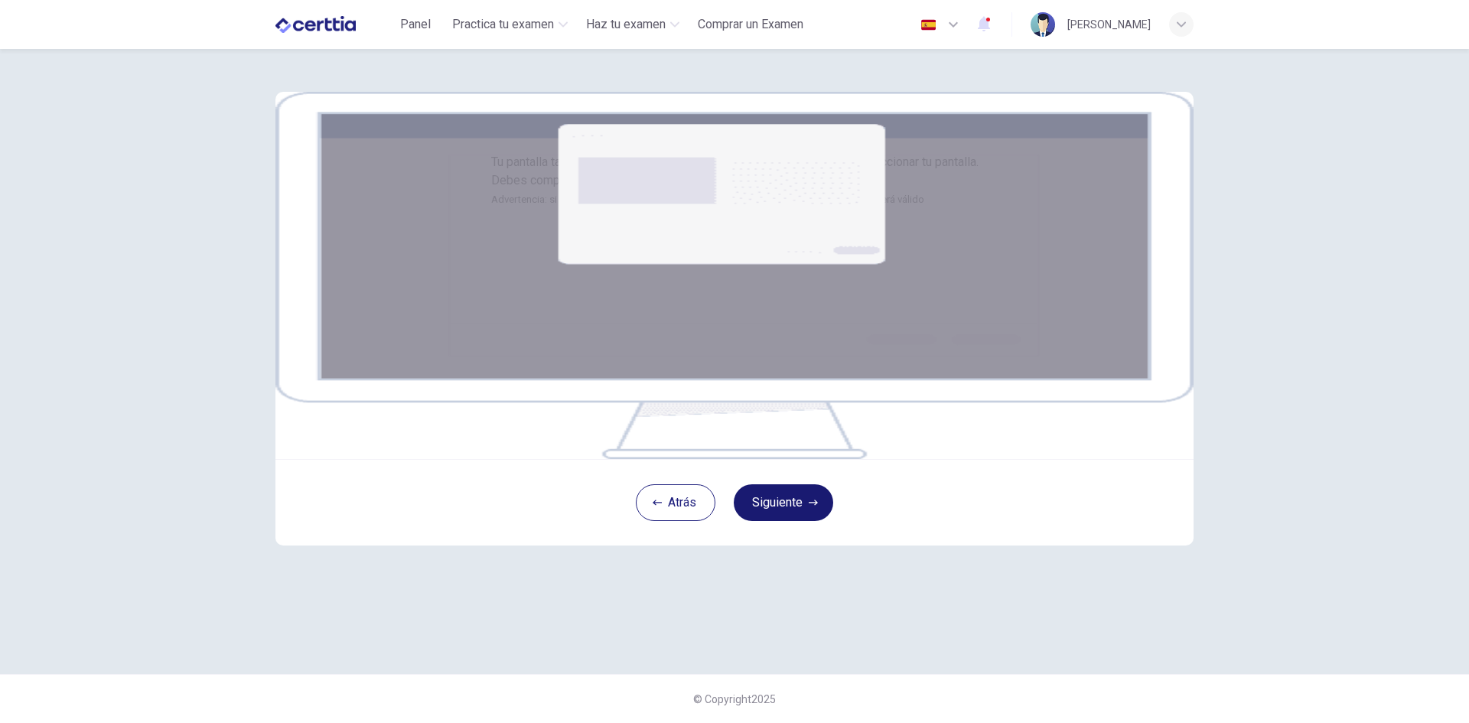
click at [786, 521] on button "Siguiente" at bounding box center [783, 502] width 99 height 37
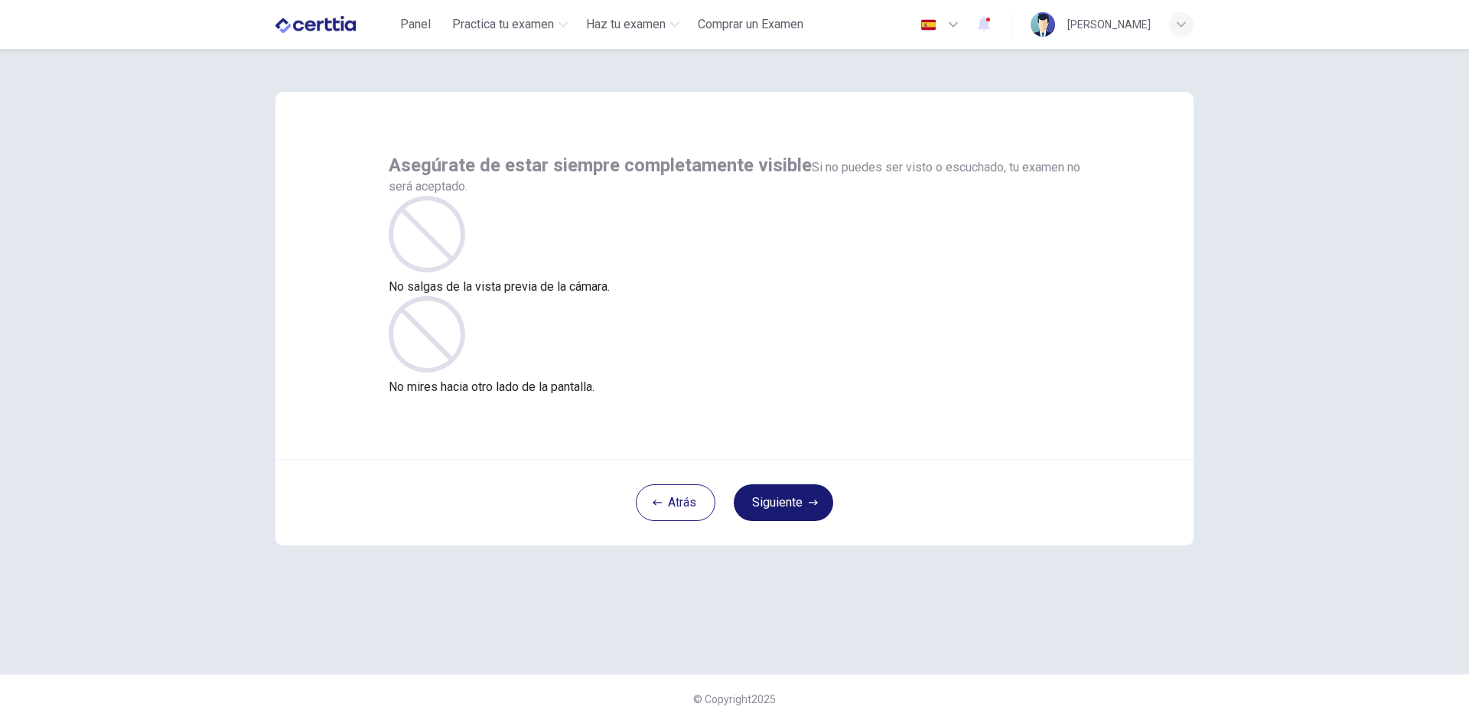
click at [790, 496] on button "Siguiente" at bounding box center [783, 502] width 99 height 37
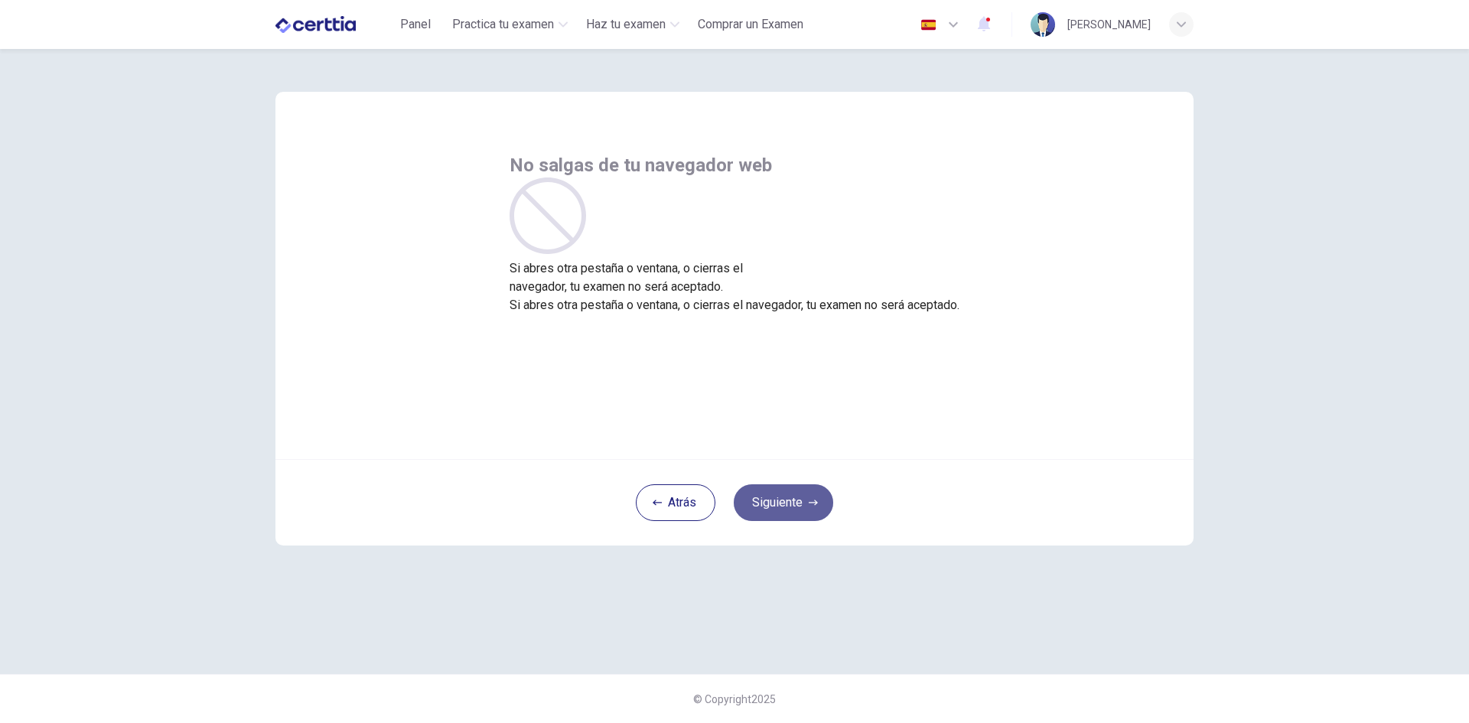
click at [790, 496] on button "Siguiente" at bounding box center [783, 502] width 99 height 37
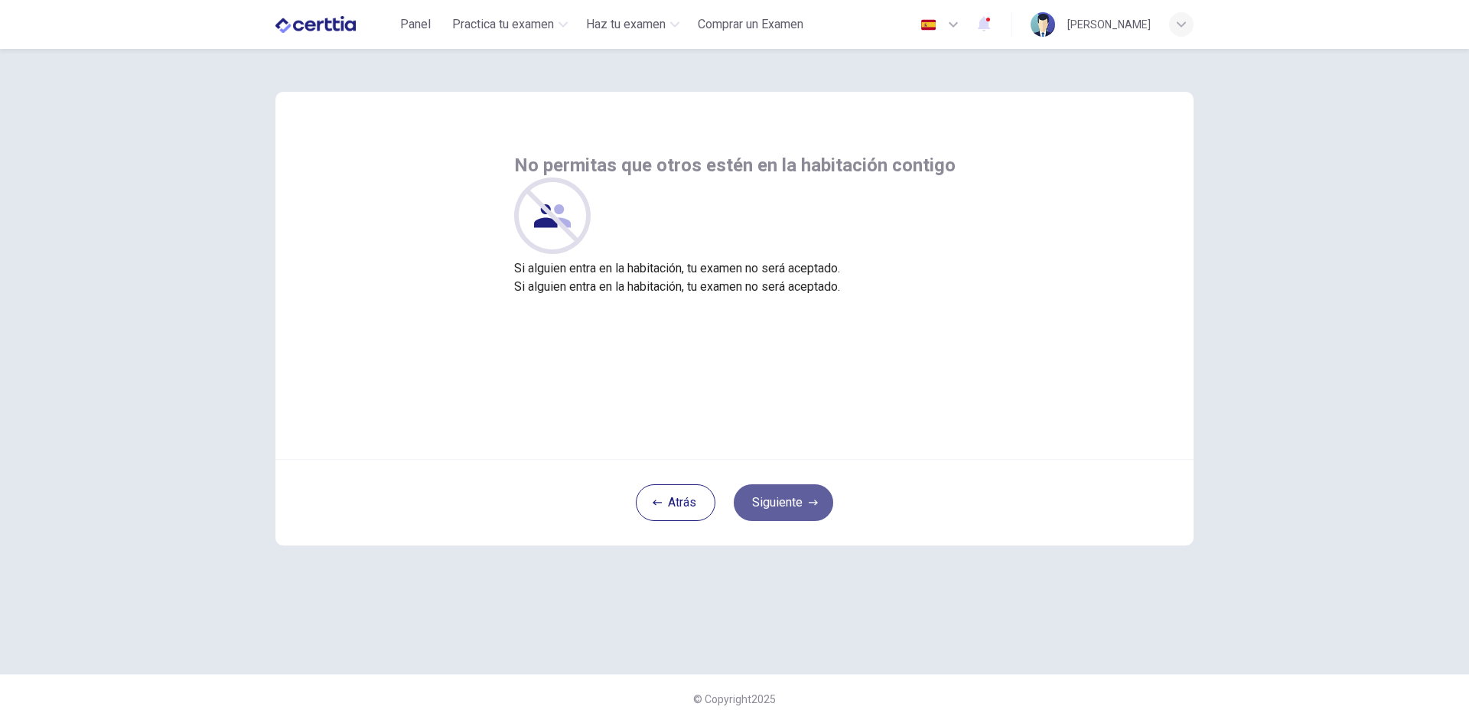
click at [790, 496] on button "Siguiente" at bounding box center [783, 502] width 99 height 37
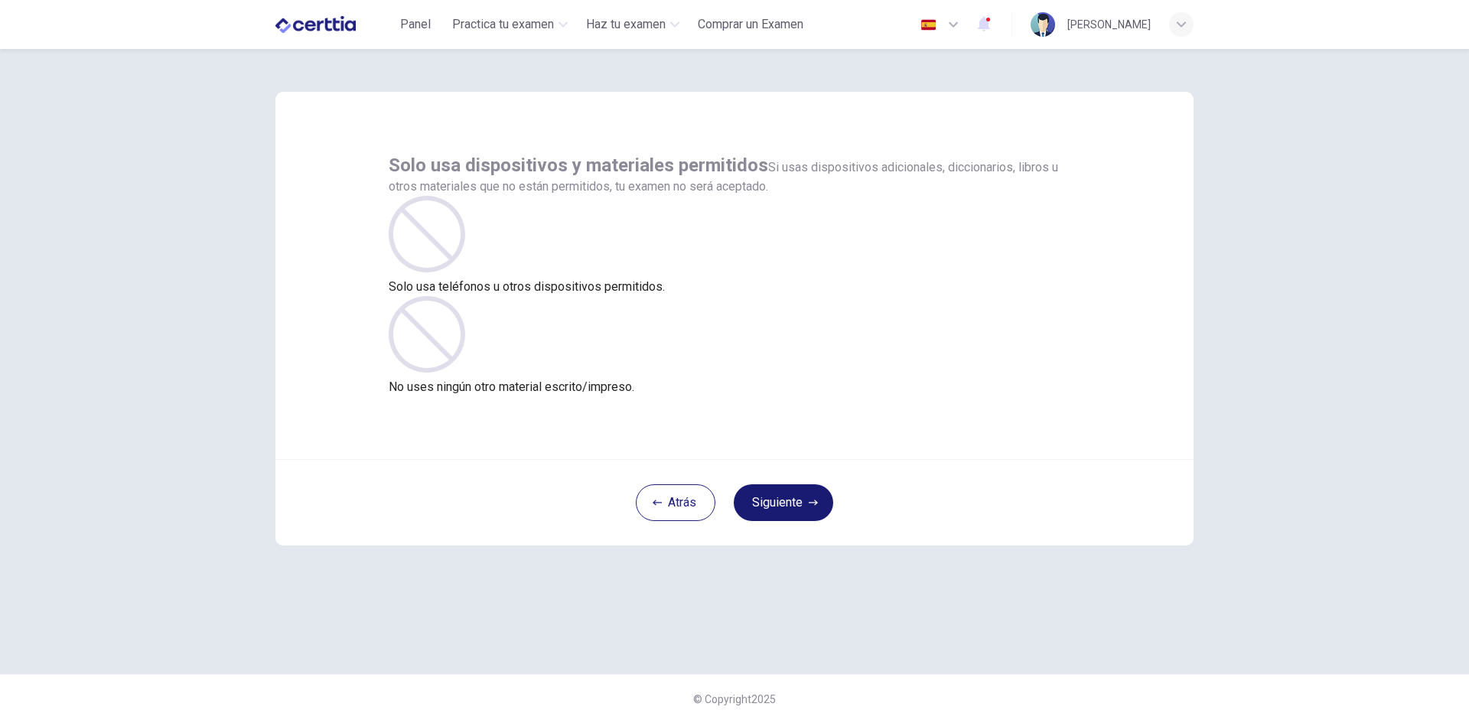
click at [792, 496] on button "Siguiente" at bounding box center [783, 502] width 99 height 37
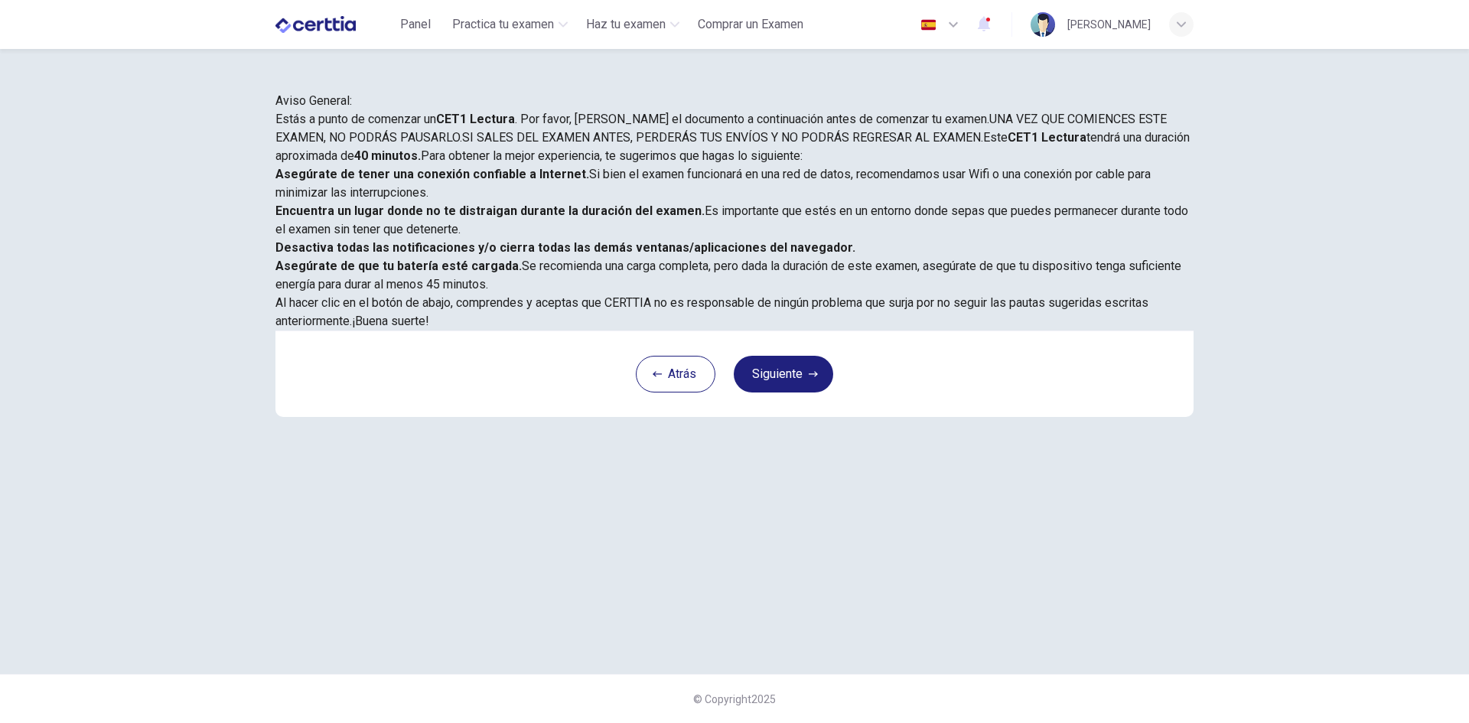
scroll to position [128, 0]
click at [809, 379] on icon "button" at bounding box center [813, 373] width 9 height 9
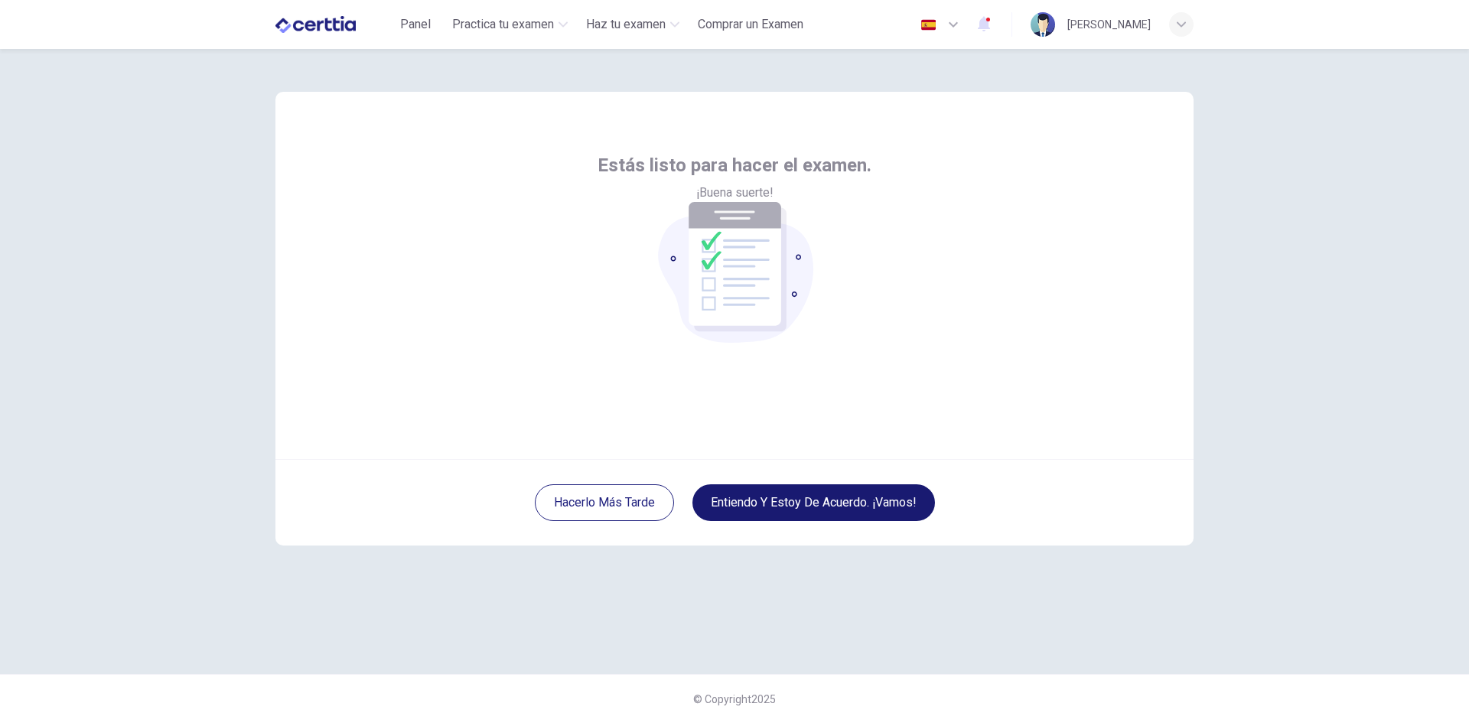
scroll to position [0, 0]
click at [822, 493] on button "Entiendo y estoy de acuerdo. ¡Vamos!" at bounding box center [813, 502] width 242 height 37
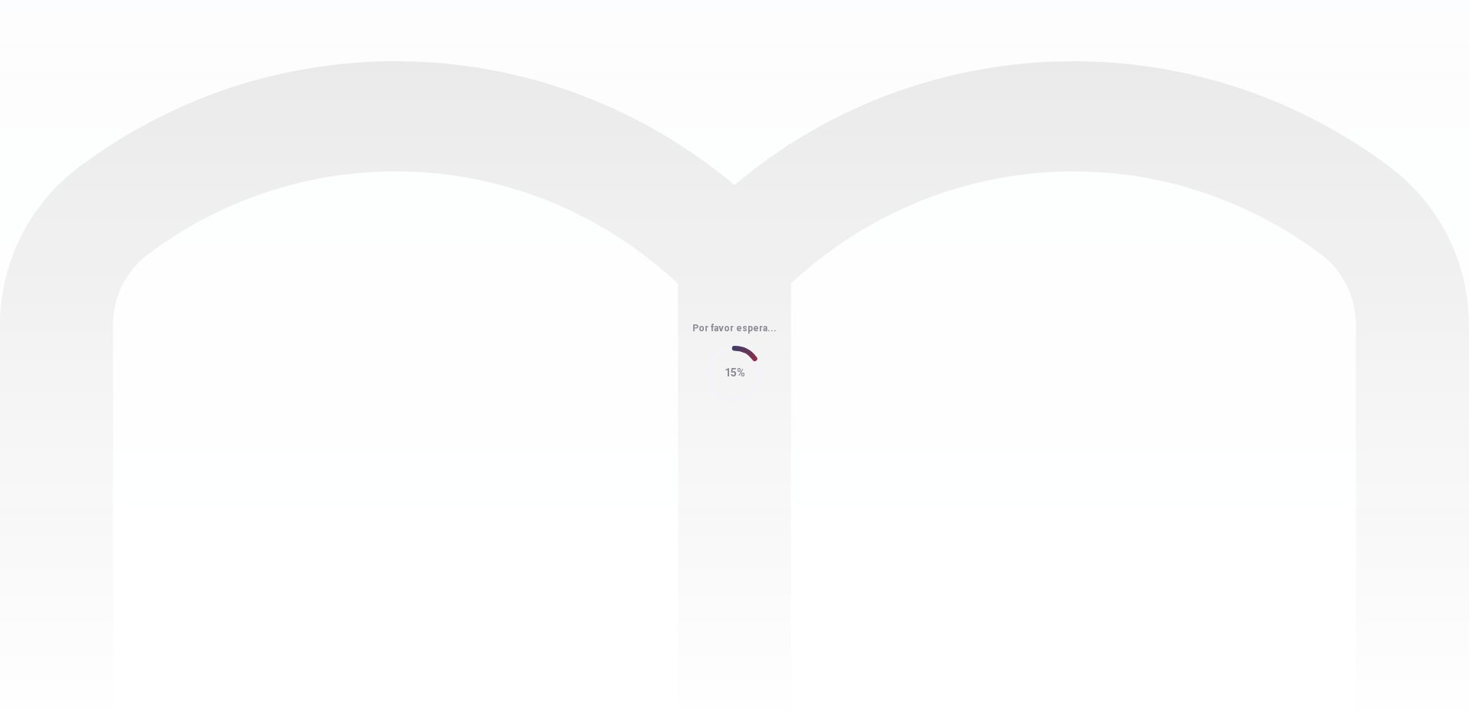
scroll to position [55, 0]
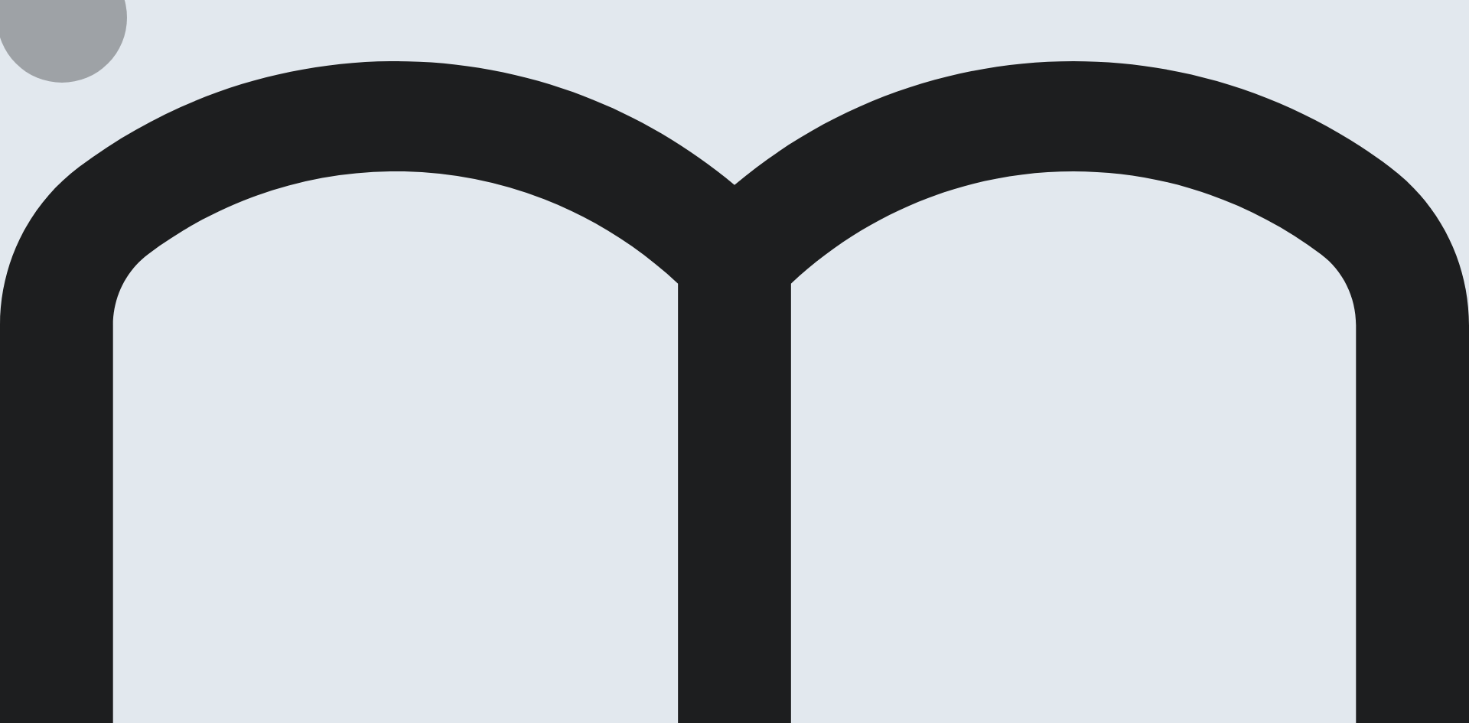
drag, startPoint x: 972, startPoint y: 22, endPoint x: 964, endPoint y: 25, distance: 9.0
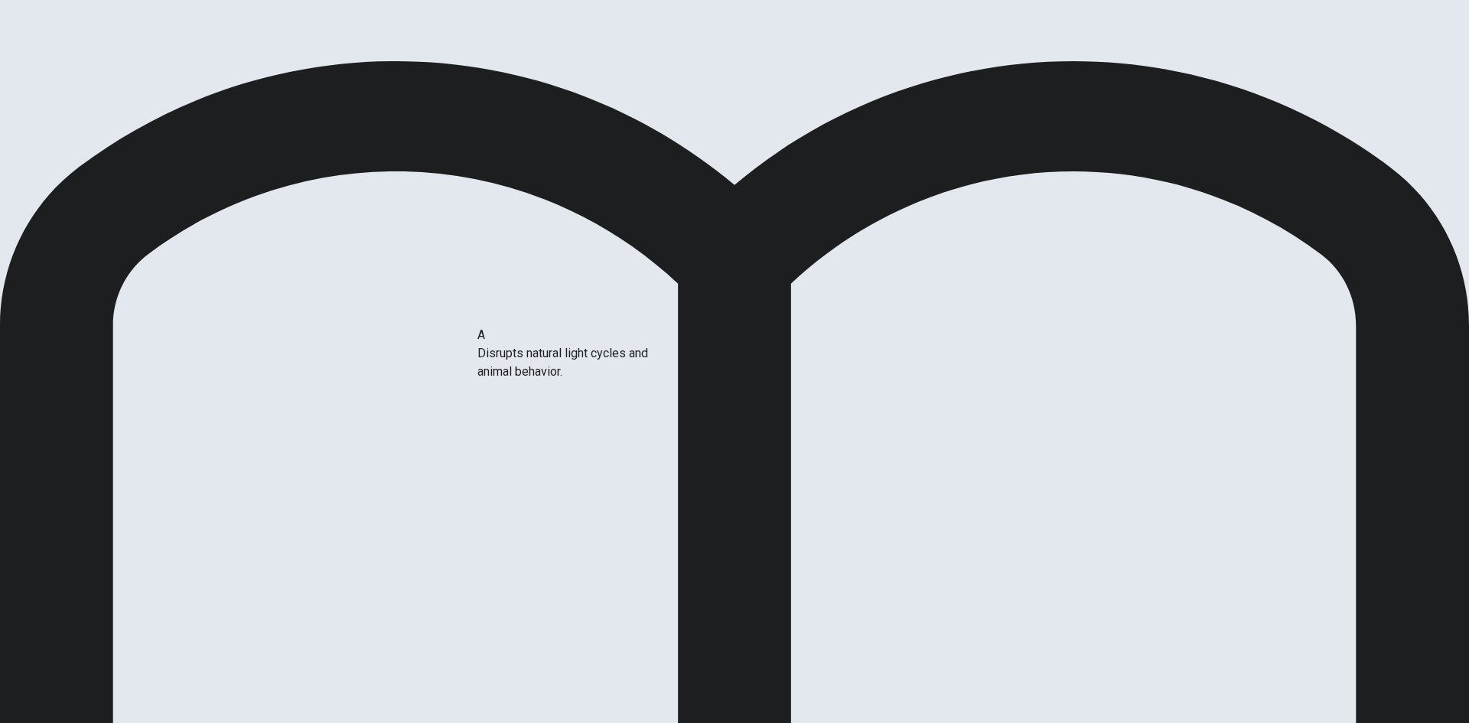
drag, startPoint x: 448, startPoint y: 372, endPoint x: 545, endPoint y: 392, distance: 98.4
drag, startPoint x: 429, startPoint y: 412, endPoint x: 683, endPoint y: 415, distance: 254.0
drag, startPoint x: 422, startPoint y: 509, endPoint x: 685, endPoint y: 474, distance: 264.6
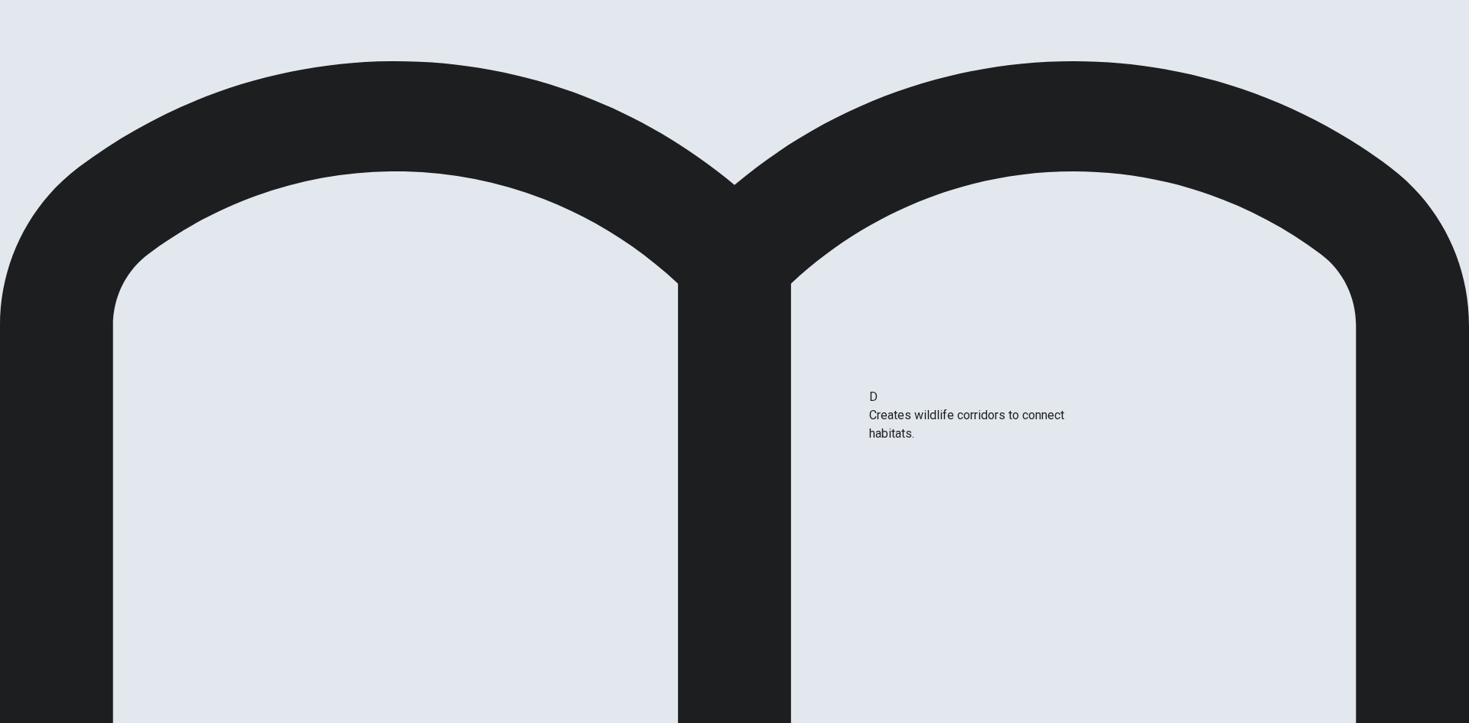
drag, startPoint x: 996, startPoint y: 425, endPoint x: 1007, endPoint y: 419, distance: 12.0
drag, startPoint x: 494, startPoint y: 354, endPoint x: 1027, endPoint y: 463, distance: 543.4
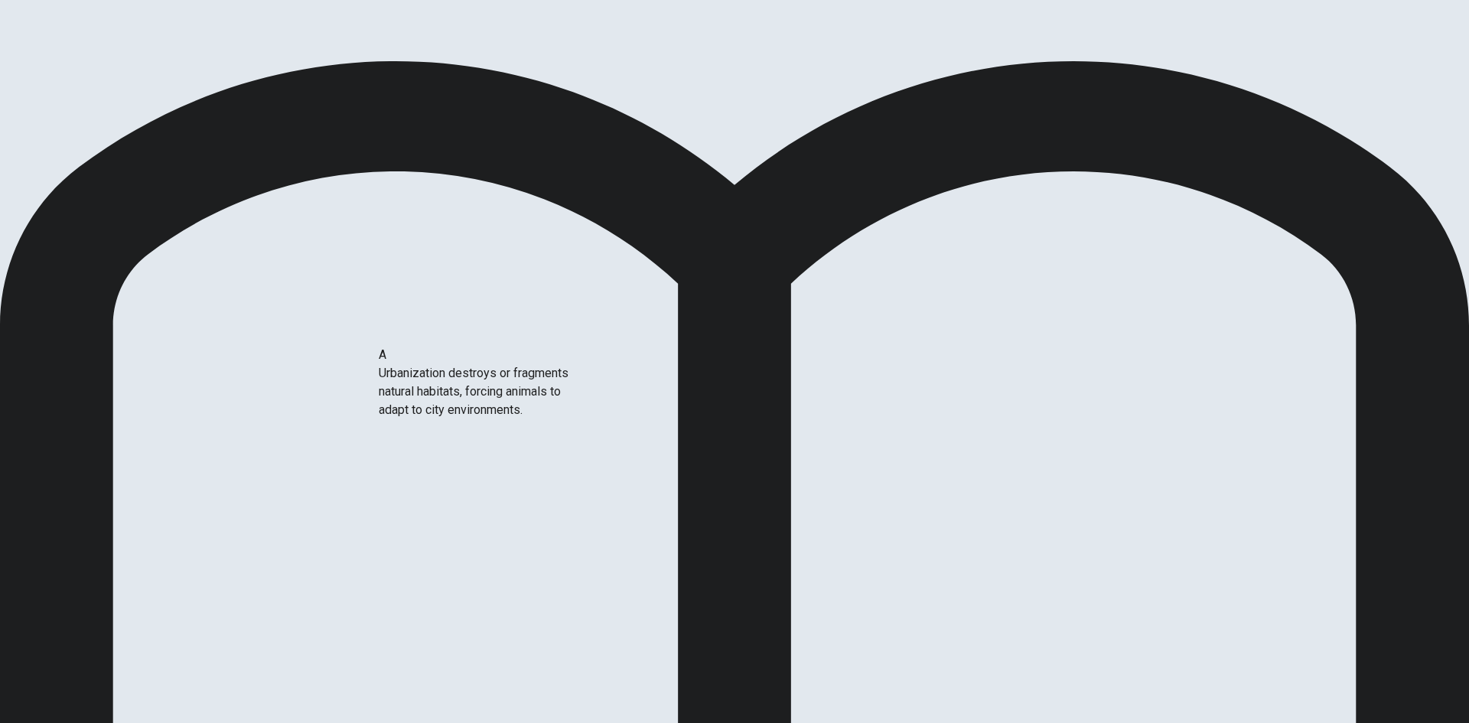
drag, startPoint x: 527, startPoint y: 411, endPoint x: 651, endPoint y: 467, distance: 135.9
drag, startPoint x: 447, startPoint y: 504, endPoint x: 832, endPoint y: 504, distance: 385.5
drag, startPoint x: 446, startPoint y: 487, endPoint x: 858, endPoint y: 546, distance: 415.8
